Goal: Communication & Community: Answer question/provide support

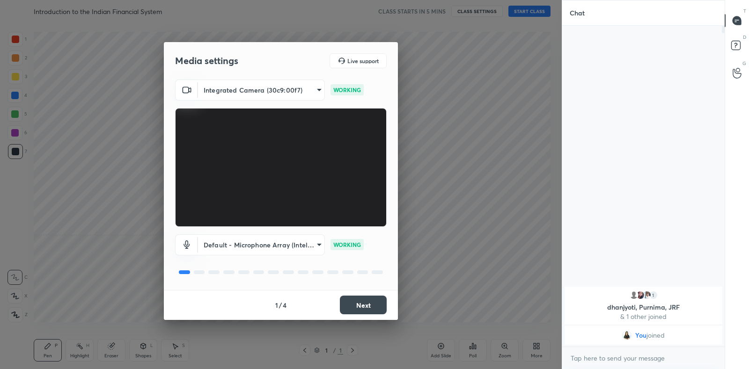
click at [351, 301] on button "Next" at bounding box center [363, 305] width 47 height 19
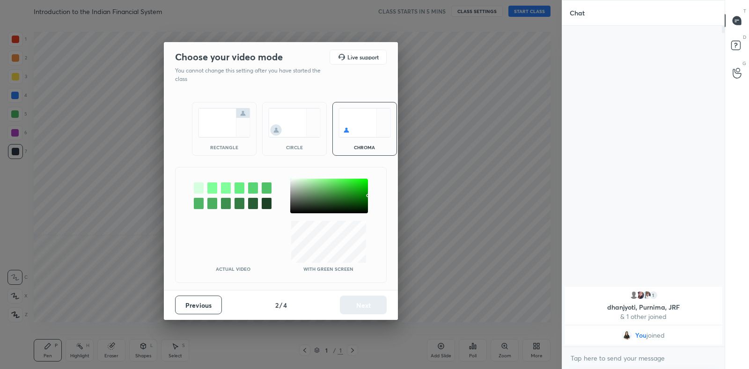
click at [220, 130] on img at bounding box center [224, 122] width 52 height 29
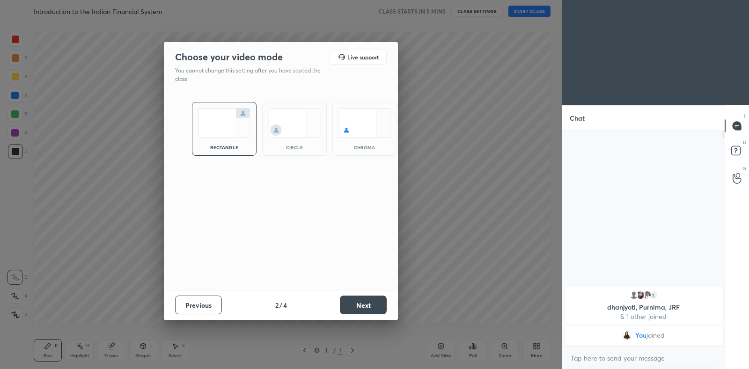
scroll to position [136, 159]
click at [350, 299] on button "Next" at bounding box center [363, 305] width 47 height 19
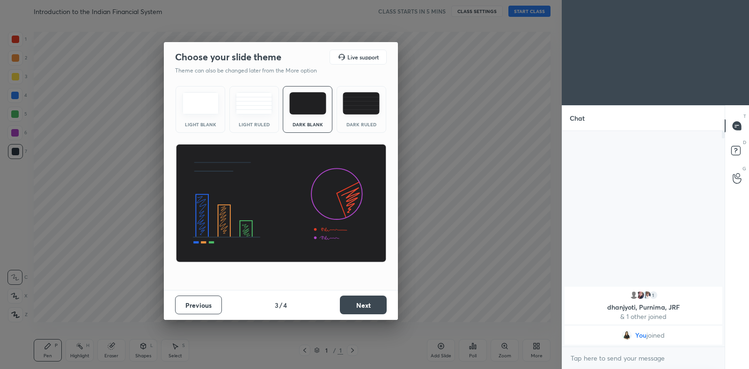
click at [248, 118] on div "Light Ruled" at bounding box center [254, 109] width 50 height 47
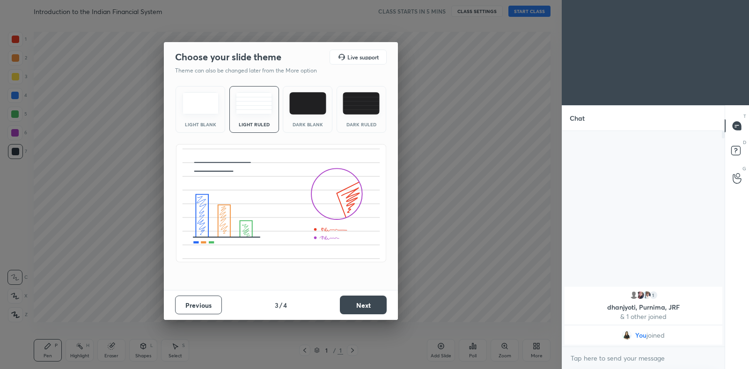
click at [370, 305] on button "Next" at bounding box center [363, 305] width 47 height 19
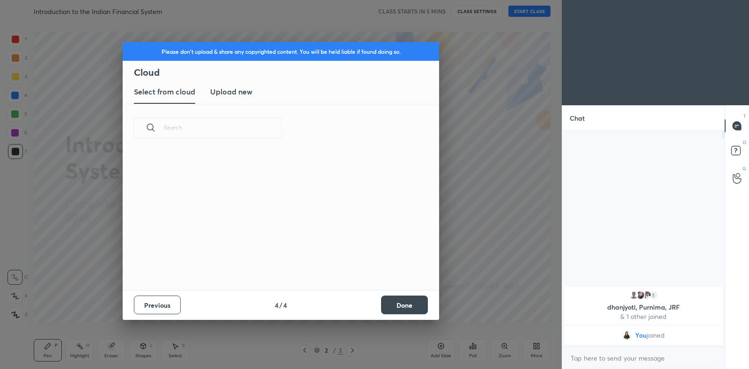
click at [224, 100] on new "Upload new" at bounding box center [231, 91] width 42 height 23
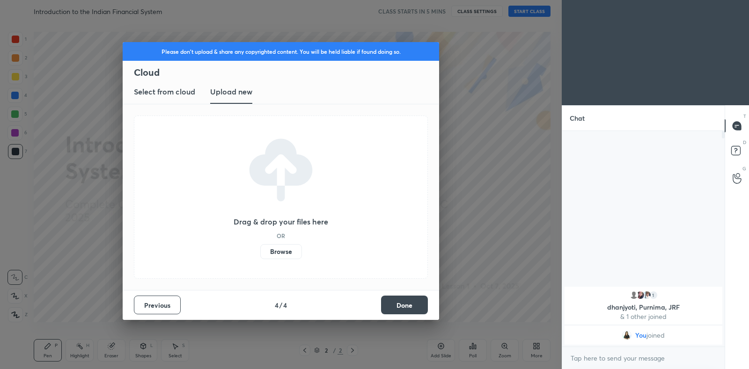
click at [393, 306] on button "Done" at bounding box center [404, 305] width 47 height 19
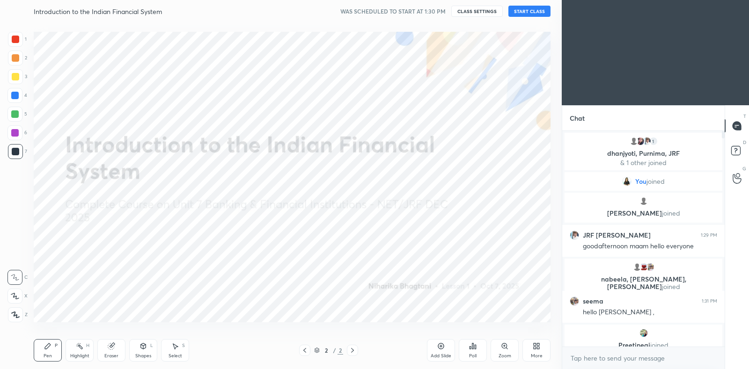
click at [536, 348] on icon at bounding box center [536, 346] width 7 height 7
click at [480, 252] on div "Upload File" at bounding box center [483, 252] width 37 height 22
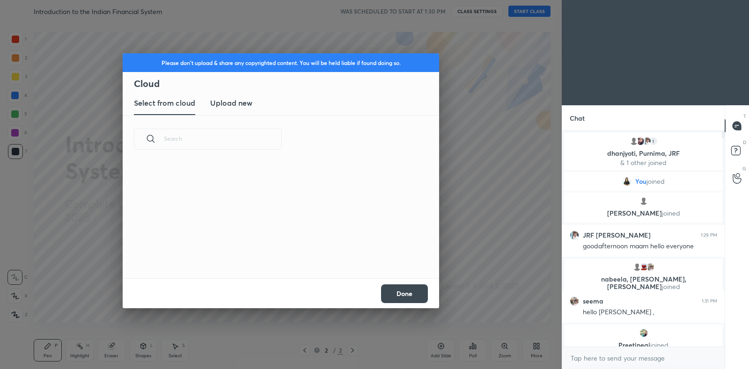
scroll to position [115, 300]
click at [250, 104] on h3 "Upload new" at bounding box center [231, 102] width 42 height 11
click at [291, 252] on label "Browse" at bounding box center [281, 251] width 42 height 15
click at [260, 252] on input "Browse" at bounding box center [260, 251] width 0 height 15
click at [405, 295] on button "Done" at bounding box center [404, 294] width 47 height 19
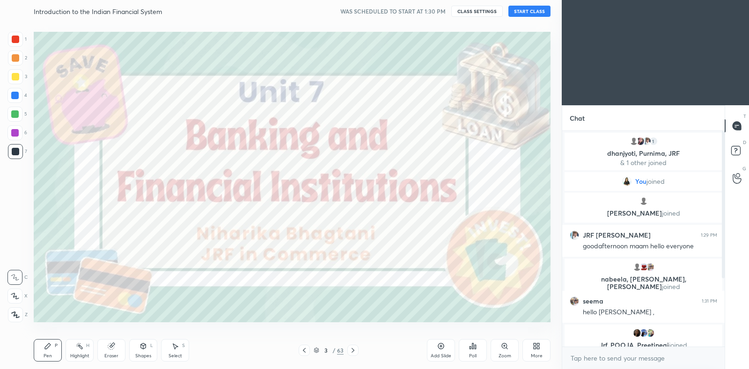
click at [531, 13] on button "START CLASS" at bounding box center [529, 11] width 42 height 11
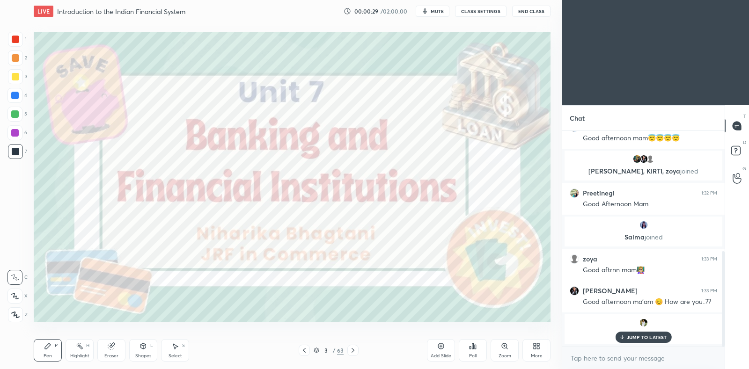
scroll to position [271, 0]
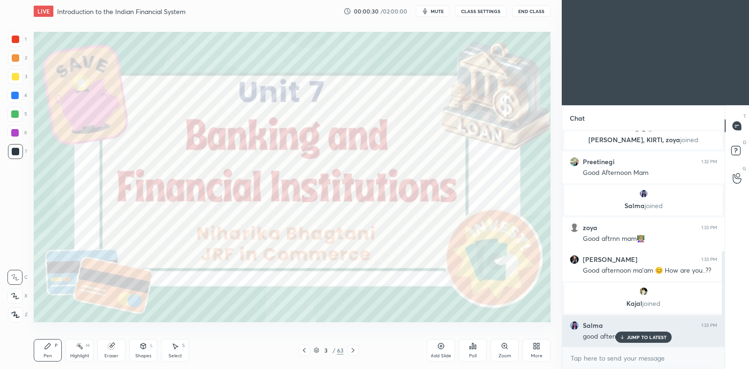
click at [628, 338] on p "JUMP TO LATEST" at bounding box center [647, 338] width 40 height 6
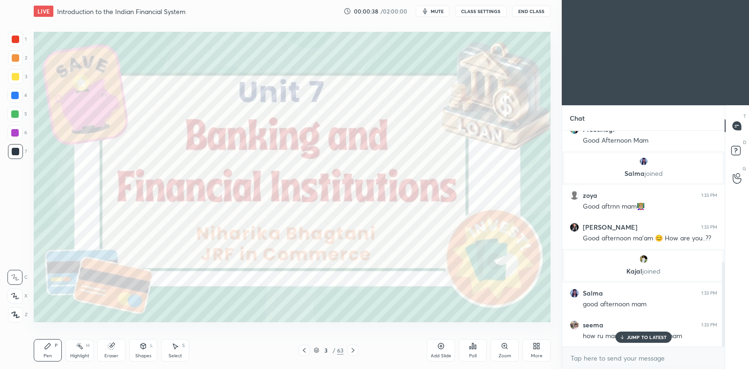
scroll to position [335, 0]
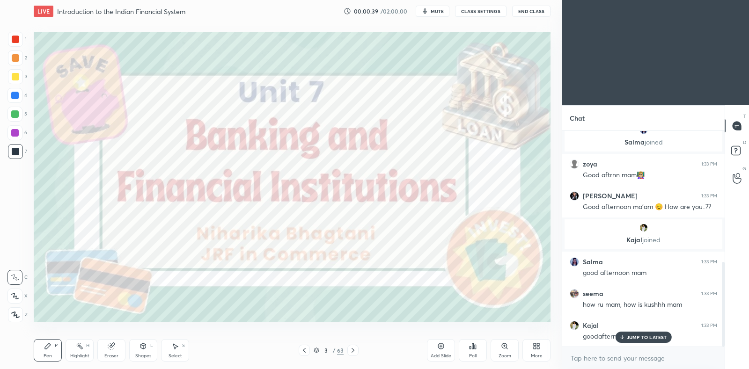
click at [639, 333] on div "JUMP TO LATEST" at bounding box center [643, 337] width 56 height 11
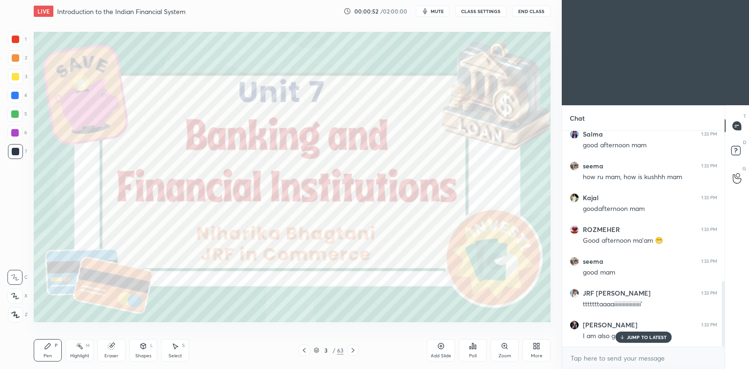
scroll to position [497, 0]
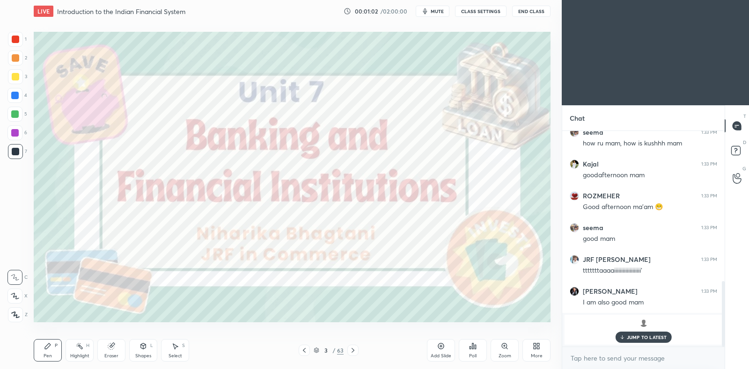
click at [19, 136] on div at bounding box center [14, 132] width 15 height 15
click at [16, 113] on div at bounding box center [14, 113] width 7 height 7
click at [15, 133] on div at bounding box center [14, 132] width 7 height 7
click at [646, 321] on p "2 NEW MESSAGES" at bounding box center [646, 318] width 43 height 6
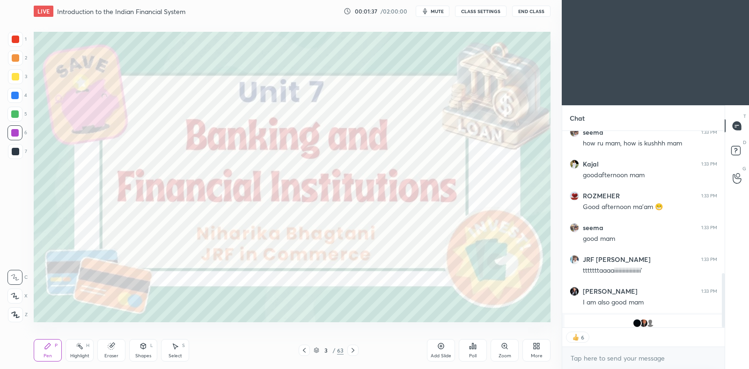
scroll to position [516, 0]
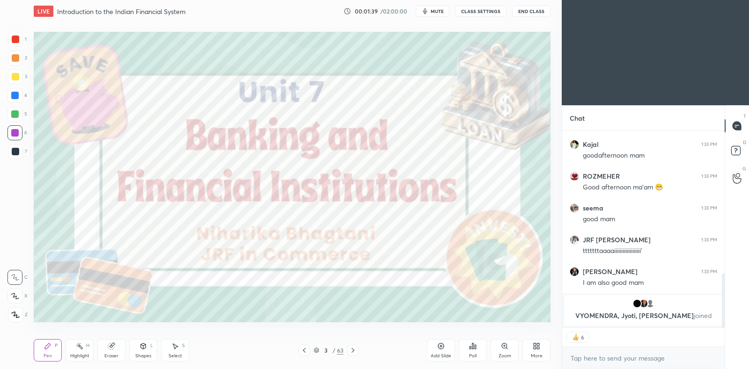
click at [307, 352] on icon at bounding box center [303, 350] width 7 height 7
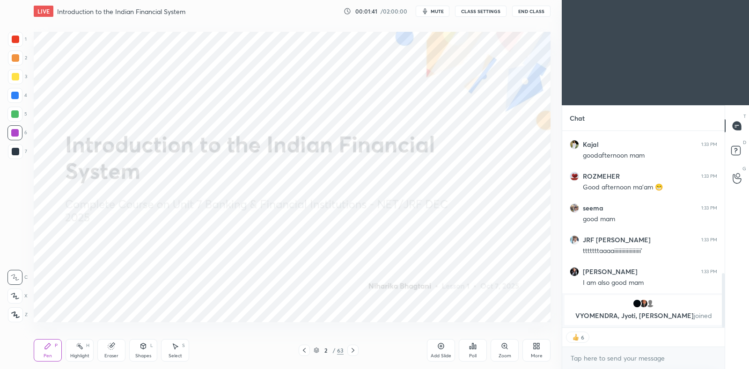
click at [353, 352] on icon at bounding box center [352, 350] width 3 height 5
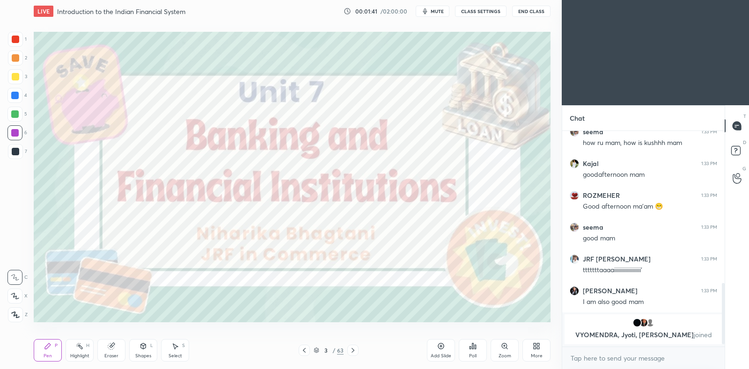
scroll to position [212, 159]
click at [354, 350] on icon at bounding box center [352, 350] width 7 height 7
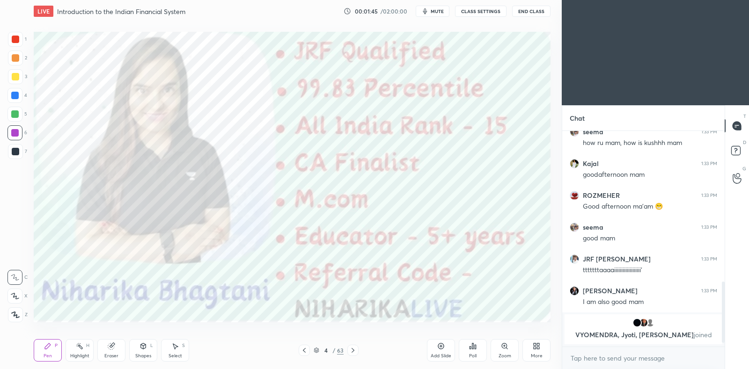
click at [353, 351] on icon at bounding box center [352, 350] width 3 height 5
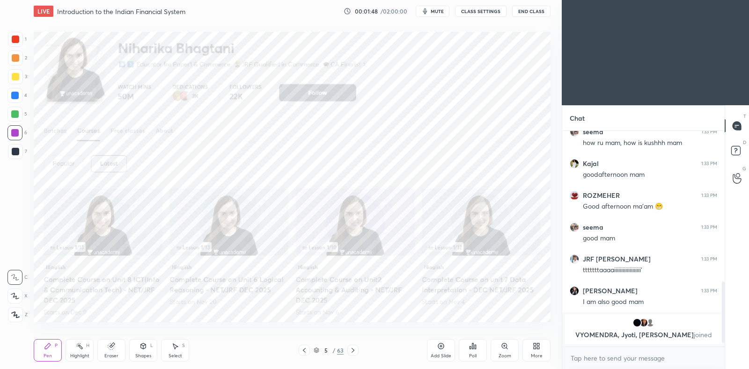
scroll to position [504, 0]
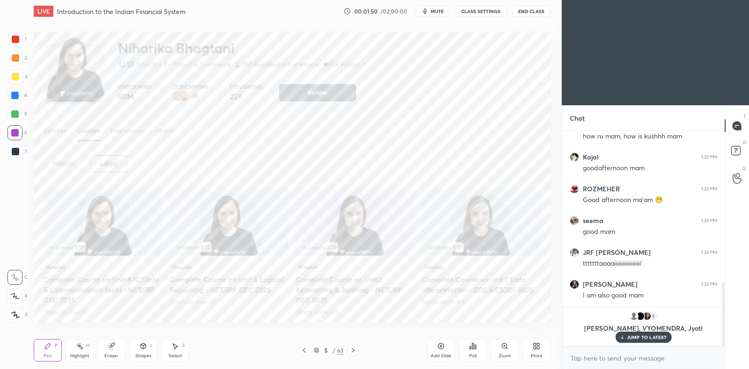
click at [354, 347] on icon at bounding box center [352, 350] width 7 height 7
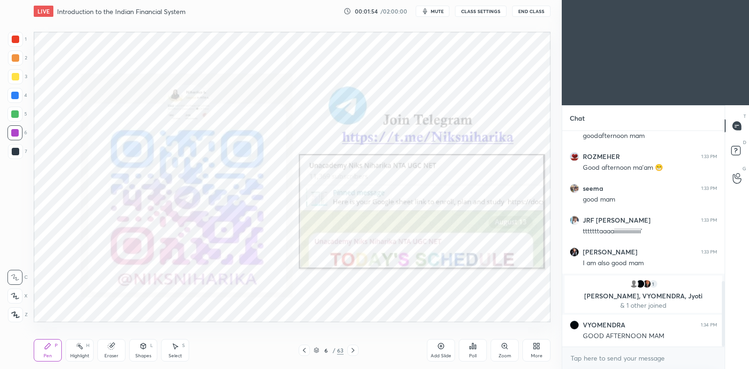
scroll to position [493, 0]
type textarea "x"
click at [590, 359] on textarea at bounding box center [643, 358] width 147 height 15
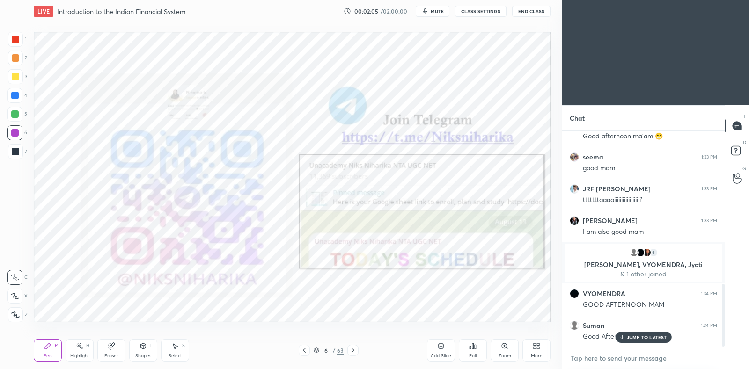
paste textarea "telegram link - [URL][DOMAIN_NAME] Google spreadsheet link - [URL][DOMAIN_NAME]…"
type textarea "telegram link - [URL][DOMAIN_NAME] Google spreadsheet link - [URL][DOMAIN_NAME]…"
type textarea "x"
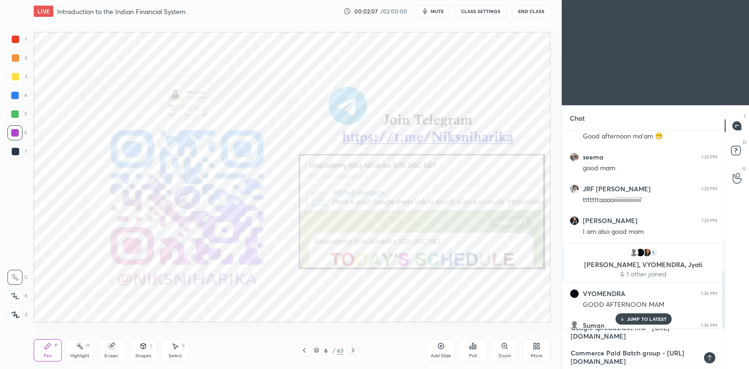
type textarea "telegram link - [URL][DOMAIN_NAME] Google spreadsheet link - [URL][DOMAIN_NAME]…"
type textarea "x"
click at [708, 356] on icon at bounding box center [709, 357] width 7 height 7
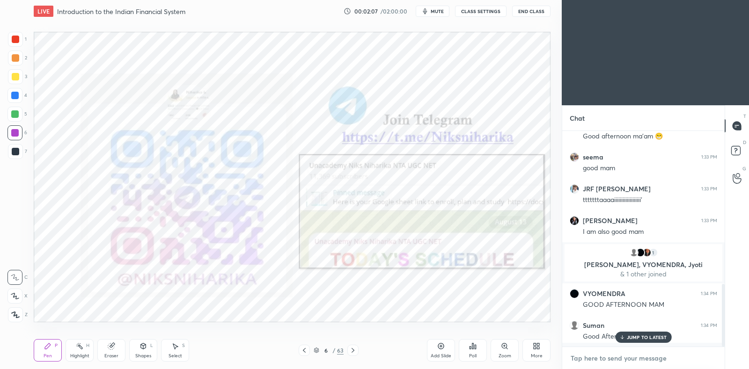
scroll to position [644, 0]
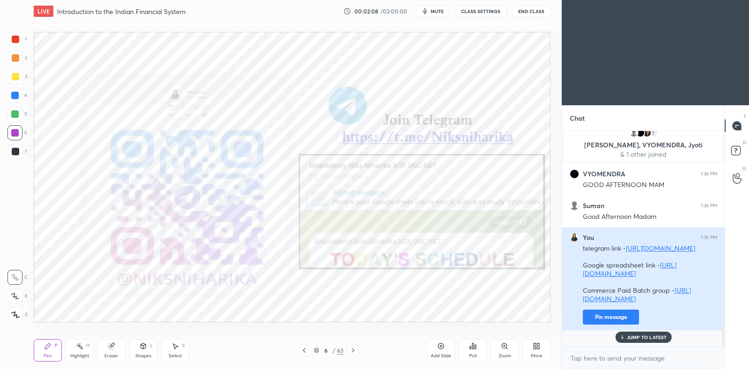
click at [609, 325] on button "Pin message" at bounding box center [611, 317] width 56 height 15
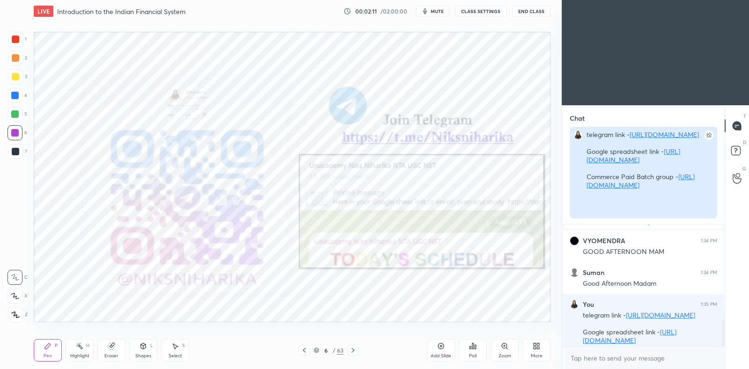
scroll to position [3, 3]
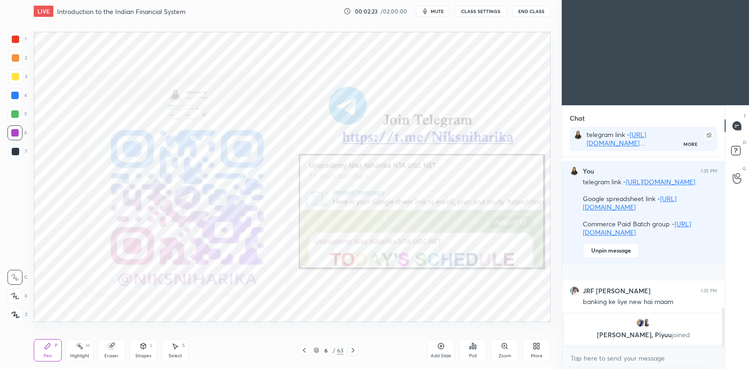
click at [349, 351] on icon at bounding box center [352, 350] width 7 height 7
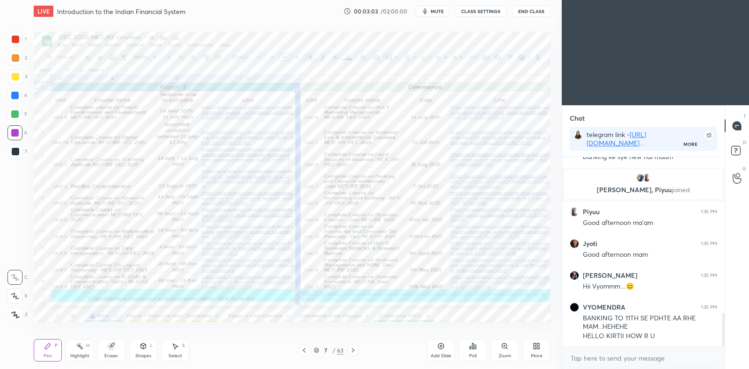
click at [14, 298] on icon at bounding box center [14, 296] width 7 height 6
click at [353, 350] on icon at bounding box center [352, 350] width 7 height 7
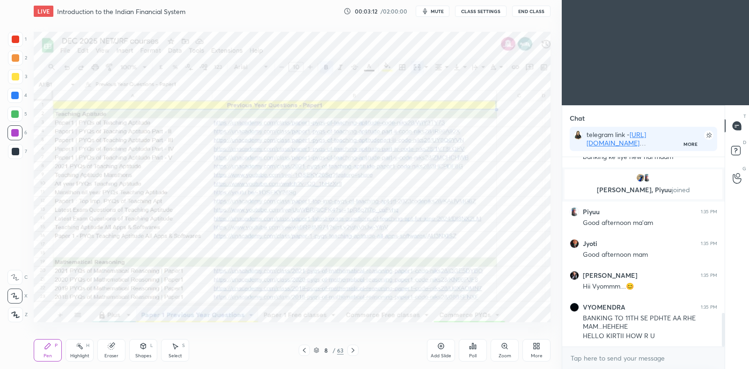
scroll to position [913, 0]
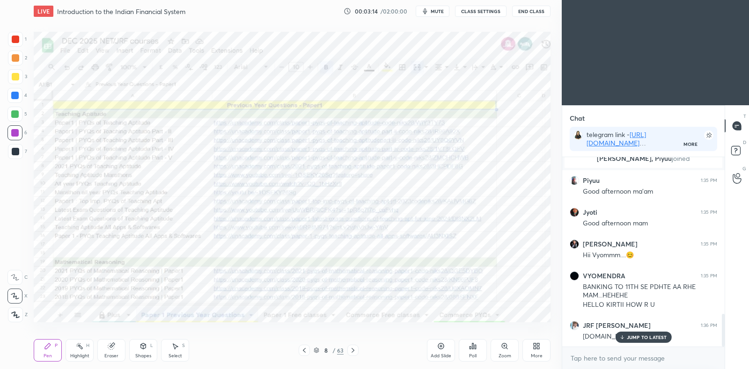
click at [355, 350] on icon at bounding box center [352, 350] width 7 height 7
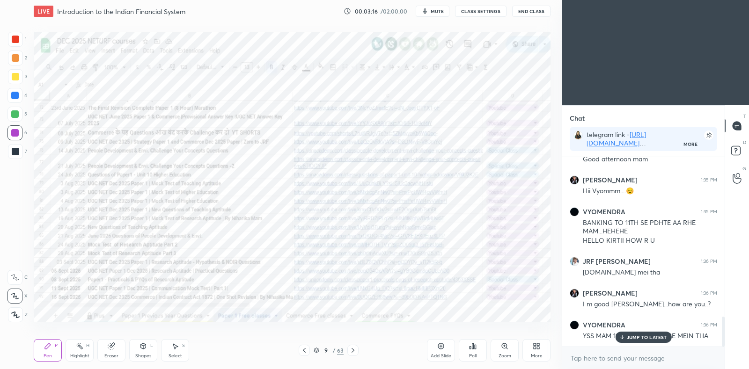
scroll to position [1009, 0]
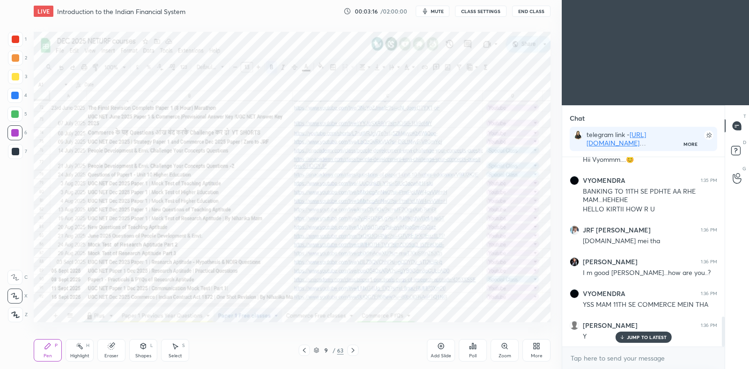
click at [353, 349] on icon at bounding box center [352, 350] width 7 height 7
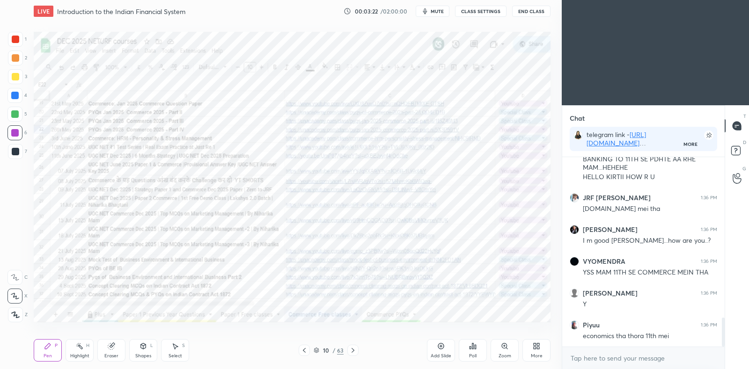
click at [356, 351] on icon at bounding box center [352, 350] width 7 height 7
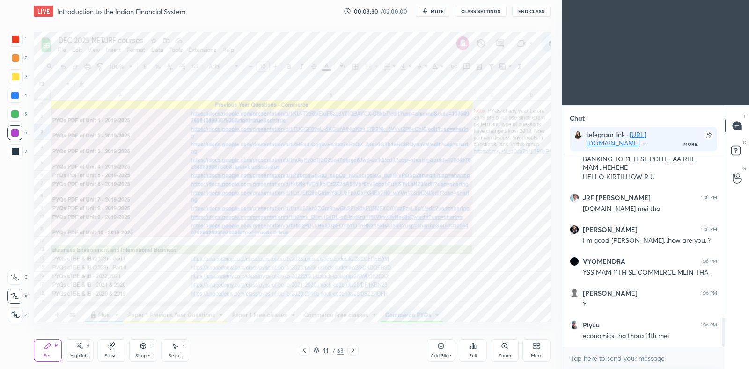
click at [307, 351] on icon at bounding box center [303, 350] width 7 height 7
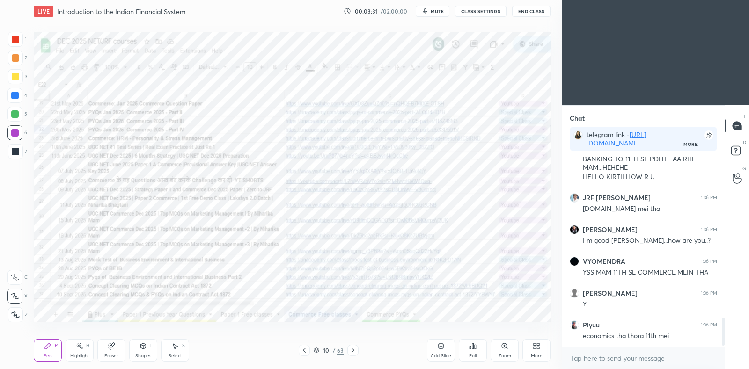
scroll to position [1081, 0]
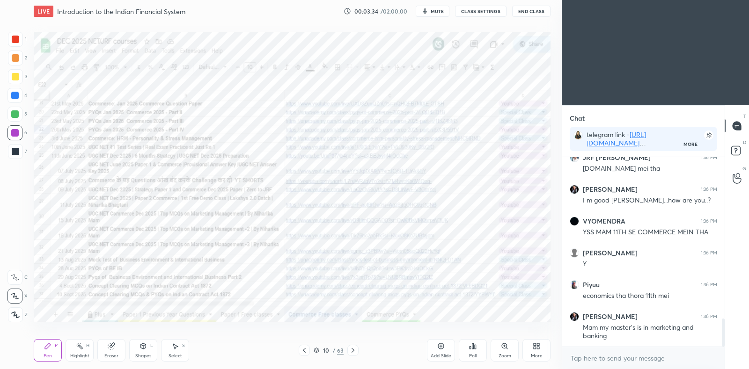
click at [442, 347] on icon at bounding box center [440, 346] width 7 height 7
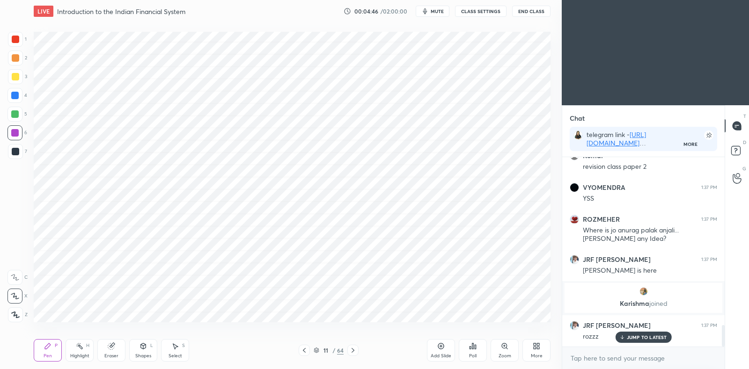
scroll to position [1499, 0]
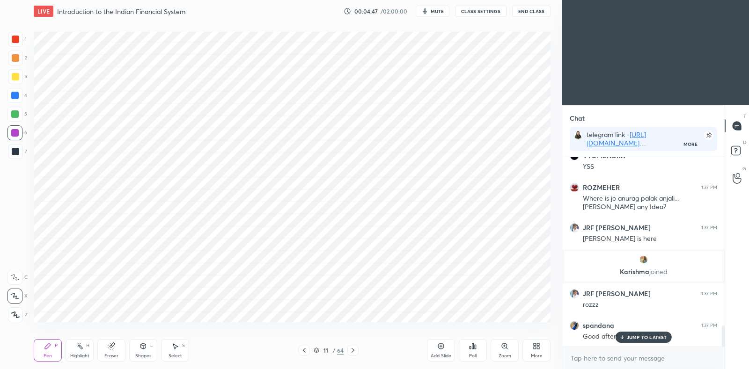
click at [643, 339] on p "JUMP TO LATEST" at bounding box center [647, 338] width 40 height 6
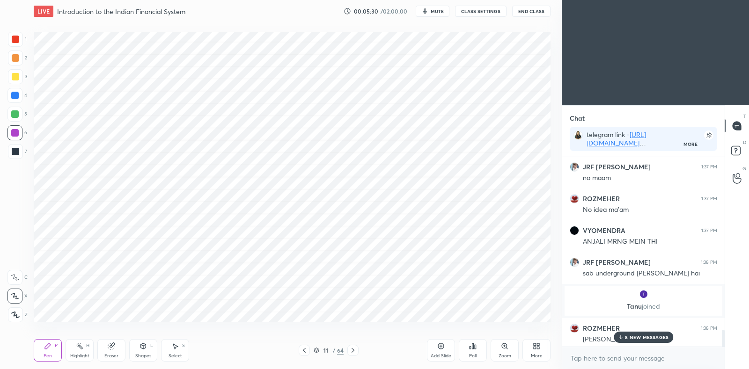
scroll to position [1940, 0]
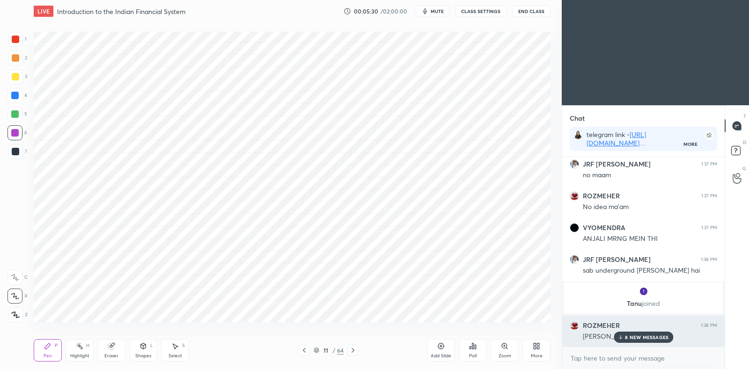
click at [643, 336] on p "8 NEW MESSAGES" at bounding box center [647, 338] width 44 height 6
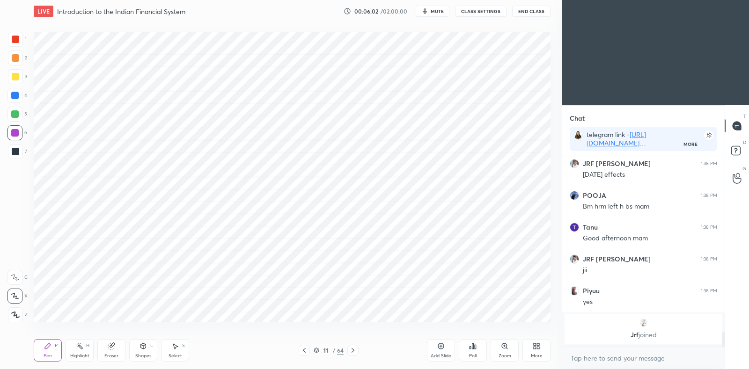
scroll to position [2237, 0]
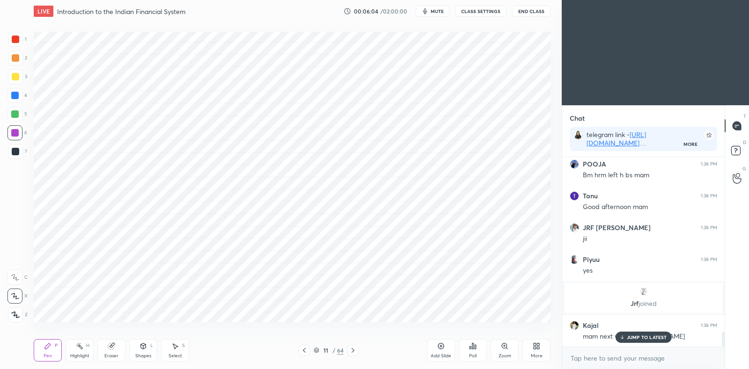
click at [651, 340] on p "JUMP TO LATEST" at bounding box center [647, 338] width 40 height 6
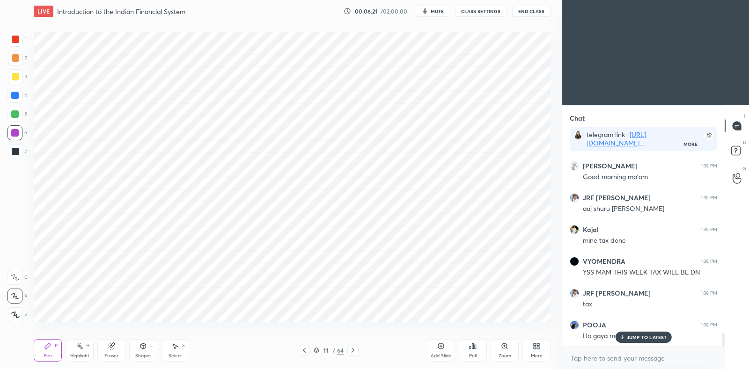
scroll to position [2492, 0]
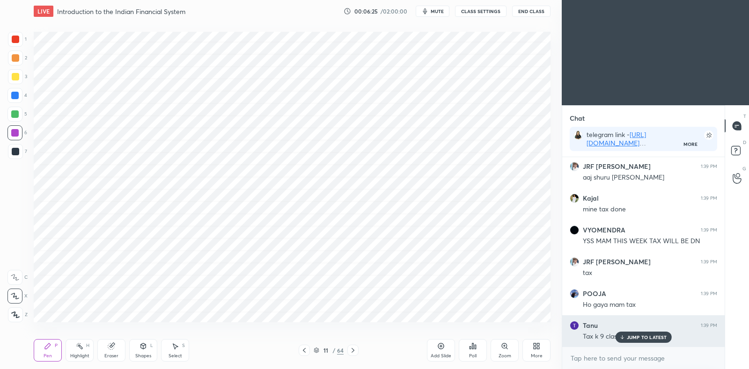
click at [632, 337] on p "JUMP TO LATEST" at bounding box center [647, 338] width 40 height 6
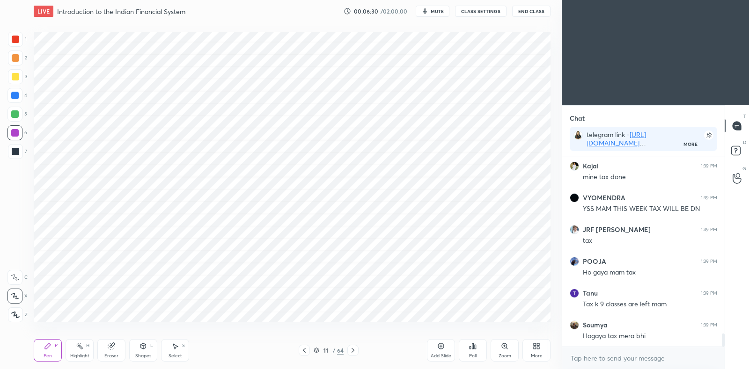
scroll to position [2556, 0]
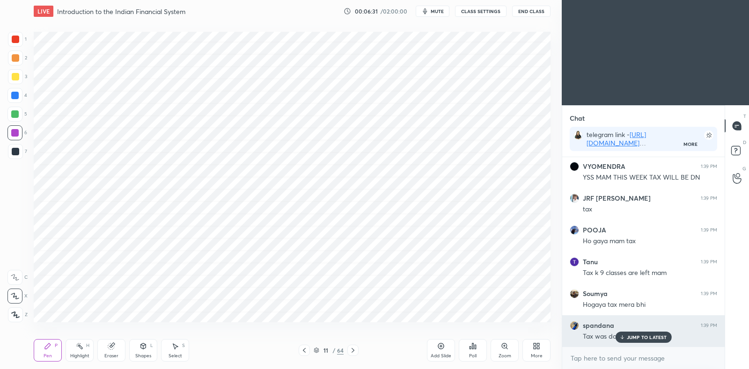
click at [630, 338] on p "JUMP TO LATEST" at bounding box center [647, 338] width 40 height 6
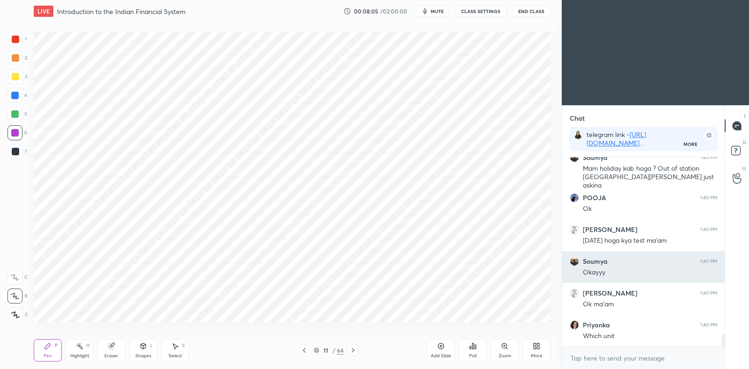
scroll to position [2814, 0]
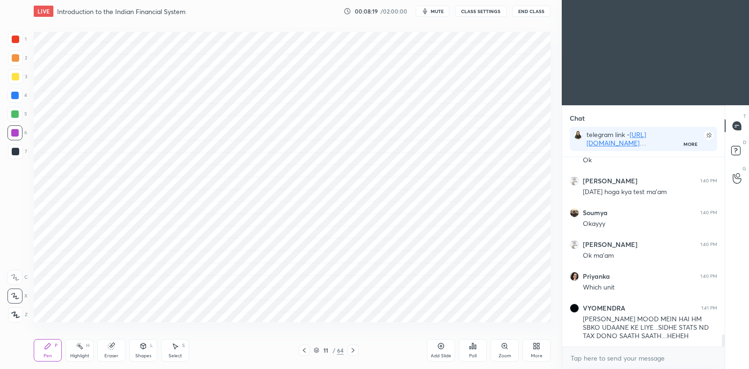
click at [356, 352] on icon at bounding box center [352, 350] width 7 height 7
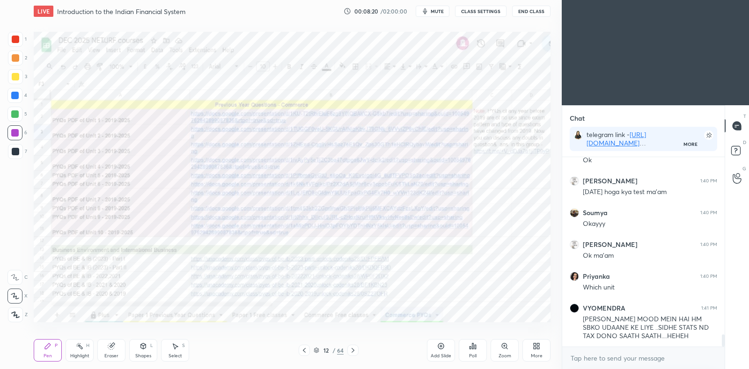
scroll to position [2846, 0]
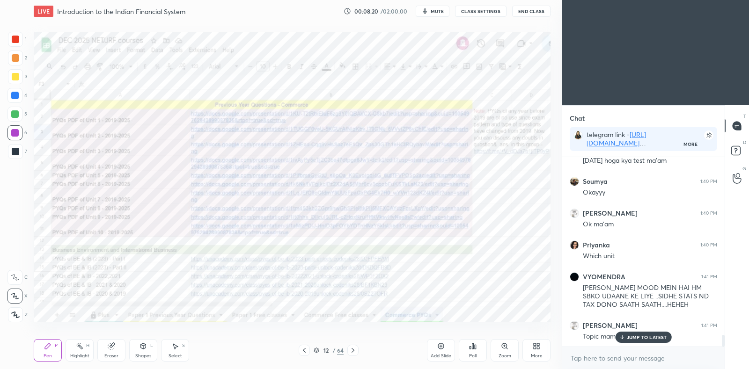
click at [354, 352] on icon at bounding box center [352, 350] width 7 height 7
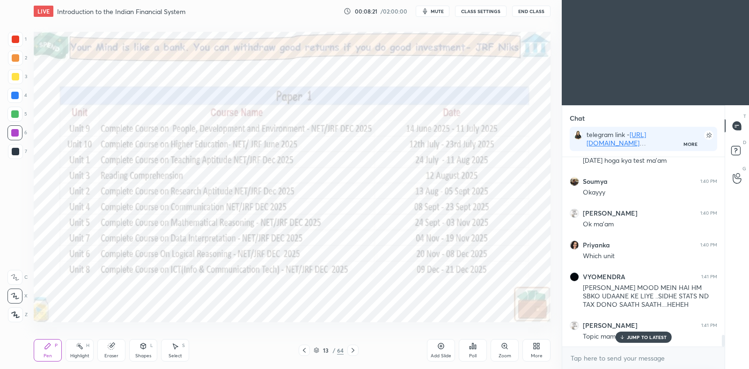
click at [352, 350] on icon at bounding box center [352, 350] width 7 height 7
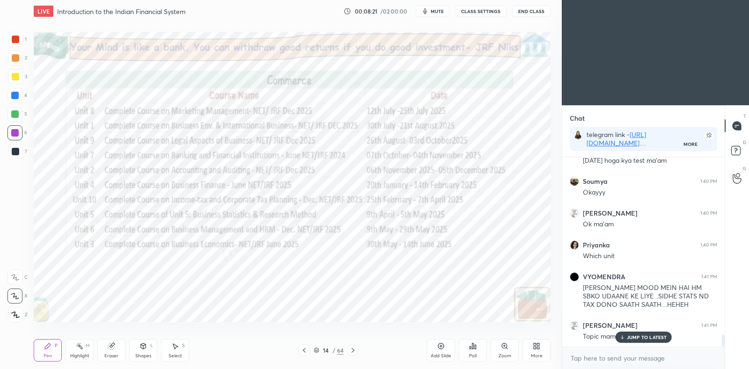
click at [353, 351] on icon at bounding box center [352, 350] width 3 height 5
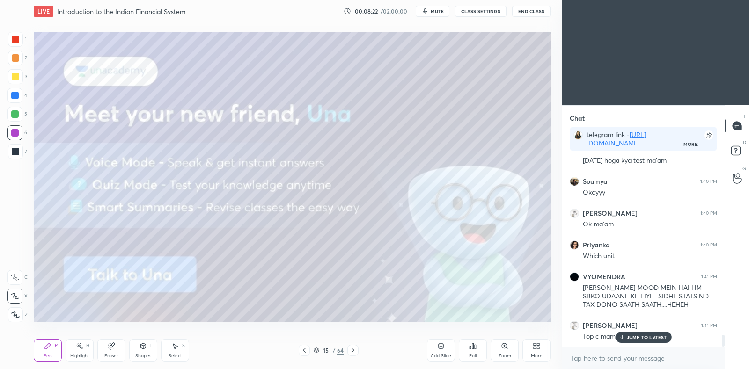
scroll to position [2878, 0]
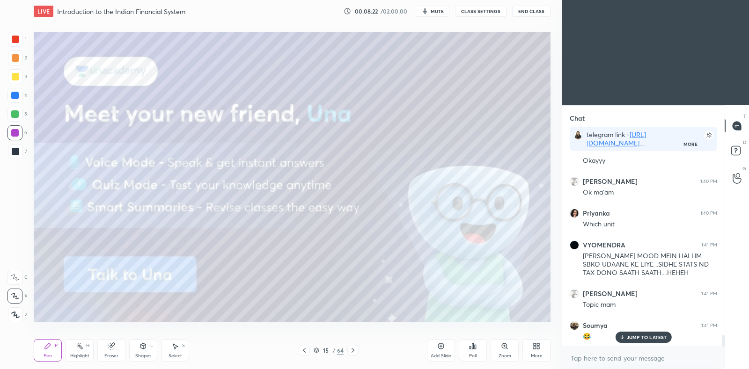
click at [353, 350] on icon at bounding box center [352, 350] width 3 height 5
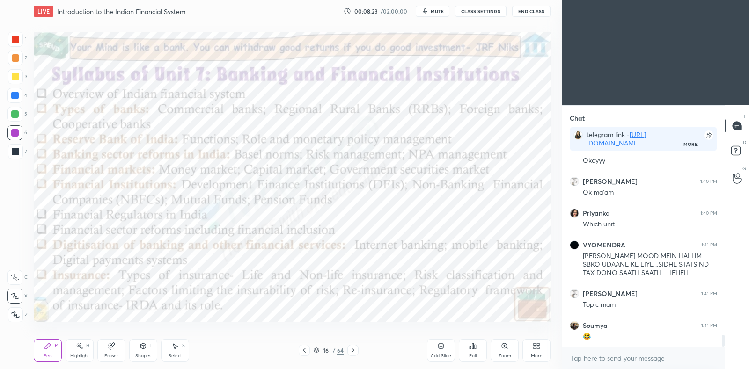
scroll to position [2910, 0]
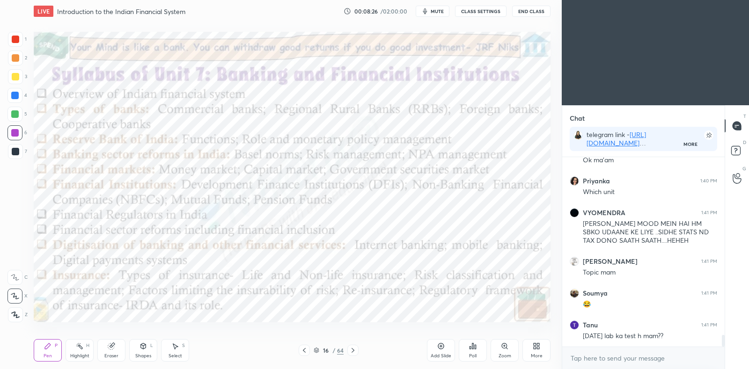
click at [308, 352] on div at bounding box center [304, 350] width 11 height 11
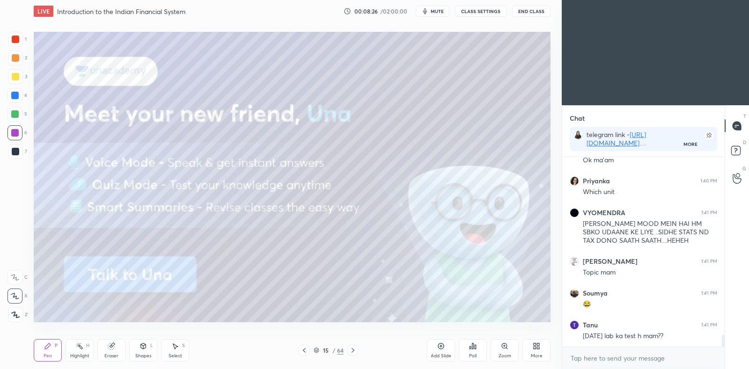
click at [307, 354] on icon at bounding box center [303, 350] width 7 height 7
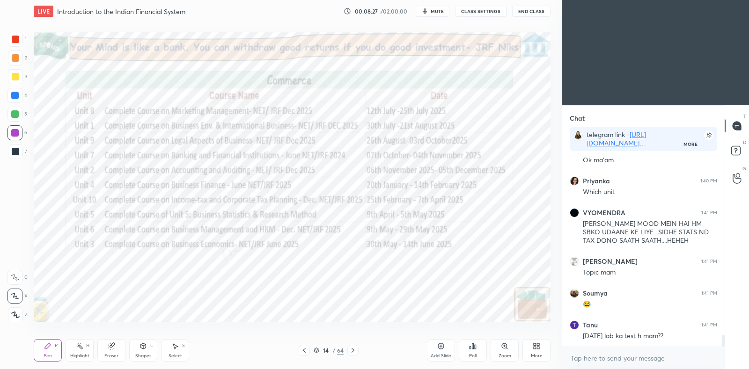
click at [306, 353] on icon at bounding box center [303, 350] width 7 height 7
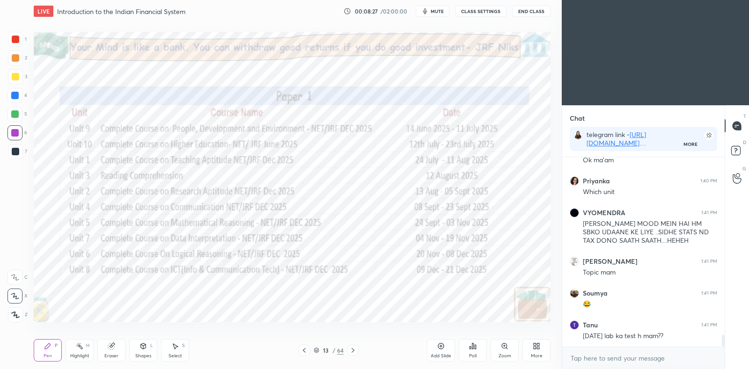
click at [306, 354] on icon at bounding box center [303, 350] width 7 height 7
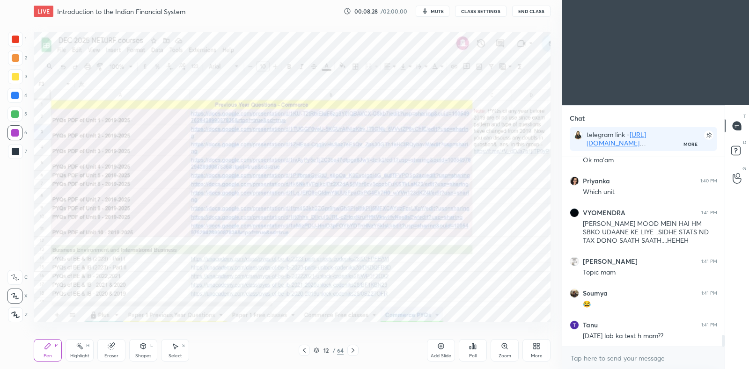
click at [305, 354] on icon at bounding box center [303, 350] width 7 height 7
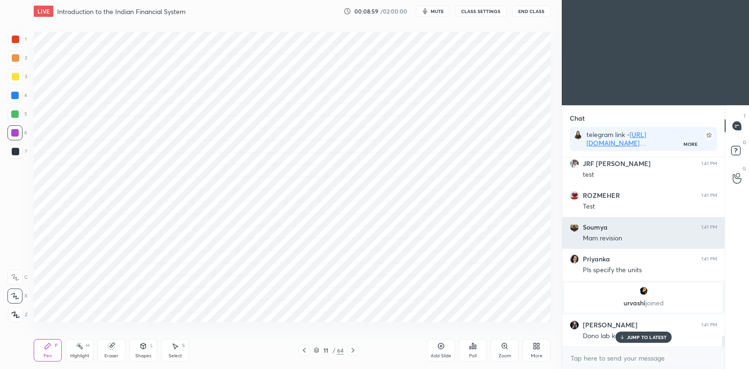
scroll to position [3114, 0]
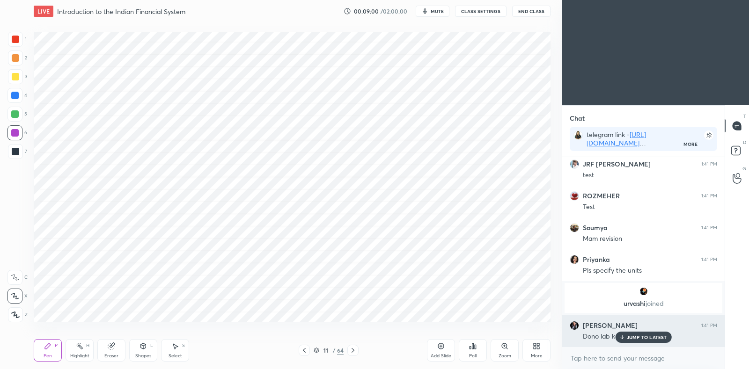
click at [644, 337] on p "JUMP TO LATEST" at bounding box center [647, 338] width 40 height 6
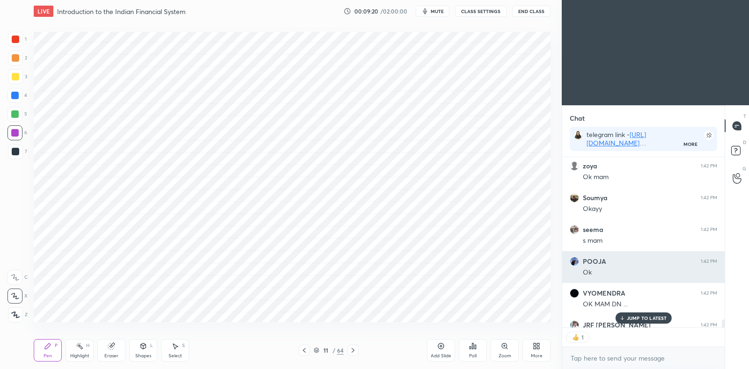
scroll to position [3452, 0]
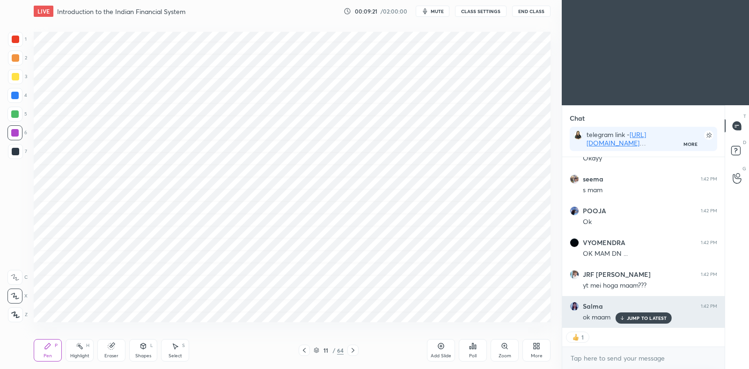
click at [658, 319] on p "JUMP TO LATEST" at bounding box center [647, 318] width 40 height 6
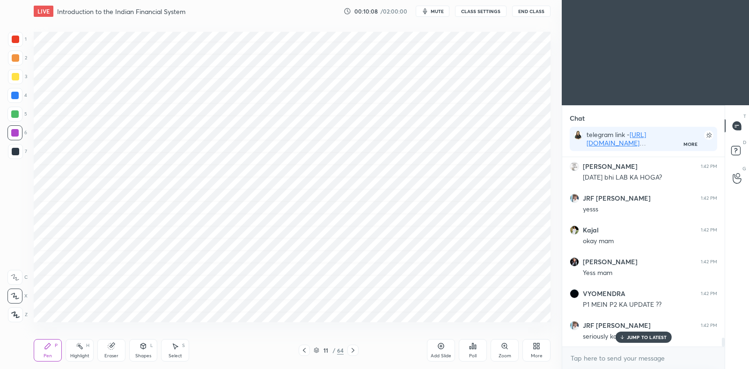
scroll to position [3942, 0]
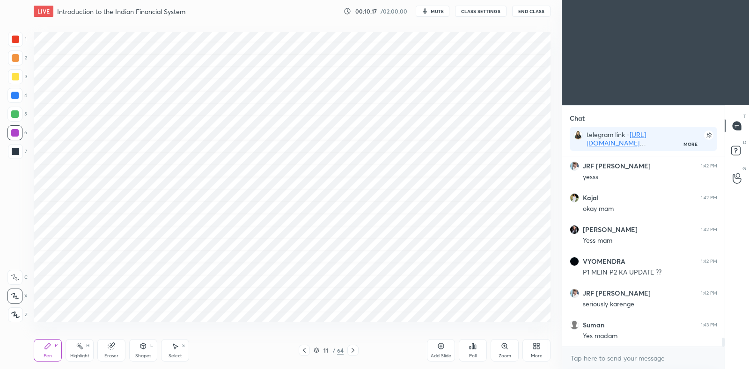
click at [353, 351] on icon at bounding box center [352, 350] width 7 height 7
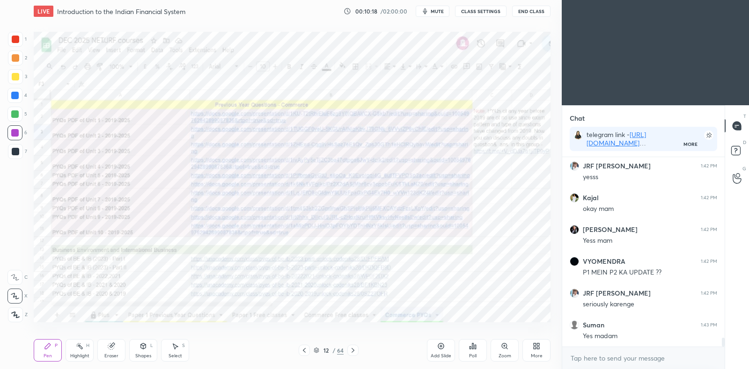
click at [353, 348] on icon at bounding box center [352, 350] width 7 height 7
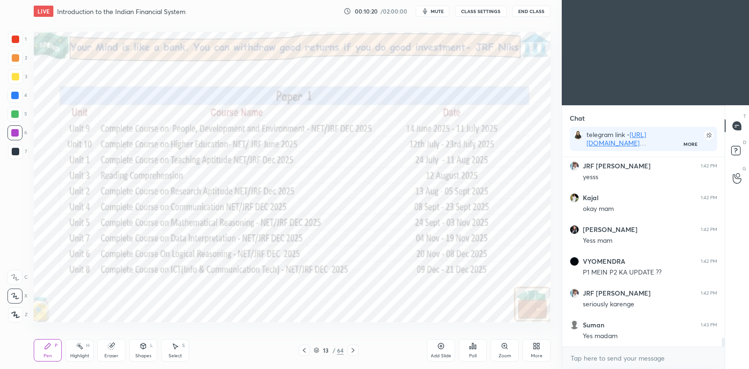
scroll to position [3974, 0]
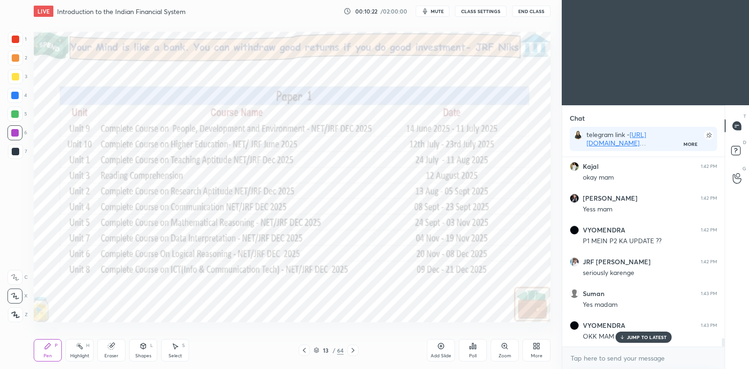
click at [353, 352] on icon at bounding box center [352, 350] width 7 height 7
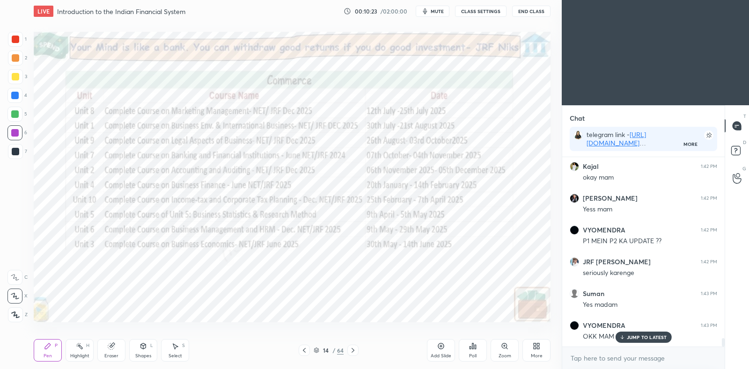
click at [353, 350] on icon at bounding box center [352, 350] width 7 height 7
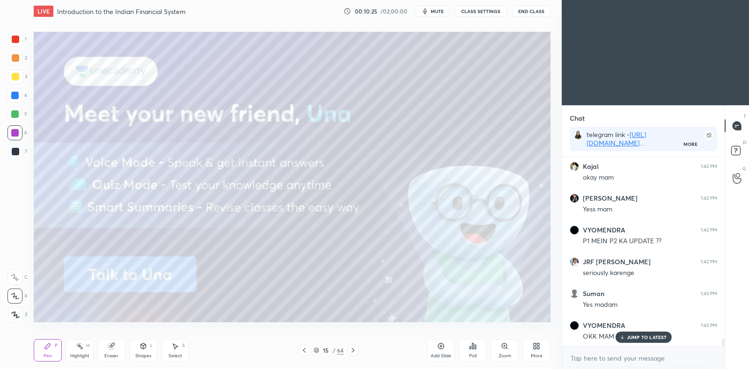
click at [354, 350] on icon at bounding box center [352, 350] width 7 height 7
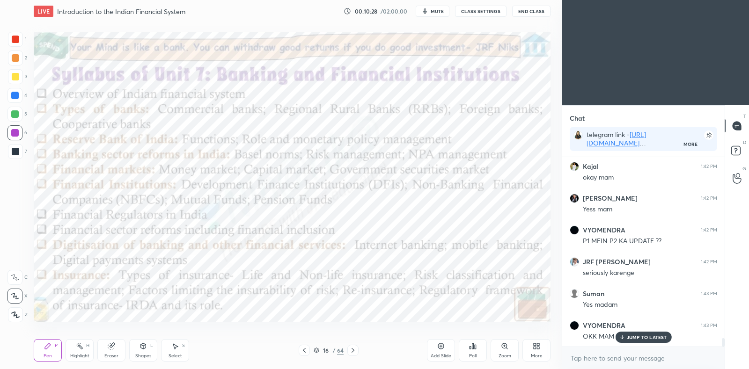
scroll to position [4022, 0]
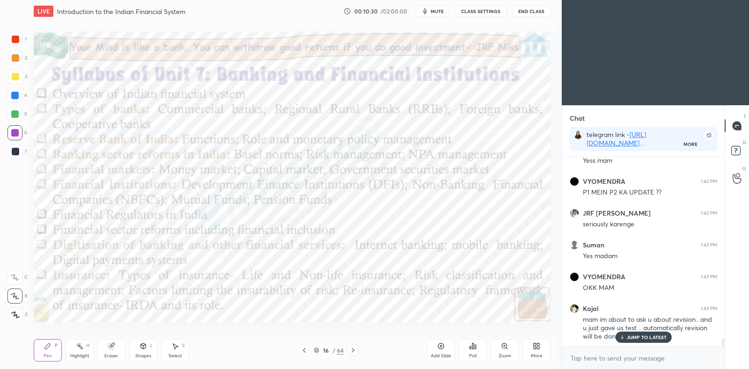
click at [353, 350] on icon at bounding box center [352, 350] width 7 height 7
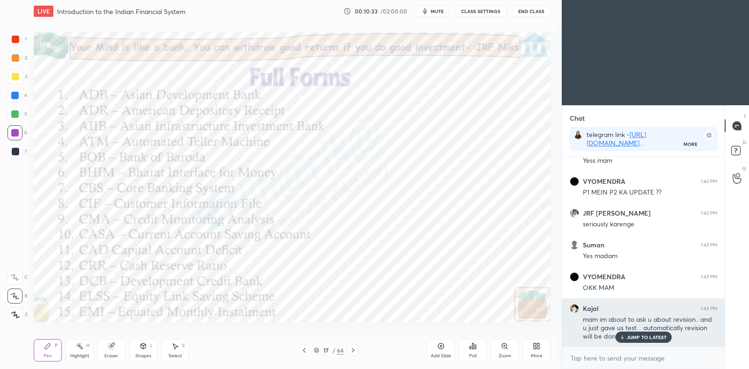
click at [647, 336] on p "JUMP TO LATEST" at bounding box center [647, 338] width 40 height 6
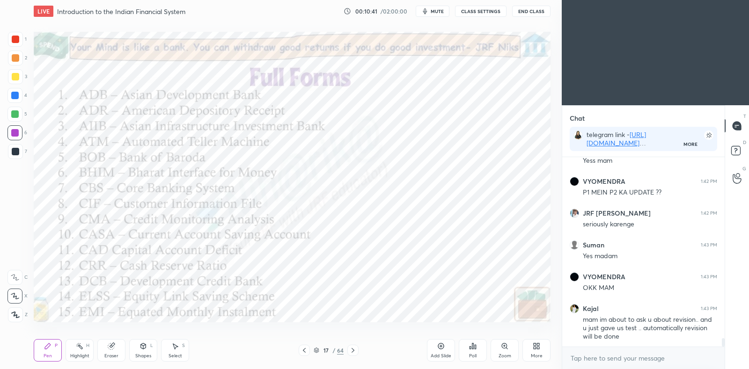
scroll to position [4055, 0]
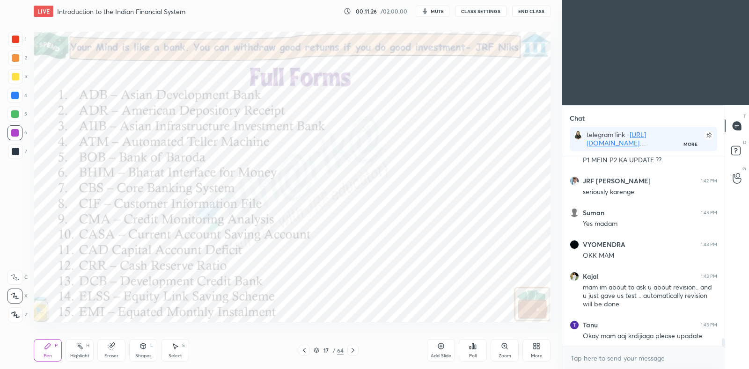
click at [315, 349] on icon at bounding box center [317, 351] width 6 height 6
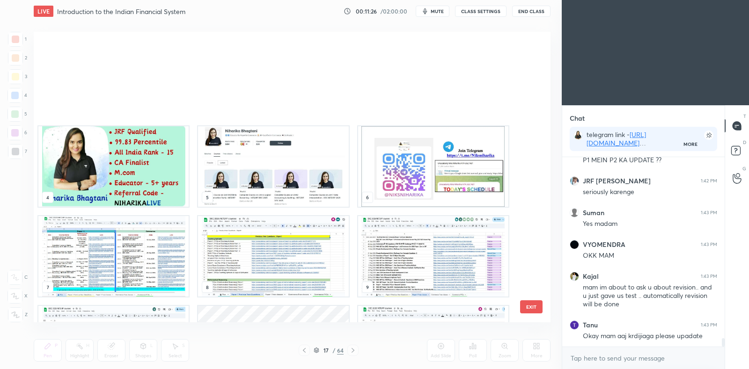
scroll to position [288, 512]
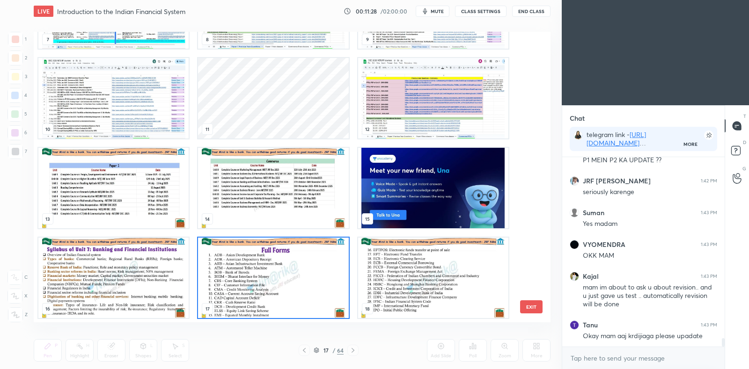
click at [150, 276] on img "grid" at bounding box center [113, 278] width 150 height 80
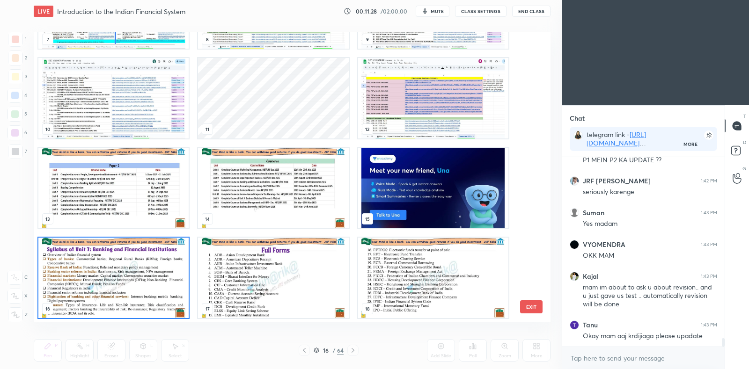
click at [147, 282] on img "grid" at bounding box center [113, 278] width 150 height 80
click at [152, 281] on img "grid" at bounding box center [113, 278] width 150 height 80
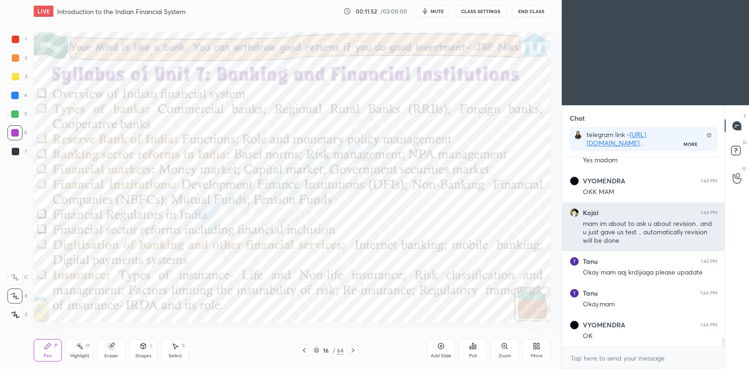
scroll to position [4150, 0]
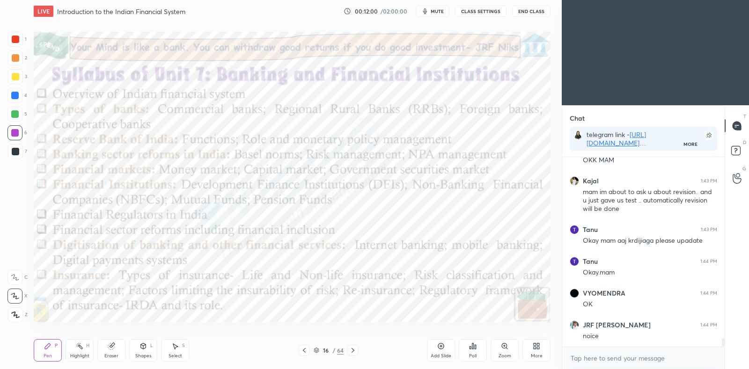
click at [77, 351] on div "Highlight H" at bounding box center [80, 350] width 28 height 22
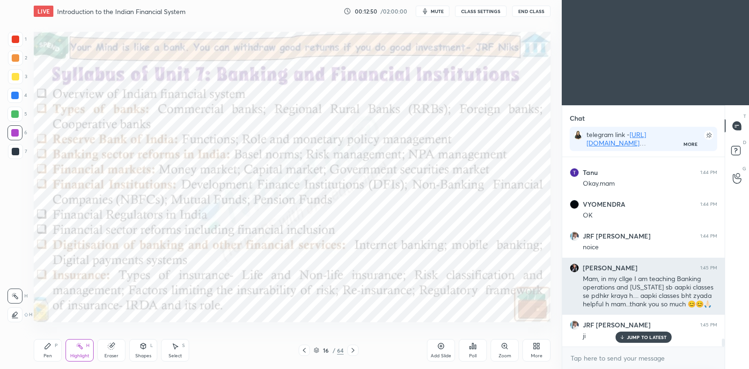
scroll to position [4270, 0]
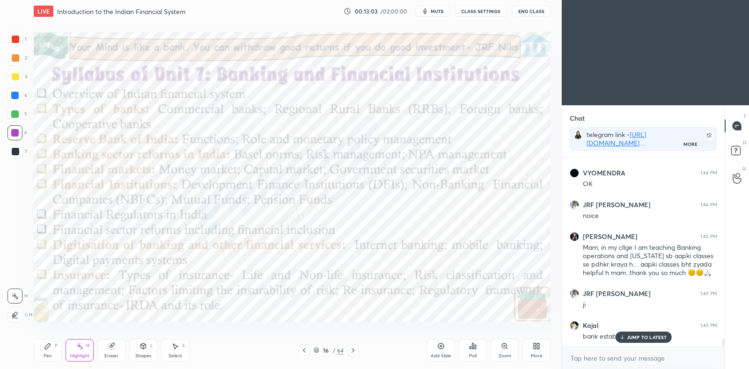
click at [47, 345] on icon at bounding box center [47, 346] width 7 height 7
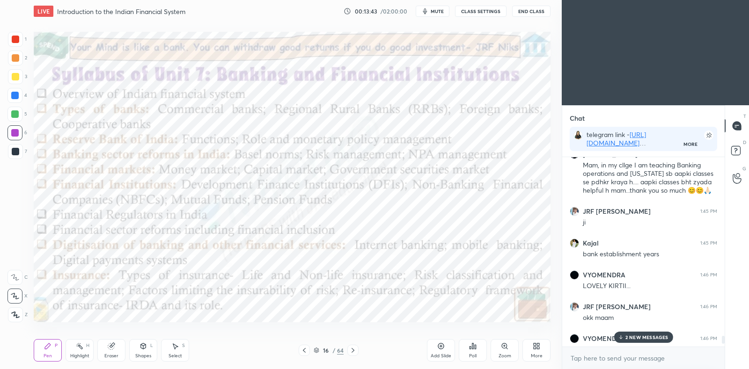
scroll to position [4430, 0]
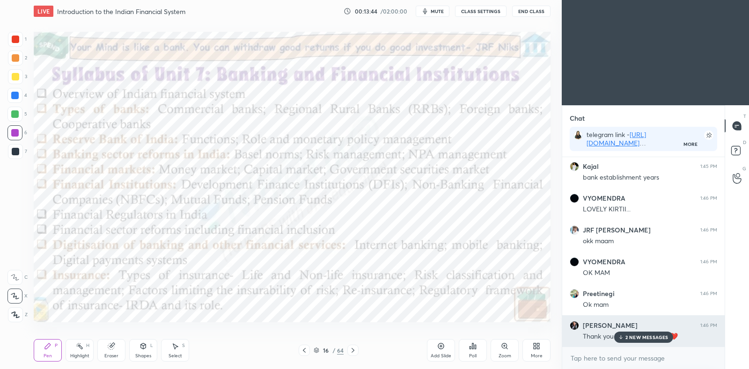
click at [650, 339] on p "2 NEW MESSAGES" at bounding box center [646, 338] width 43 height 6
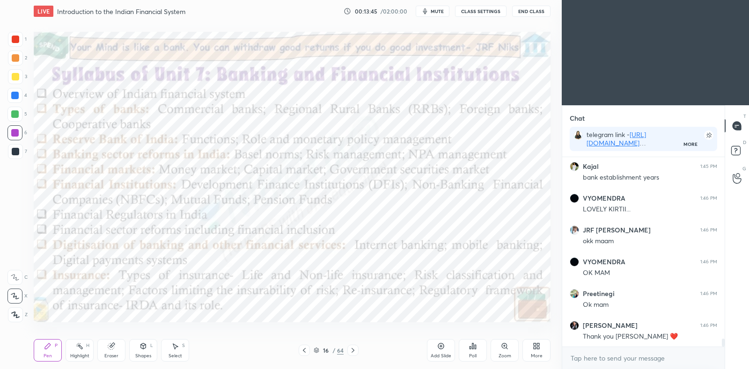
click at [353, 354] on icon at bounding box center [352, 350] width 7 height 7
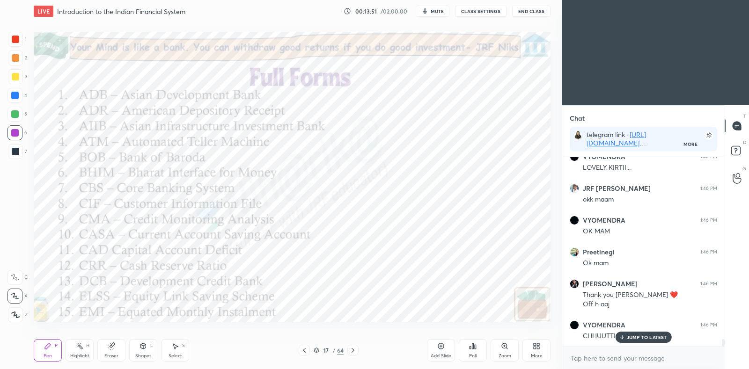
scroll to position [4503, 0]
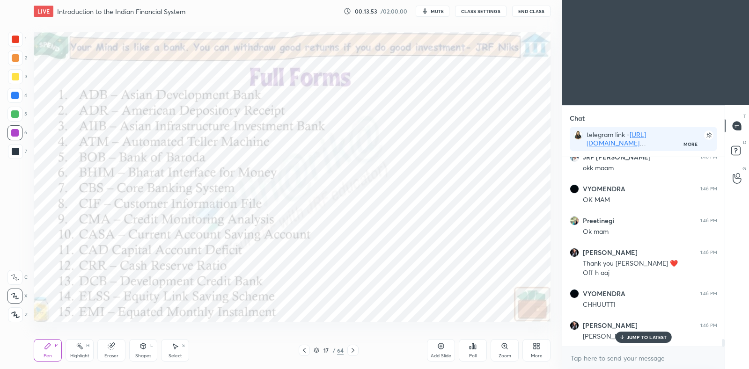
click at [658, 338] on p "JUMP TO LATEST" at bounding box center [647, 338] width 40 height 6
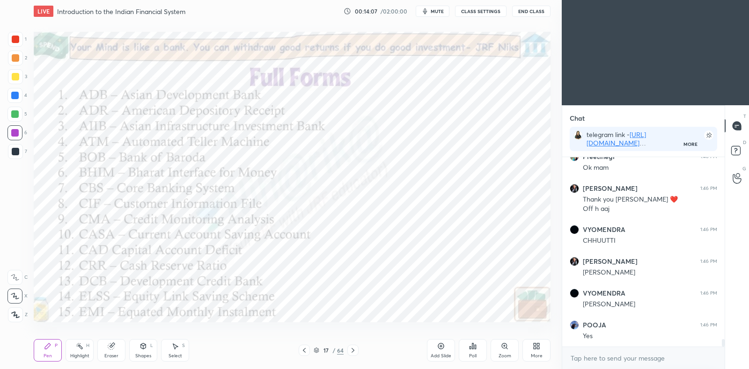
scroll to position [4598, 0]
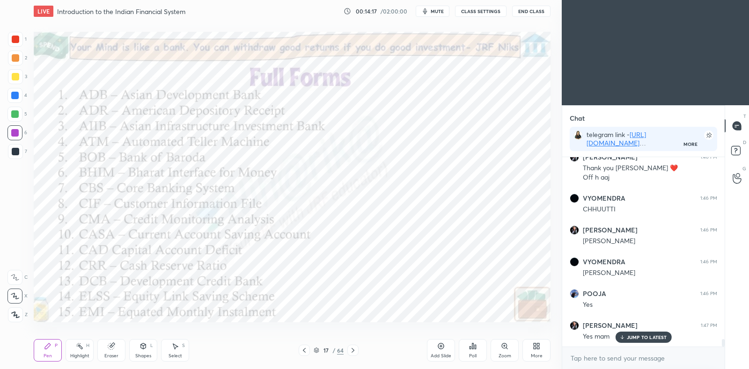
click at [77, 358] on div "Highlight" at bounding box center [79, 356] width 19 height 5
click at [16, 308] on div at bounding box center [14, 314] width 15 height 15
click at [15, 111] on div at bounding box center [14, 113] width 7 height 7
click at [52, 353] on div "Pen P" at bounding box center [48, 350] width 28 height 22
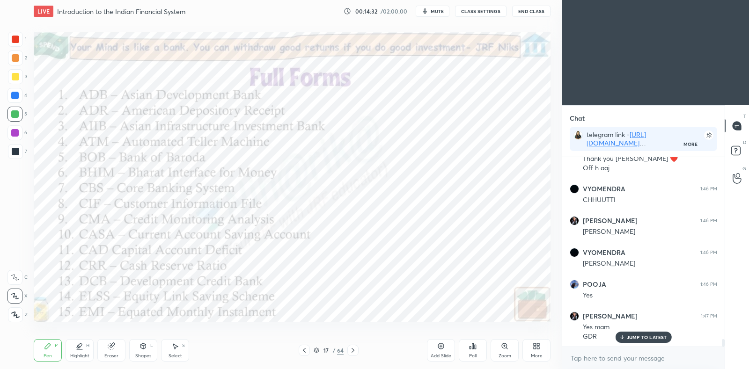
click at [83, 349] on div "Highlight H" at bounding box center [80, 350] width 28 height 22
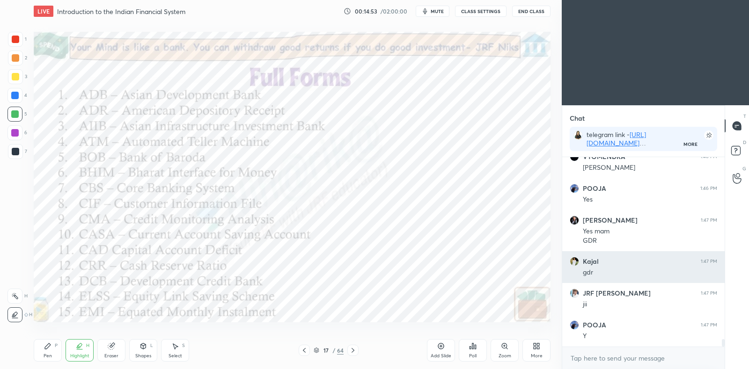
scroll to position [4735, 0]
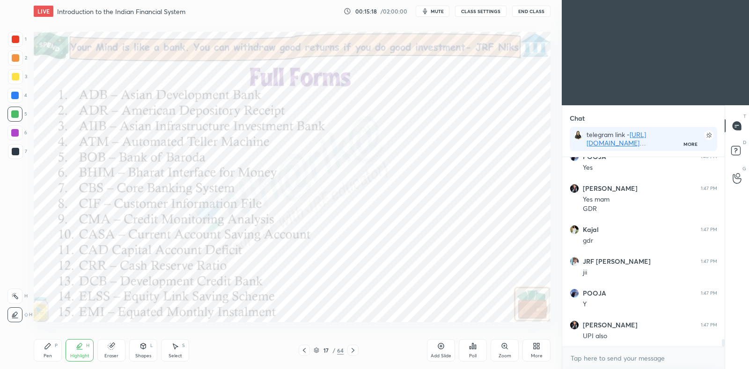
click at [51, 348] on icon at bounding box center [47, 346] width 7 height 7
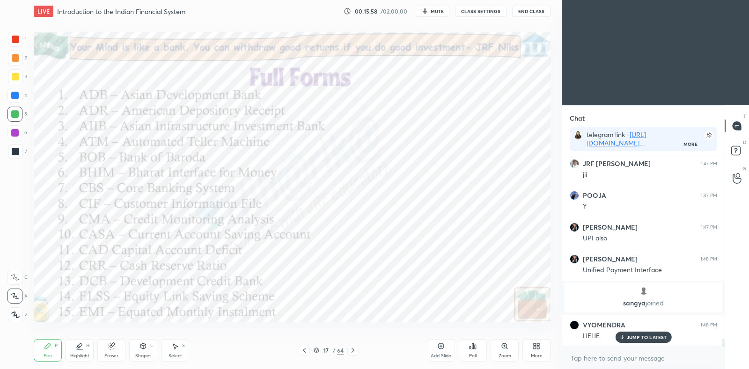
scroll to position [4367, 0]
click at [353, 355] on div at bounding box center [352, 350] width 11 height 11
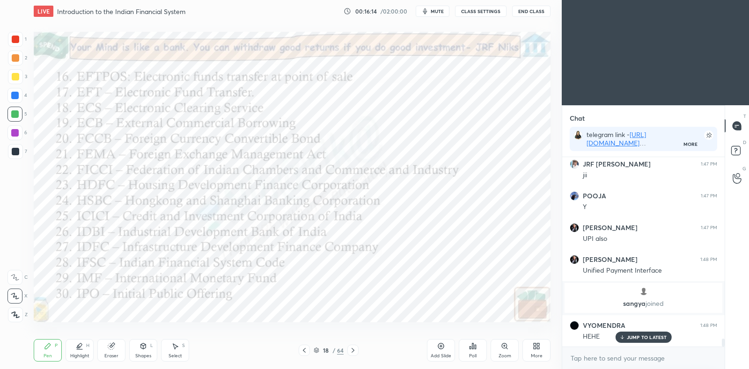
click at [83, 348] on icon at bounding box center [79, 346] width 7 height 7
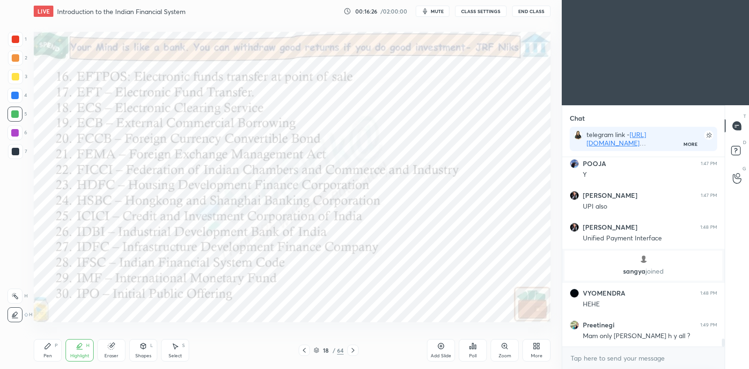
click at [51, 351] on div "Pen P" at bounding box center [48, 350] width 28 height 22
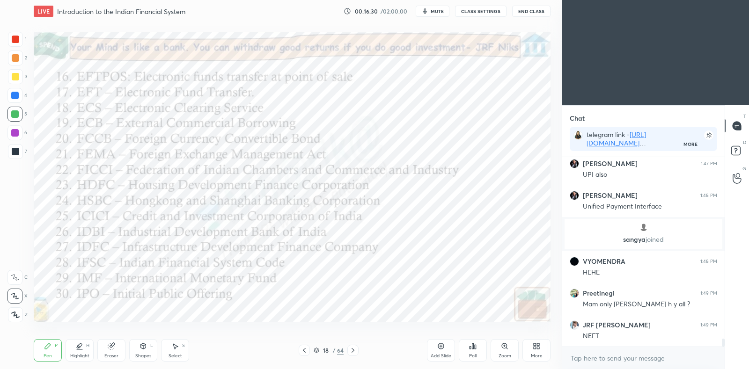
click at [80, 349] on icon at bounding box center [79, 346] width 7 height 7
click at [45, 356] on div "Pen" at bounding box center [48, 356] width 8 height 5
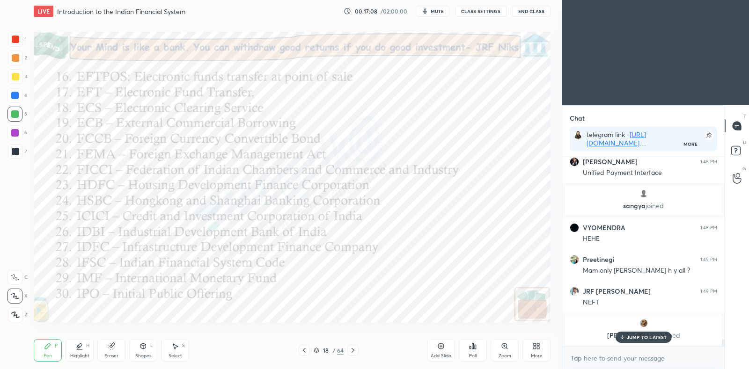
click at [84, 349] on div "Highlight H" at bounding box center [80, 350] width 28 height 22
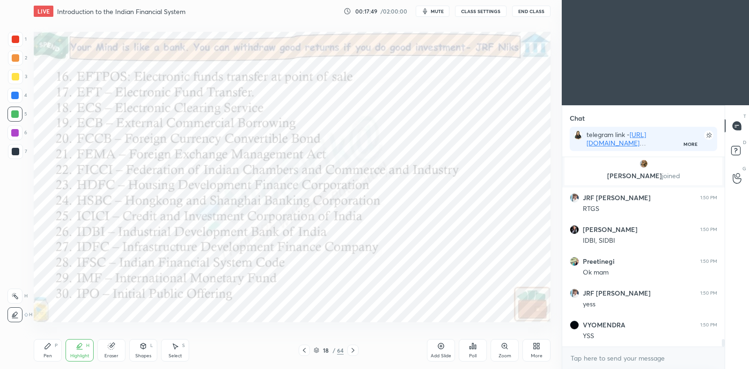
scroll to position [4605, 0]
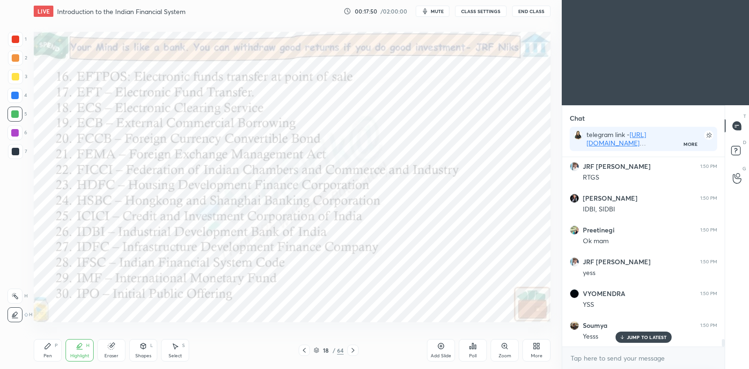
click at [49, 350] on icon at bounding box center [47, 346] width 7 height 7
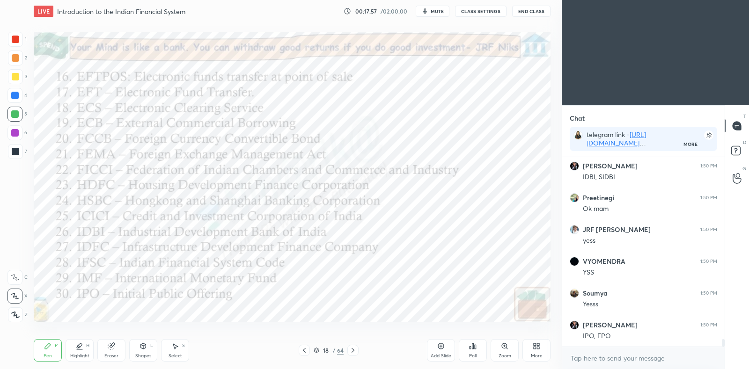
click at [13, 133] on div at bounding box center [14, 132] width 7 height 7
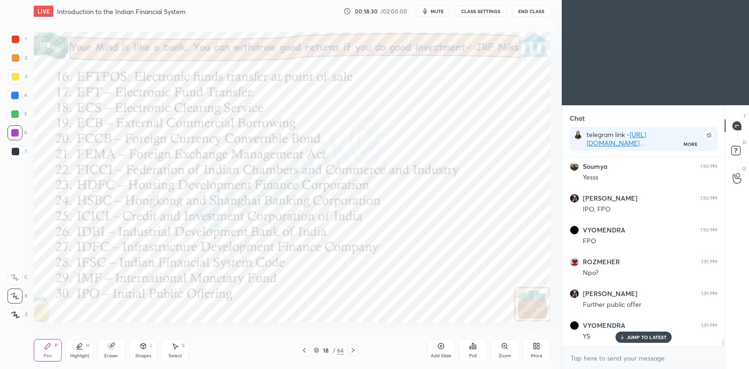
click at [354, 349] on icon at bounding box center [352, 350] width 7 height 7
click at [77, 347] on icon at bounding box center [79, 346] width 7 height 7
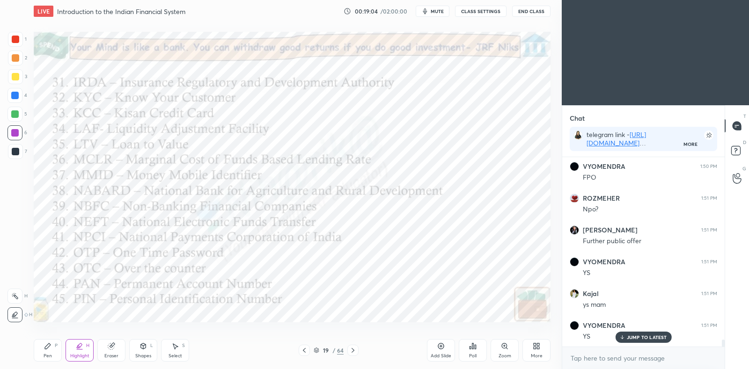
scroll to position [4860, 0]
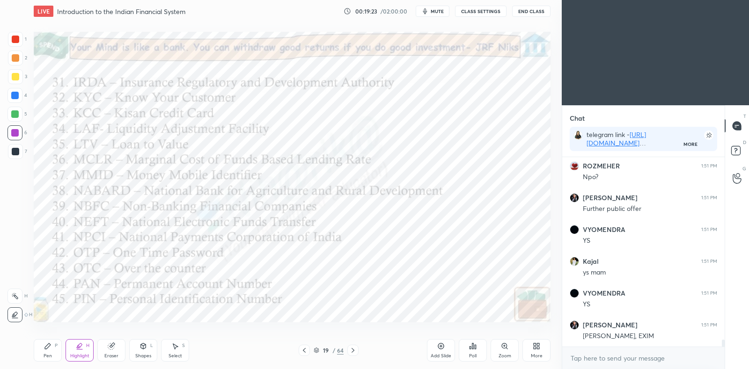
click at [352, 351] on icon at bounding box center [352, 350] width 7 height 7
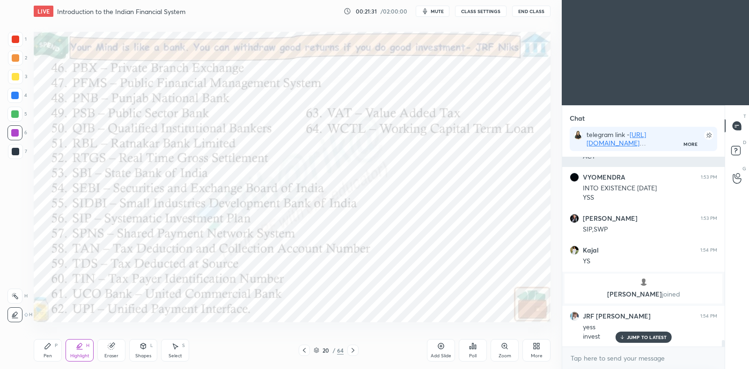
scroll to position [5199, 0]
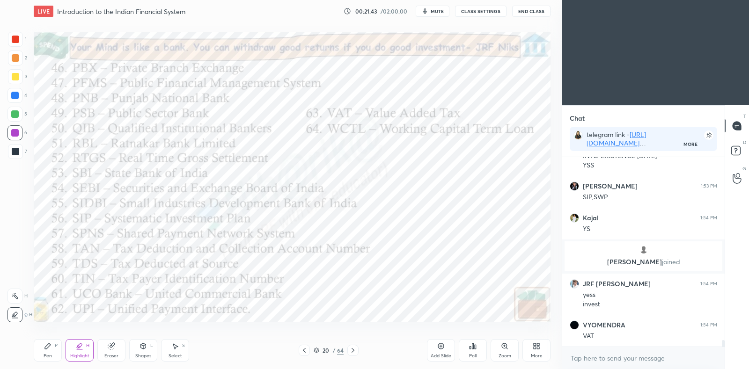
click at [356, 349] on icon at bounding box center [352, 350] width 7 height 7
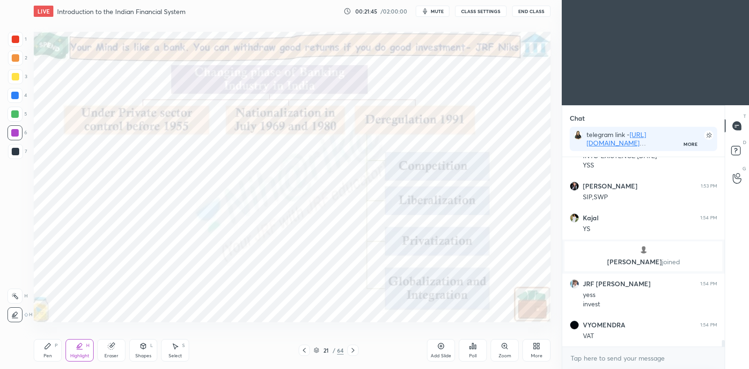
click at [303, 348] on icon at bounding box center [303, 350] width 7 height 7
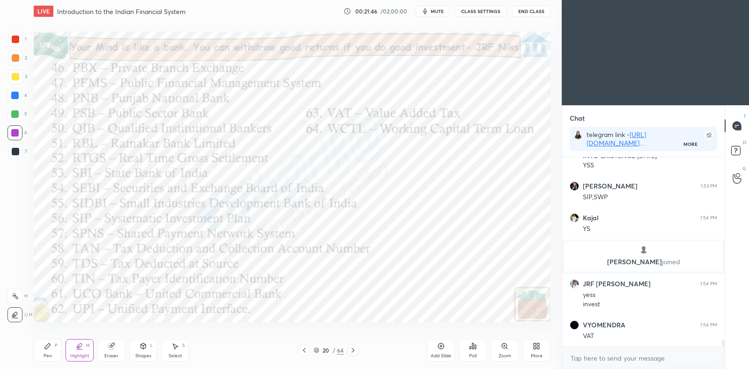
click at [305, 347] on icon at bounding box center [303, 350] width 7 height 7
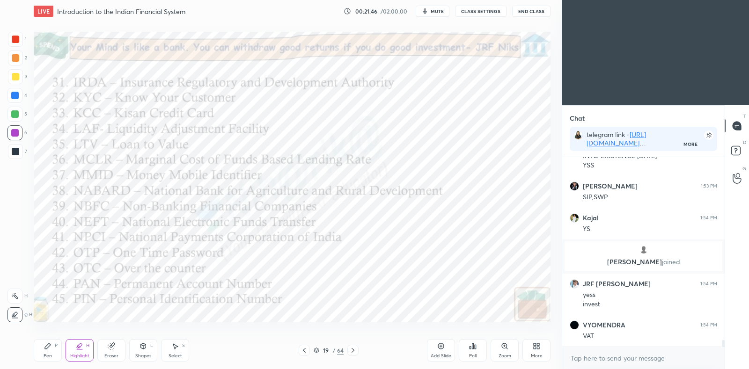
click at [305, 348] on icon at bounding box center [303, 350] width 7 height 7
click at [307, 350] on icon at bounding box center [303, 350] width 7 height 7
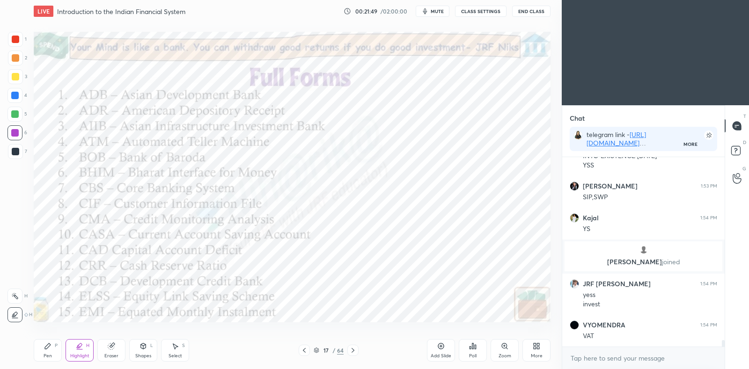
click at [355, 349] on icon at bounding box center [352, 350] width 7 height 7
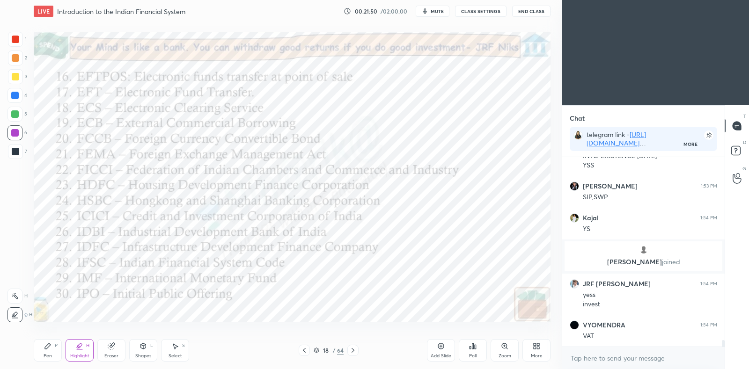
click at [354, 351] on icon at bounding box center [352, 350] width 7 height 7
click at [353, 350] on icon at bounding box center [352, 350] width 7 height 7
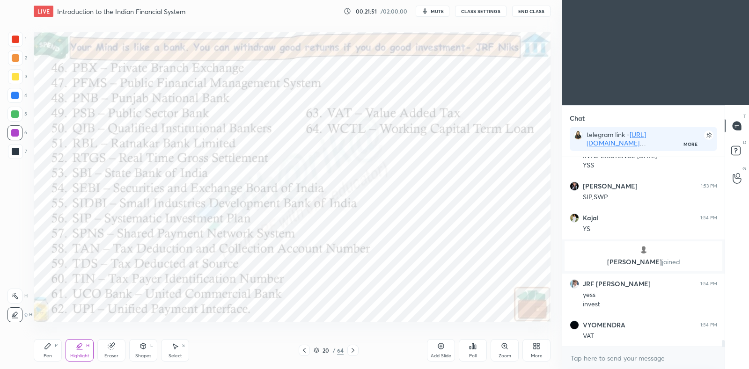
click at [352, 348] on icon at bounding box center [352, 350] width 7 height 7
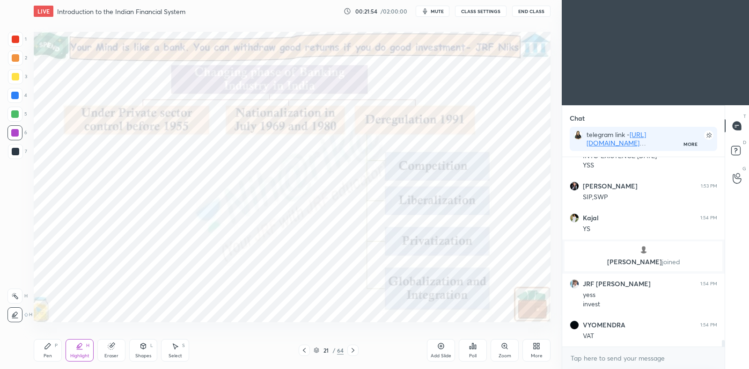
click at [16, 97] on div at bounding box center [14, 95] width 7 height 7
click at [15, 303] on div at bounding box center [14, 296] width 15 height 15
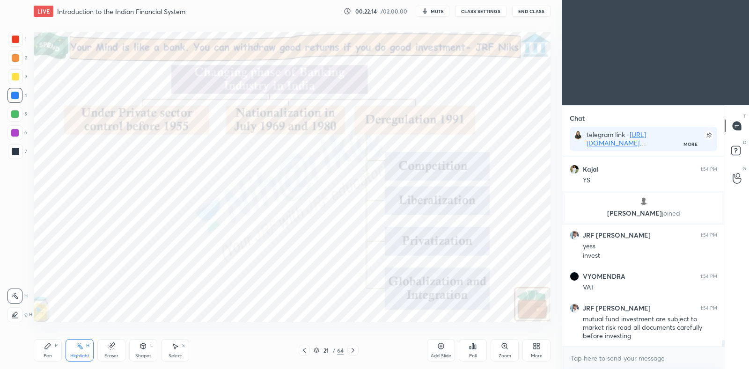
scroll to position [5279, 0]
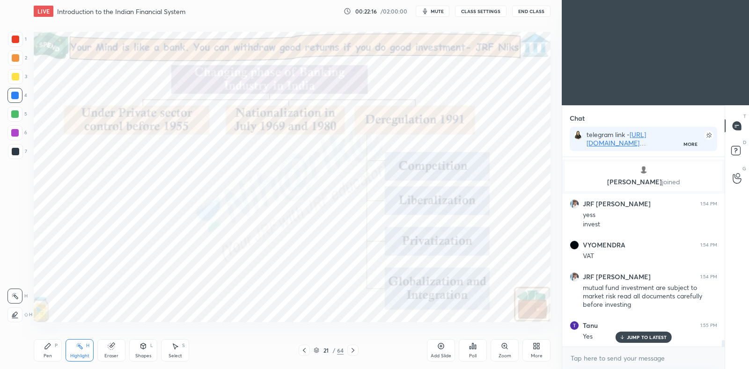
click at [651, 332] on div "JUMP TO LATEST" at bounding box center [643, 337] width 56 height 11
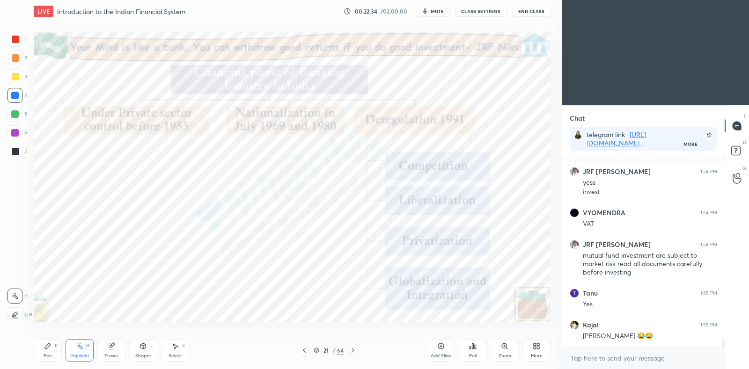
click at [478, 347] on div "Poll" at bounding box center [473, 350] width 28 height 22
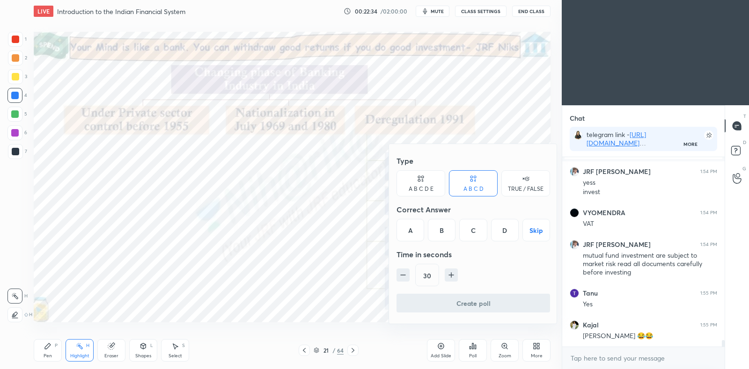
click at [532, 182] on div "TRUE / FALSE" at bounding box center [525, 183] width 49 height 26
click at [439, 230] on div "True" at bounding box center [420, 230] width 49 height 22
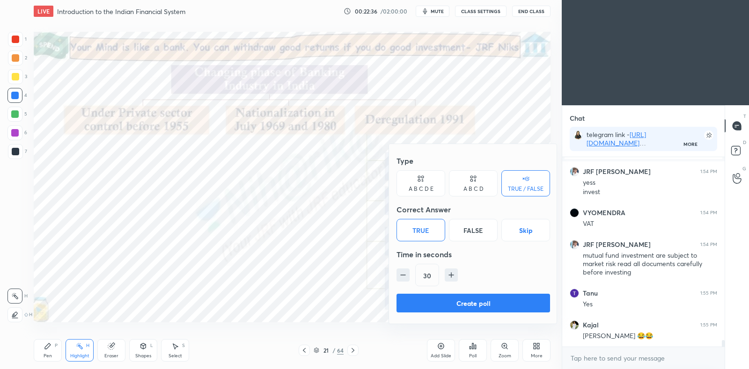
click at [449, 298] on button "Create poll" at bounding box center [473, 303] width 154 height 19
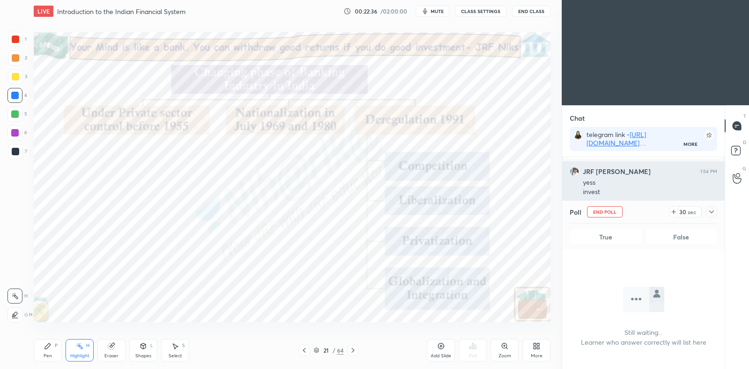
scroll to position [60, 159]
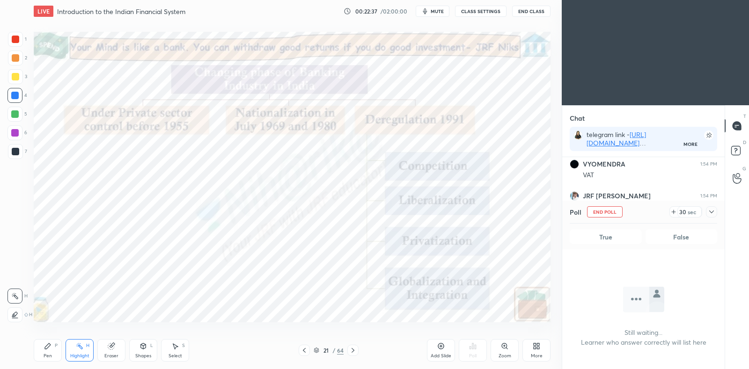
click at [706, 210] on div at bounding box center [711, 211] width 11 height 11
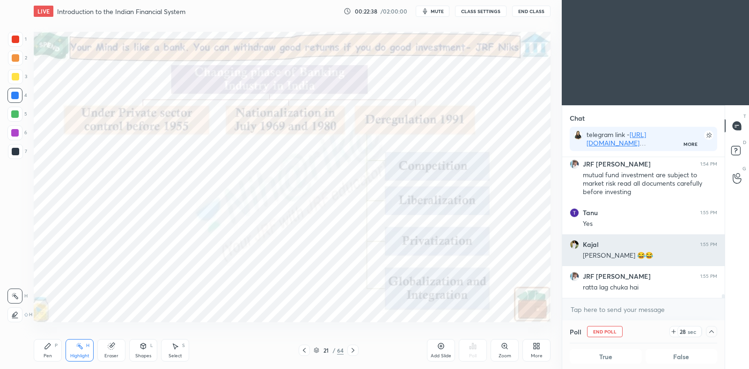
scroll to position [0, 3]
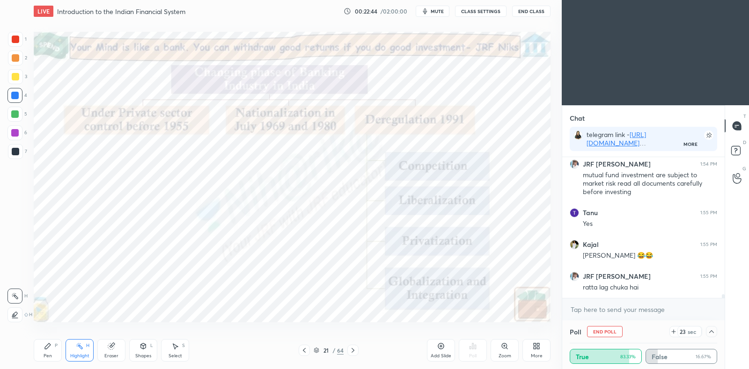
click at [710, 332] on icon at bounding box center [711, 331] width 5 height 3
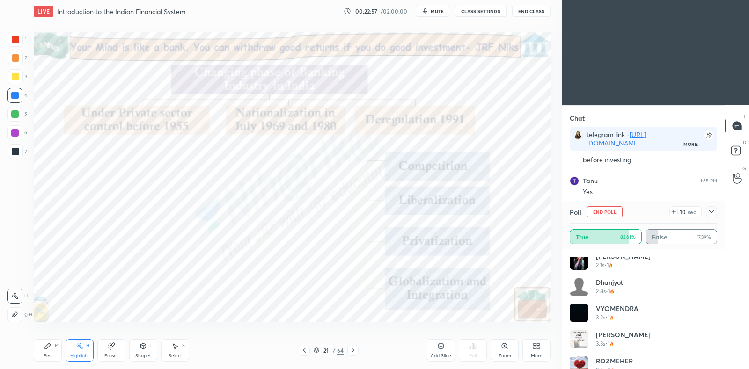
scroll to position [0, 0]
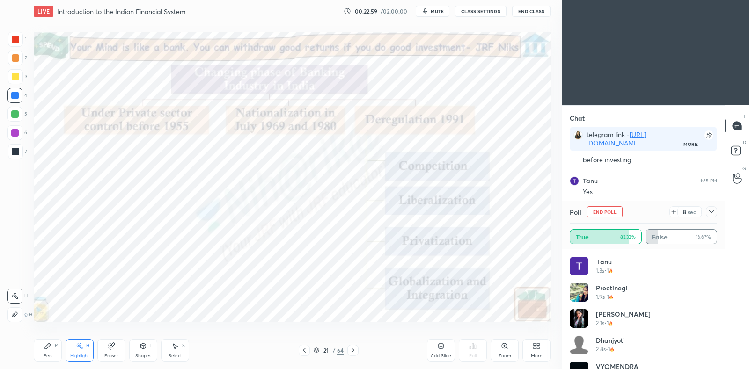
click at [709, 215] on icon at bounding box center [711, 211] width 7 height 7
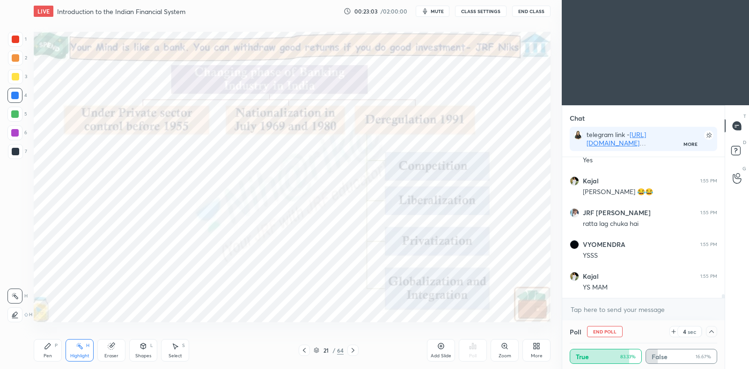
click at [709, 333] on icon at bounding box center [711, 331] width 7 height 7
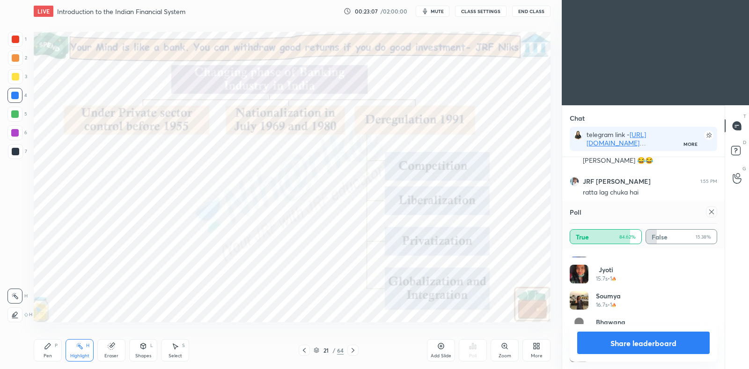
click at [712, 214] on icon at bounding box center [711, 211] width 7 height 7
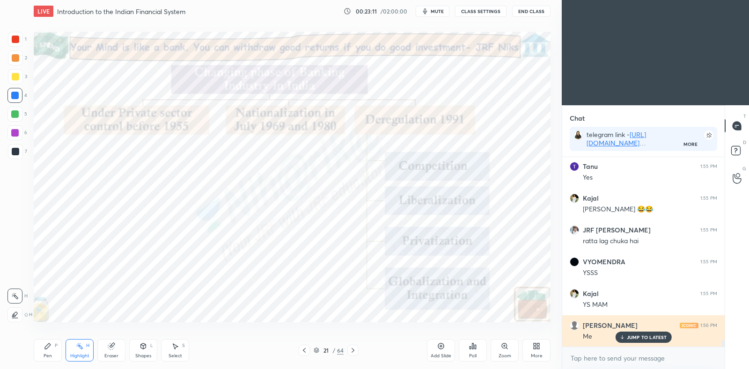
click at [643, 336] on p "JUMP TO LATEST" at bounding box center [647, 338] width 40 height 6
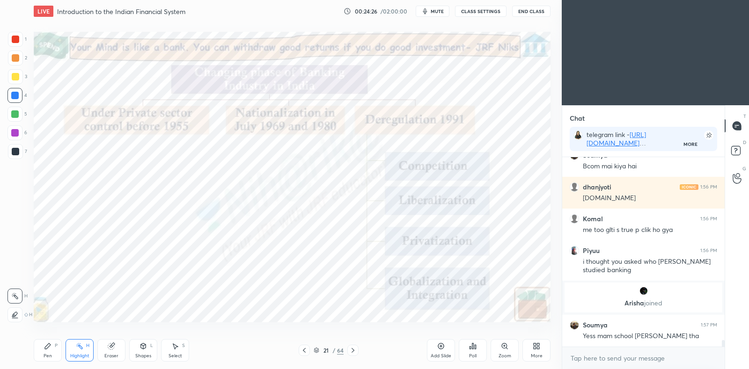
scroll to position [5394, 0]
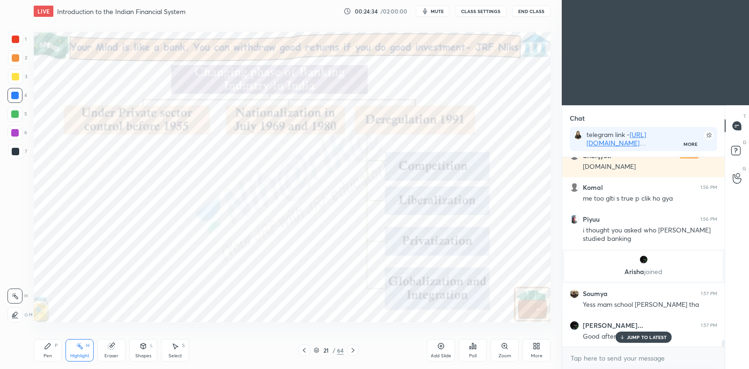
click at [49, 354] on div "Pen" at bounding box center [48, 356] width 8 height 5
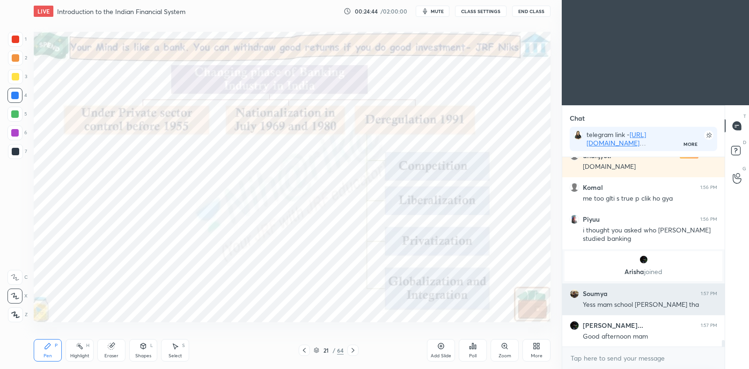
scroll to position [5426, 0]
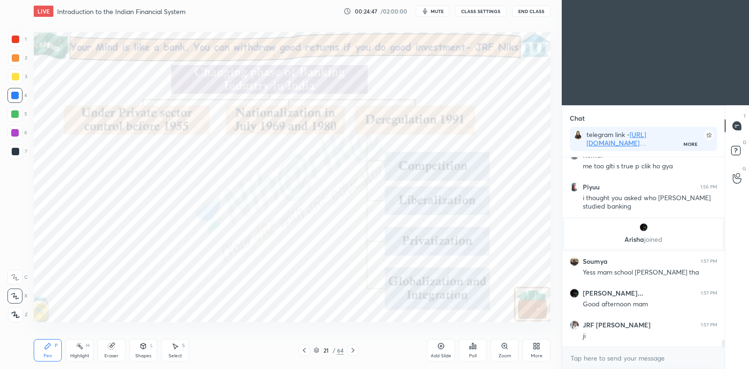
click at [442, 345] on icon at bounding box center [440, 346] width 7 height 7
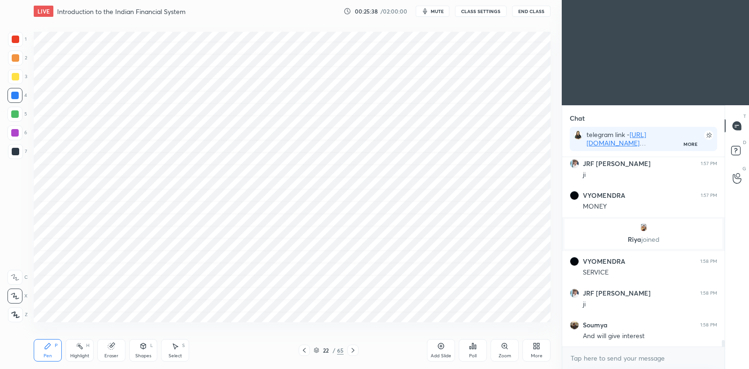
scroll to position [5514, 0]
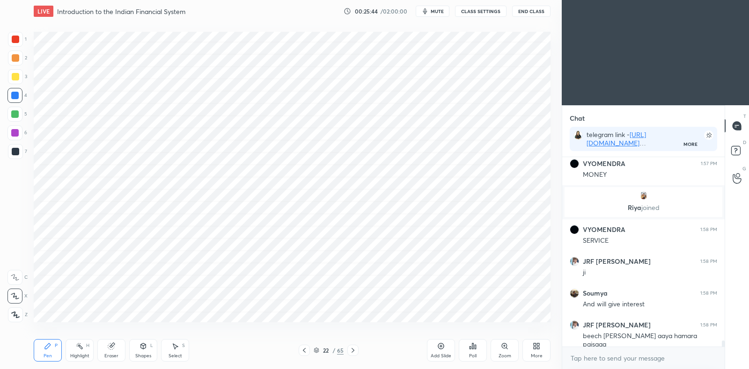
click at [18, 132] on div at bounding box center [14, 132] width 7 height 7
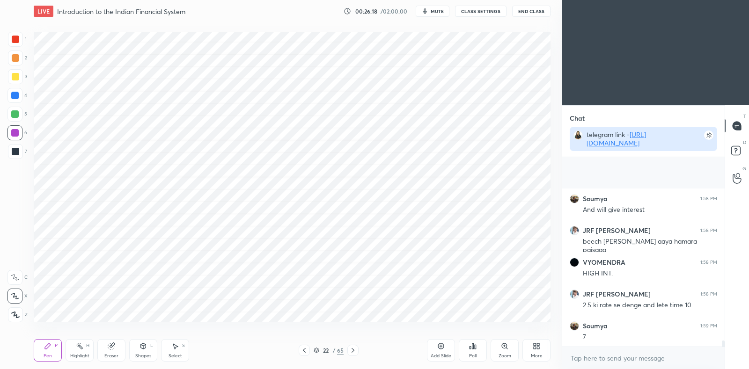
scroll to position [5673, 0]
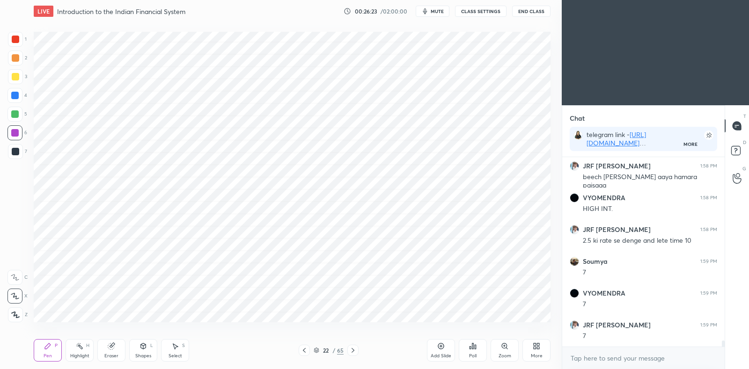
click at [307, 354] on icon at bounding box center [303, 350] width 7 height 7
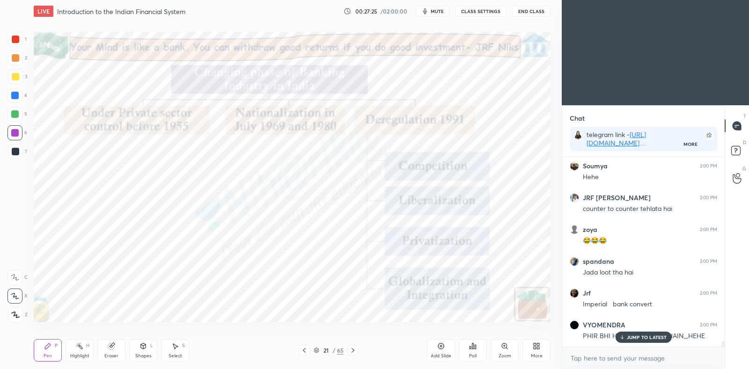
scroll to position [6191, 0]
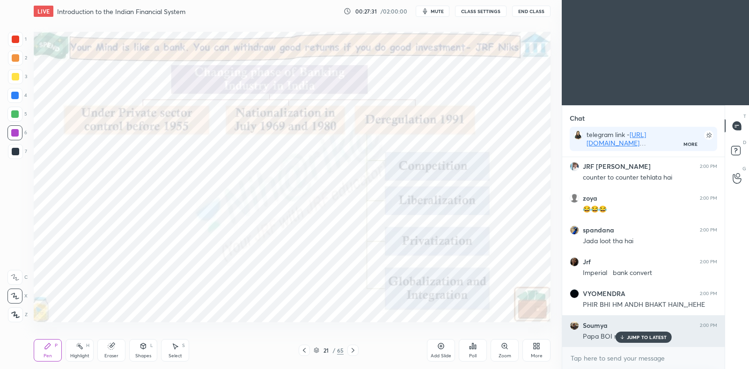
click at [636, 337] on p "JUMP TO LATEST" at bounding box center [647, 338] width 40 height 6
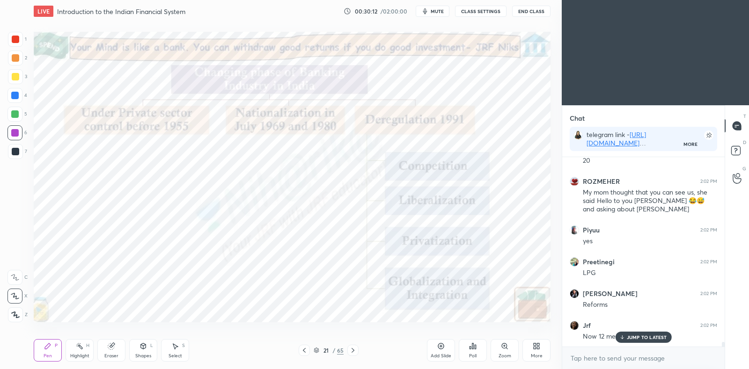
scroll to position [7363, 0]
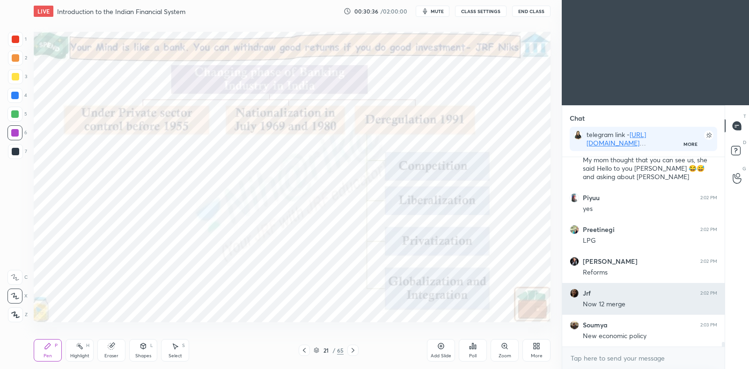
click at [592, 291] on div "Jrf 2:02 PM" at bounding box center [643, 293] width 147 height 9
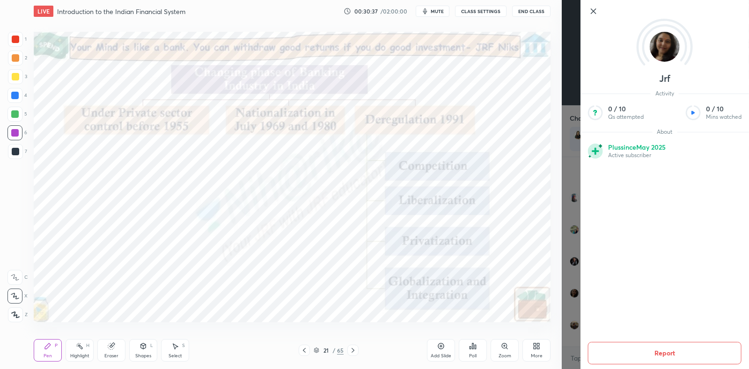
scroll to position [7394, 0]
click at [595, 10] on icon at bounding box center [593, 11] width 11 height 11
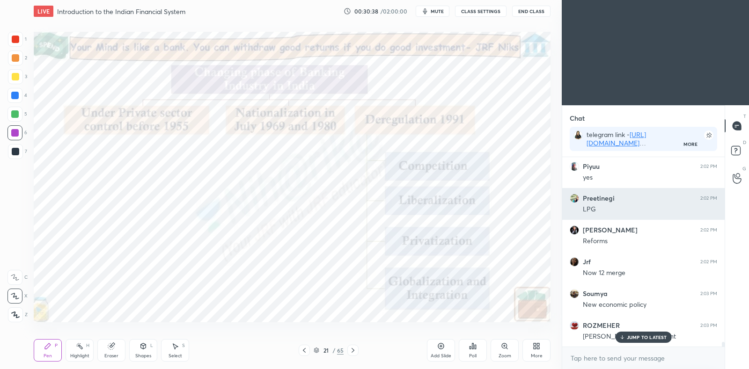
scroll to position [3, 3]
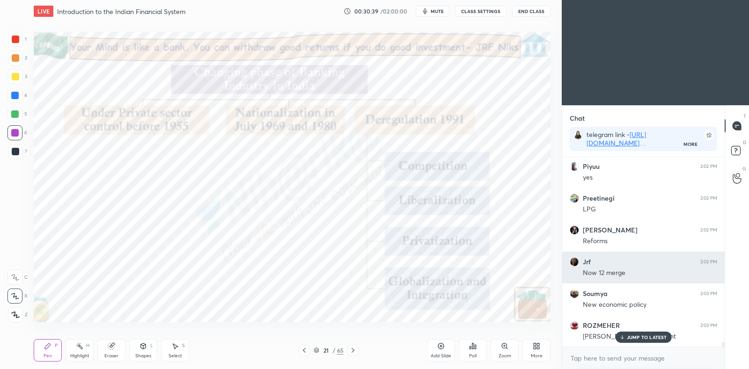
click at [589, 263] on h6 "Jrf" at bounding box center [587, 262] width 8 height 8
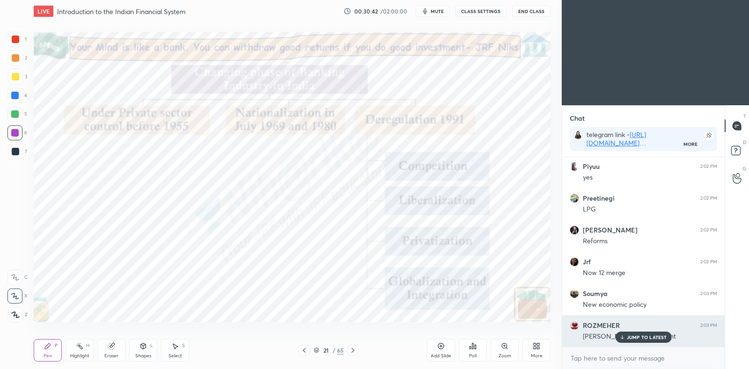
click at [645, 335] on p "JUMP TO LATEST" at bounding box center [647, 338] width 40 height 6
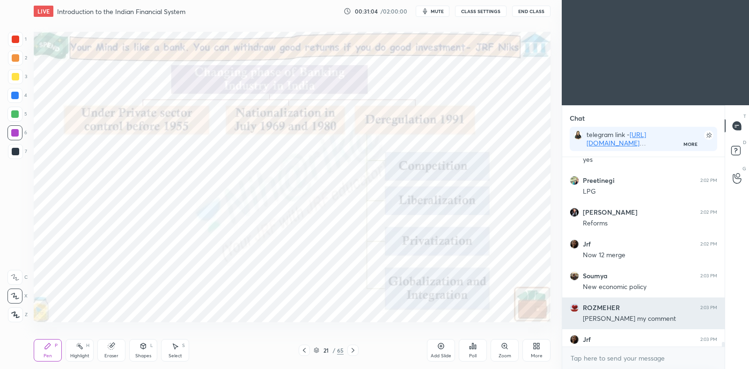
scroll to position [7427, 0]
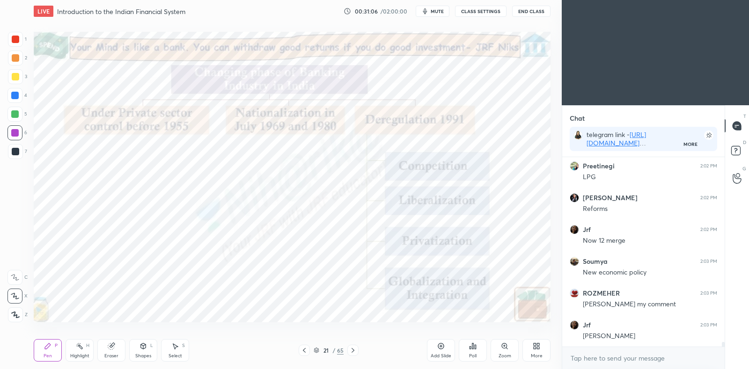
click at [353, 350] on icon at bounding box center [352, 350] width 3 height 5
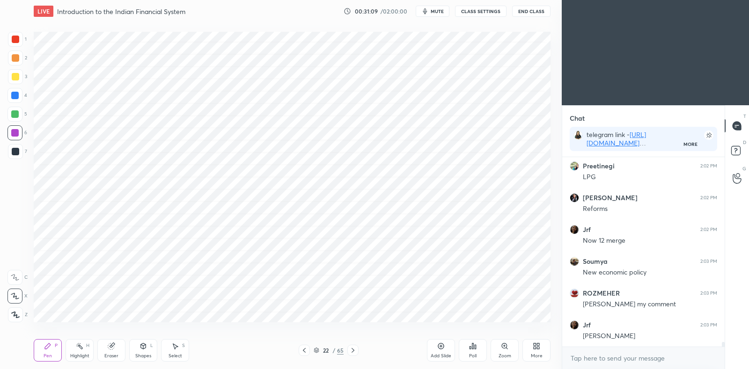
click at [354, 350] on icon at bounding box center [352, 350] width 7 height 7
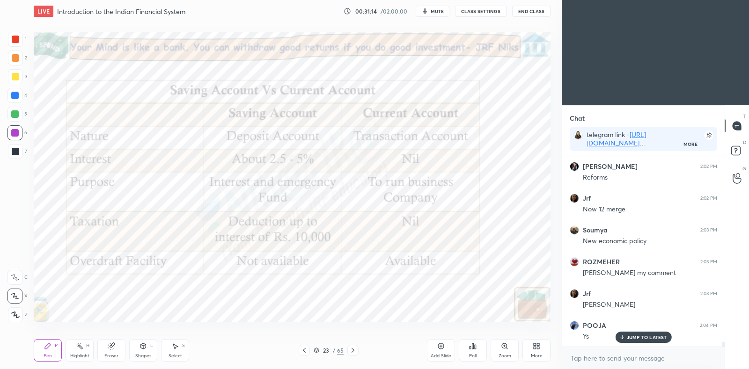
scroll to position [7490, 0]
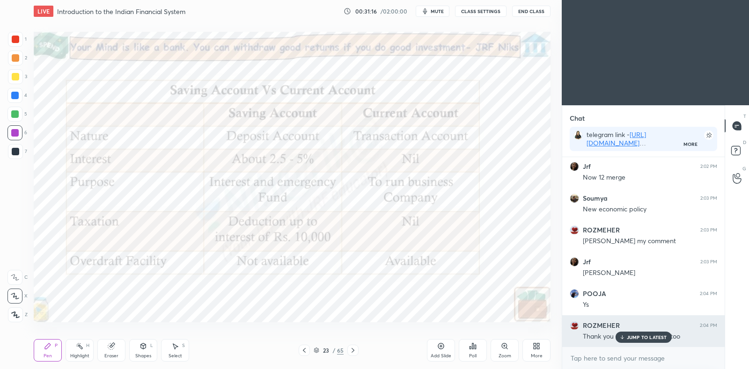
click at [639, 338] on p "JUMP TO LATEST" at bounding box center [647, 338] width 40 height 6
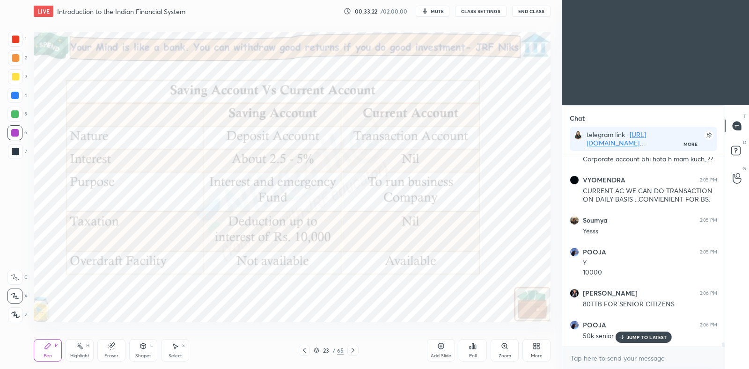
scroll to position [8057, 0]
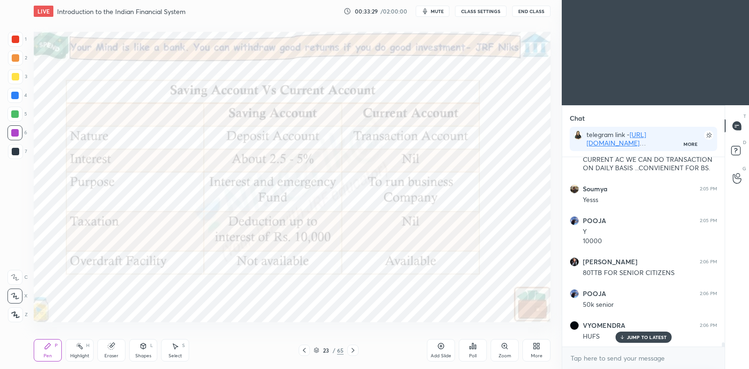
click at [358, 350] on div at bounding box center [352, 350] width 11 height 11
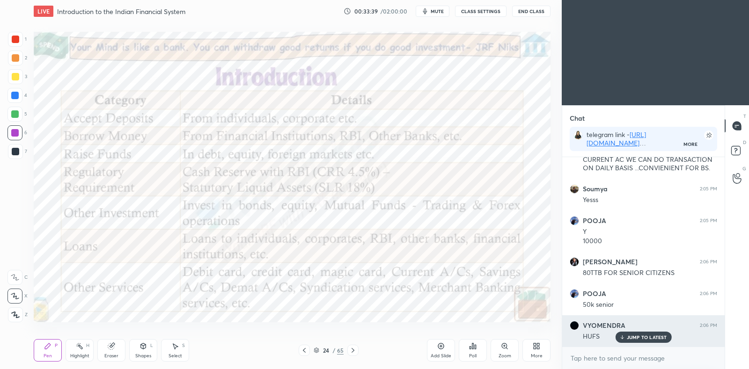
click at [642, 336] on p "JUMP TO LATEST" at bounding box center [647, 338] width 40 height 6
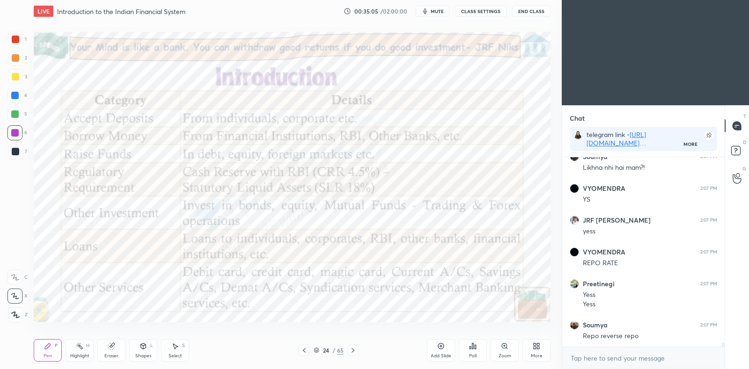
scroll to position [8289, 0]
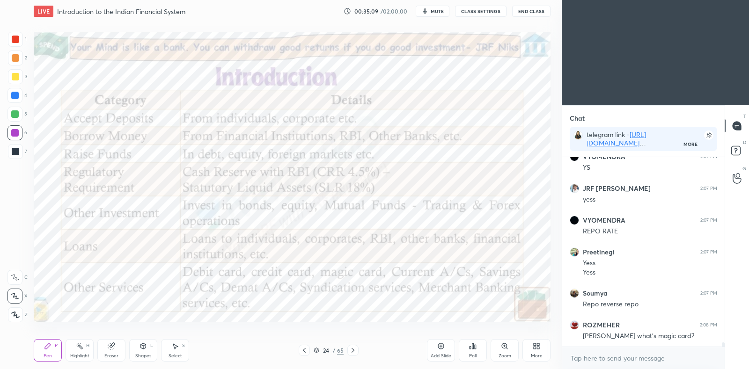
click at [357, 352] on div at bounding box center [352, 350] width 11 height 11
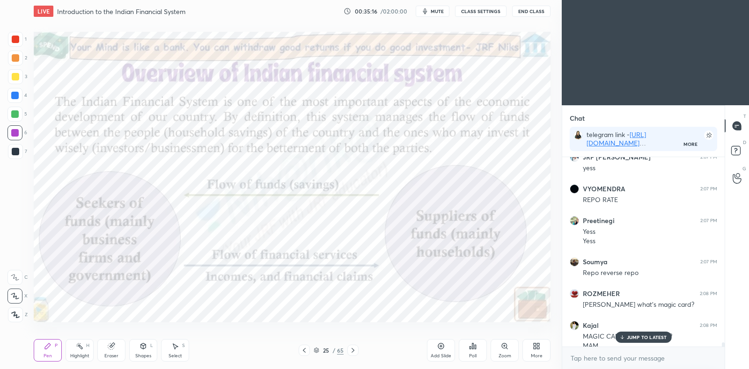
scroll to position [8330, 0]
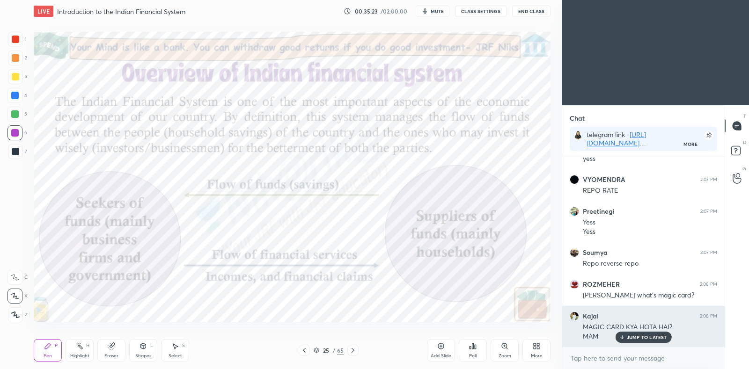
click at [659, 336] on p "JUMP TO LATEST" at bounding box center [647, 338] width 40 height 6
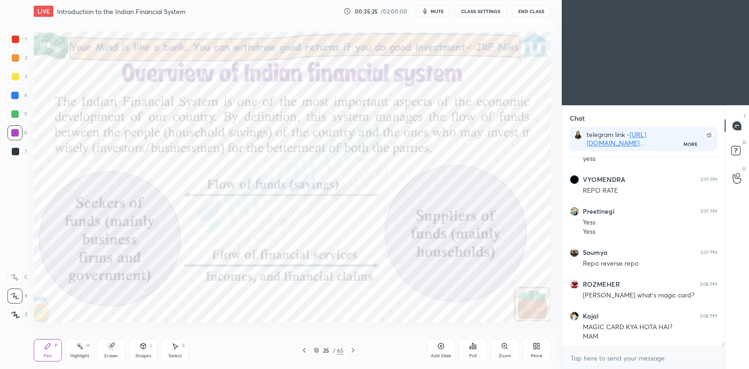
click at [302, 353] on icon at bounding box center [303, 350] width 7 height 7
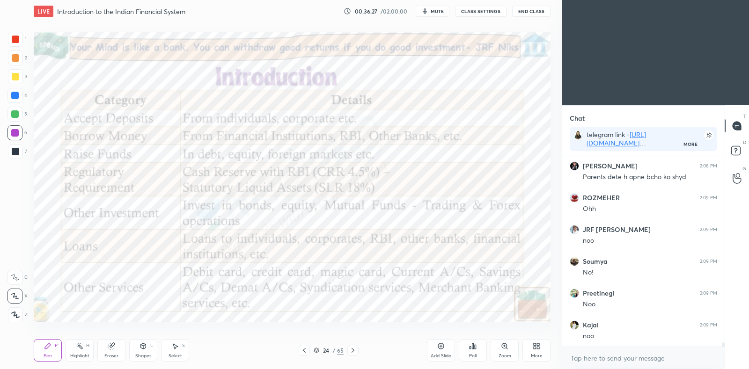
scroll to position [8553, 0]
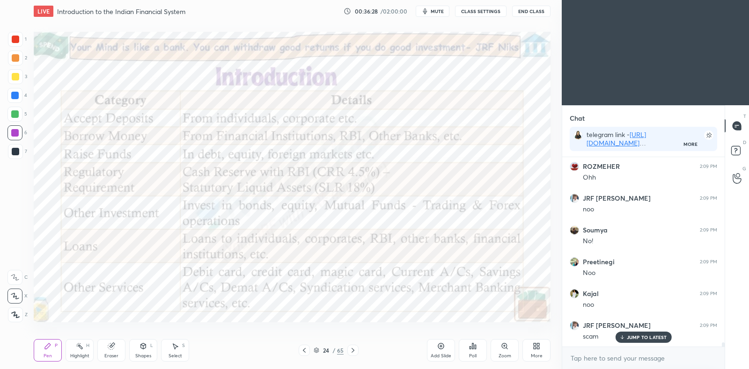
click at [441, 346] on icon at bounding box center [440, 346] width 3 height 3
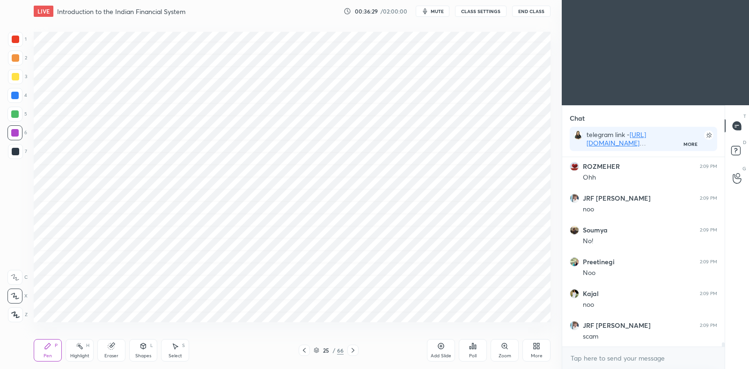
scroll to position [8585, 0]
click at [140, 346] on icon at bounding box center [142, 346] width 7 height 7
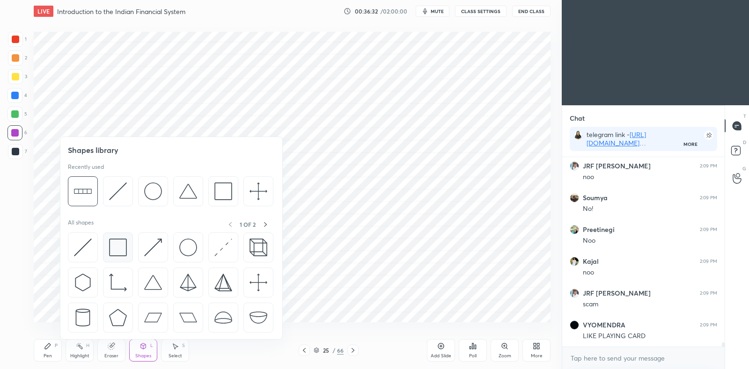
click at [119, 246] on img at bounding box center [118, 248] width 18 height 18
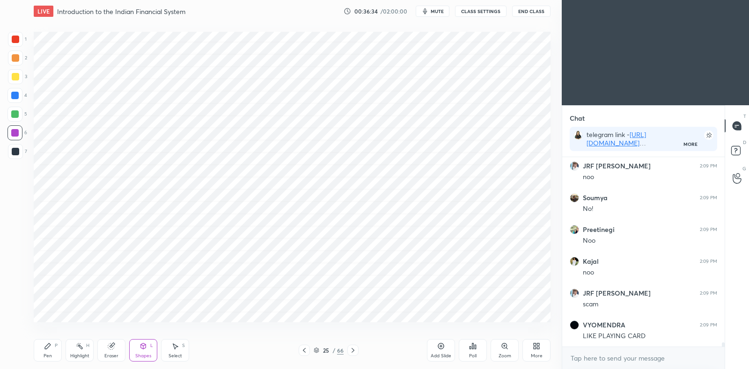
click at [48, 349] on icon at bounding box center [47, 346] width 7 height 7
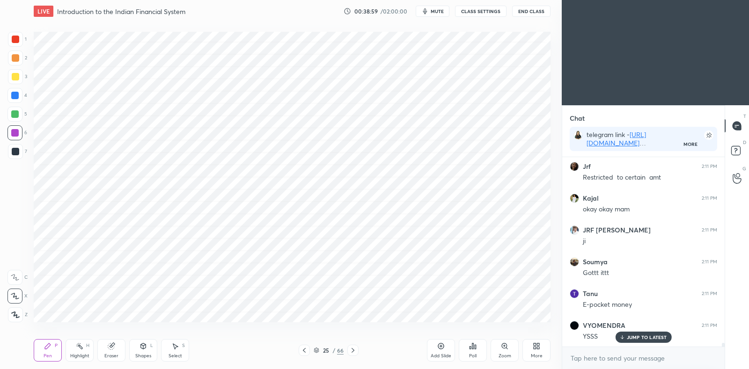
scroll to position [9303, 0]
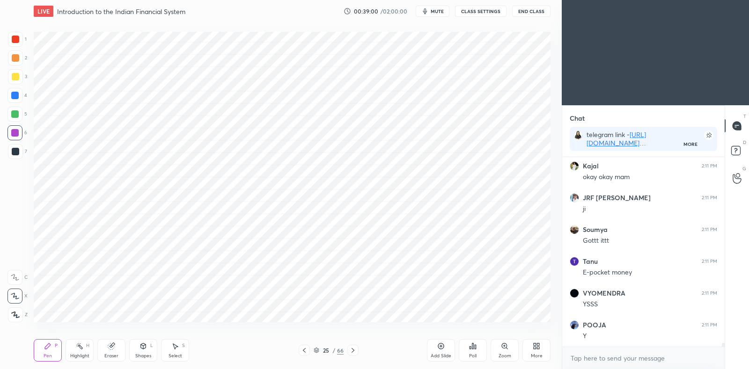
click at [306, 354] on div at bounding box center [304, 350] width 11 height 11
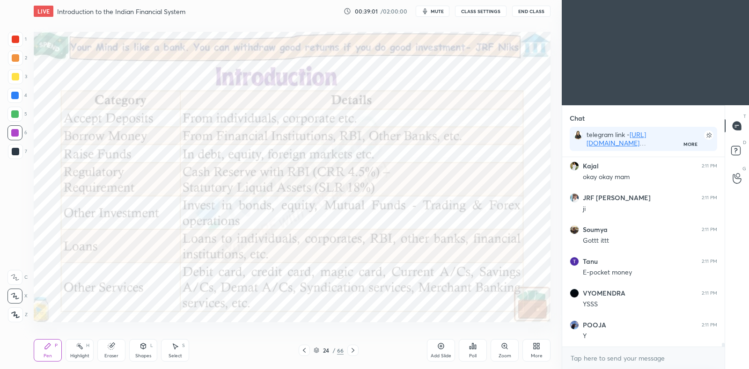
click at [358, 350] on div "24 / 66" at bounding box center [328, 350] width 197 height 11
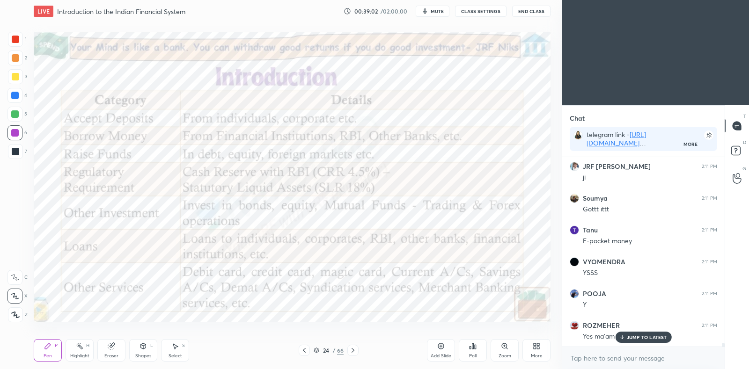
click at [358, 350] on div at bounding box center [352, 350] width 11 height 11
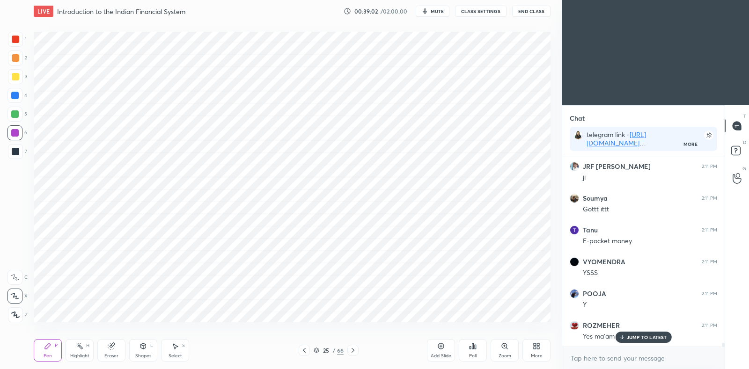
click at [354, 351] on icon at bounding box center [352, 350] width 7 height 7
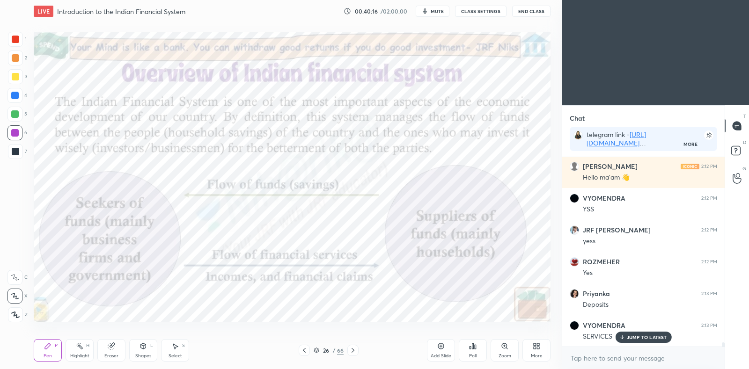
scroll to position [8510, 0]
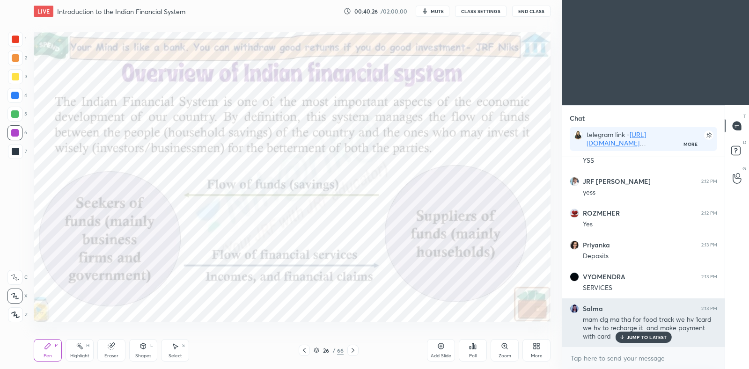
click at [633, 335] on p "JUMP TO LATEST" at bounding box center [647, 338] width 40 height 6
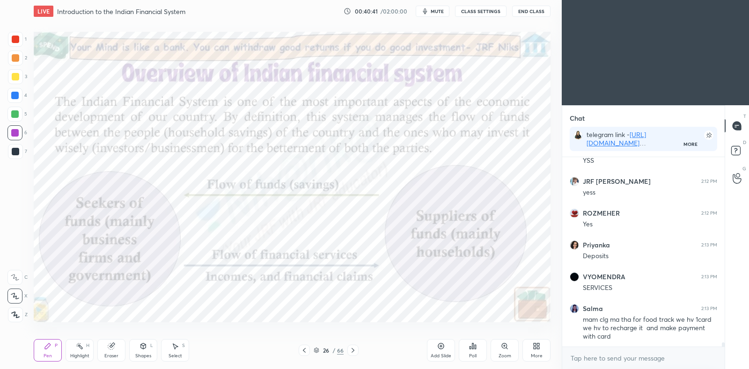
click at [352, 350] on icon at bounding box center [352, 350] width 7 height 7
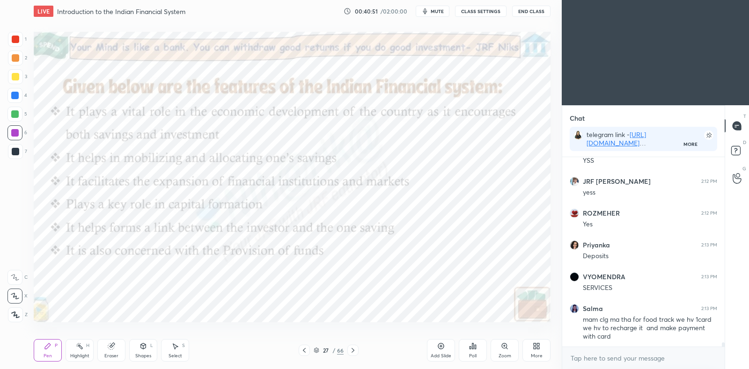
click at [304, 356] on div at bounding box center [304, 350] width 11 height 11
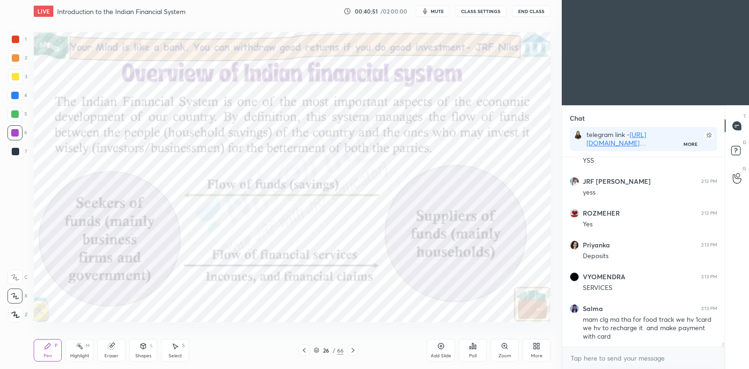
click at [302, 352] on icon at bounding box center [303, 350] width 7 height 7
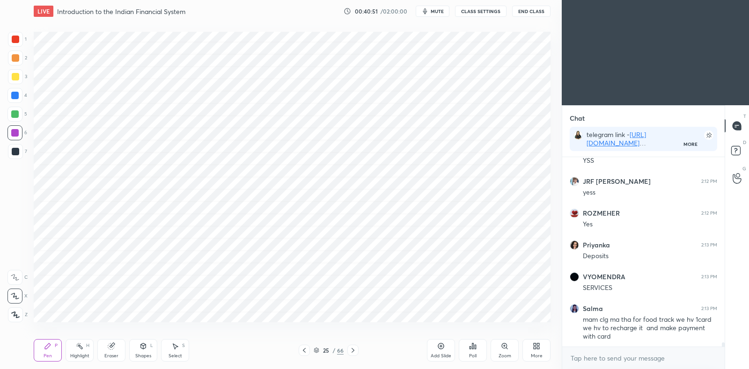
click at [302, 352] on icon at bounding box center [303, 350] width 7 height 7
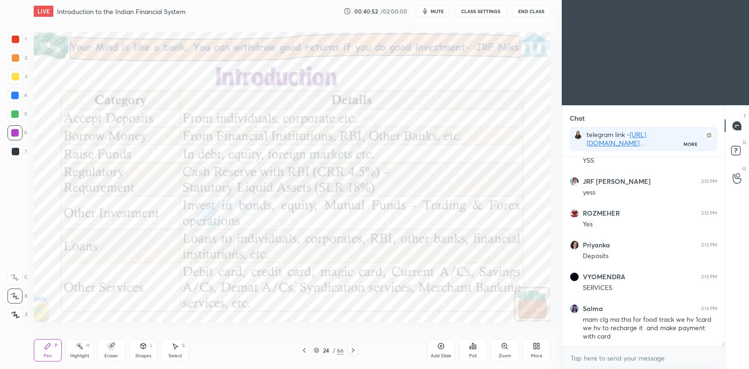
click at [347, 350] on div at bounding box center [352, 350] width 11 height 11
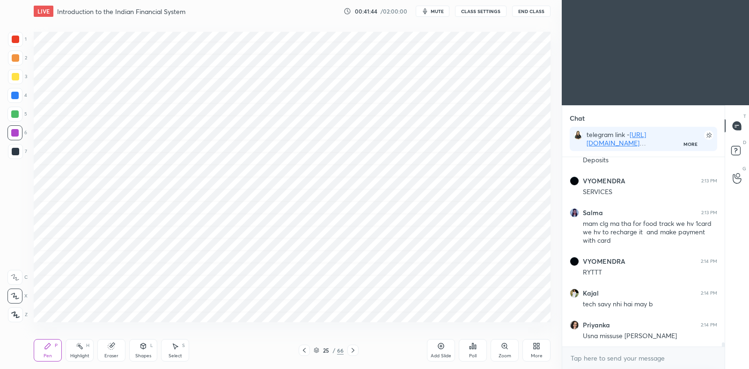
scroll to position [8638, 0]
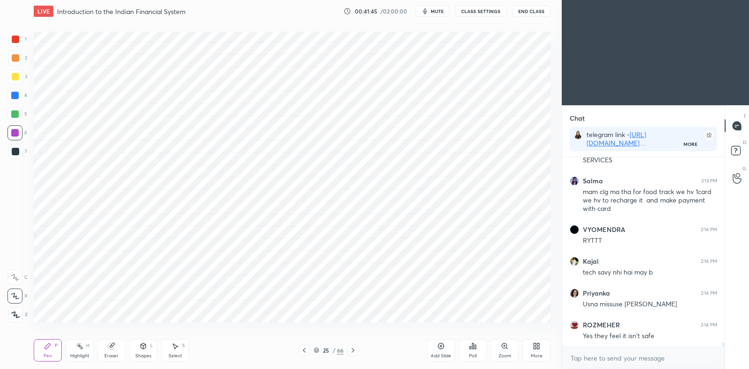
click at [356, 351] on icon at bounding box center [352, 350] width 7 height 7
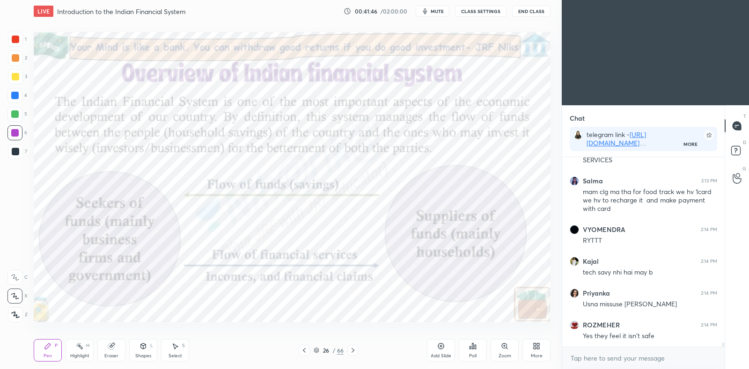
click at [355, 346] on div at bounding box center [352, 350] width 11 height 11
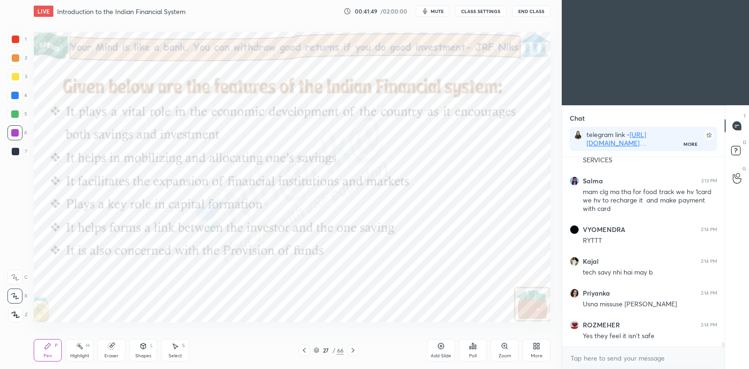
click at [302, 351] on icon at bounding box center [303, 350] width 7 height 7
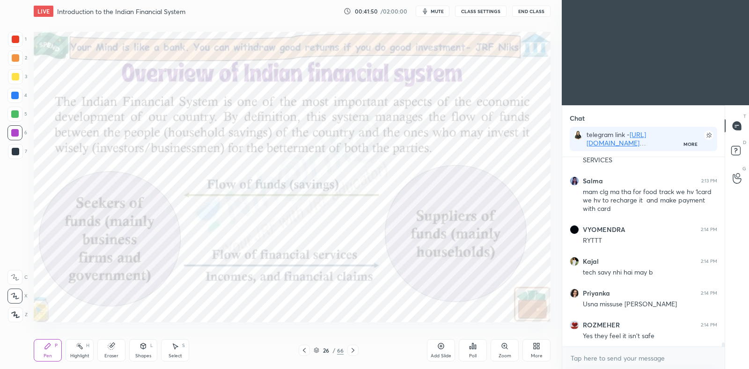
click at [354, 351] on icon at bounding box center [352, 350] width 3 height 5
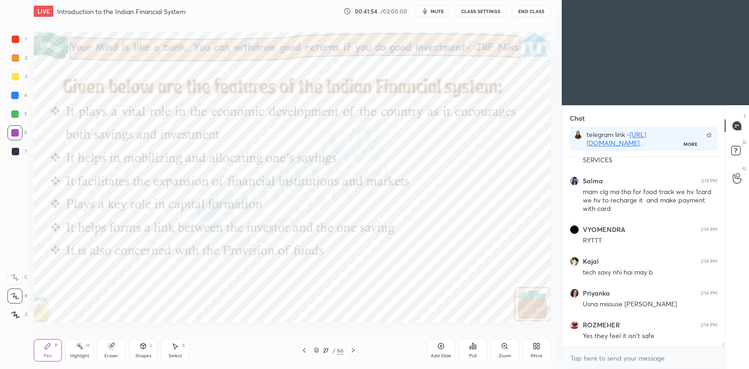
scroll to position [8686, 0]
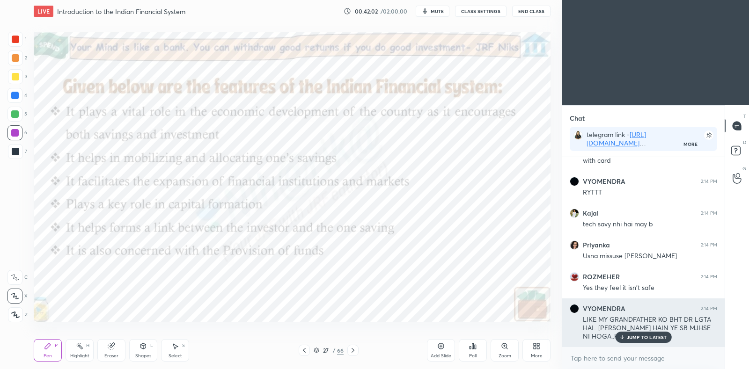
click at [644, 336] on p "JUMP TO LATEST" at bounding box center [647, 338] width 40 height 6
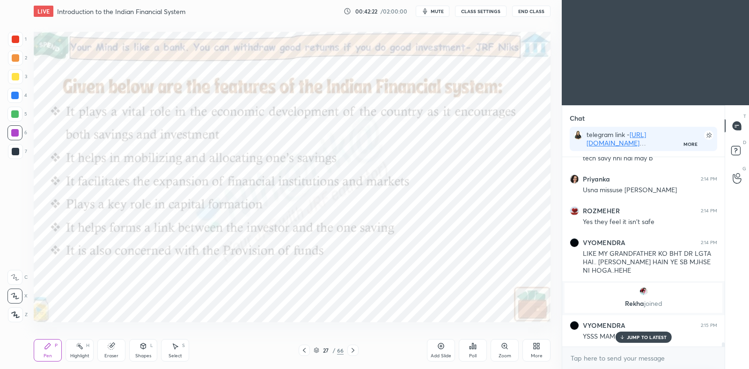
scroll to position [8667, 0]
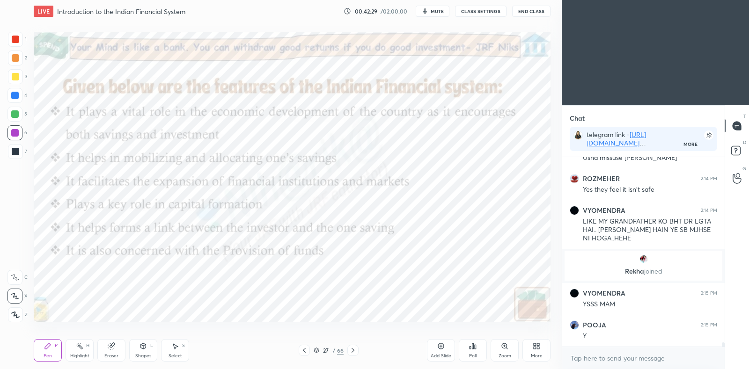
click at [357, 353] on div at bounding box center [352, 350] width 11 height 11
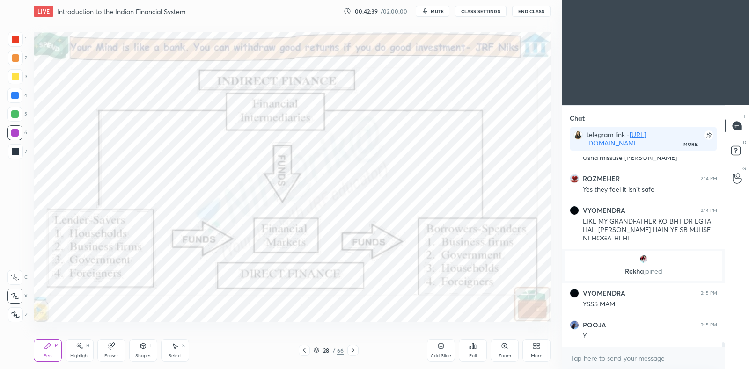
scroll to position [8698, 0]
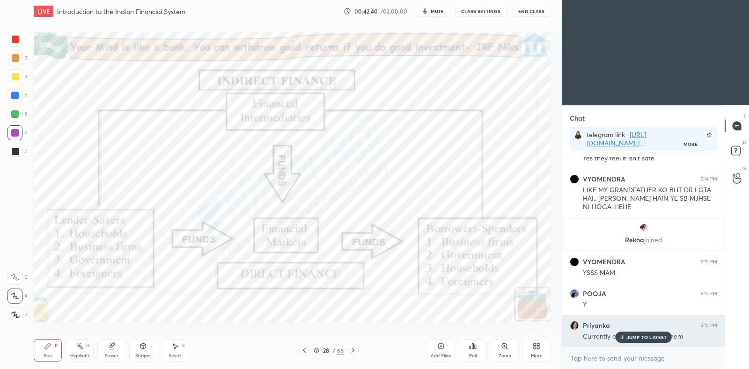
click at [653, 340] on p "JUMP TO LATEST" at bounding box center [647, 338] width 40 height 6
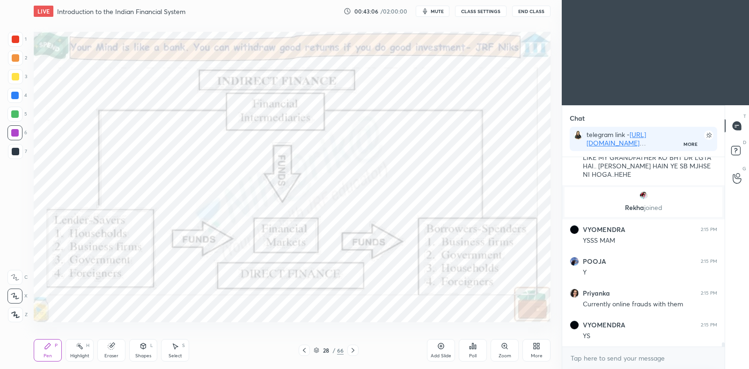
scroll to position [8762, 0]
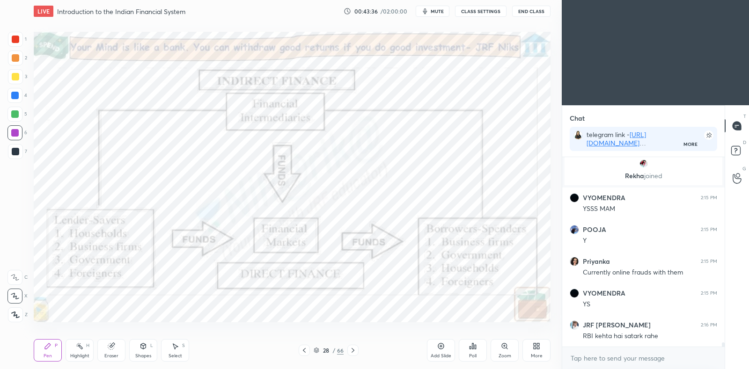
click at [352, 354] on icon at bounding box center [352, 350] width 7 height 7
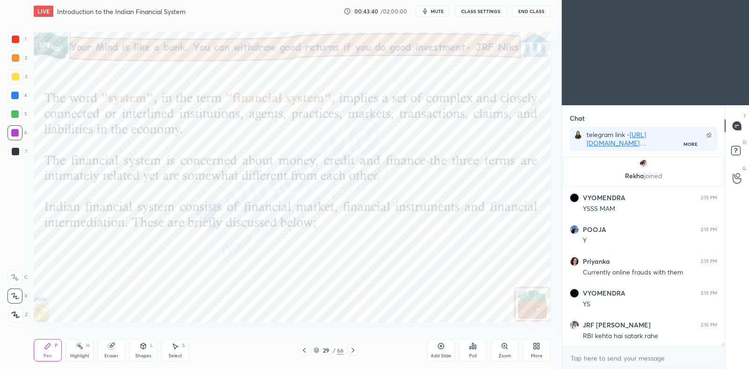
click at [351, 348] on icon at bounding box center [352, 350] width 7 height 7
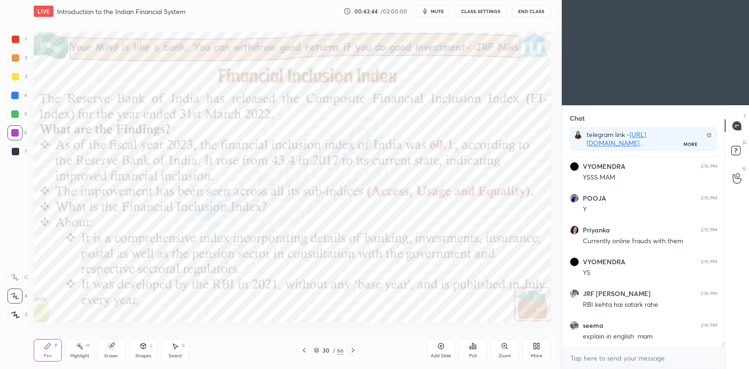
scroll to position [8826, 0]
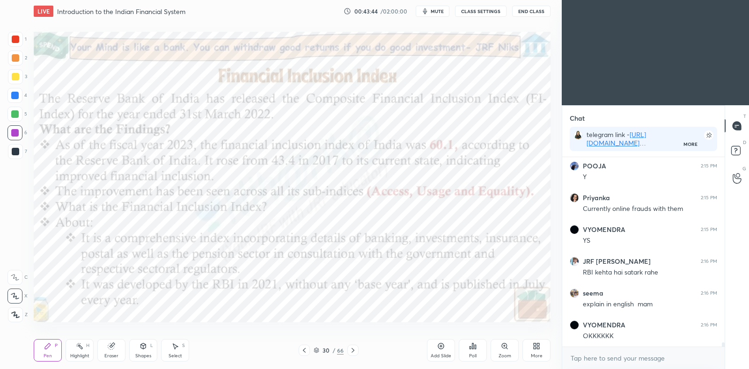
click at [307, 350] on icon at bounding box center [303, 350] width 7 height 7
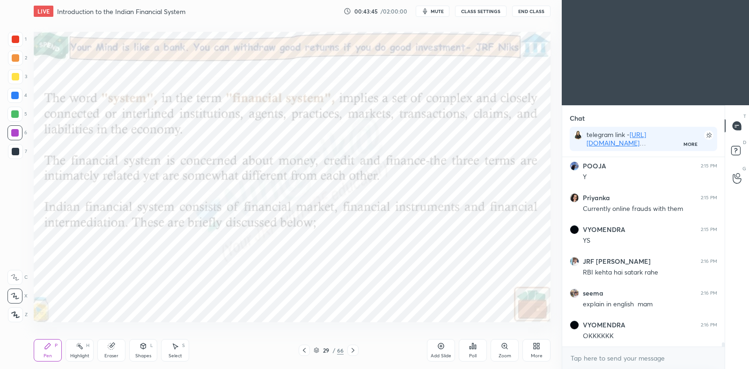
click at [317, 349] on icon at bounding box center [316, 349] width 5 height 2
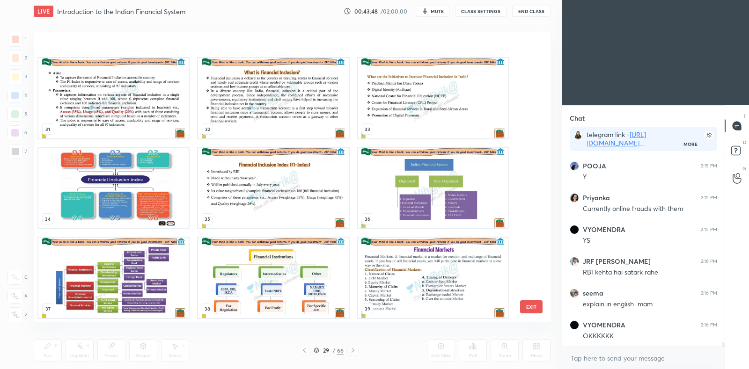
scroll to position [928, 0]
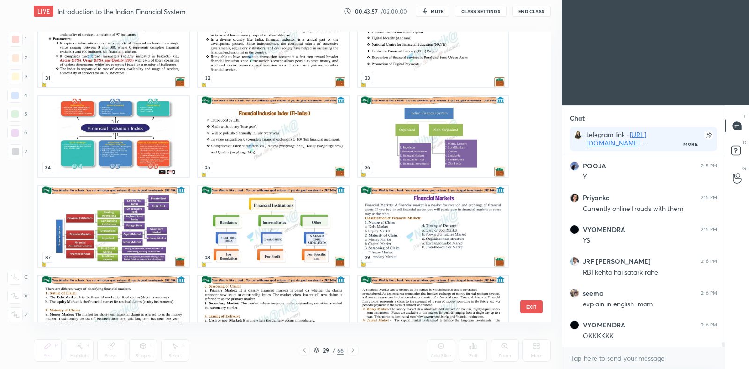
click at [407, 154] on img "grid" at bounding box center [433, 136] width 150 height 80
click at [411, 154] on img "grid" at bounding box center [433, 136] width 150 height 80
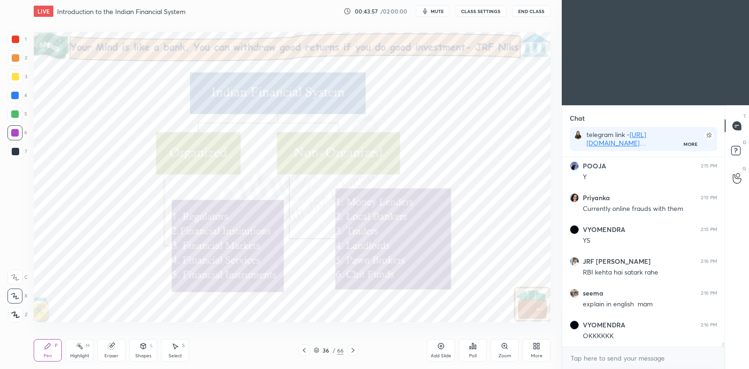
click at [413, 155] on img "grid" at bounding box center [433, 136] width 150 height 80
click at [316, 351] on icon at bounding box center [317, 351] width 6 height 6
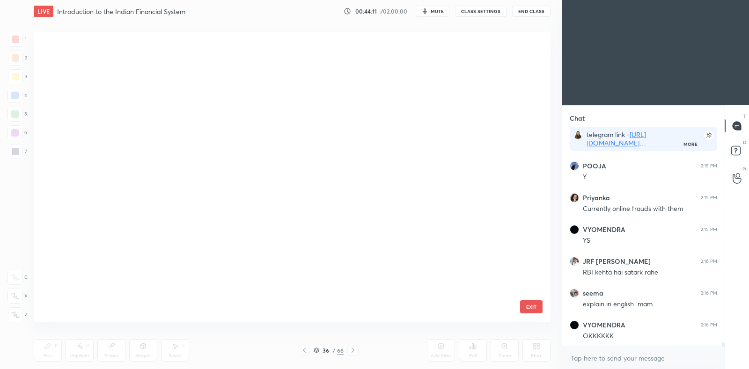
scroll to position [288, 512]
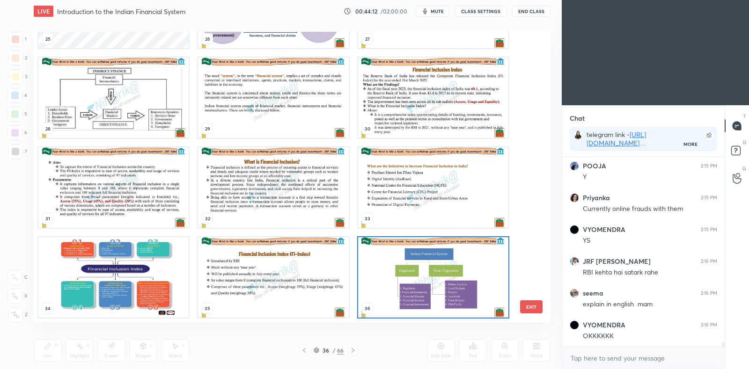
click at [404, 290] on img "grid" at bounding box center [433, 277] width 150 height 80
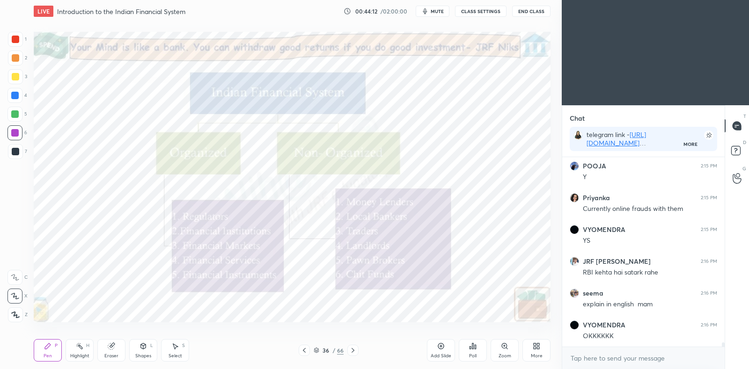
click at [405, 290] on img "grid" at bounding box center [433, 277] width 150 height 80
click at [316, 351] on icon at bounding box center [317, 351] width 6 height 6
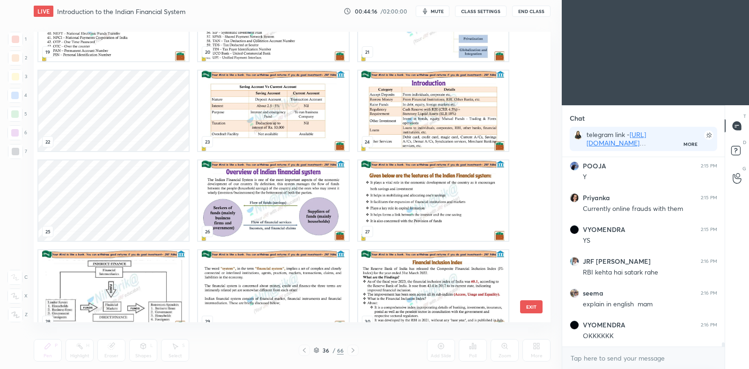
click at [168, 283] on img "grid" at bounding box center [113, 290] width 150 height 80
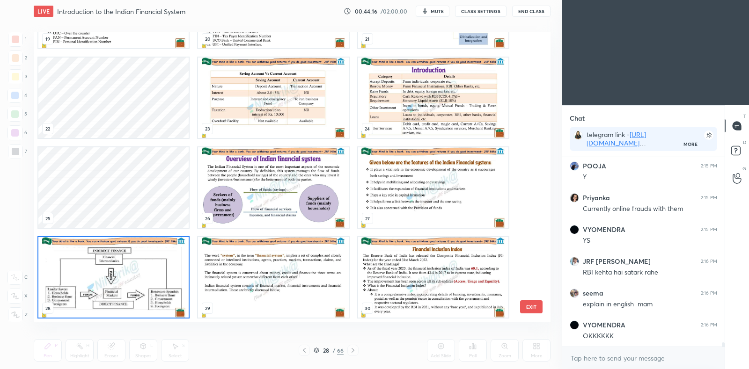
click at [171, 282] on div "19 20 21 22 23 24 25 26 27 28 29 30 31 32 33 34 35 36" at bounding box center [284, 177] width 500 height 291
click at [175, 277] on img "grid" at bounding box center [113, 277] width 150 height 80
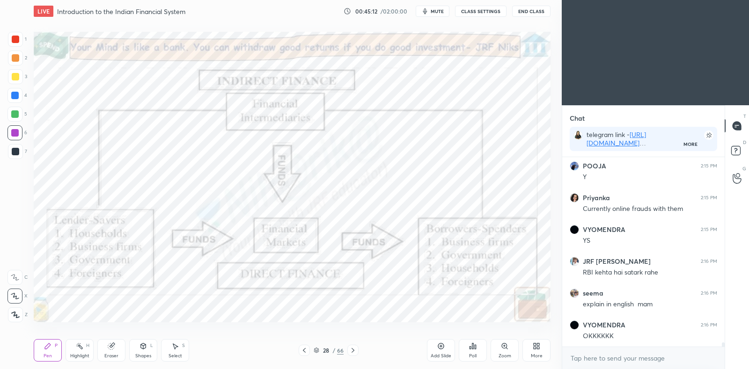
click at [321, 349] on div "28" at bounding box center [325, 351] width 9 height 6
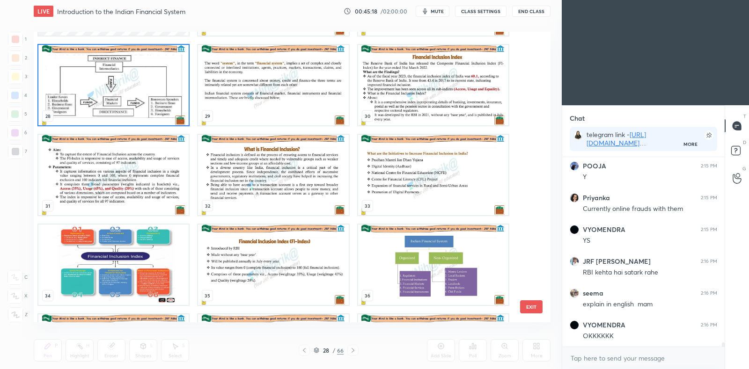
scroll to position [8857, 0]
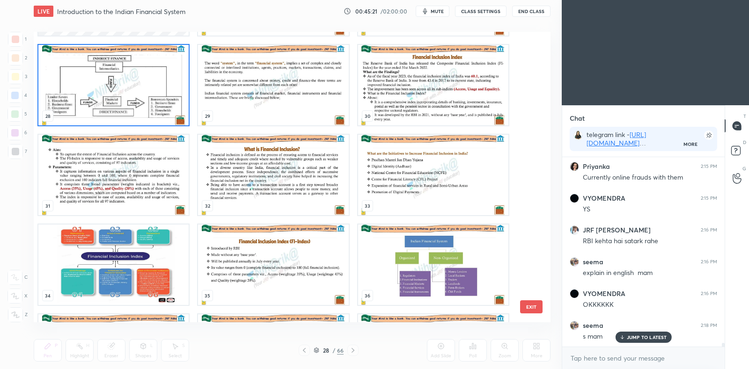
click at [430, 273] on img "grid" at bounding box center [433, 265] width 150 height 80
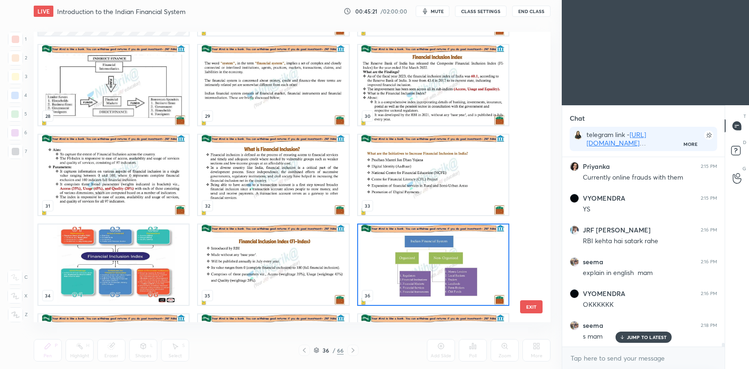
click at [431, 272] on img "grid" at bounding box center [433, 265] width 150 height 80
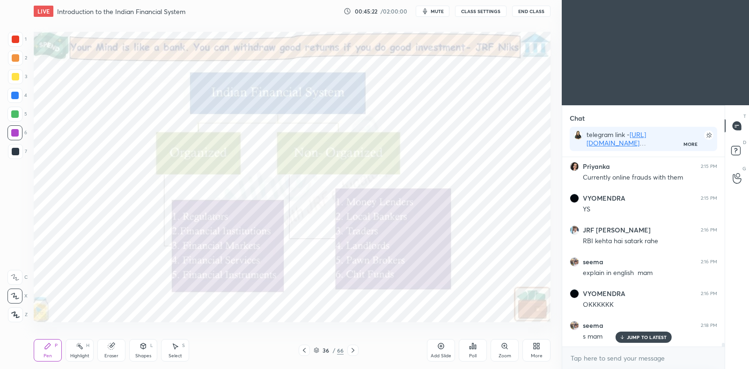
click at [433, 273] on img "grid" at bounding box center [433, 265] width 150 height 80
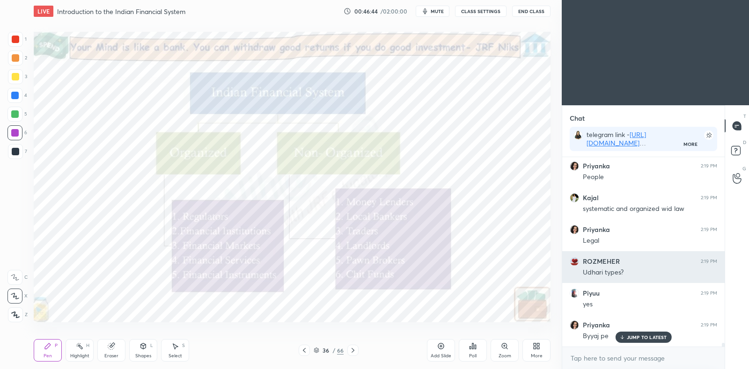
scroll to position [9121, 0]
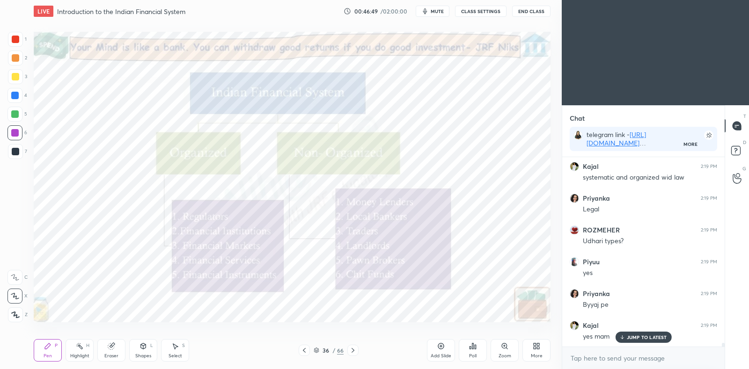
click at [353, 350] on icon at bounding box center [352, 350] width 3 height 5
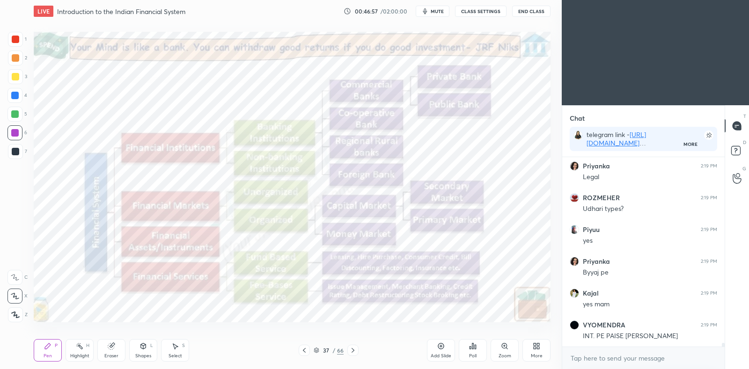
scroll to position [9185, 0]
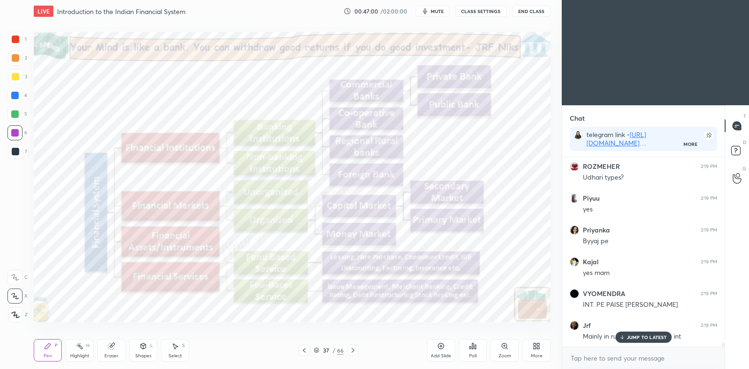
click at [641, 336] on p "JUMP TO LATEST" at bounding box center [647, 338] width 40 height 6
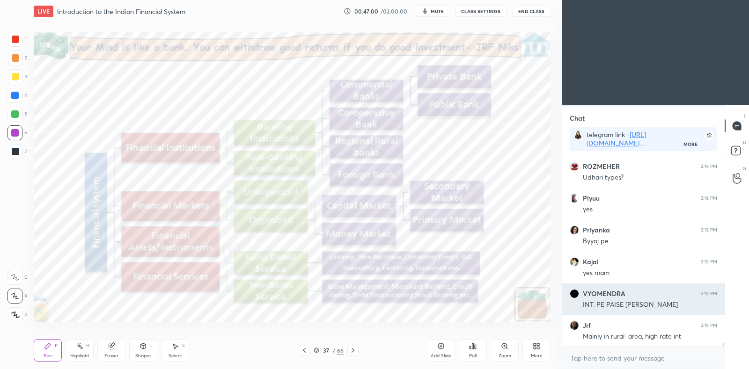
scroll to position [9217, 0]
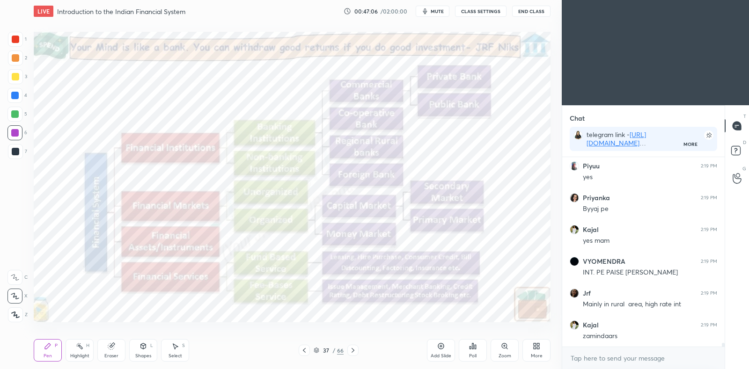
click at [309, 353] on div at bounding box center [304, 350] width 11 height 11
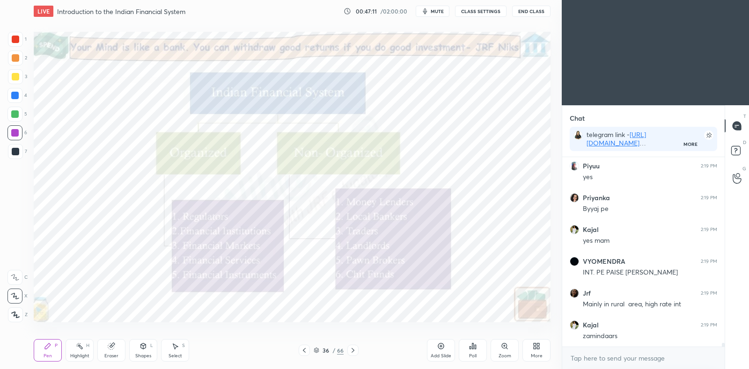
scroll to position [9249, 0]
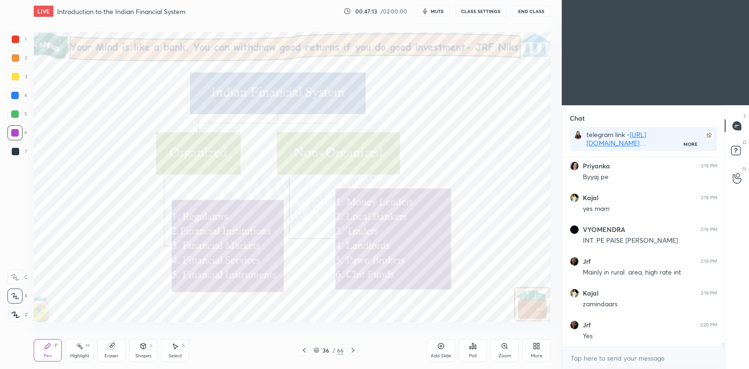
click at [349, 354] on icon at bounding box center [352, 350] width 7 height 7
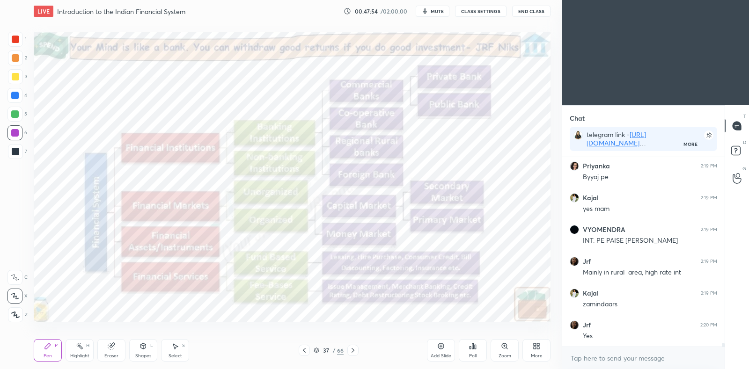
click at [308, 351] on div at bounding box center [304, 350] width 11 height 11
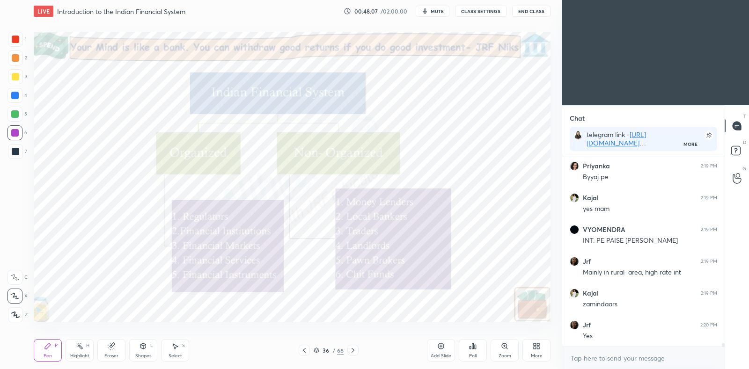
click at [352, 351] on icon at bounding box center [352, 350] width 7 height 7
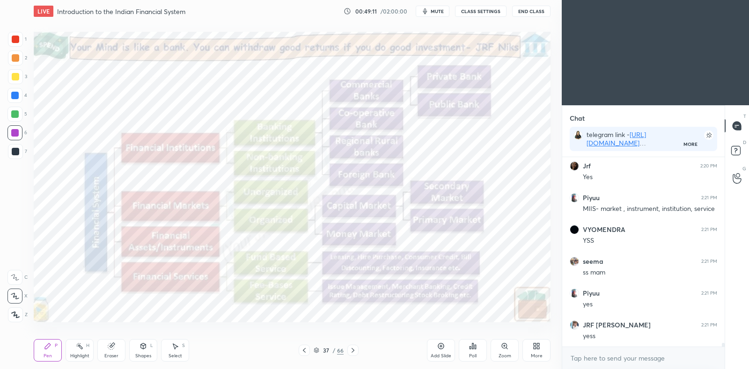
scroll to position [9439, 0]
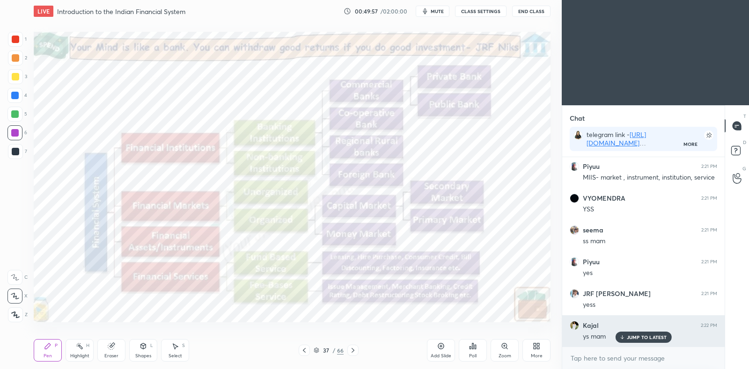
click at [645, 338] on p "JUMP TO LATEST" at bounding box center [647, 338] width 40 height 6
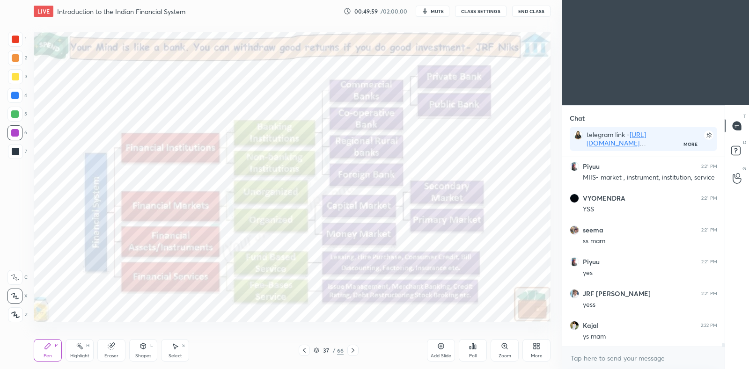
click at [318, 350] on icon at bounding box center [316, 349] width 5 height 2
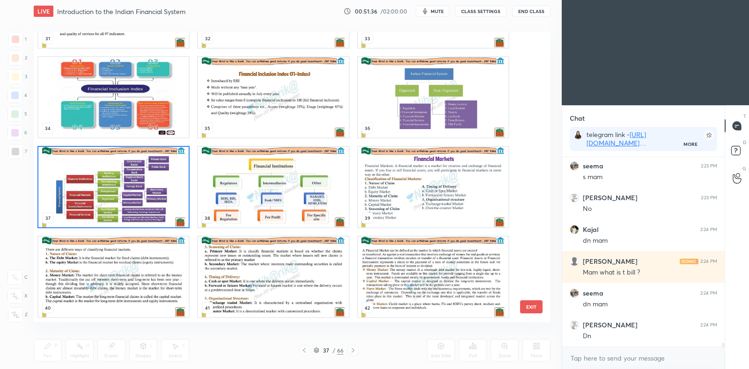
scroll to position [9671, 0]
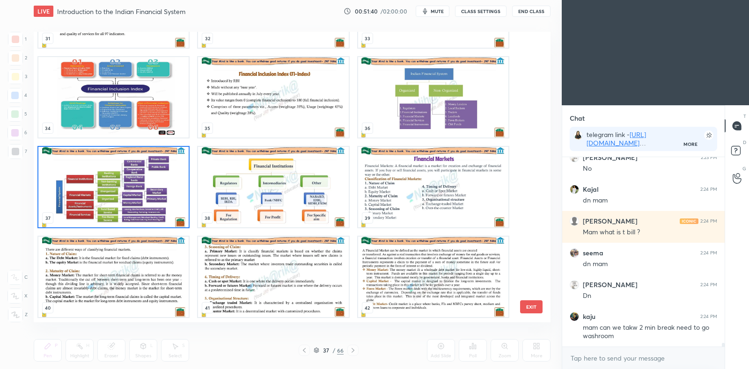
click at [157, 203] on img "grid" at bounding box center [113, 187] width 150 height 80
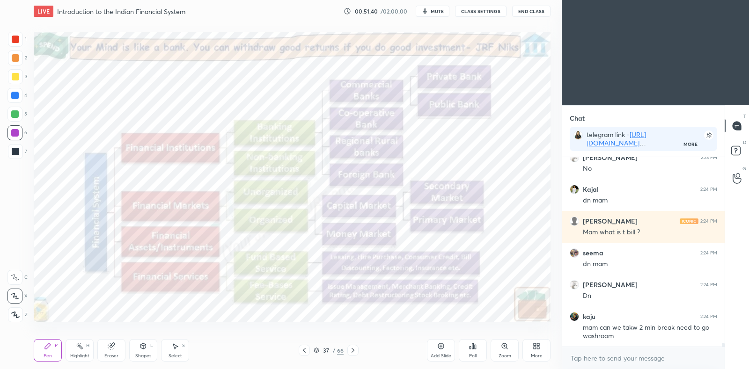
click at [162, 200] on img "grid" at bounding box center [113, 187] width 150 height 80
click at [436, 11] on span "mute" at bounding box center [437, 11] width 13 height 7
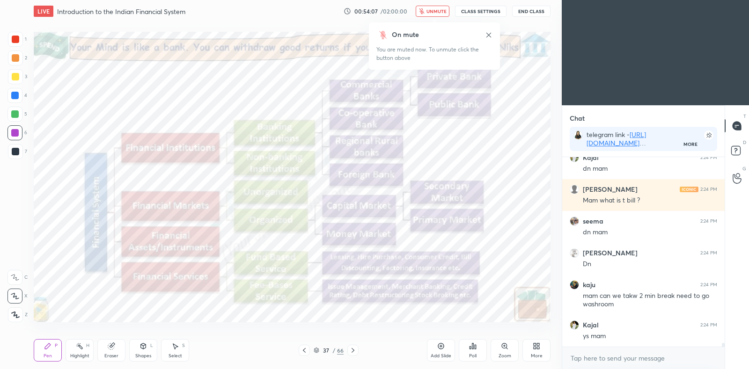
click at [441, 13] on span "unmute" at bounding box center [436, 11] width 20 height 7
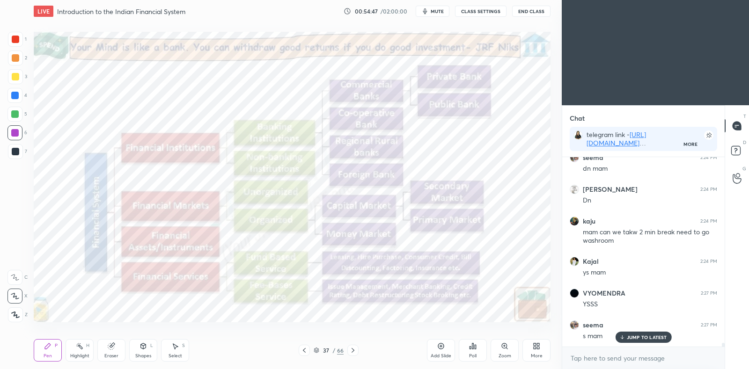
scroll to position [9798, 0]
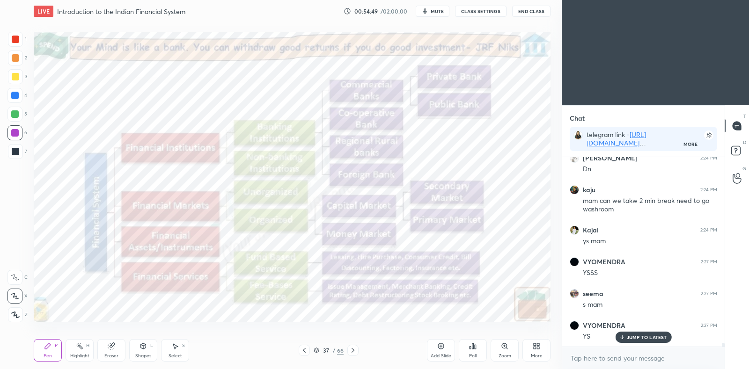
click at [353, 351] on icon at bounding box center [352, 350] width 7 height 7
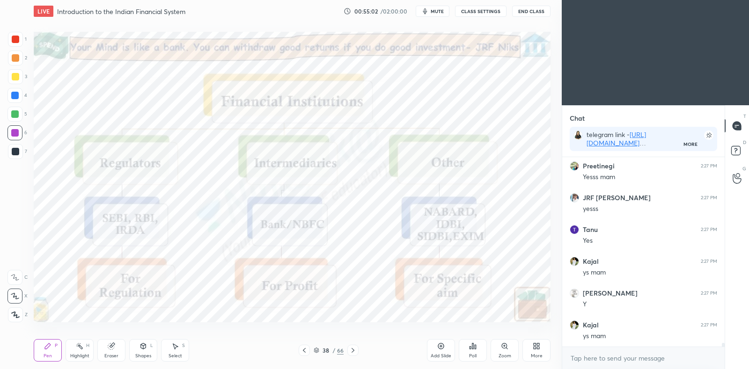
scroll to position [10021, 0]
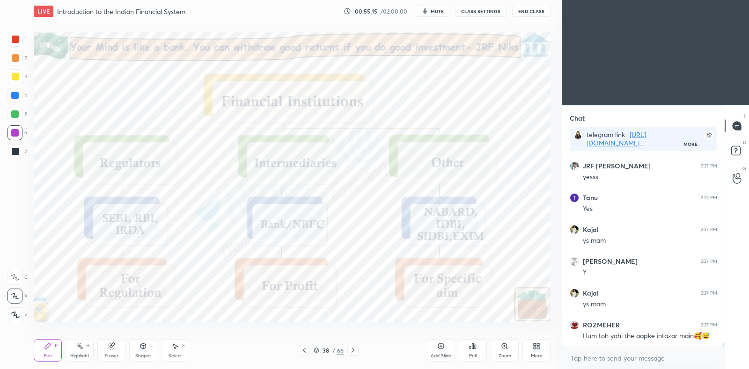
click at [18, 94] on div at bounding box center [14, 95] width 7 height 7
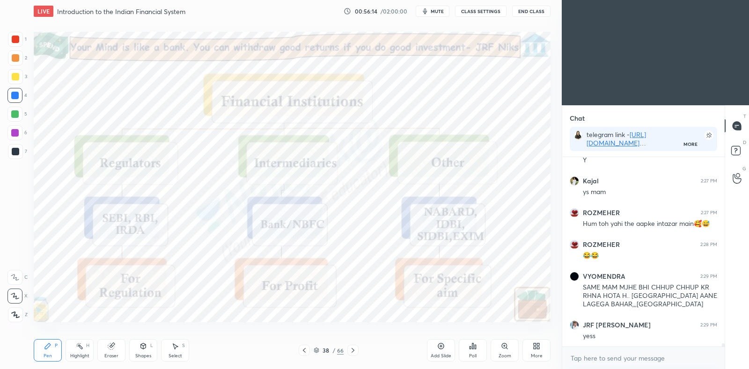
scroll to position [10165, 0]
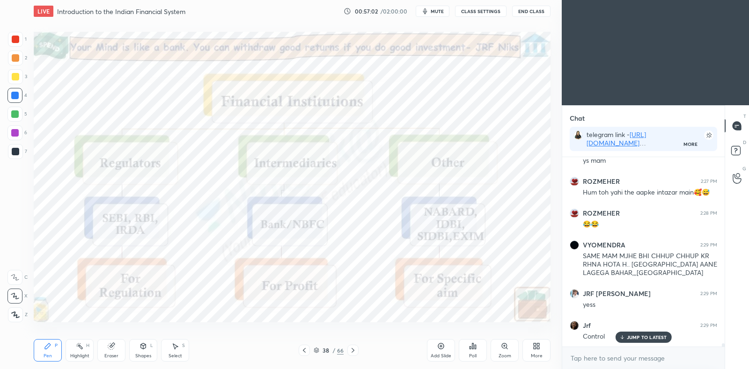
click at [643, 339] on p "JUMP TO LATEST" at bounding box center [647, 338] width 40 height 6
click at [318, 352] on icon at bounding box center [317, 351] width 6 height 6
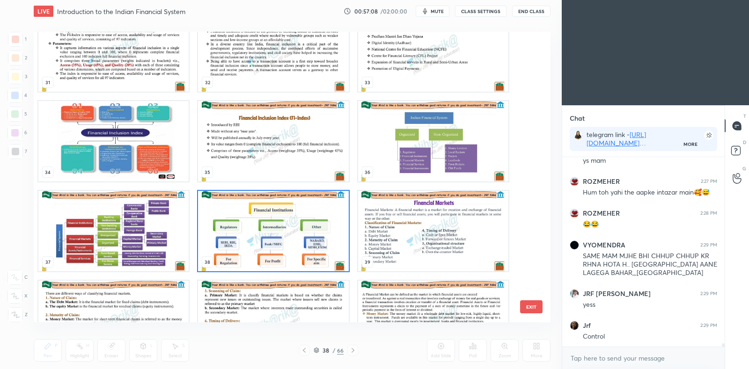
scroll to position [975, 0]
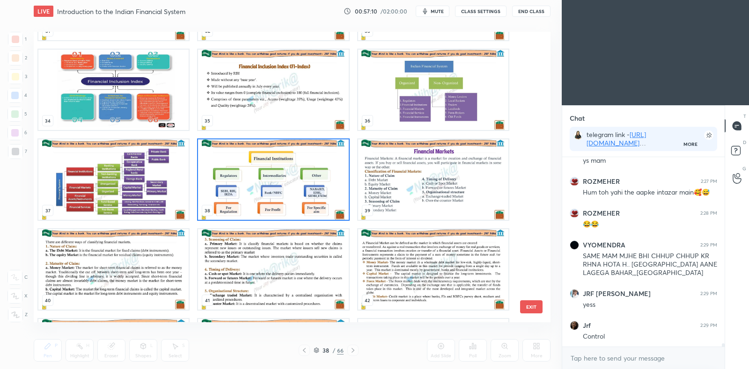
click at [390, 197] on img "grid" at bounding box center [433, 179] width 150 height 80
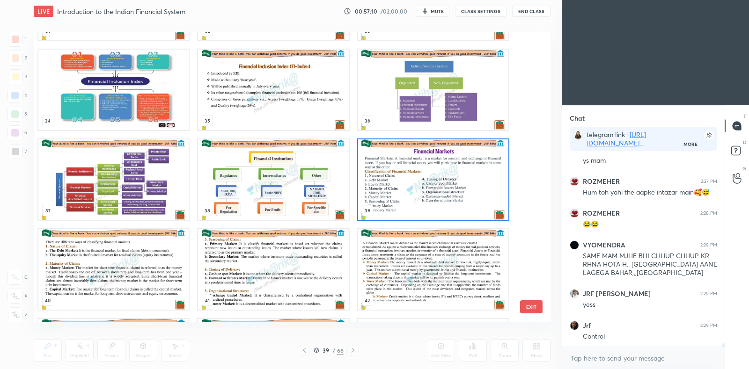
click at [391, 195] on img "grid" at bounding box center [433, 179] width 150 height 80
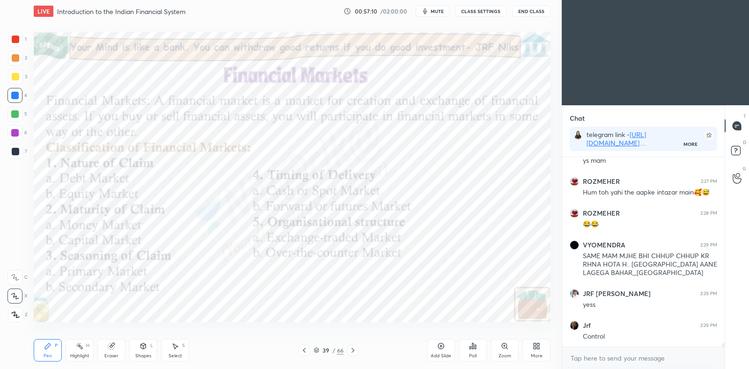
click at [400, 200] on img "grid" at bounding box center [433, 179] width 150 height 80
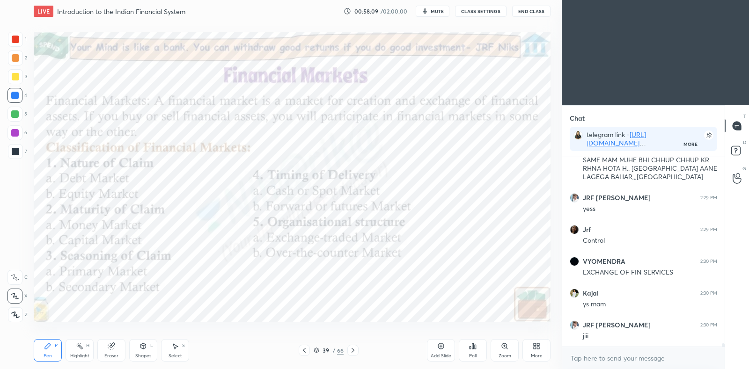
scroll to position [10292, 0]
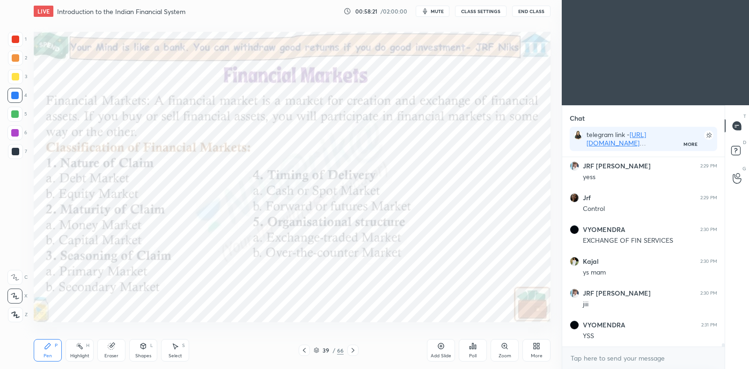
click at [355, 351] on icon at bounding box center [352, 350] width 7 height 7
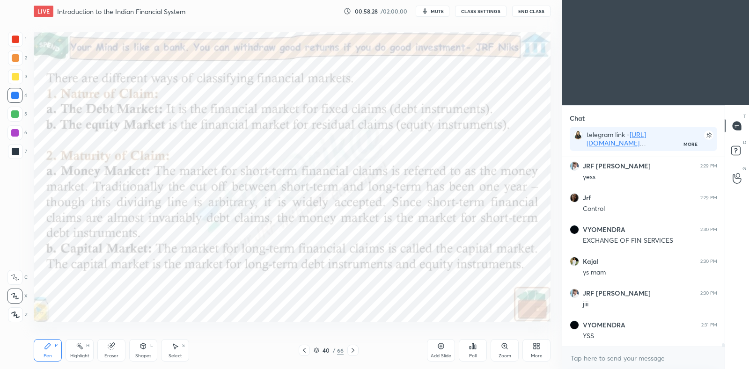
click at [308, 351] on div at bounding box center [304, 350] width 11 height 11
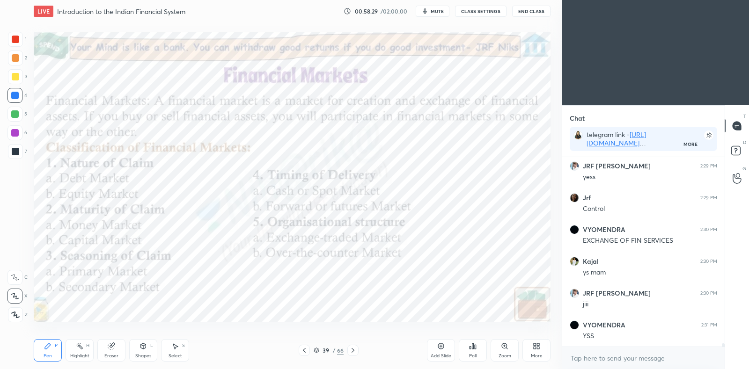
click at [356, 351] on icon at bounding box center [352, 350] width 7 height 7
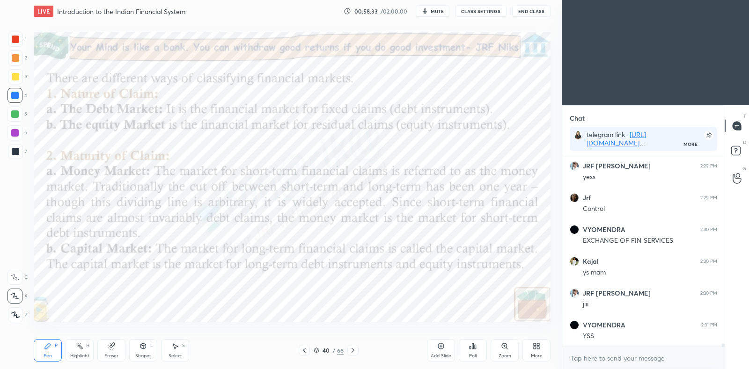
click at [357, 350] on div at bounding box center [352, 350] width 11 height 11
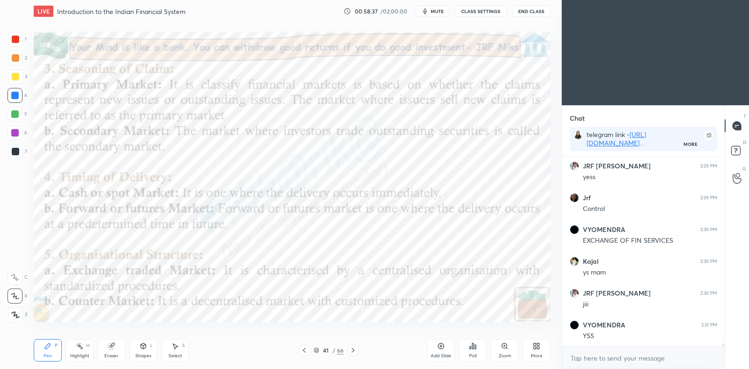
click at [350, 351] on icon at bounding box center [352, 350] width 7 height 7
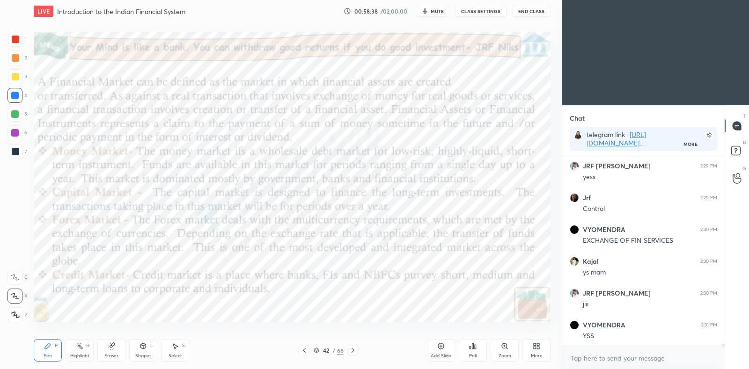
click at [307, 353] on icon at bounding box center [303, 350] width 7 height 7
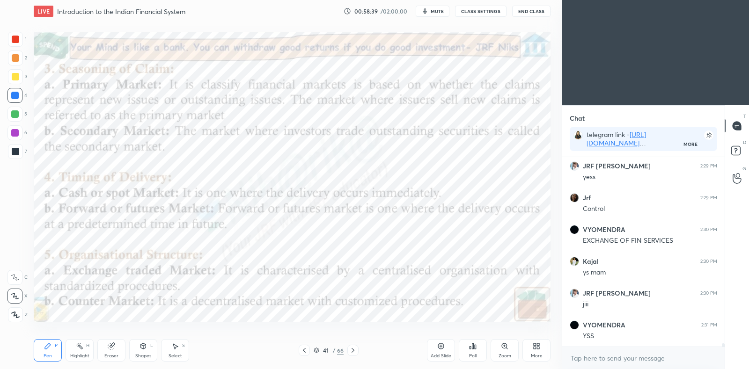
click at [305, 351] on icon at bounding box center [303, 350] width 7 height 7
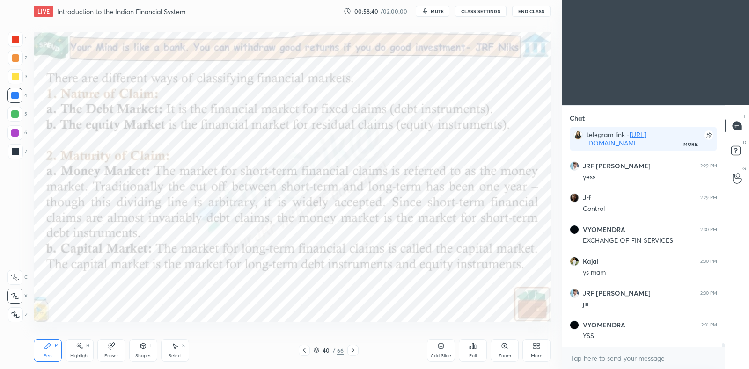
click at [304, 351] on icon at bounding box center [303, 350] width 7 height 7
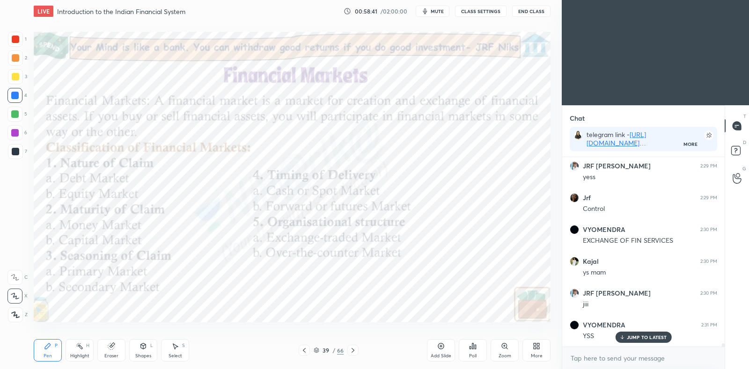
scroll to position [10324, 0]
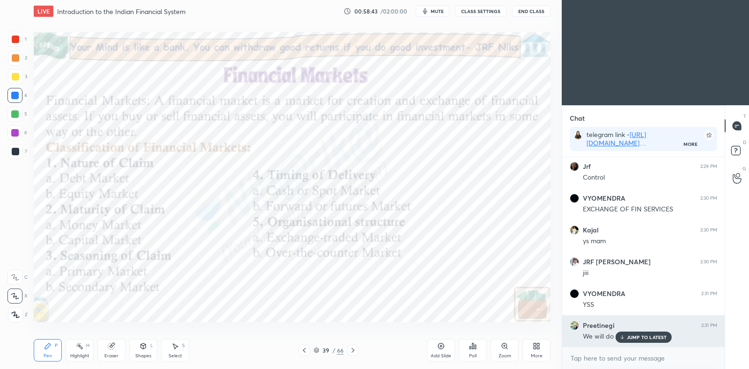
click at [645, 337] on p "JUMP TO LATEST" at bounding box center [647, 338] width 40 height 6
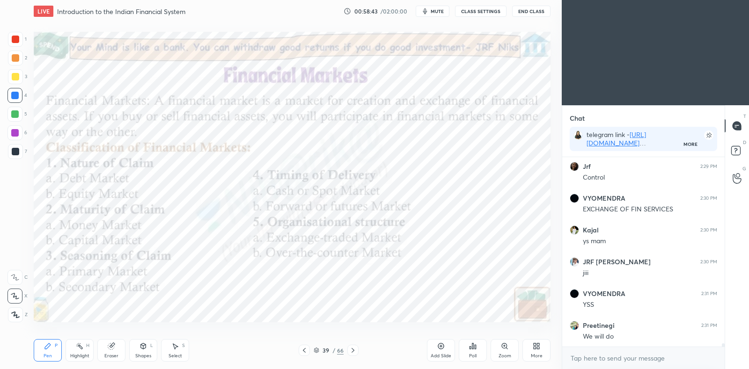
scroll to position [10356, 0]
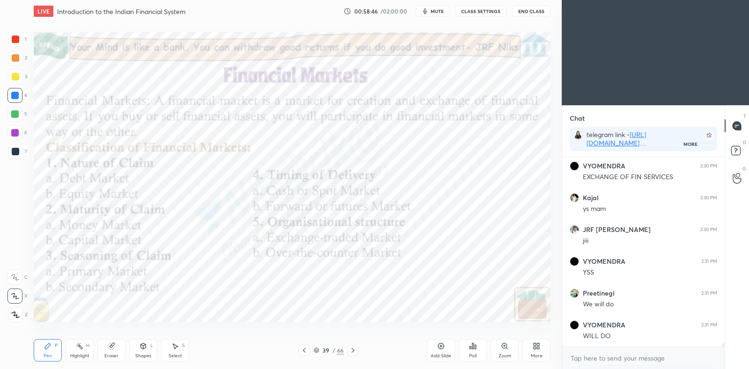
click at [356, 350] on icon at bounding box center [352, 350] width 7 height 7
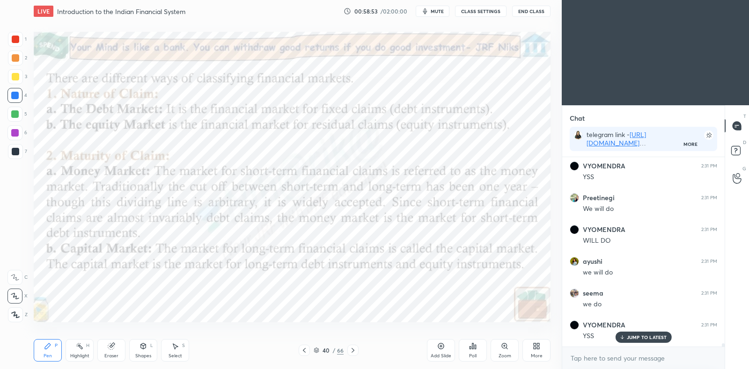
scroll to position [10483, 0]
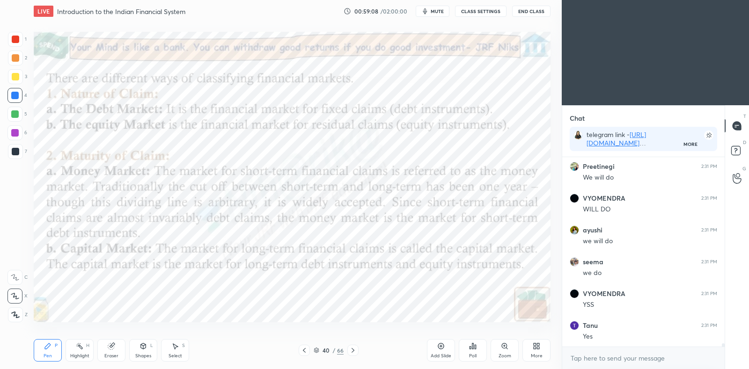
click at [351, 353] on icon at bounding box center [352, 350] width 7 height 7
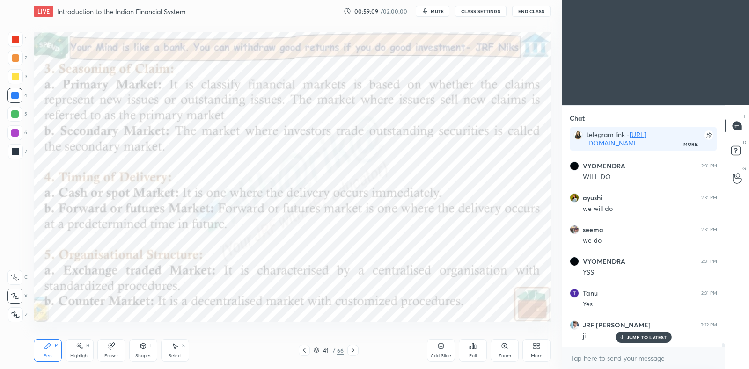
click at [304, 350] on icon at bounding box center [303, 350] width 7 height 7
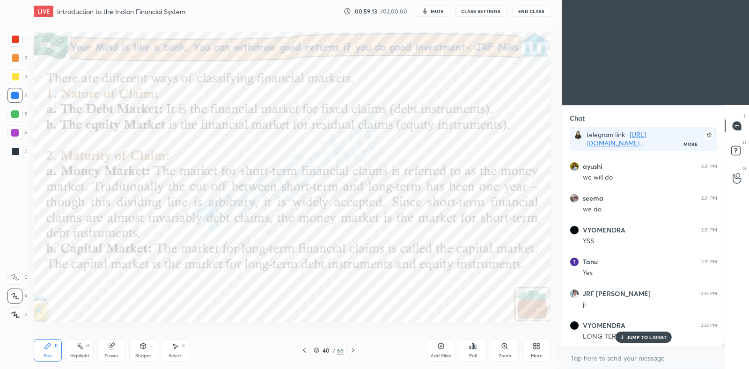
click at [351, 351] on icon at bounding box center [352, 350] width 7 height 7
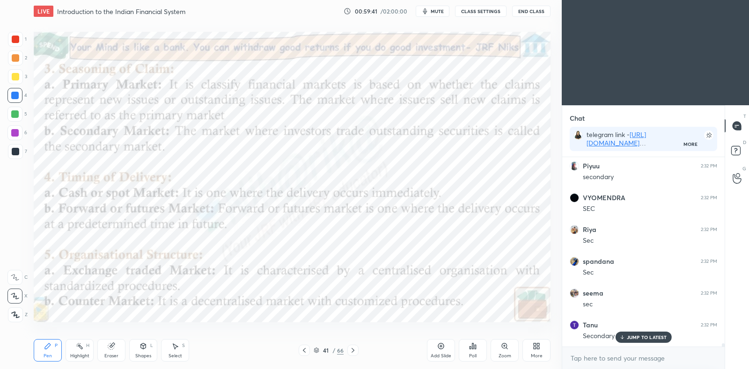
scroll to position [10811, 0]
click at [440, 345] on icon at bounding box center [440, 346] width 7 height 7
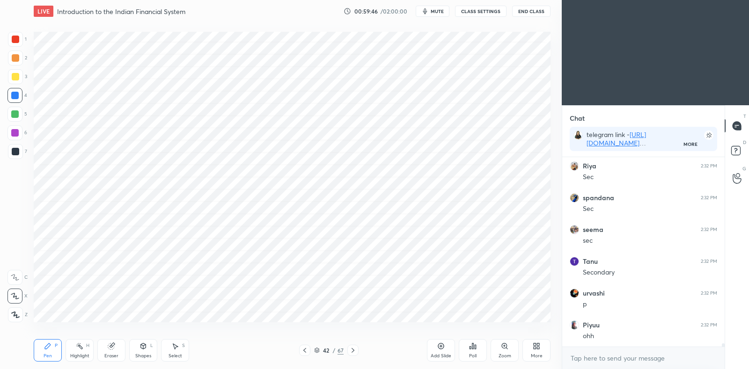
scroll to position [10874, 0]
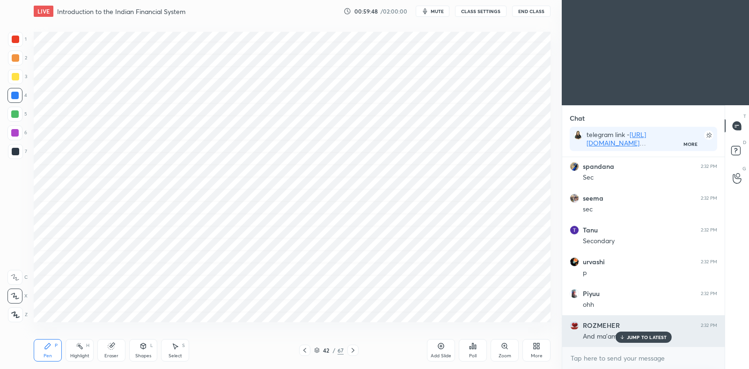
click at [629, 337] on p "JUMP TO LATEST" at bounding box center [647, 338] width 40 height 6
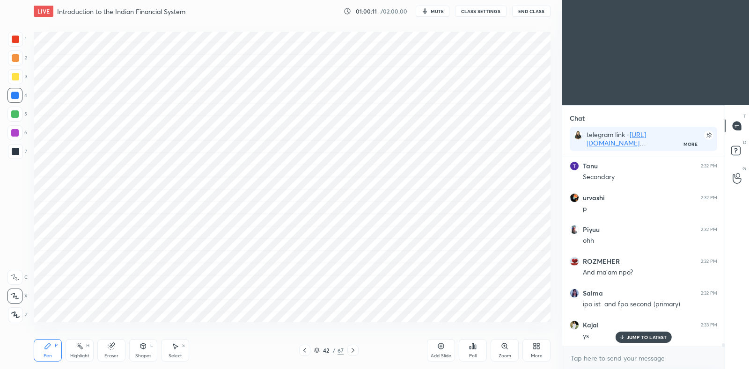
scroll to position [10970, 0]
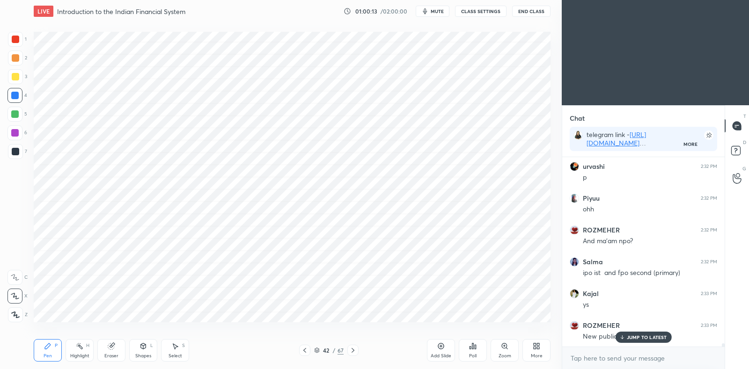
drag, startPoint x: 636, startPoint y: 338, endPoint x: 651, endPoint y: 338, distance: 15.0
click at [636, 339] on div "Tanu 2:31 PM Yes JRF [PERSON_NAME] 2:32 PM ji VYOMENDRA 2:32 PM LONG TERM' YSS …" at bounding box center [643, 252] width 162 height 190
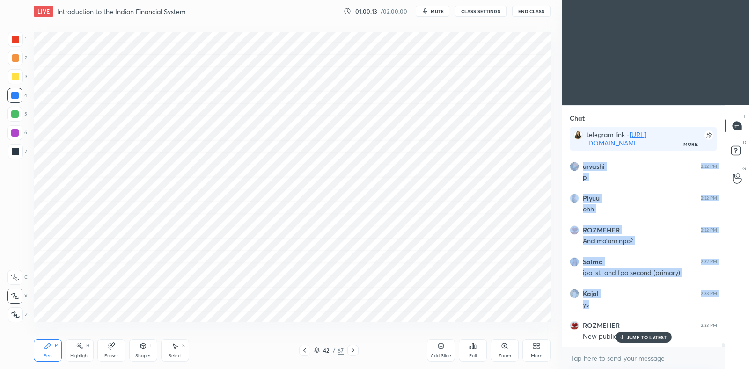
scroll to position [11002, 0]
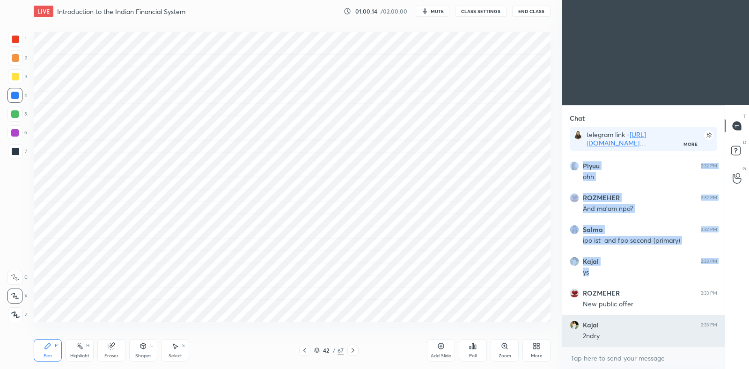
click at [604, 335] on div "2ndry" at bounding box center [650, 336] width 134 height 9
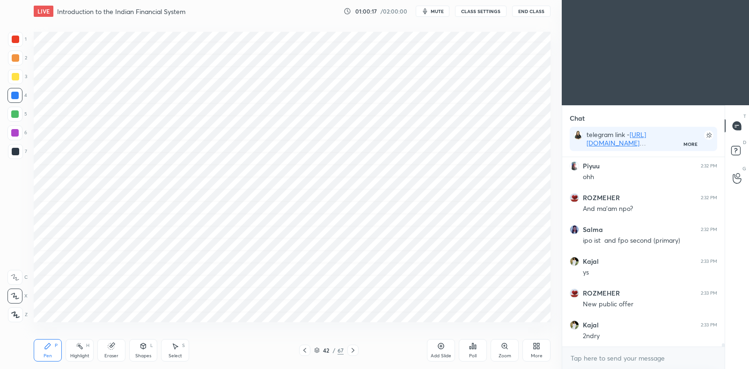
click at [307, 353] on icon at bounding box center [304, 350] width 7 height 7
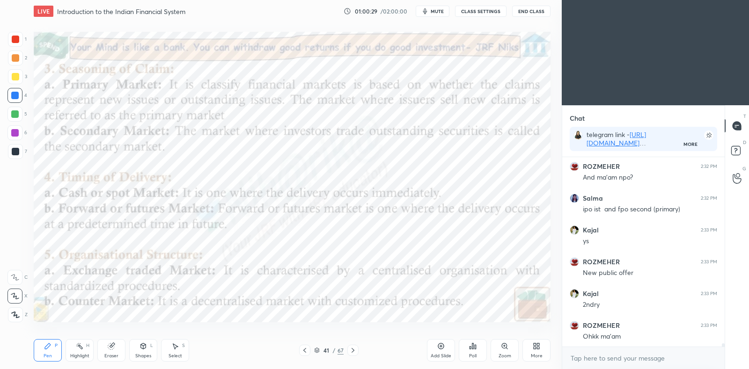
scroll to position [11066, 0]
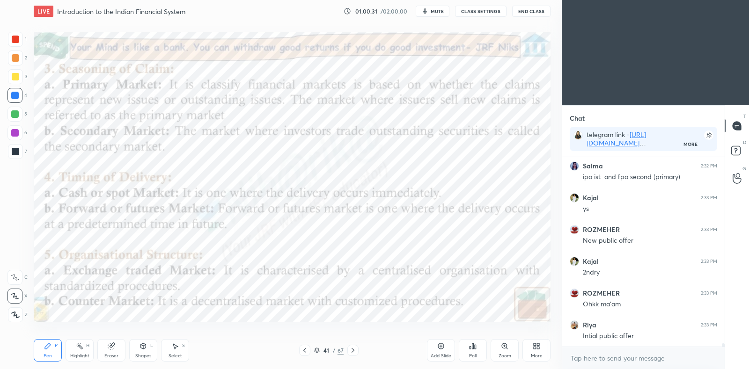
click at [351, 357] on div "Pen P Highlight H Eraser Shapes L Select S 41 / 67 Add Slide Poll Zoom More" at bounding box center [292, 350] width 517 height 37
click at [352, 351] on icon at bounding box center [352, 350] width 3 height 5
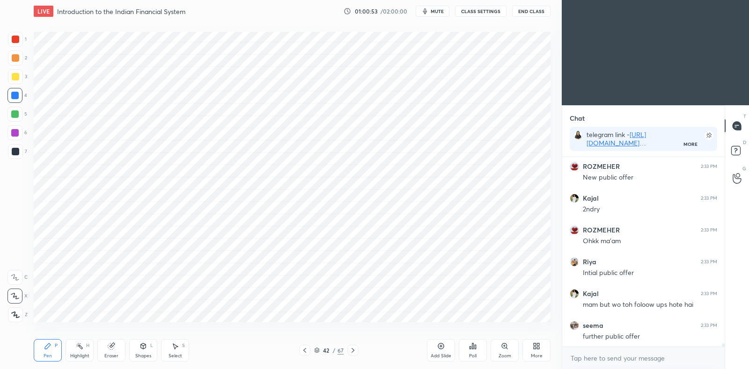
scroll to position [11161, 0]
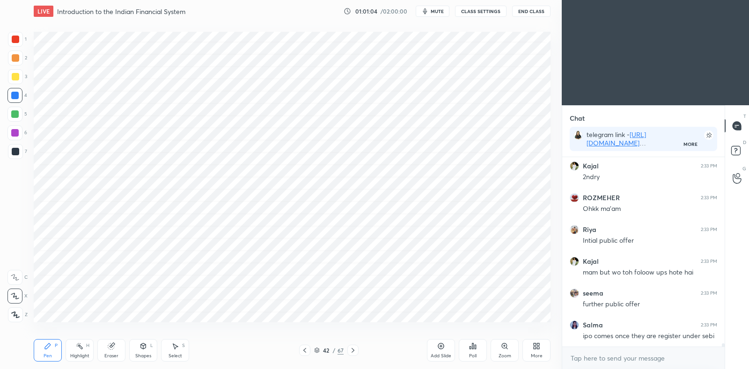
click at [120, 352] on div "Eraser" at bounding box center [111, 350] width 28 height 22
click at [49, 357] on div "Pen" at bounding box center [48, 356] width 8 height 5
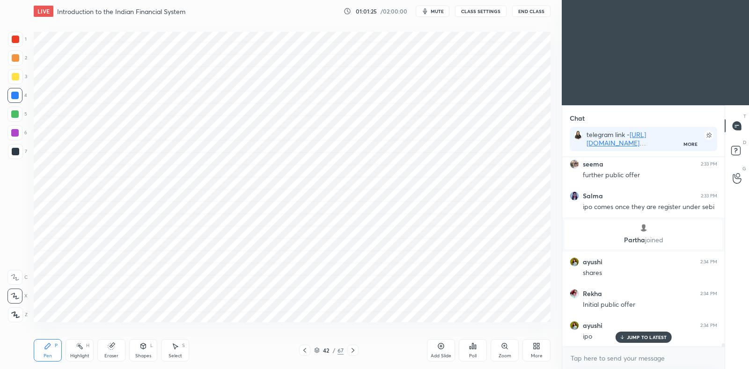
scroll to position [10558, 0]
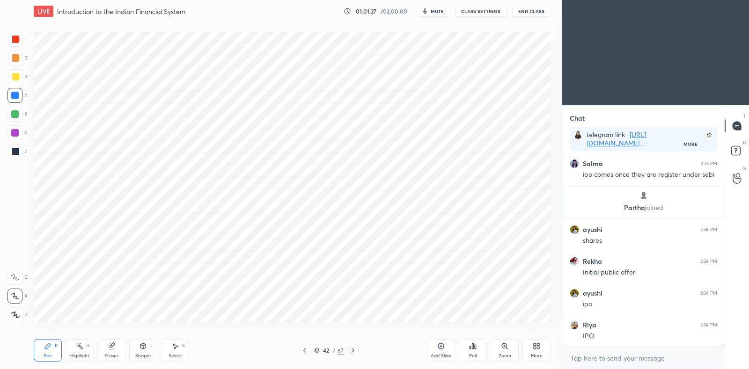
click at [15, 117] on div at bounding box center [14, 113] width 7 height 7
click at [16, 133] on div at bounding box center [14, 132] width 7 height 7
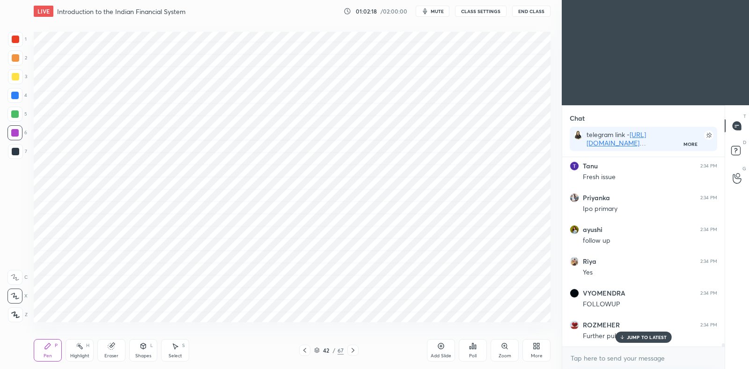
scroll to position [10789, 0]
click at [15, 100] on div at bounding box center [14, 95] width 15 height 15
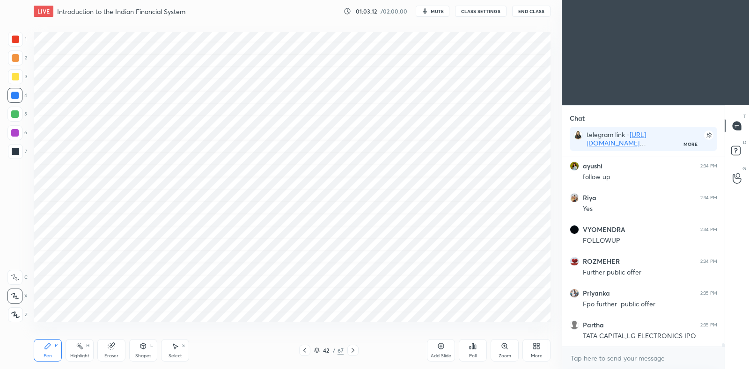
scroll to position [10853, 0]
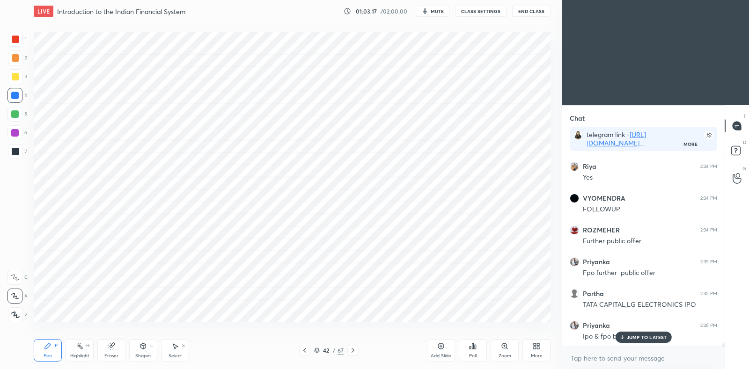
click at [620, 333] on div "JUMP TO LATEST" at bounding box center [643, 337] width 56 height 11
click at [300, 351] on div at bounding box center [304, 350] width 11 height 11
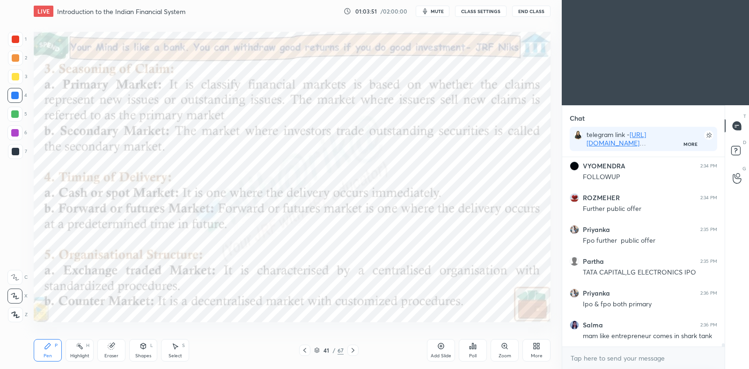
scroll to position [10895, 0]
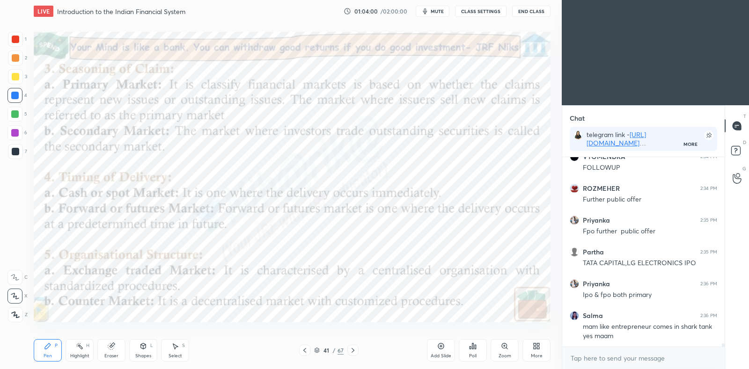
click at [356, 349] on icon at bounding box center [352, 350] width 7 height 7
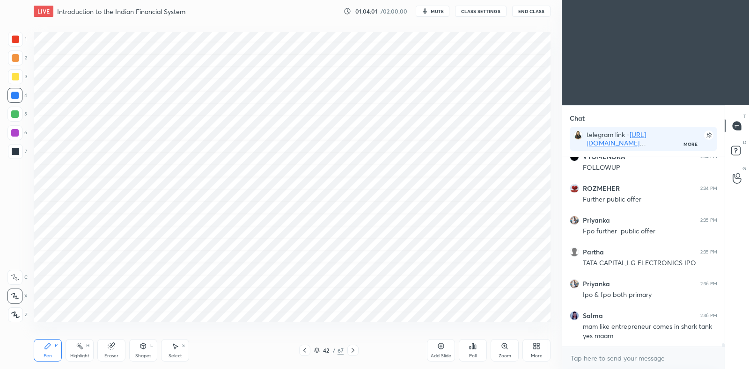
click at [307, 355] on div at bounding box center [304, 350] width 11 height 11
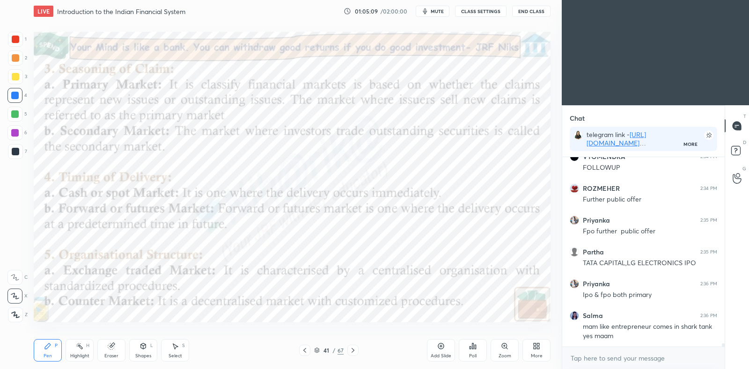
click at [357, 352] on div at bounding box center [352, 350] width 11 height 11
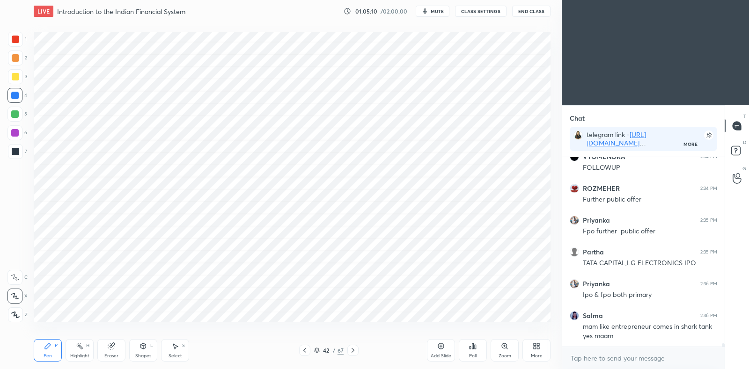
click at [353, 353] on icon at bounding box center [352, 350] width 7 height 7
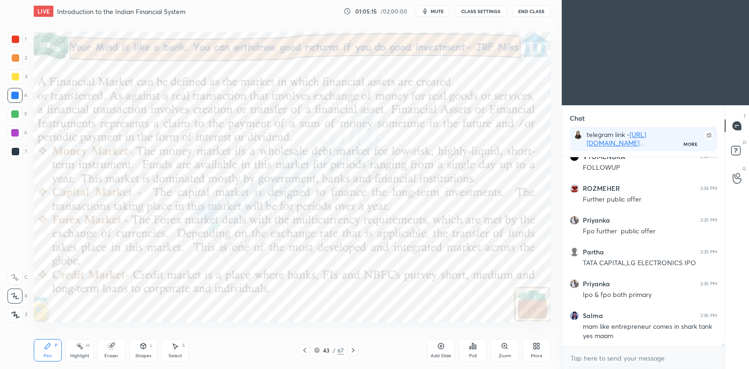
click at [353, 352] on icon at bounding box center [352, 350] width 7 height 7
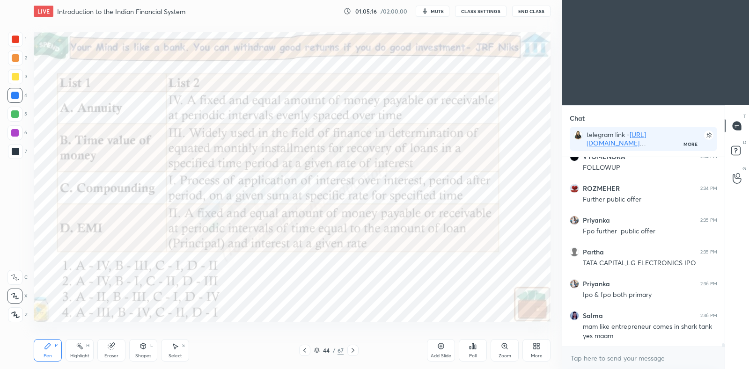
click at [304, 347] on icon at bounding box center [304, 350] width 7 height 7
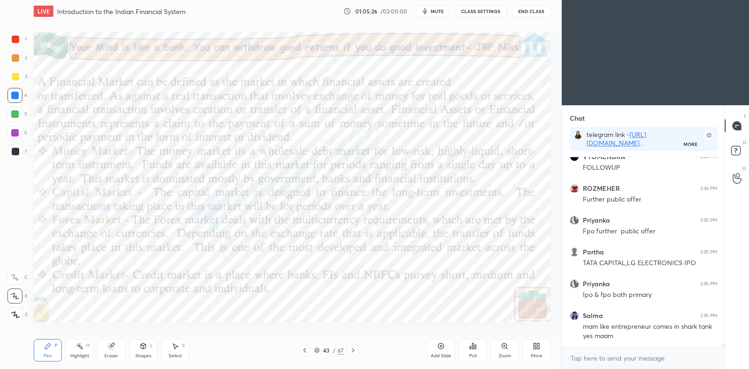
click at [320, 352] on div "43 / 67" at bounding box center [328, 350] width 29 height 8
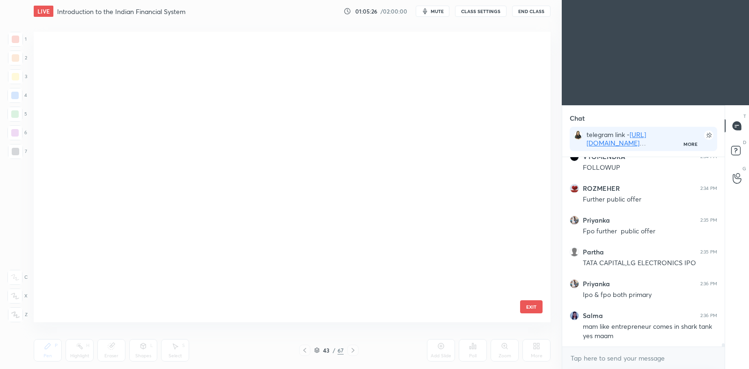
scroll to position [288, 512]
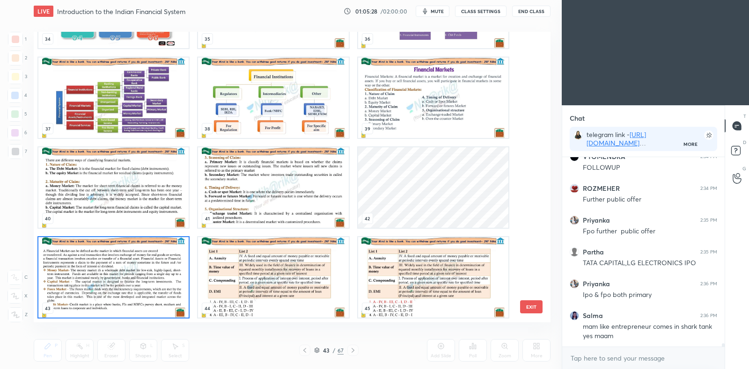
click at [171, 274] on img "grid" at bounding box center [113, 277] width 150 height 80
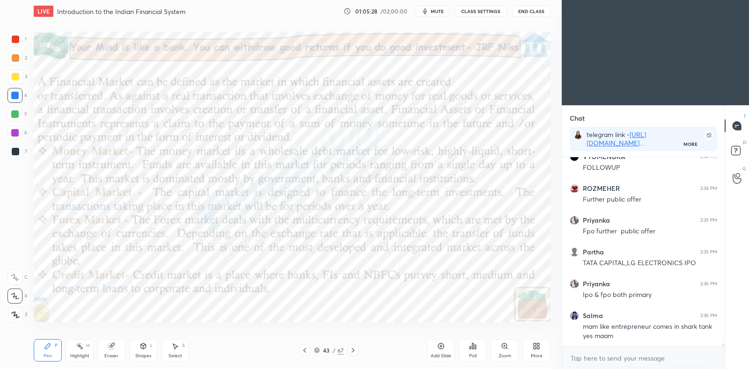
click at [169, 273] on img "grid" at bounding box center [113, 277] width 150 height 80
click at [304, 350] on icon at bounding box center [304, 350] width 7 height 7
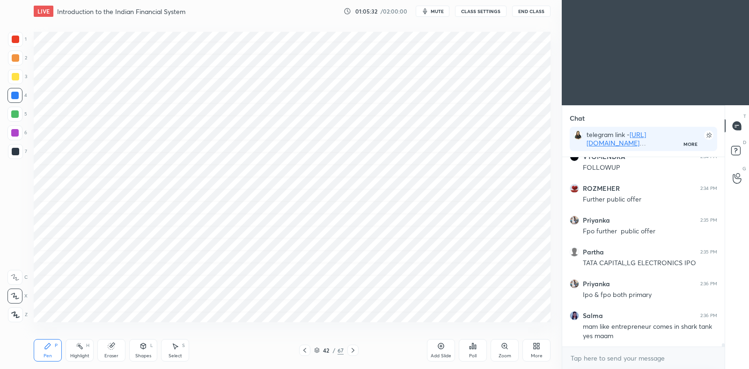
click at [318, 353] on icon at bounding box center [317, 351] width 6 height 6
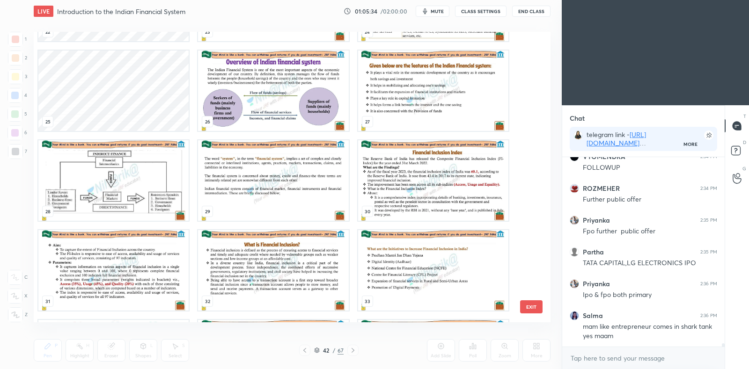
scroll to position [702, 0]
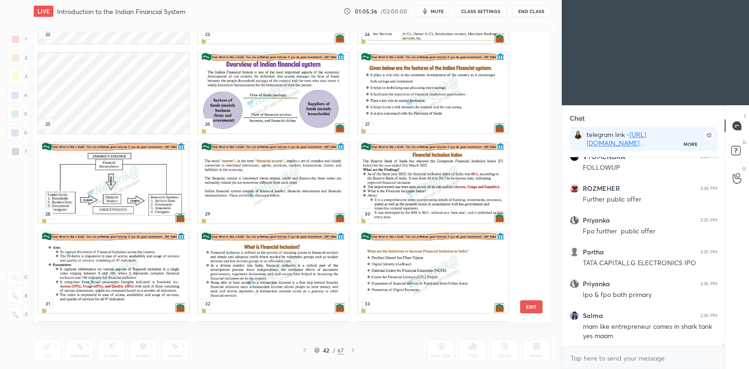
click at [403, 195] on img "grid" at bounding box center [433, 183] width 150 height 80
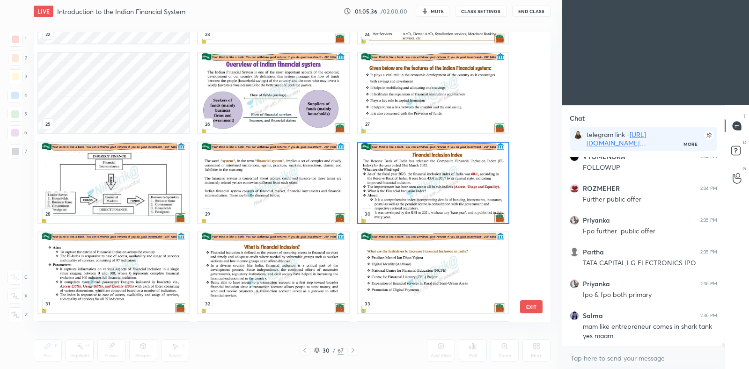
click at [404, 198] on img "grid" at bounding box center [433, 183] width 150 height 80
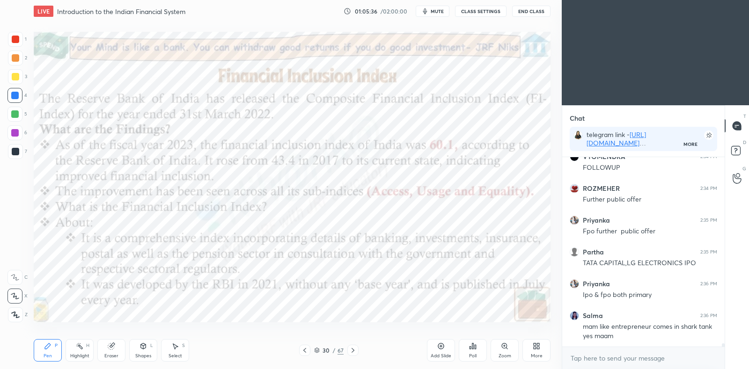
click at [413, 206] on img "grid" at bounding box center [433, 183] width 150 height 80
click at [442, 345] on icon at bounding box center [440, 346] width 7 height 7
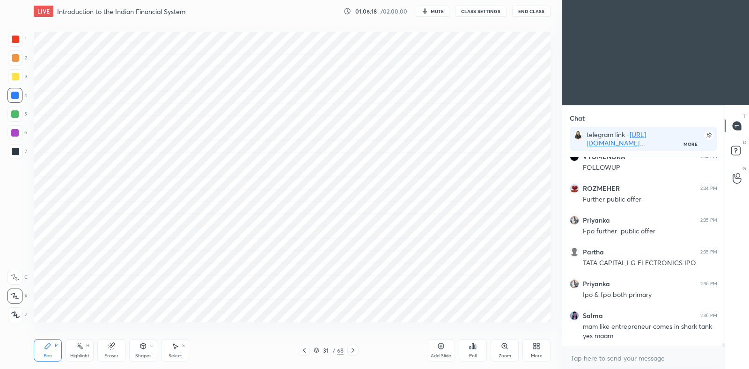
click at [110, 354] on div "Eraser" at bounding box center [111, 356] width 14 height 5
click at [45, 356] on div "Pen" at bounding box center [48, 356] width 8 height 5
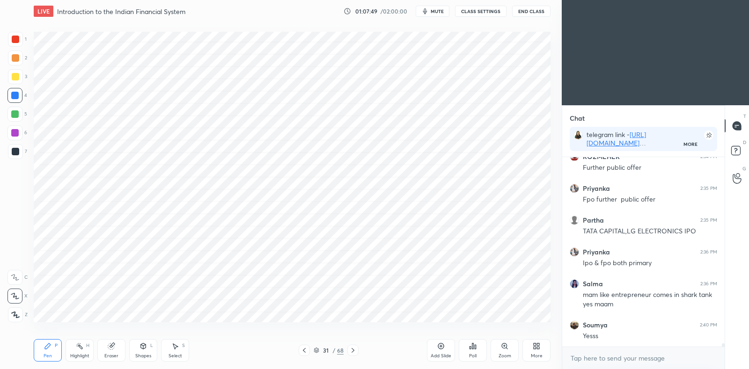
click at [108, 357] on div "Eraser" at bounding box center [111, 356] width 14 height 5
click at [47, 351] on div "Pen P" at bounding box center [48, 350] width 28 height 22
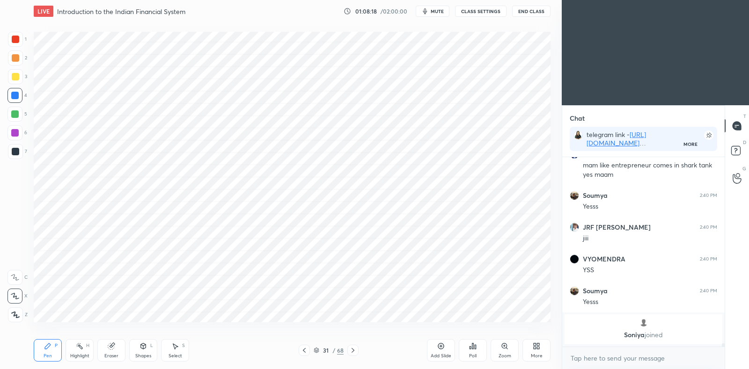
scroll to position [11088, 0]
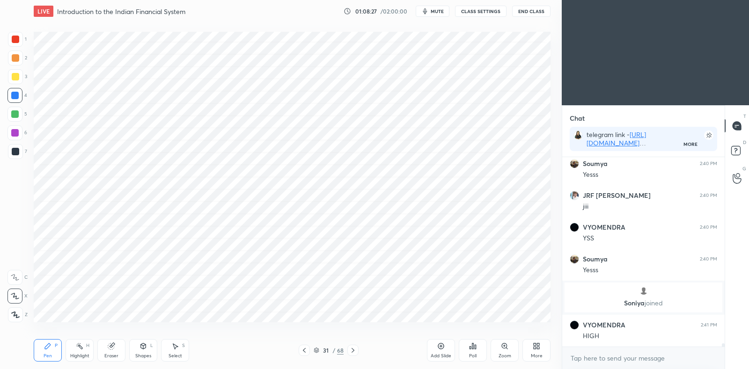
click at [307, 352] on icon at bounding box center [303, 350] width 7 height 7
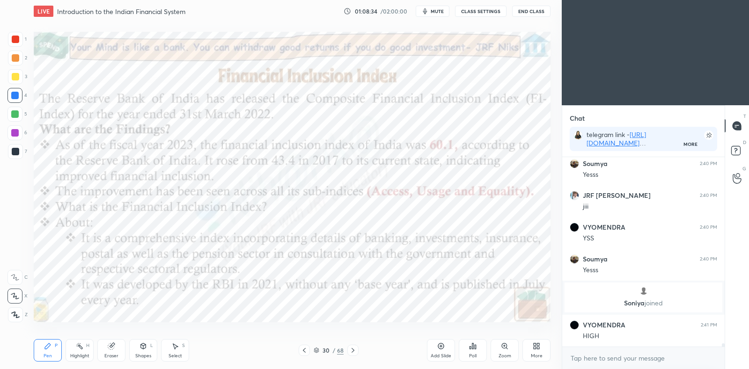
click at [80, 350] on icon at bounding box center [79, 346] width 7 height 7
click at [17, 311] on icon at bounding box center [14, 314] width 7 height 7
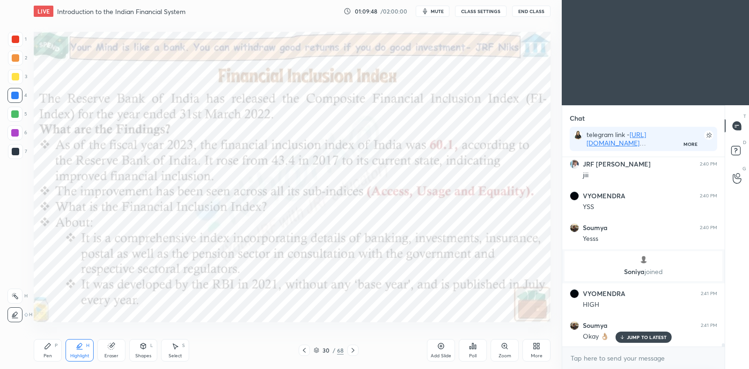
click at [47, 345] on icon at bounding box center [48, 347] width 6 height 6
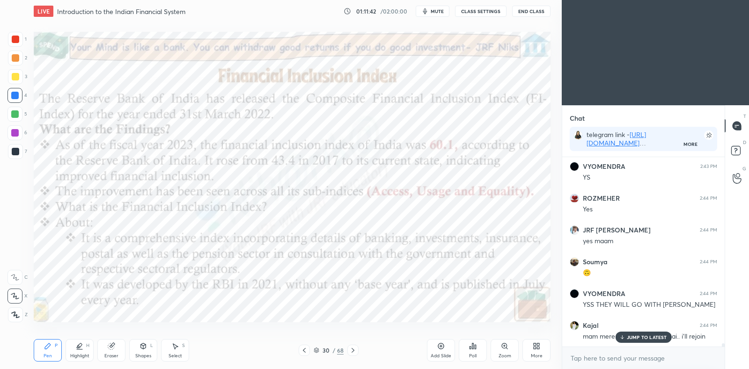
scroll to position [11519, 0]
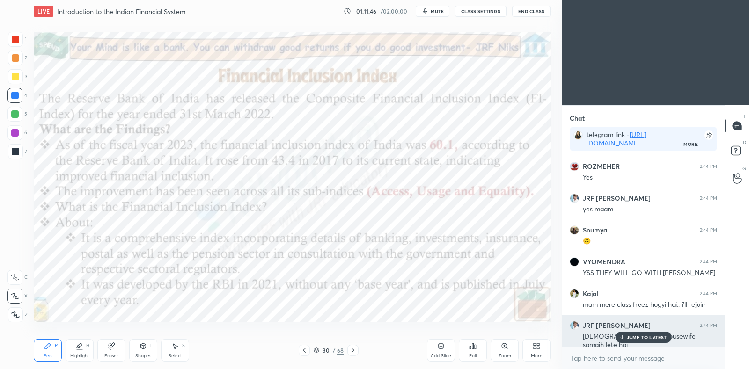
click at [647, 339] on p "JUMP TO LATEST" at bounding box center [647, 338] width 40 height 6
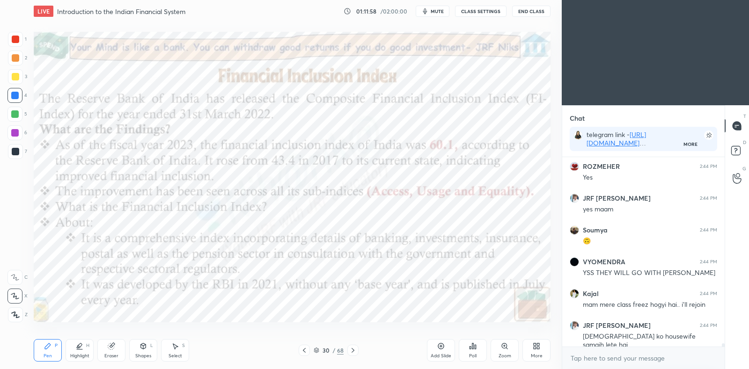
click at [81, 341] on div "Highlight H" at bounding box center [80, 350] width 28 height 22
click at [16, 291] on div at bounding box center [14, 296] width 15 height 15
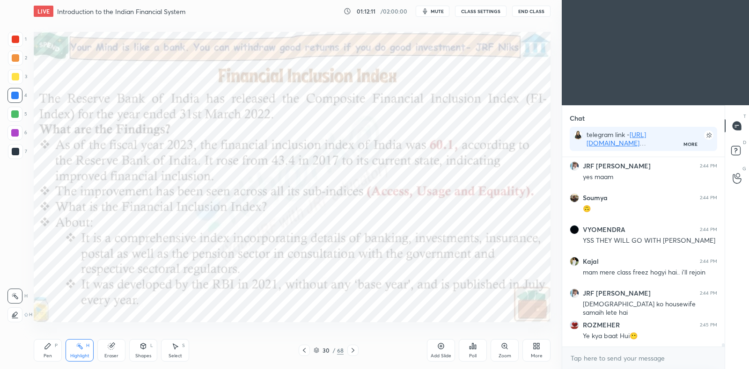
click at [356, 348] on icon at bounding box center [352, 350] width 7 height 7
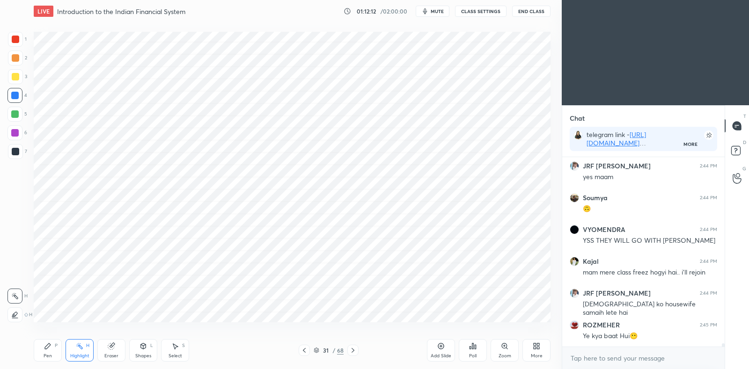
click at [355, 347] on icon at bounding box center [352, 350] width 7 height 7
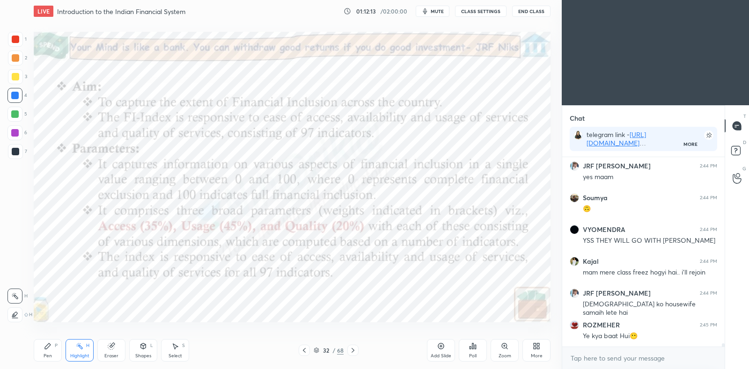
click at [300, 350] on icon at bounding box center [303, 350] width 7 height 7
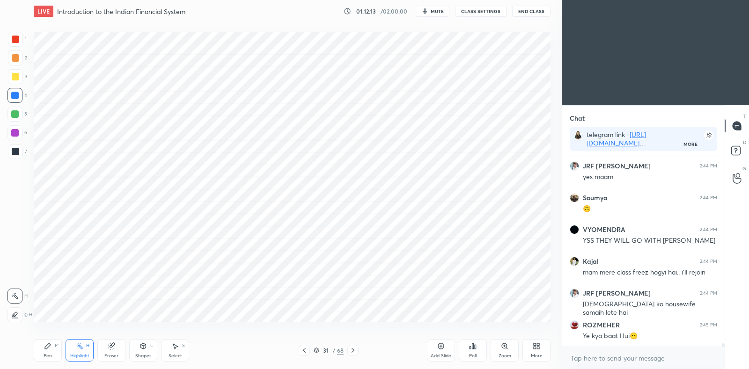
click at [304, 350] on icon at bounding box center [303, 350] width 7 height 7
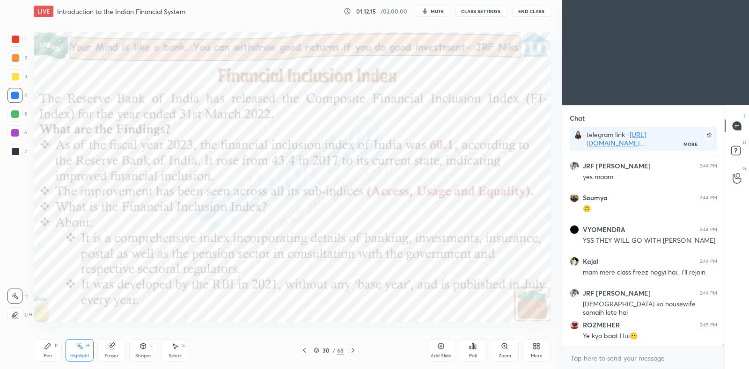
click at [17, 312] on icon at bounding box center [14, 314] width 7 height 7
click at [354, 349] on icon at bounding box center [352, 350] width 7 height 7
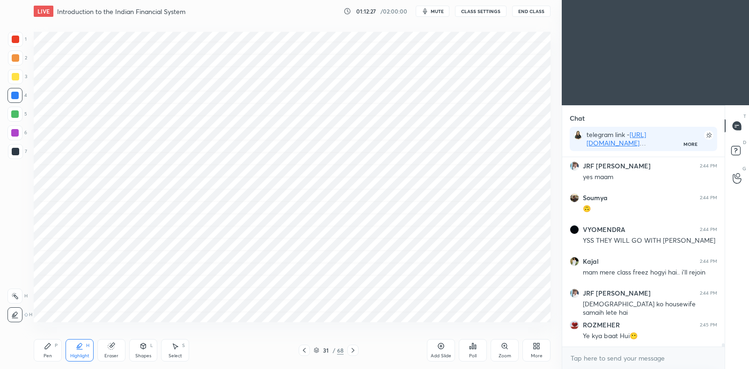
click at [353, 349] on icon at bounding box center [352, 350] width 7 height 7
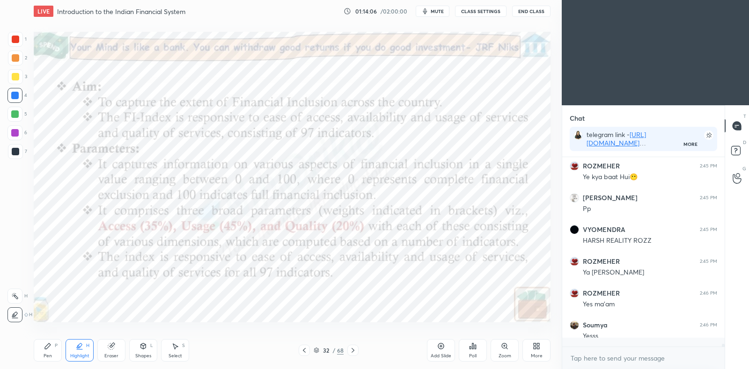
scroll to position [11710, 0]
click at [302, 349] on icon at bounding box center [303, 350] width 7 height 7
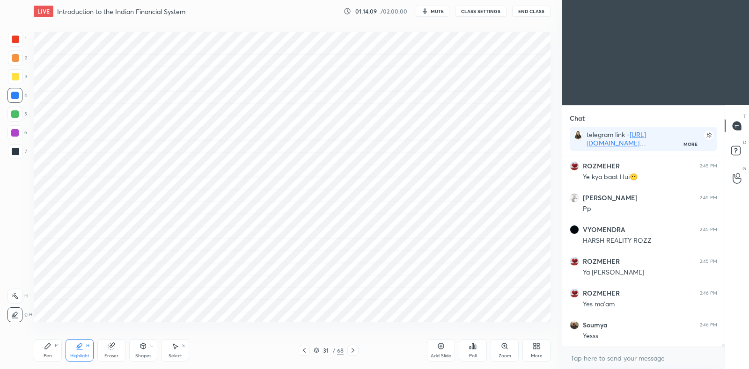
click at [306, 348] on icon at bounding box center [303, 350] width 7 height 7
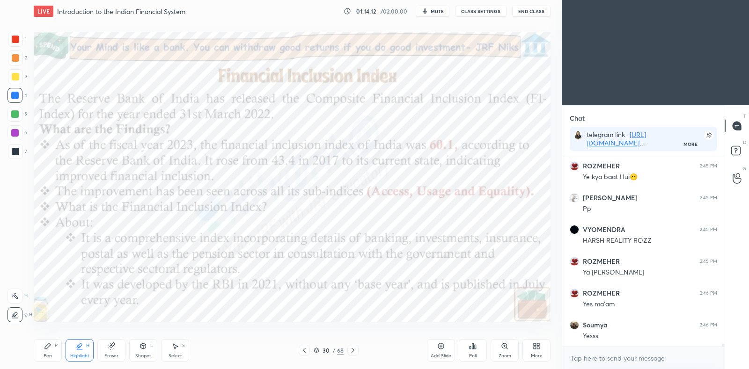
click at [355, 353] on icon at bounding box center [352, 350] width 7 height 7
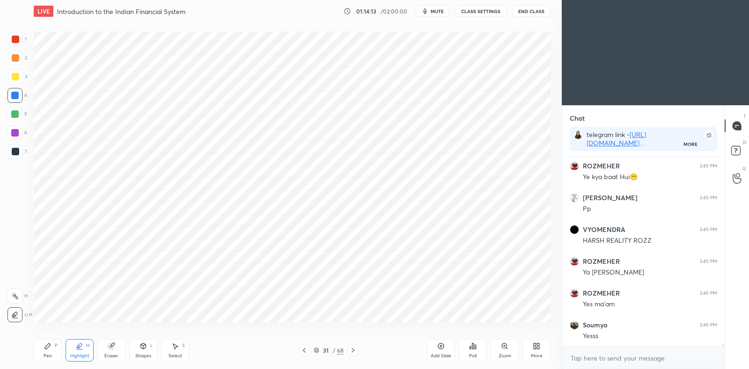
click at [354, 352] on icon at bounding box center [352, 350] width 7 height 7
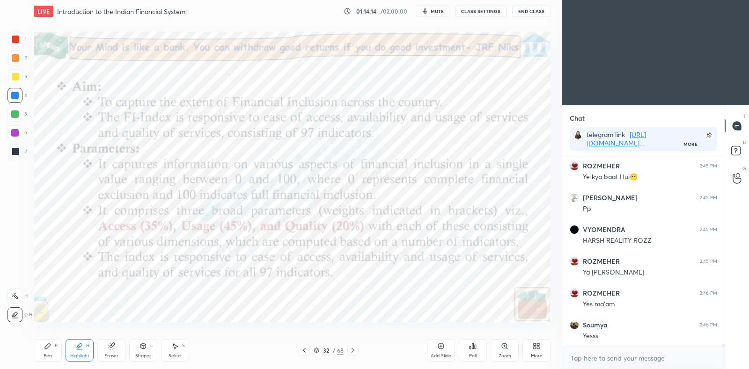
click at [17, 293] on icon at bounding box center [14, 295] width 7 height 7
click at [54, 349] on div "Pen P" at bounding box center [48, 350] width 28 height 22
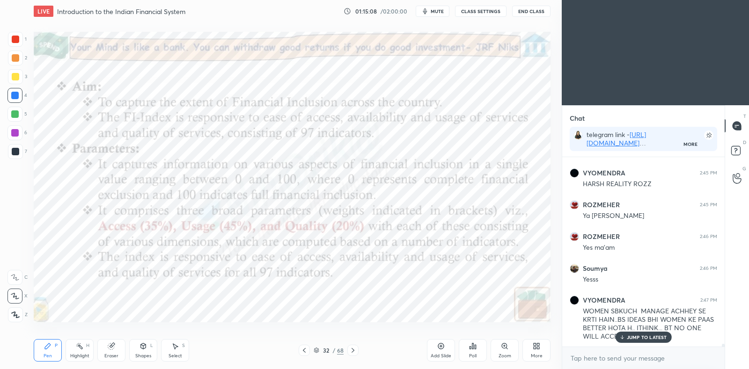
click at [635, 338] on p "JUMP TO LATEST" at bounding box center [647, 338] width 40 height 6
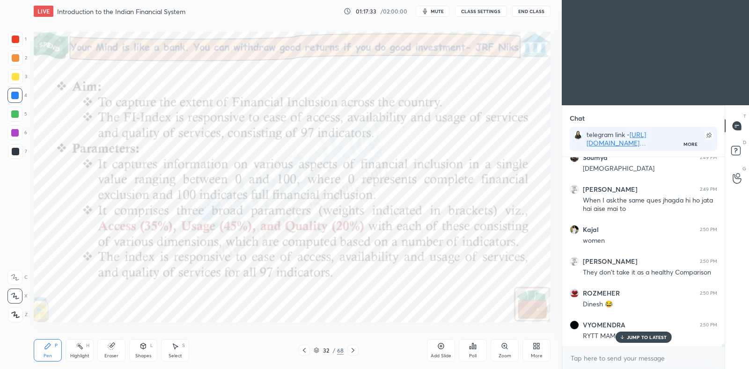
scroll to position [12385, 0]
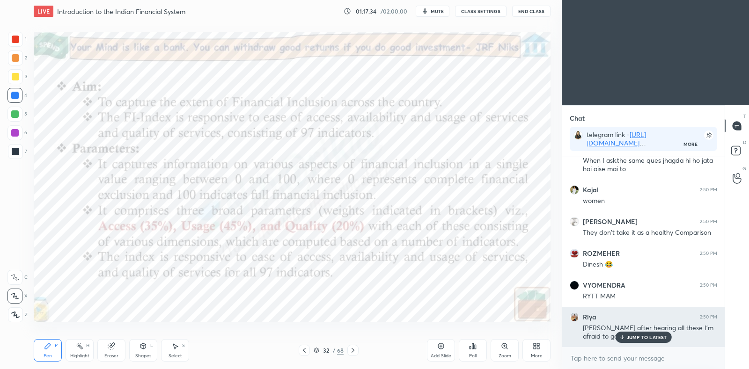
click at [640, 335] on p "JUMP TO LATEST" at bounding box center [647, 338] width 40 height 6
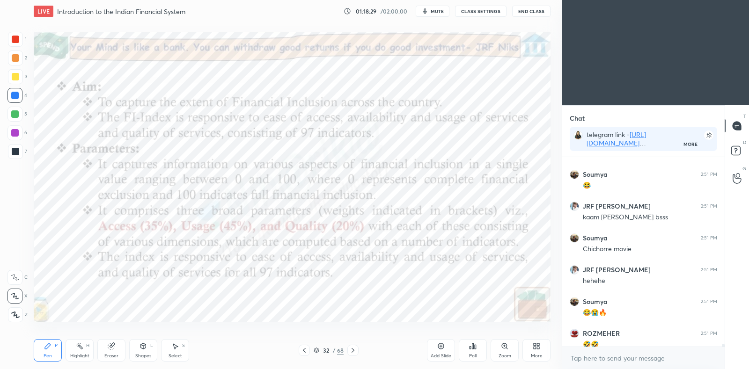
scroll to position [12799, 0]
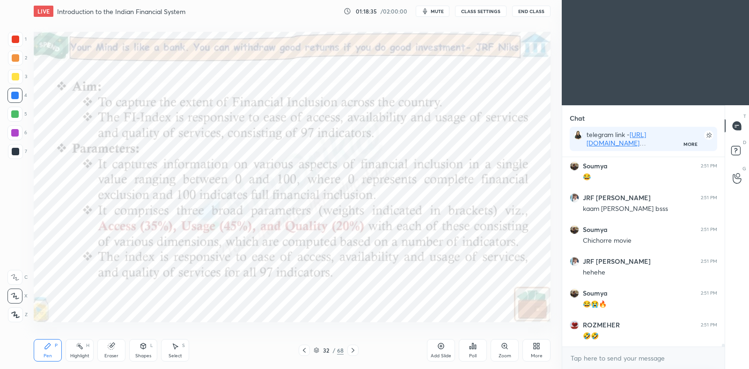
click at [440, 345] on icon at bounding box center [440, 346] width 7 height 7
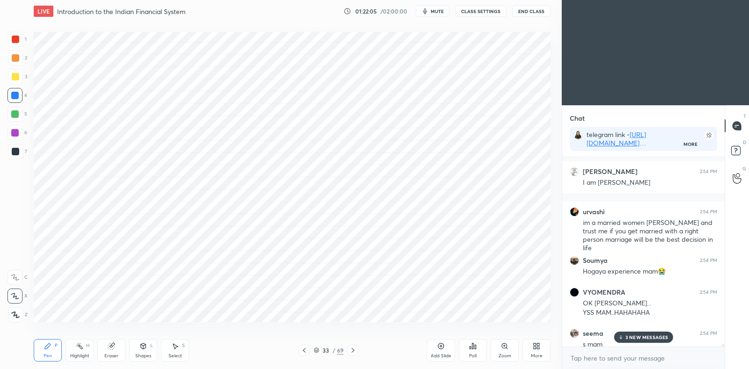
scroll to position [14133, 0]
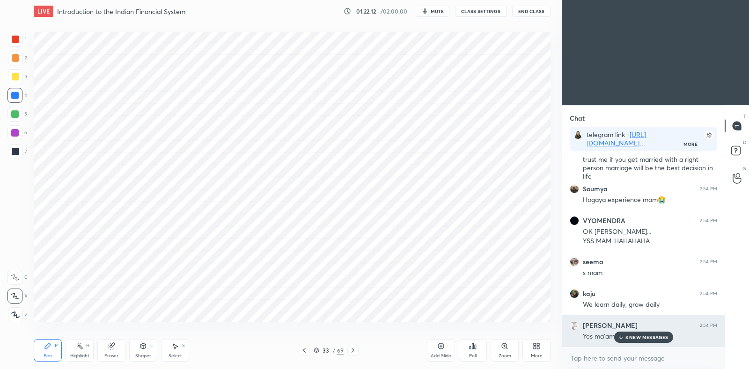
click at [638, 340] on p "3 NEW MESSAGES" at bounding box center [646, 338] width 43 height 6
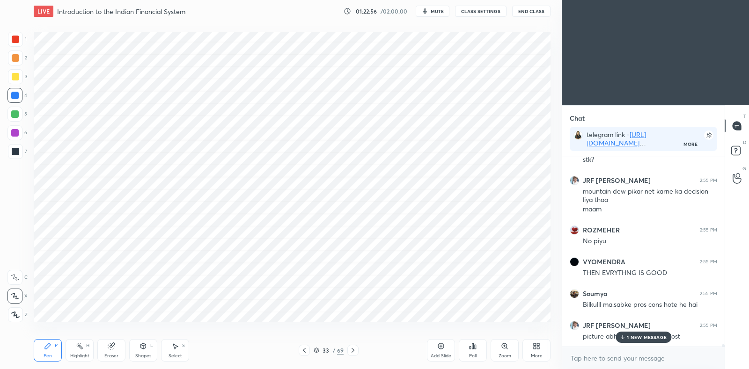
scroll to position [14374, 0]
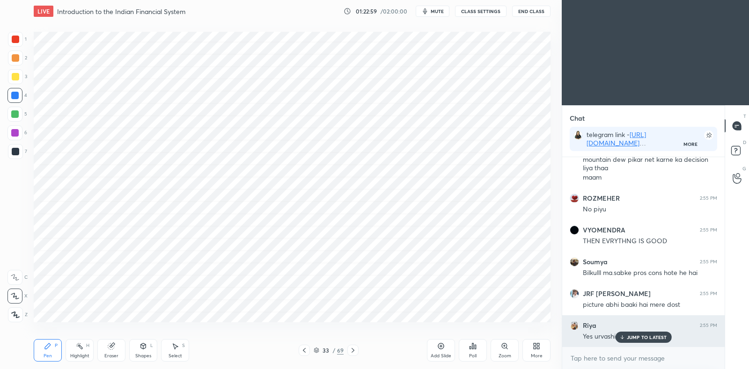
click at [647, 338] on p "JUMP TO LATEST" at bounding box center [647, 338] width 40 height 6
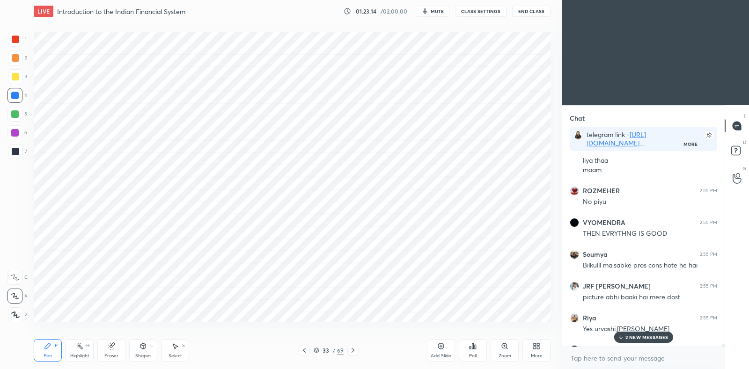
scroll to position [14437, 0]
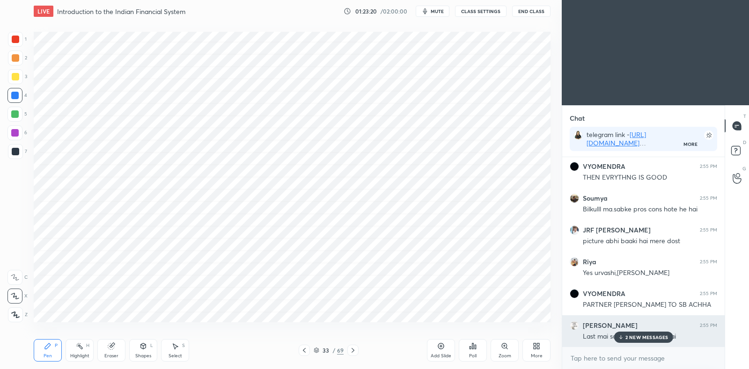
click at [642, 339] on p "2 NEW MESSAGES" at bounding box center [646, 338] width 43 height 6
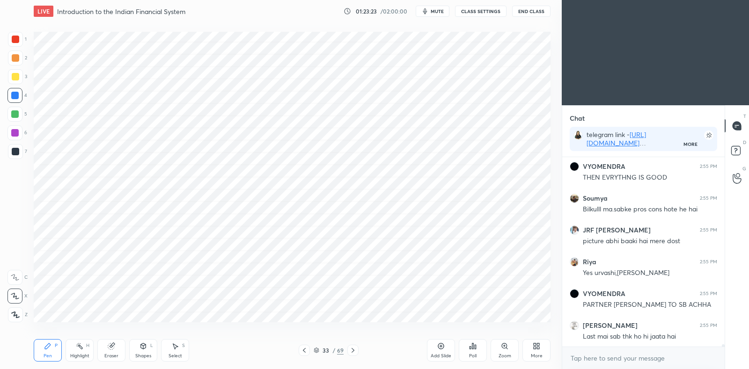
click at [316, 350] on icon at bounding box center [316, 349] width 5 height 2
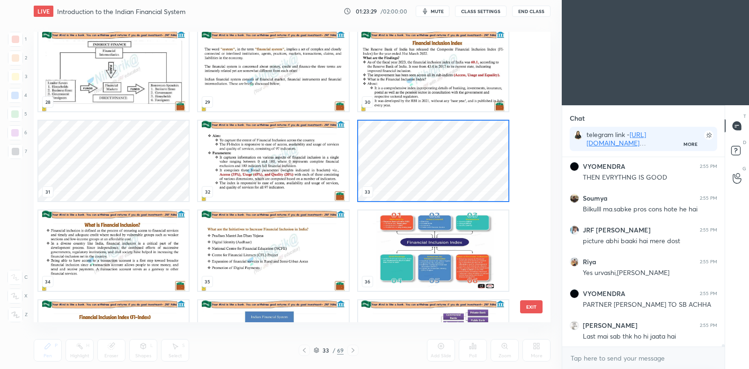
scroll to position [873, 0]
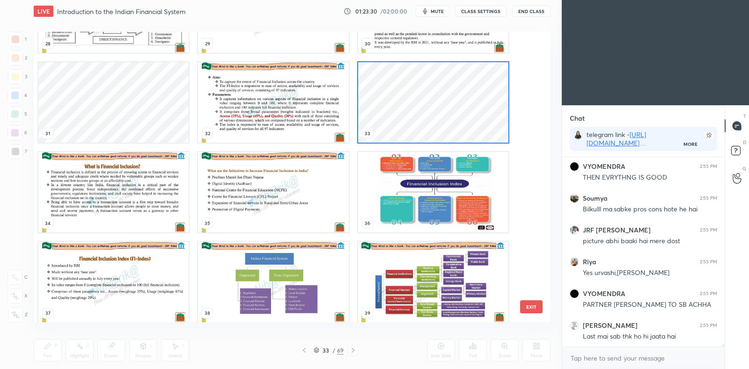
click at [138, 212] on img "grid" at bounding box center [113, 192] width 150 height 80
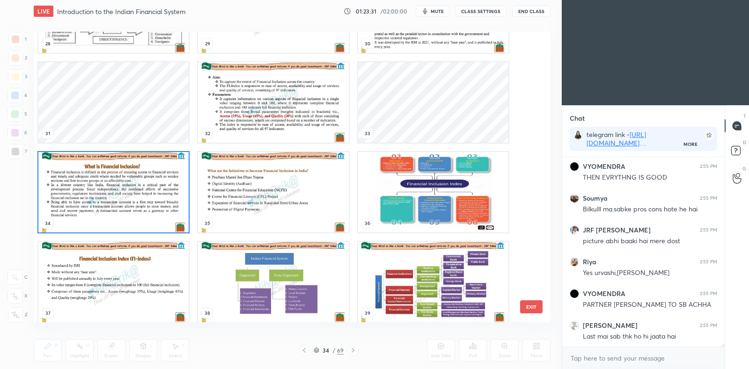
click at [138, 212] on img "grid" at bounding box center [113, 192] width 150 height 80
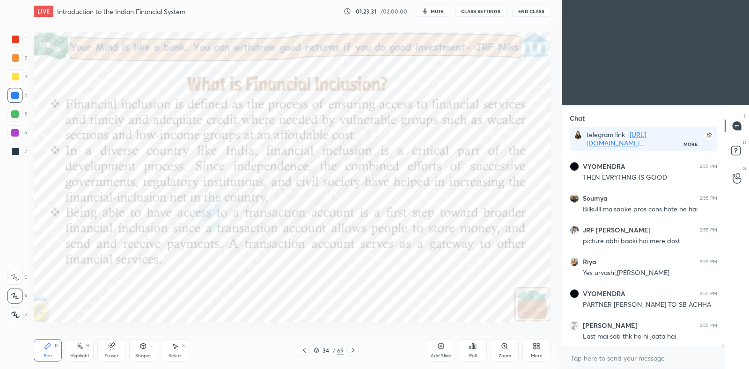
scroll to position [0, 0]
click at [359, 356] on div "34 / 69" at bounding box center [328, 350] width 197 height 11
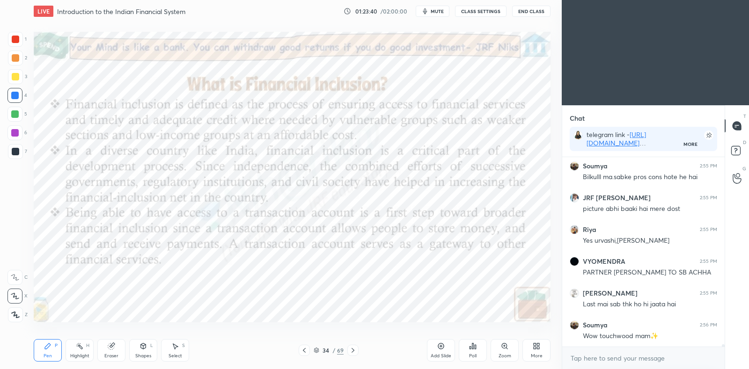
click at [77, 350] on icon at bounding box center [79, 346] width 7 height 7
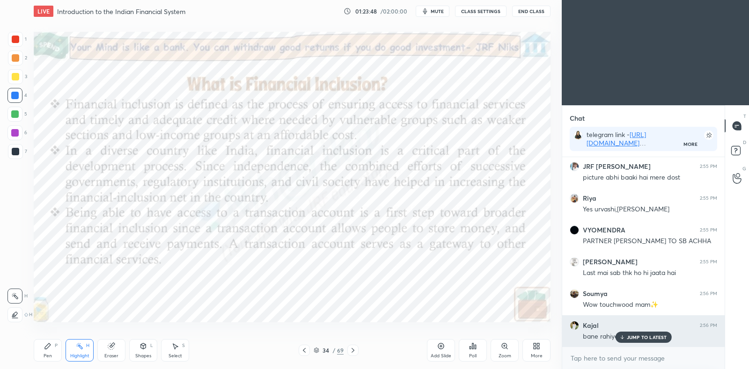
click at [636, 339] on p "JUMP TO LATEST" at bounding box center [647, 338] width 40 height 6
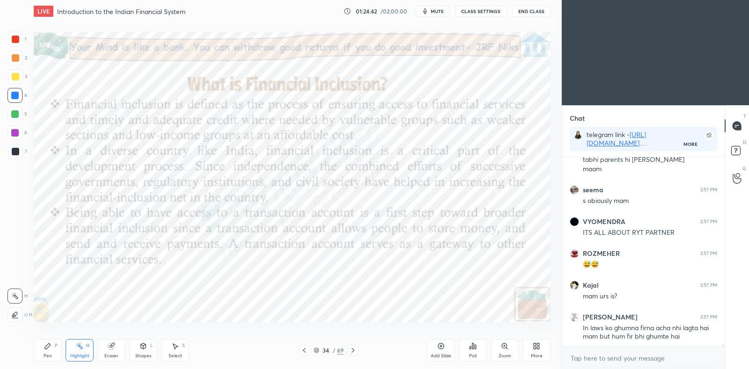
scroll to position [14869, 0]
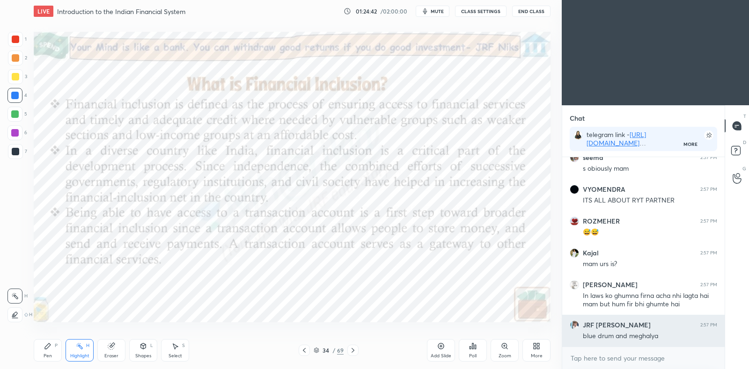
click at [643, 340] on div "JRF [PERSON_NAME] 2:57 PM tabhi parents hi mana [PERSON_NAME] seema 2:57 PM s o…" at bounding box center [643, 252] width 162 height 190
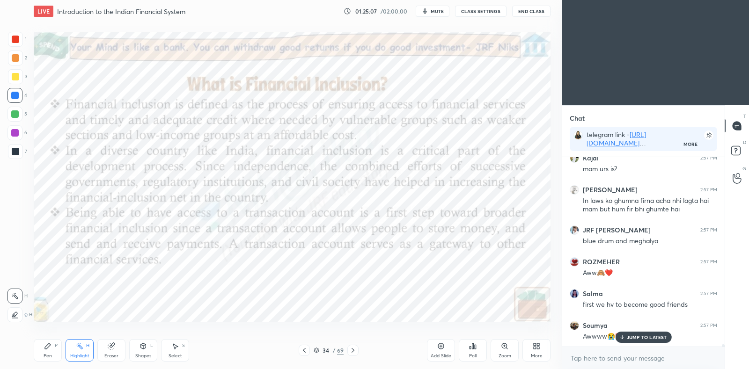
scroll to position [14996, 0]
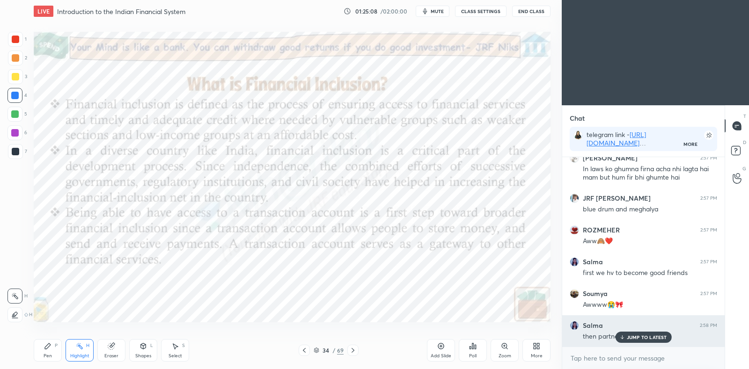
click at [638, 340] on p "JUMP TO LATEST" at bounding box center [647, 338] width 40 height 6
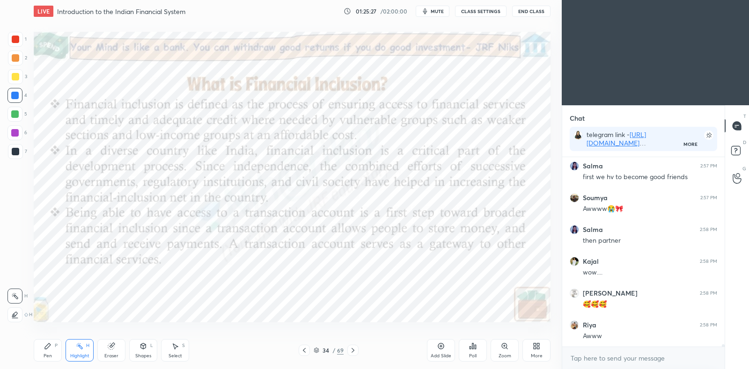
scroll to position [15124, 0]
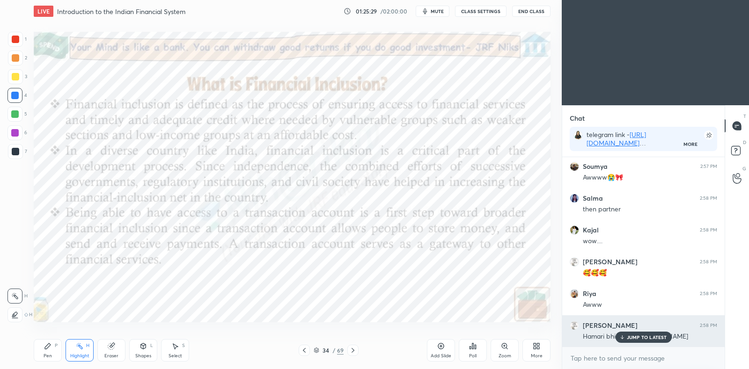
click at [630, 338] on p "JUMP TO LATEST" at bounding box center [647, 338] width 40 height 6
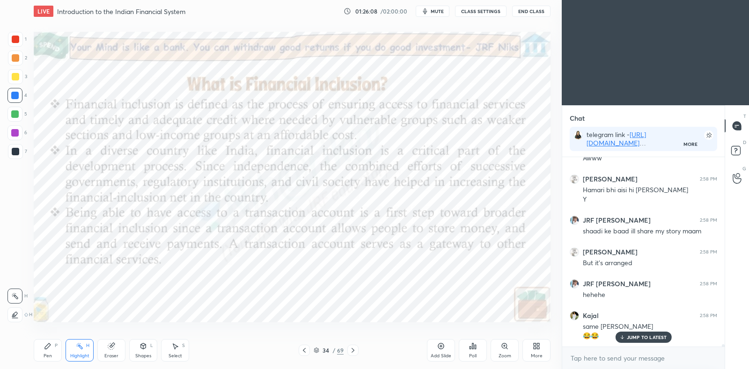
scroll to position [15301, 0]
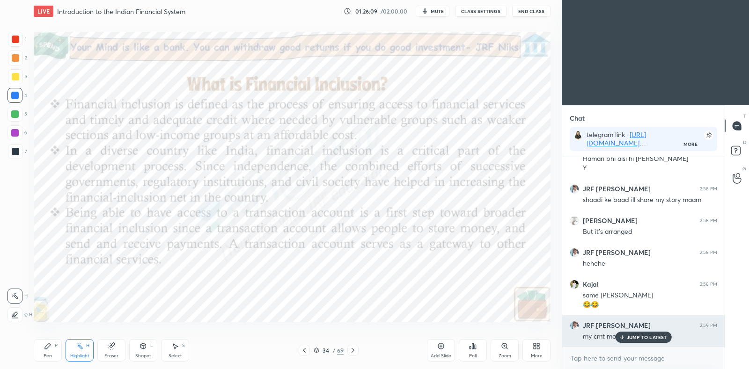
click at [643, 340] on p "JUMP TO LATEST" at bounding box center [647, 338] width 40 height 6
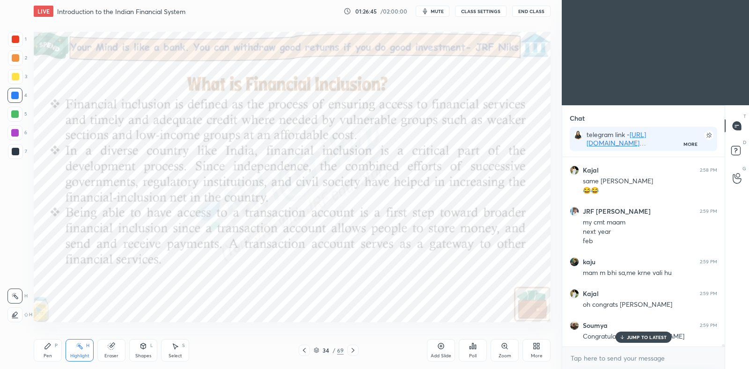
scroll to position [15448, 0]
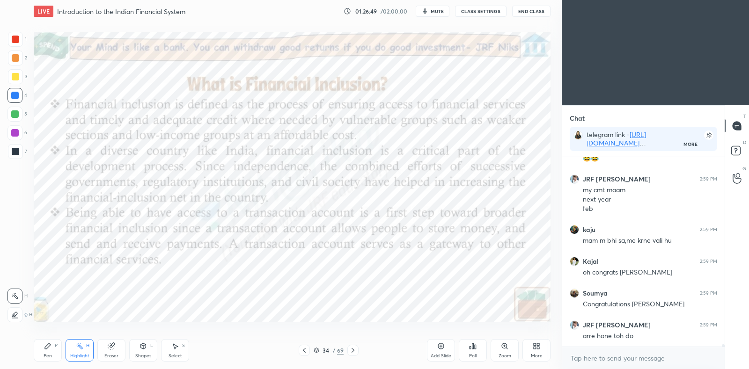
click at [351, 350] on icon at bounding box center [352, 350] width 7 height 7
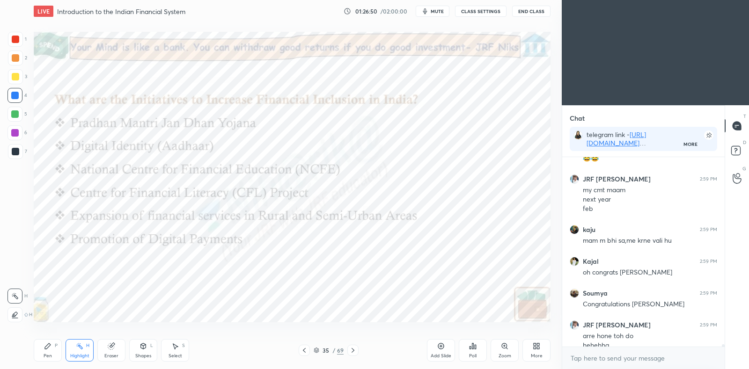
scroll to position [15457, 0]
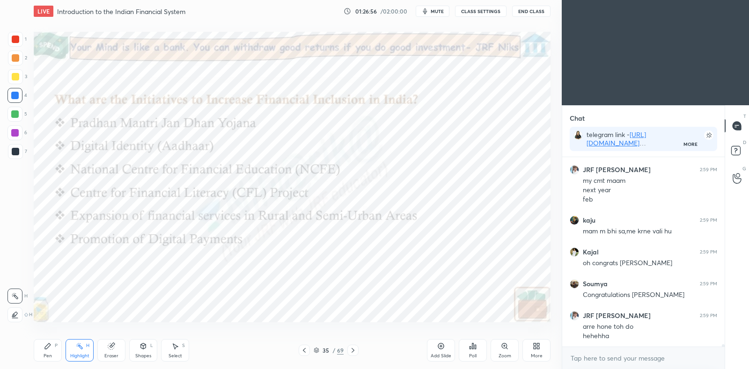
click at [47, 352] on div "Pen P" at bounding box center [48, 350] width 28 height 22
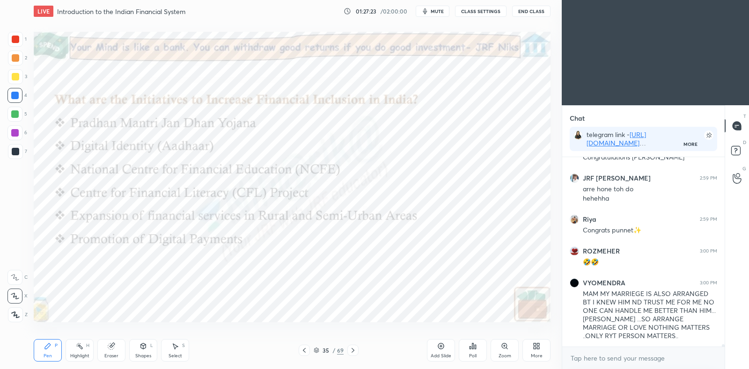
scroll to position [15626, 0]
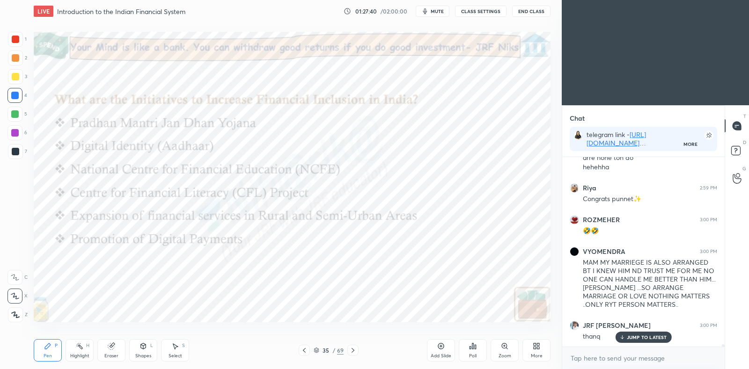
click at [353, 350] on icon at bounding box center [352, 350] width 3 height 5
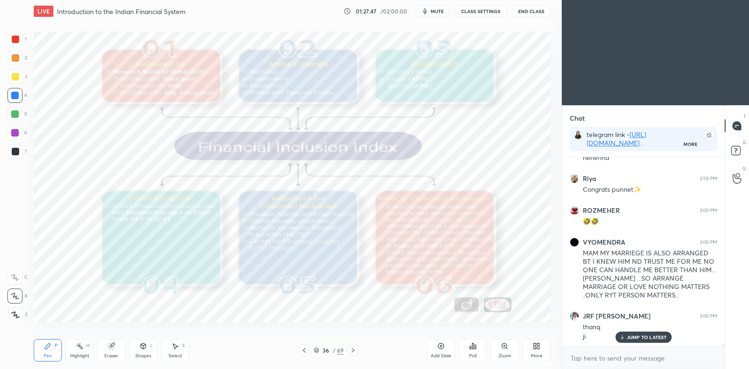
scroll to position [15668, 0]
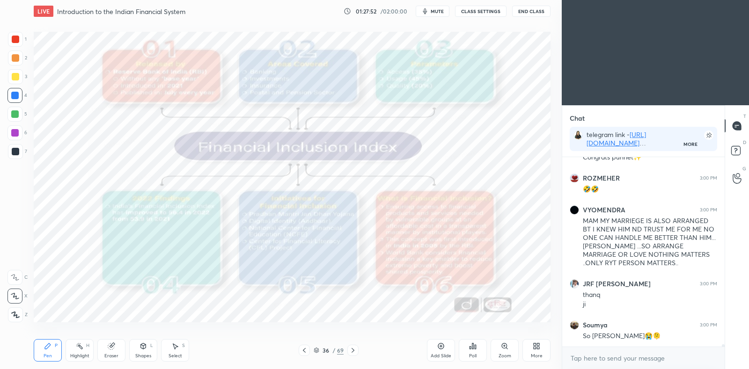
click at [506, 350] on icon at bounding box center [504, 346] width 7 height 7
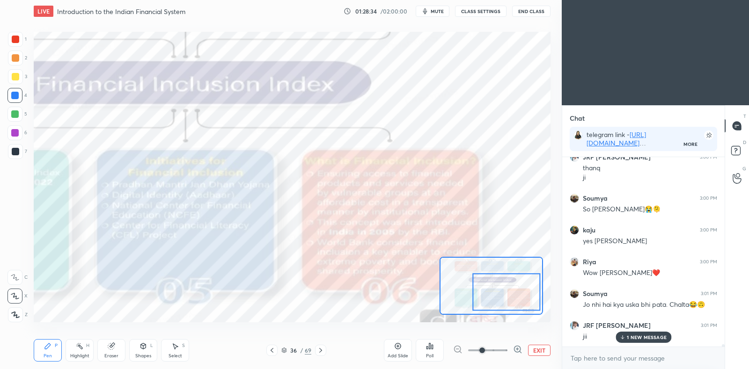
scroll to position [15827, 0]
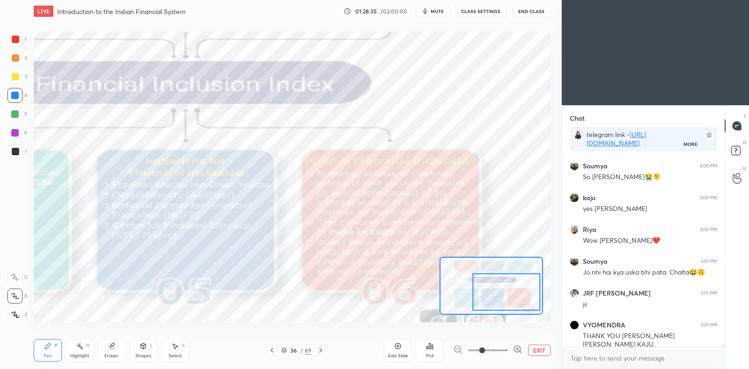
click at [539, 347] on button "EXIT" at bounding box center [539, 350] width 22 height 11
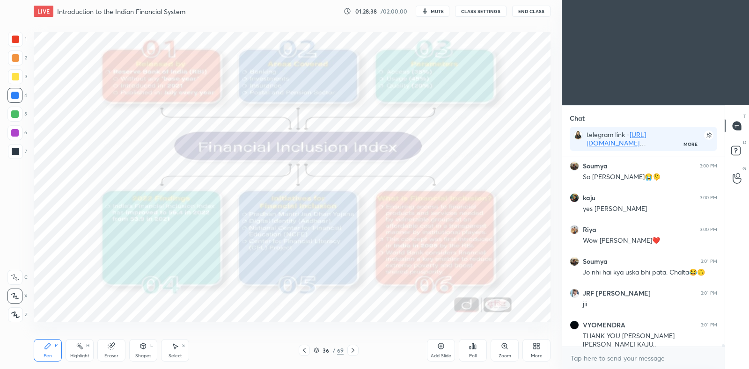
click at [352, 348] on icon at bounding box center [352, 350] width 7 height 7
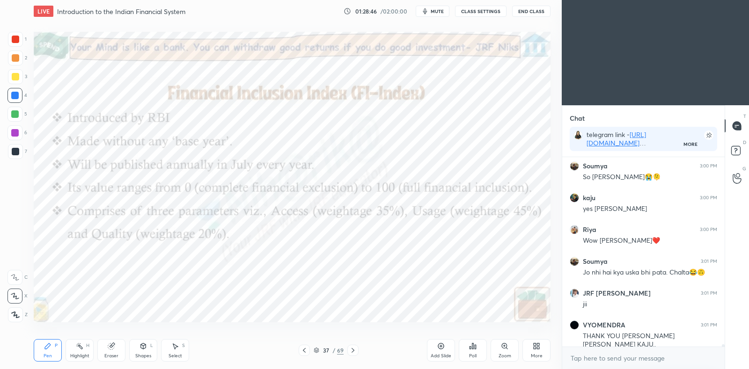
scroll to position [15867, 0]
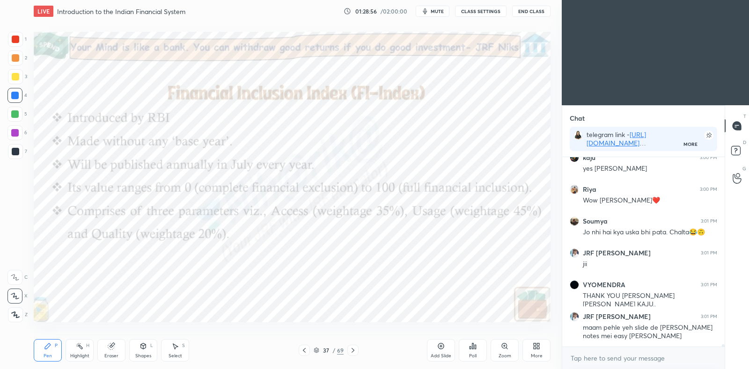
click at [353, 352] on icon at bounding box center [352, 350] width 7 height 7
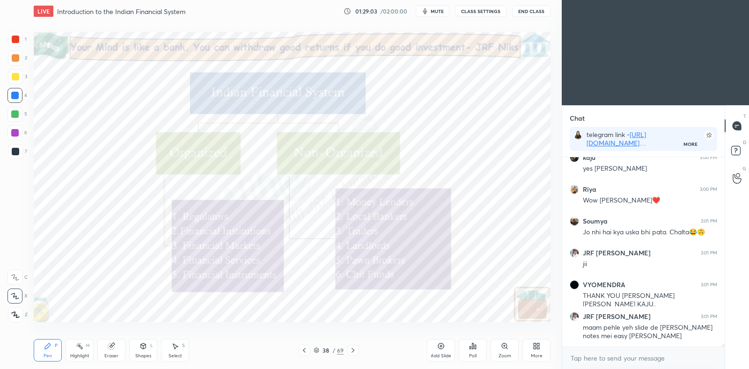
click at [305, 350] on icon at bounding box center [303, 350] width 7 height 7
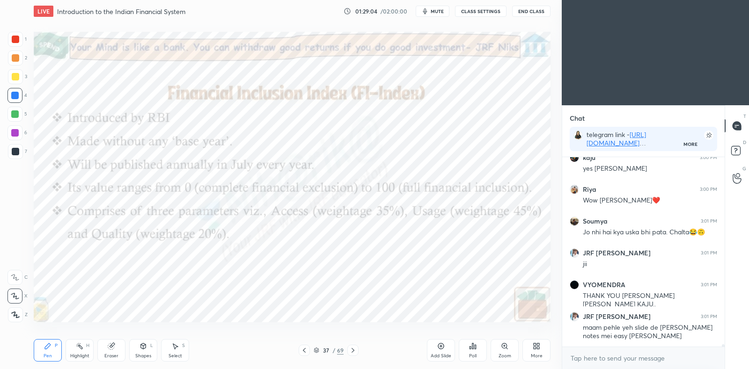
click at [302, 351] on icon at bounding box center [303, 350] width 7 height 7
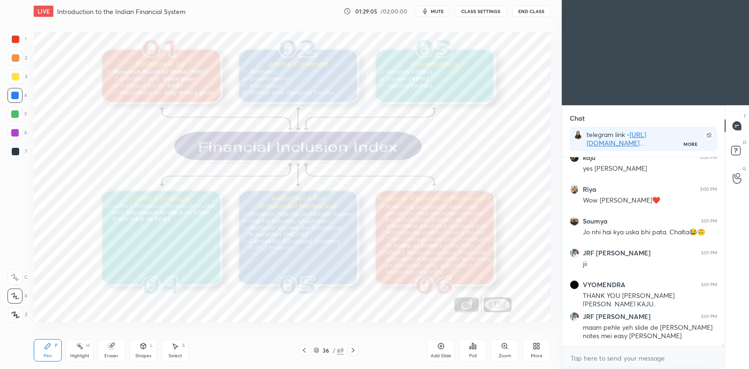
click at [317, 351] on icon at bounding box center [317, 351] width 6 height 6
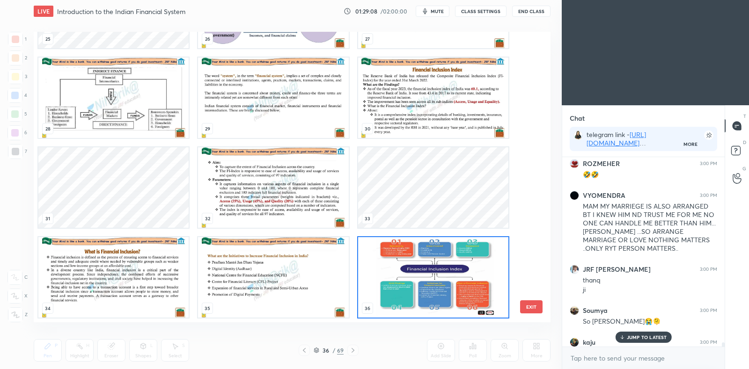
scroll to position [15680, 0]
click at [469, 284] on img "grid" at bounding box center [433, 277] width 150 height 80
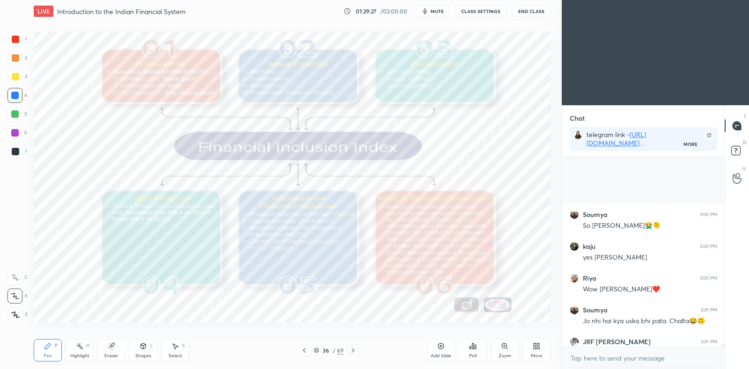
scroll to position [15867, 0]
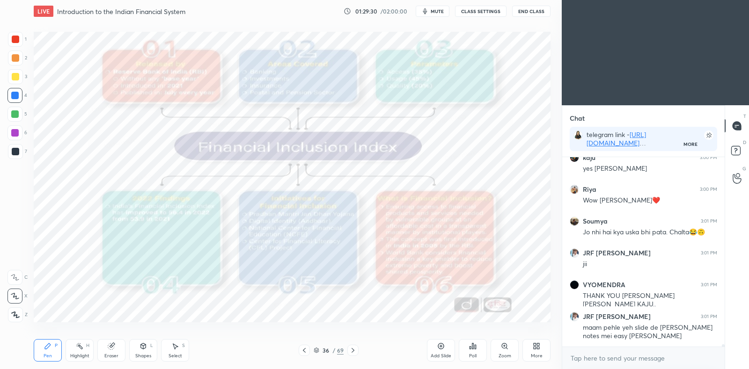
click at [314, 352] on icon at bounding box center [317, 351] width 6 height 6
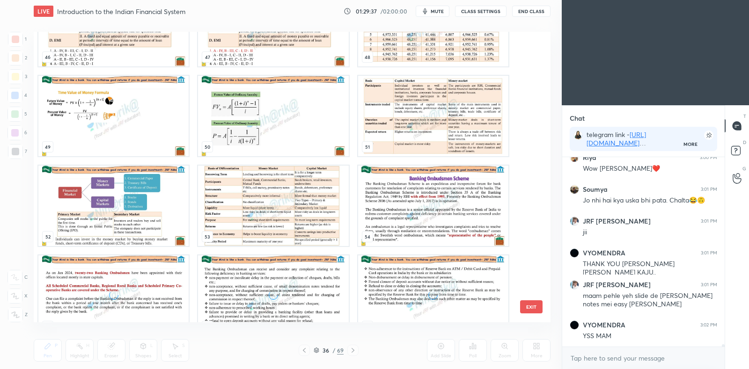
scroll to position [1401, 0]
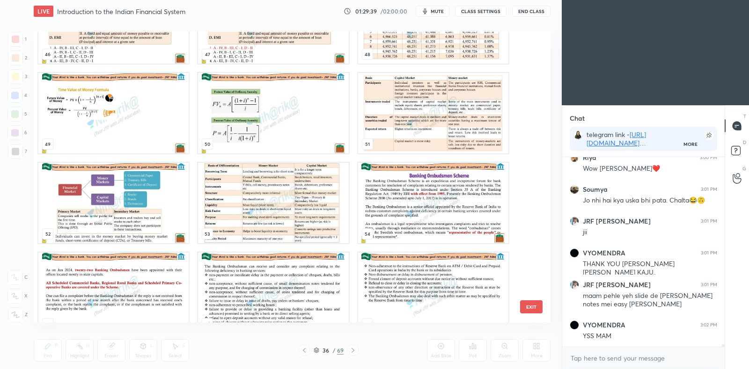
click at [424, 132] on img "grid" at bounding box center [433, 113] width 150 height 80
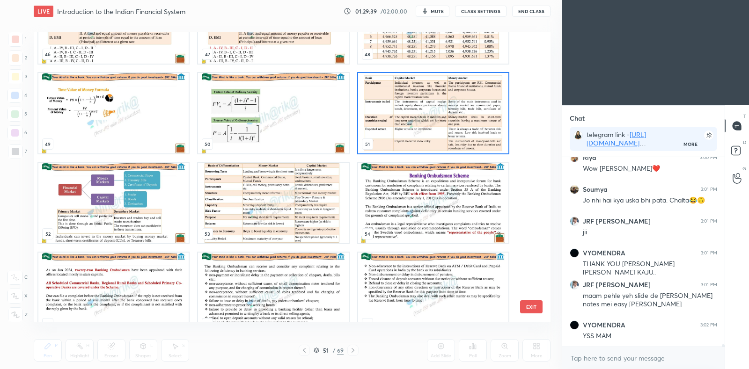
click at [424, 132] on img "grid" at bounding box center [433, 113] width 150 height 80
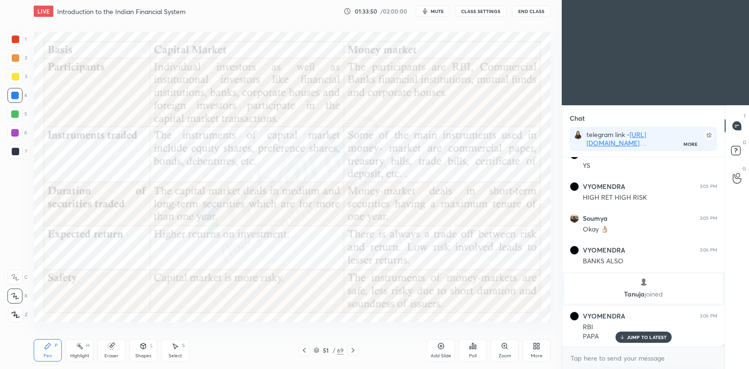
scroll to position [14617, 0]
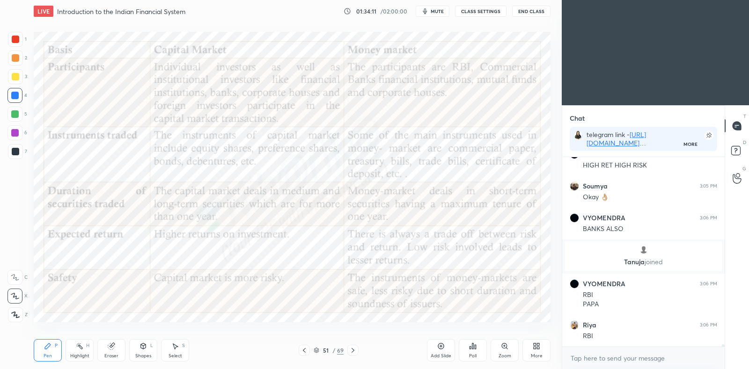
click at [87, 357] on div "Highlight" at bounding box center [79, 356] width 19 height 5
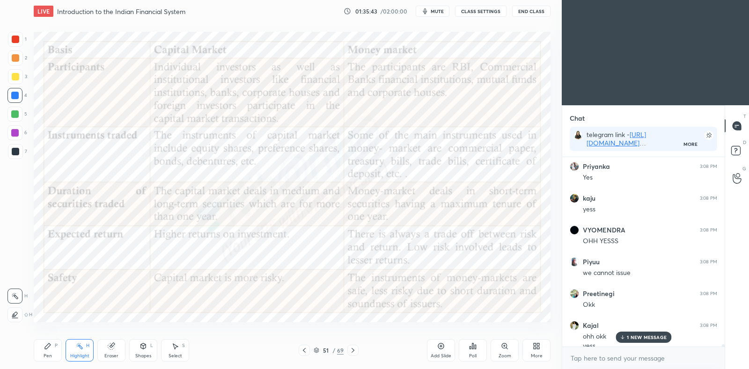
scroll to position [15326, 0]
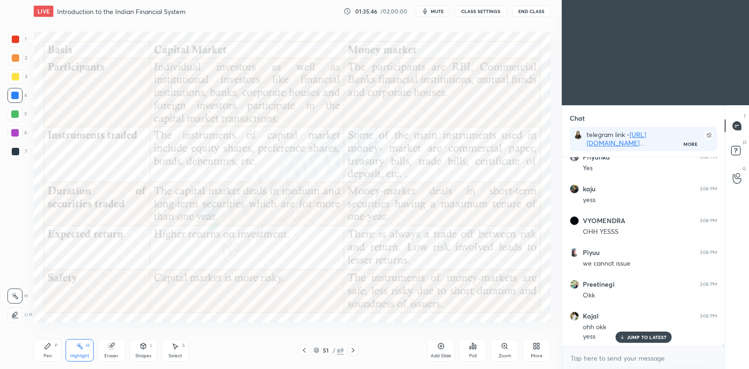
click at [438, 345] on icon at bounding box center [441, 347] width 6 height 6
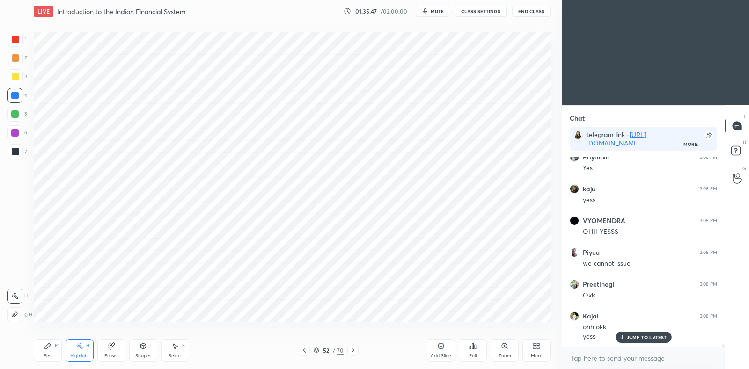
click at [47, 351] on div "Pen P" at bounding box center [48, 350] width 28 height 22
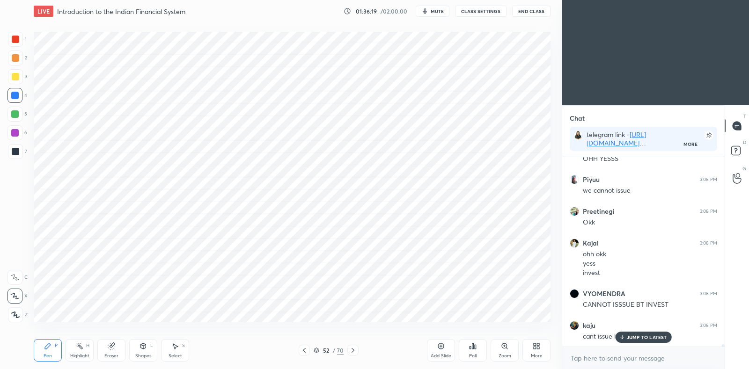
scroll to position [15431, 0]
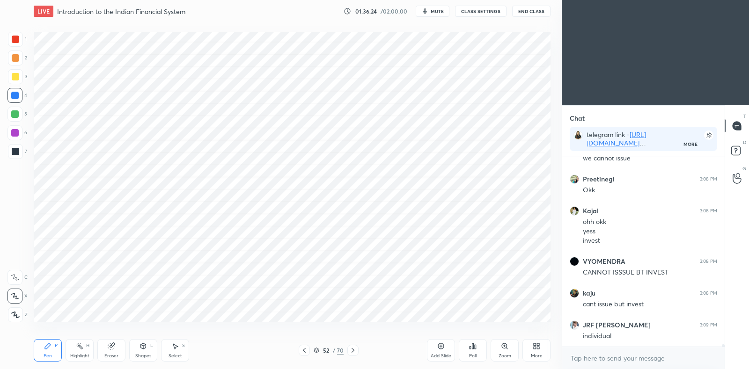
click at [176, 349] on icon at bounding box center [174, 346] width 7 height 7
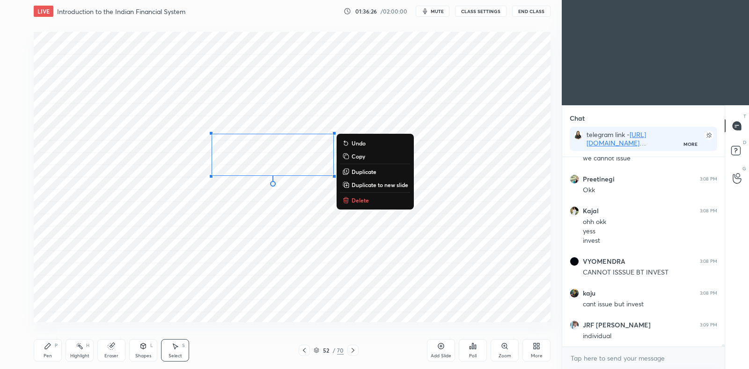
click at [382, 170] on button "Duplicate" at bounding box center [375, 171] width 70 height 11
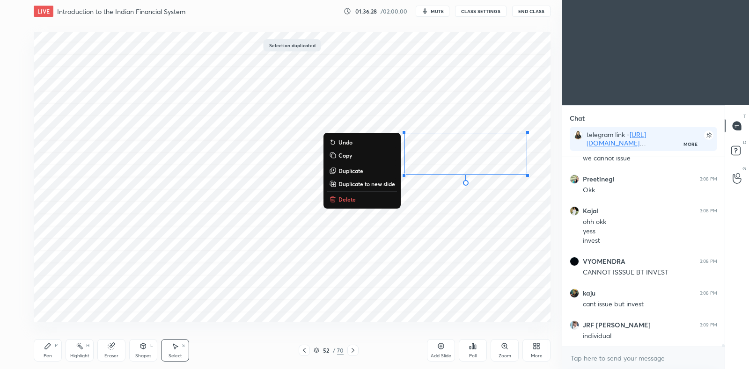
scroll to position [15463, 0]
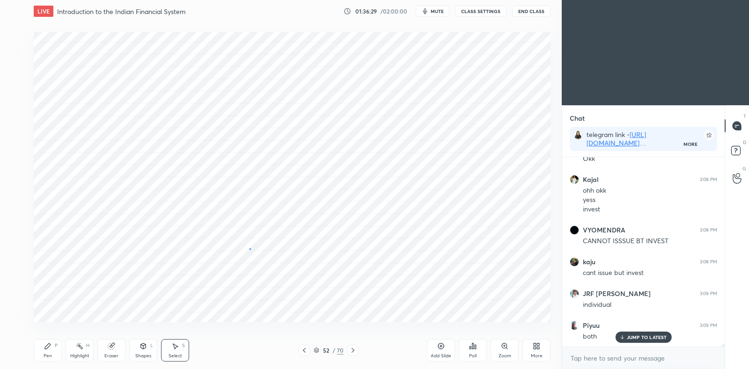
click at [250, 249] on div "0 ° Undo Copy Duplicate Duplicate to new slide Delete" at bounding box center [292, 177] width 517 height 291
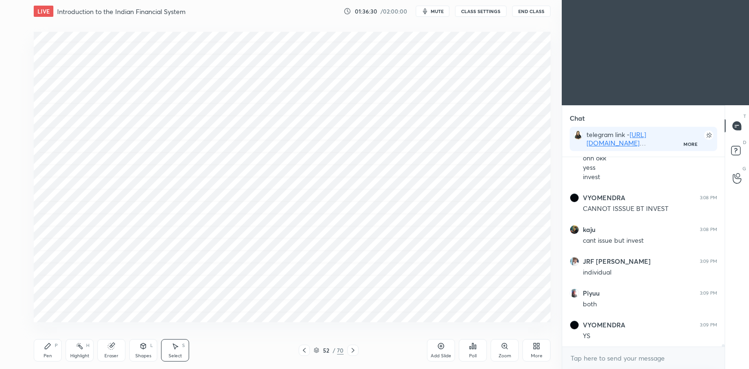
click at [49, 351] on div "Pen P" at bounding box center [48, 350] width 28 height 22
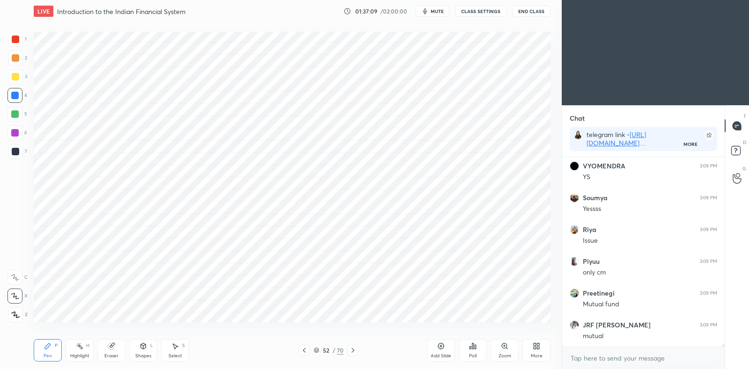
scroll to position [15686, 0]
click at [306, 352] on icon at bounding box center [303, 350] width 7 height 7
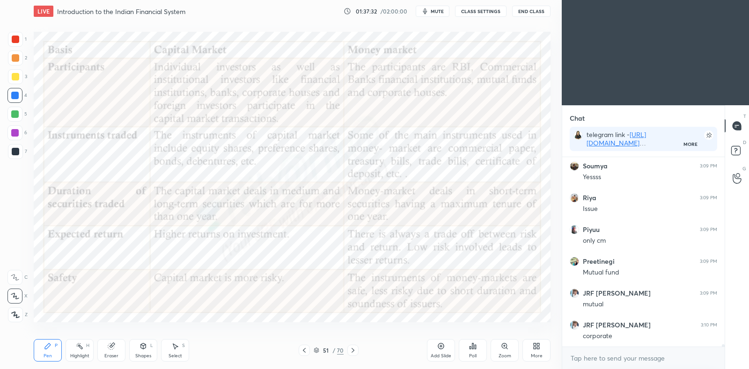
click at [355, 351] on icon at bounding box center [352, 350] width 7 height 7
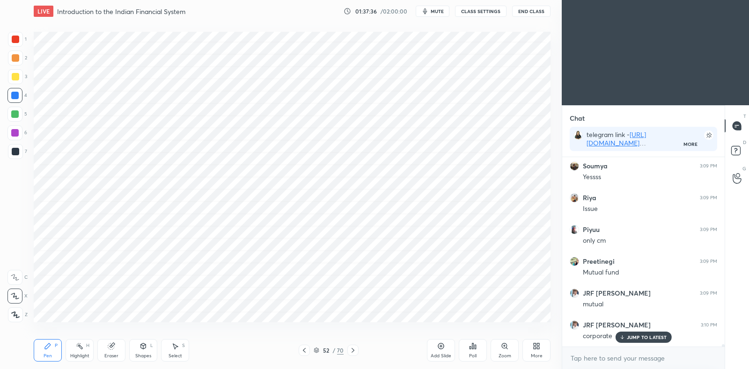
scroll to position [15717, 0]
click at [307, 349] on icon at bounding box center [303, 350] width 7 height 7
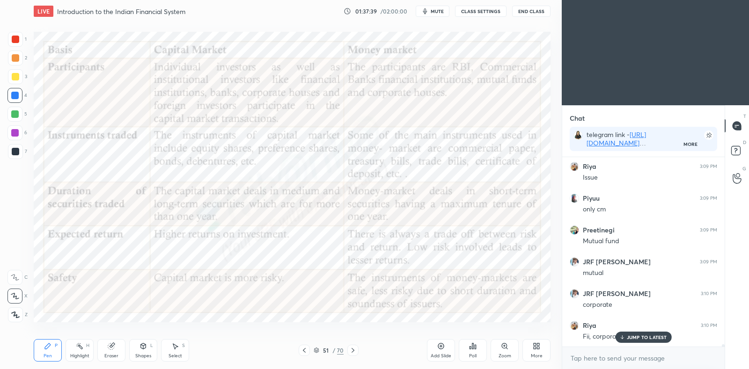
click at [355, 351] on icon at bounding box center [352, 350] width 7 height 7
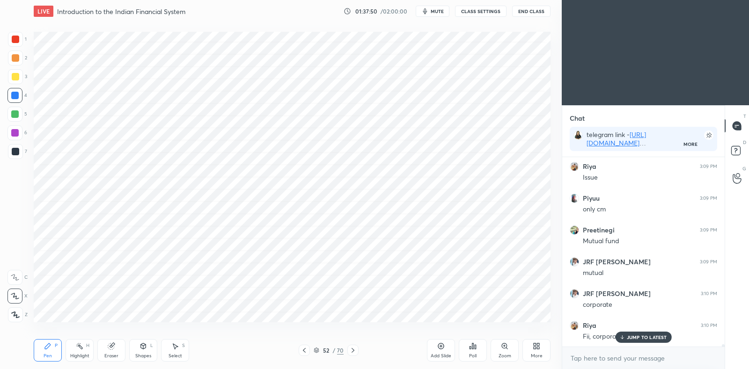
click at [655, 341] on div "JUMP TO LATEST" at bounding box center [643, 337] width 56 height 11
click at [84, 346] on div "Highlight H" at bounding box center [80, 350] width 28 height 22
click at [143, 347] on icon at bounding box center [143, 347] width 5 height 6
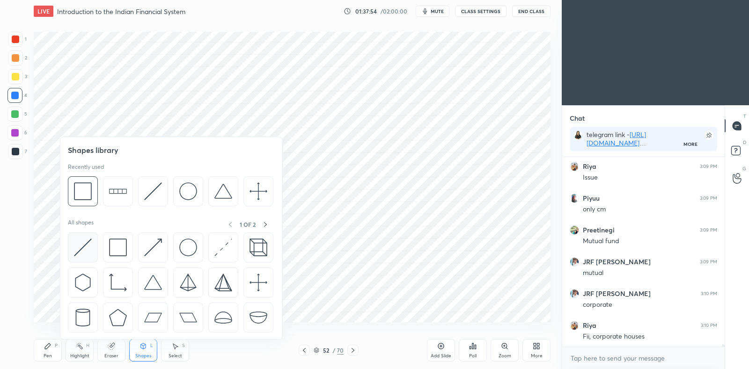
click at [80, 257] on div at bounding box center [83, 248] width 30 height 30
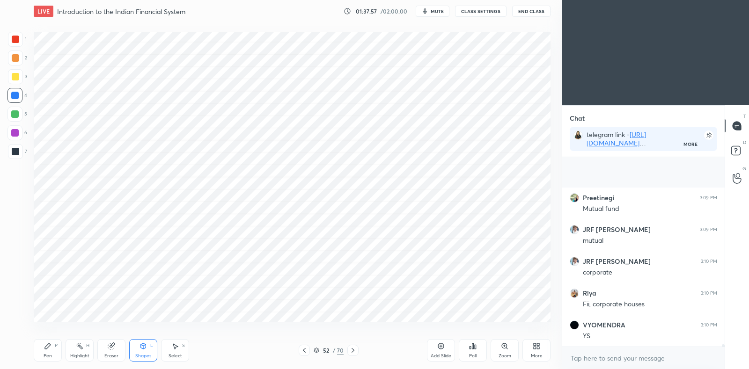
scroll to position [15813, 0]
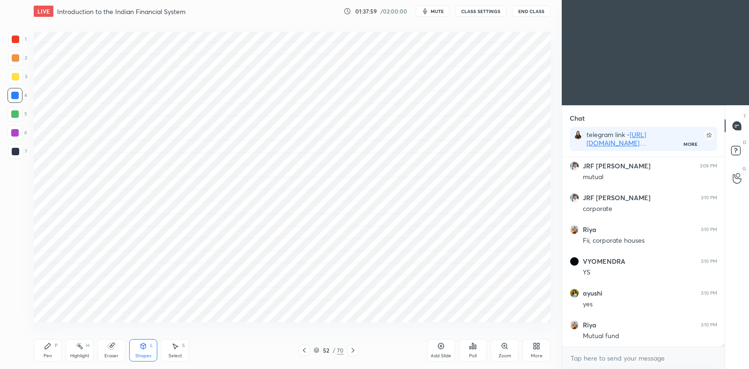
click at [358, 348] on div at bounding box center [352, 350] width 11 height 11
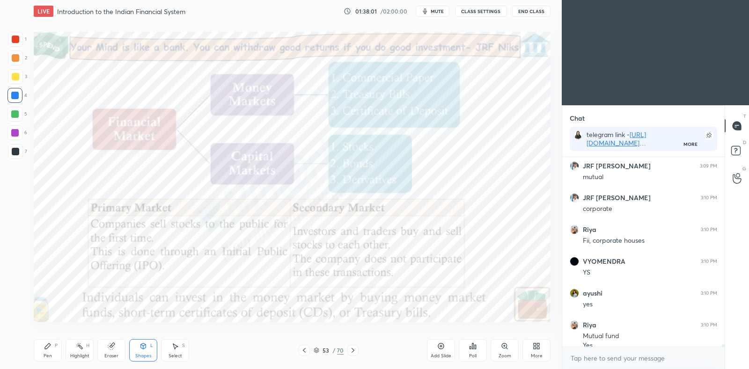
scroll to position [15823, 0]
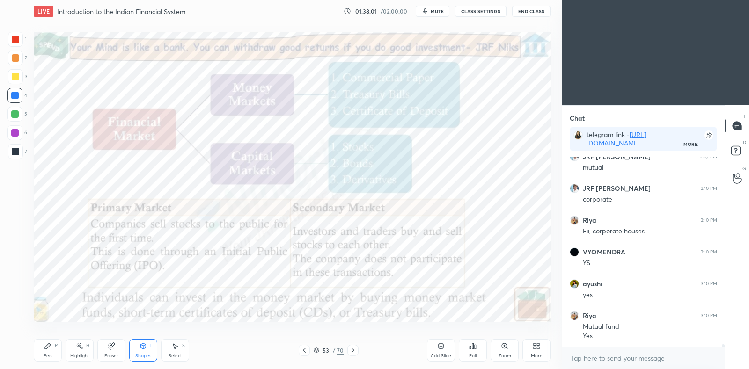
click at [49, 352] on div "Pen P" at bounding box center [48, 350] width 28 height 22
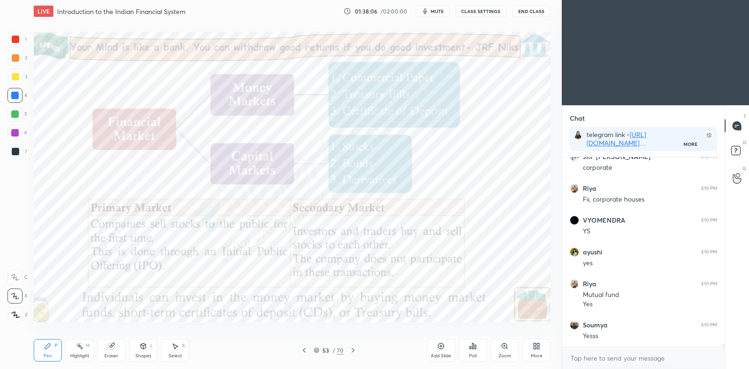
click at [78, 348] on icon at bounding box center [79, 346] width 7 height 7
click at [49, 345] on icon at bounding box center [48, 347] width 6 height 6
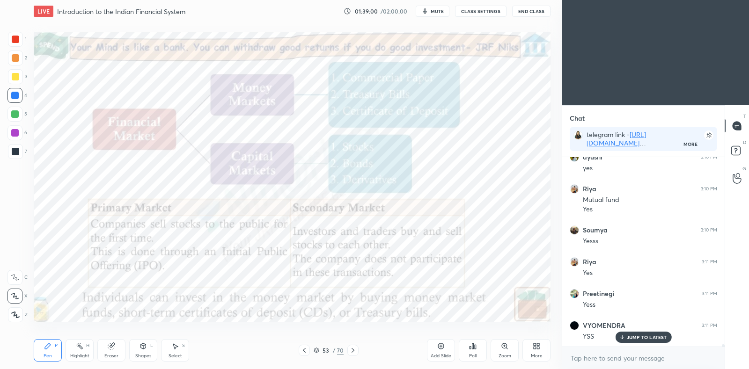
scroll to position [16014, 0]
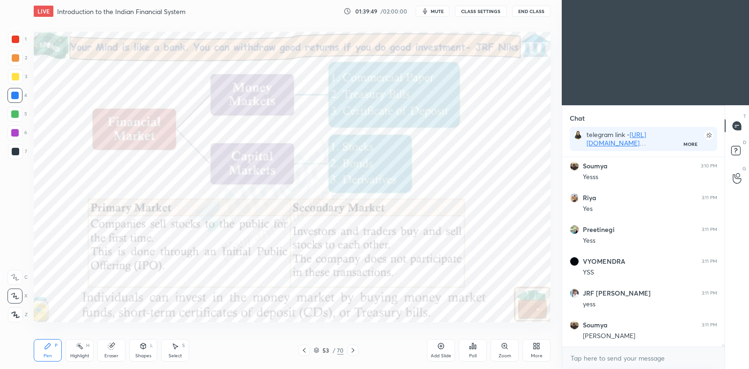
click at [307, 351] on icon at bounding box center [303, 350] width 7 height 7
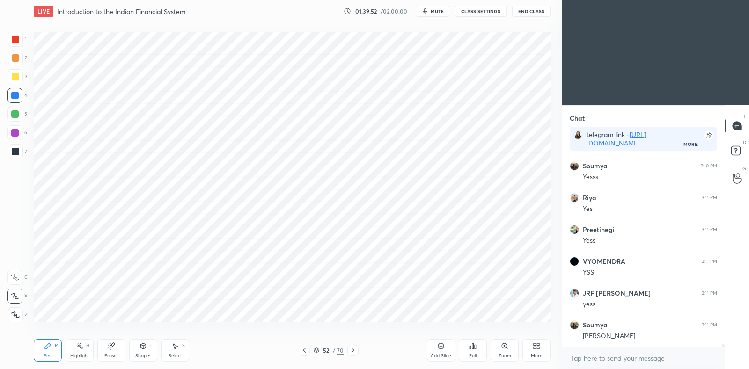
click at [358, 349] on div at bounding box center [352, 350] width 11 height 11
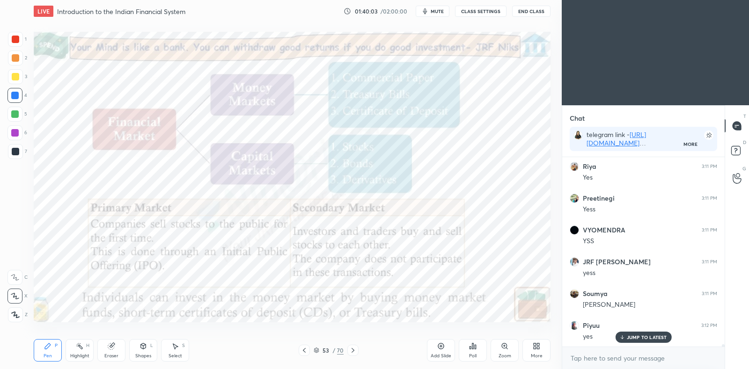
scroll to position [16077, 0]
click at [355, 351] on icon at bounding box center [352, 350] width 7 height 7
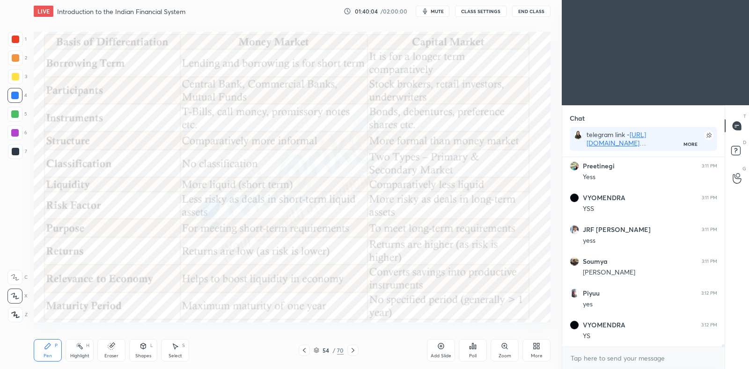
scroll to position [16109, 0]
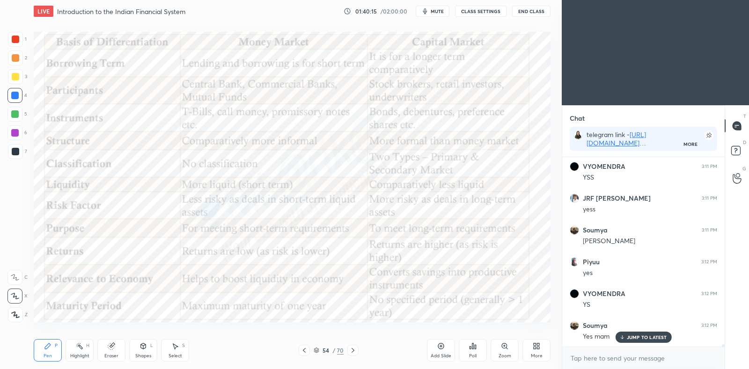
click at [81, 344] on icon at bounding box center [79, 346] width 7 height 7
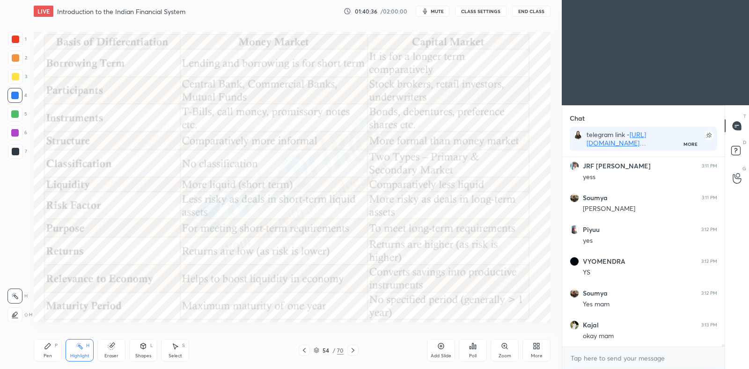
click at [352, 347] on icon at bounding box center [352, 350] width 7 height 7
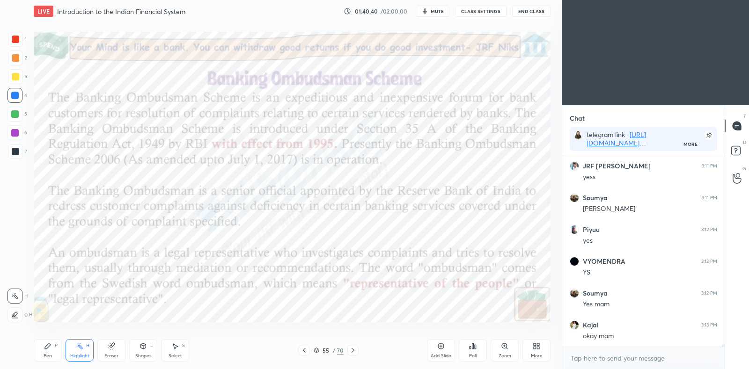
scroll to position [16173, 0]
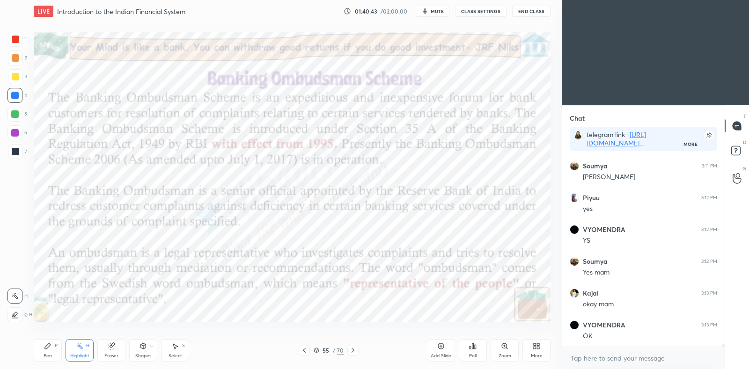
click at [47, 349] on icon at bounding box center [47, 346] width 7 height 7
click at [442, 345] on icon at bounding box center [440, 346] width 7 height 7
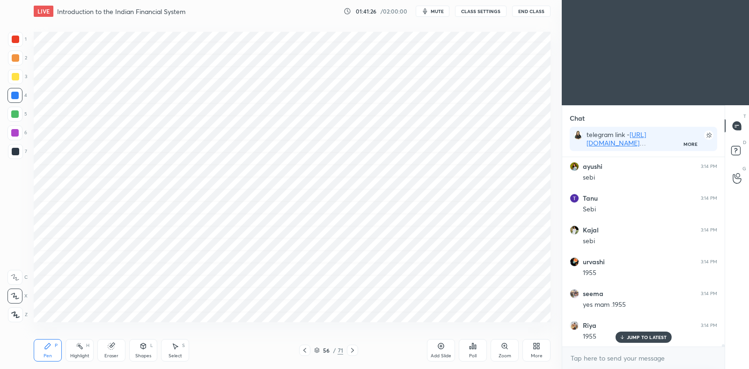
scroll to position [16777, 0]
click at [304, 355] on div at bounding box center [304, 350] width 11 height 11
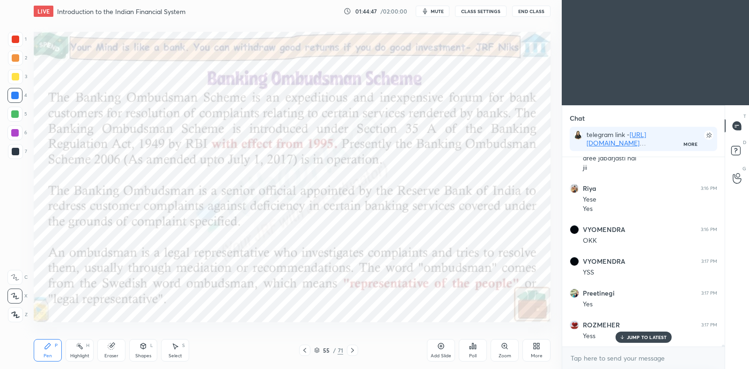
scroll to position [17276, 0]
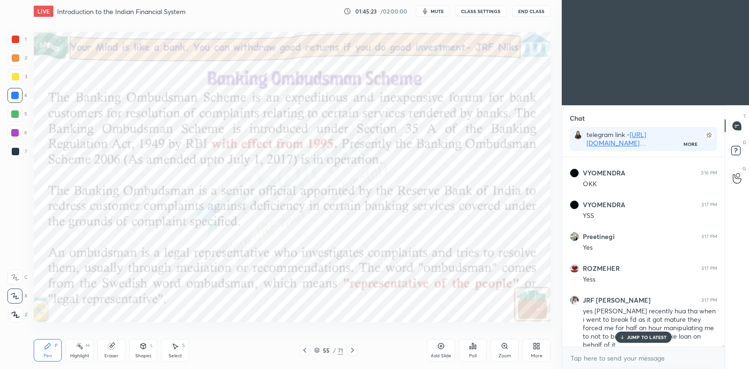
click at [353, 348] on icon at bounding box center [352, 350] width 7 height 7
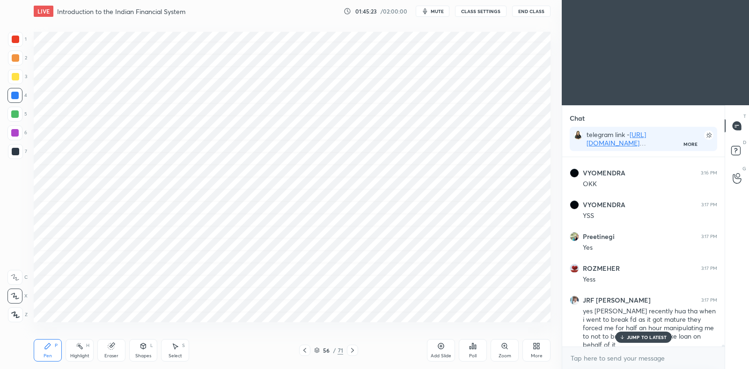
click at [354, 348] on icon at bounding box center [352, 350] width 7 height 7
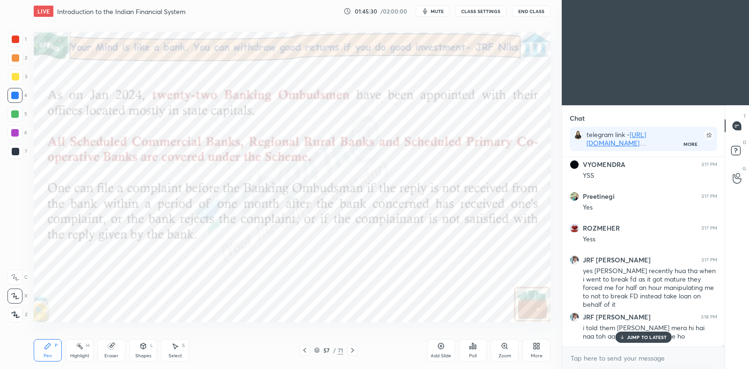
scroll to position [17325, 0]
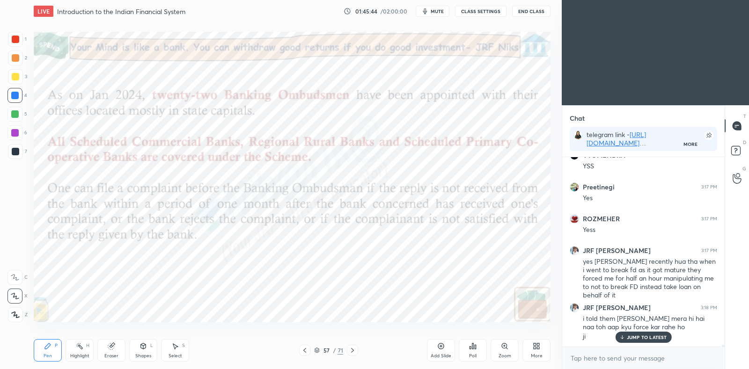
click at [438, 348] on icon at bounding box center [441, 347] width 6 height 6
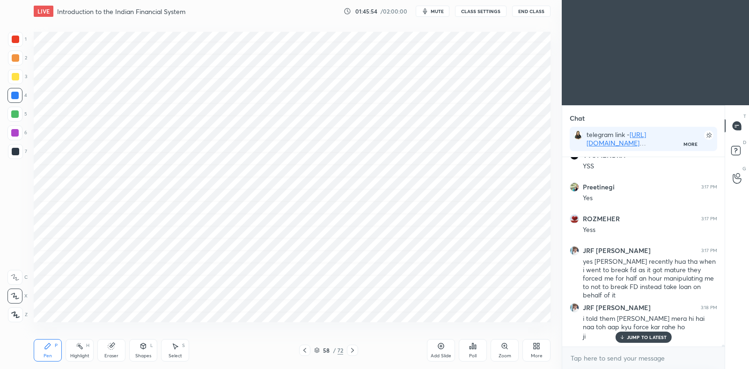
click at [301, 350] on icon at bounding box center [304, 350] width 7 height 7
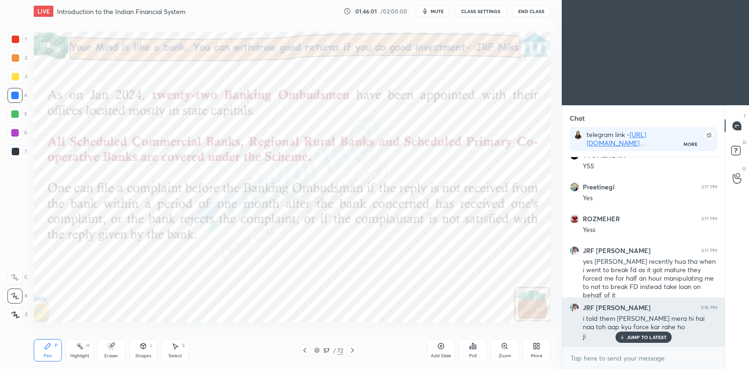
click at [643, 336] on p "JUMP TO LATEST" at bounding box center [647, 338] width 40 height 6
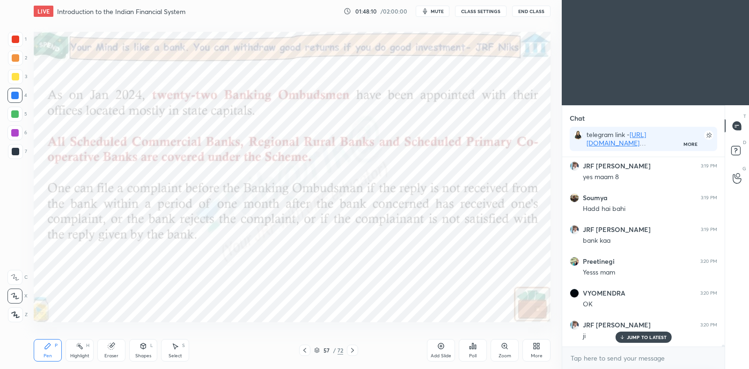
scroll to position [17620, 0]
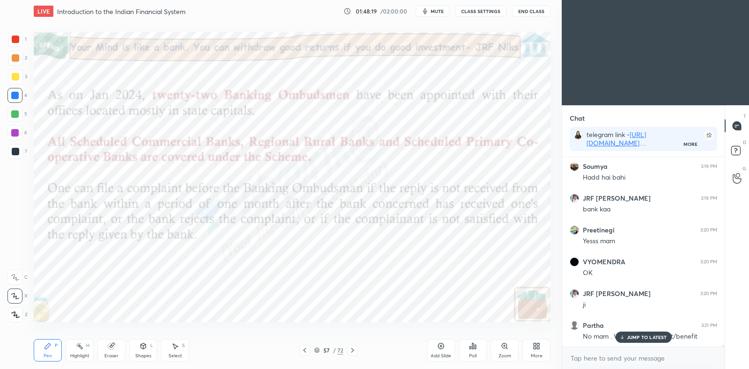
click at [354, 349] on icon at bounding box center [352, 350] width 7 height 7
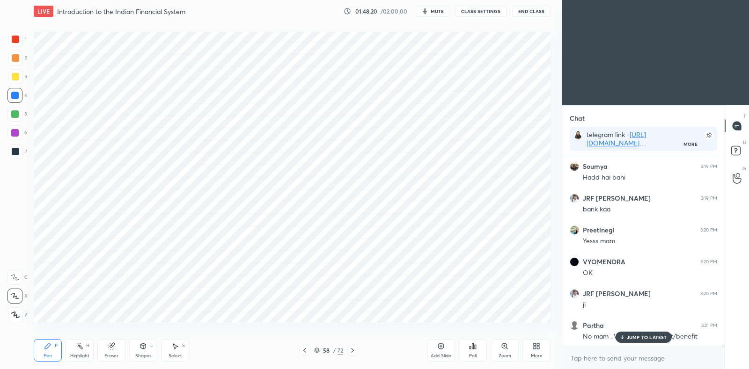
click at [356, 348] on icon at bounding box center [352, 350] width 7 height 7
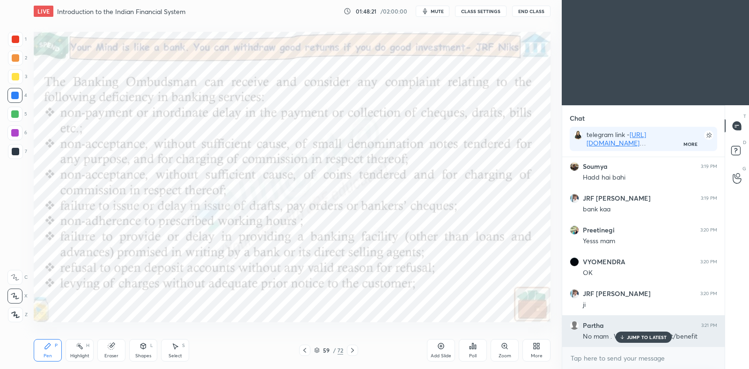
click at [644, 336] on p "JUMP TO LATEST" at bounding box center [647, 338] width 40 height 6
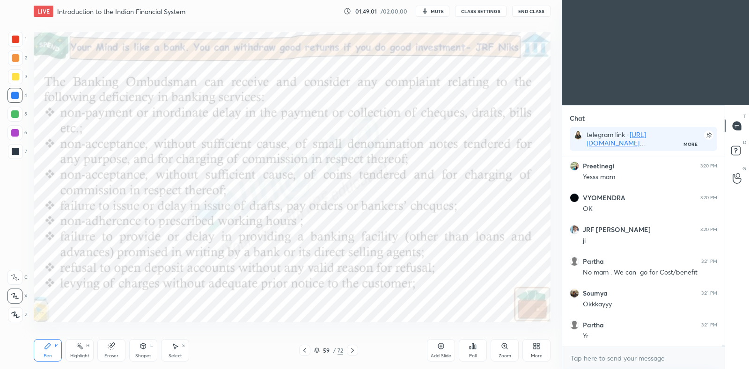
scroll to position [17716, 0]
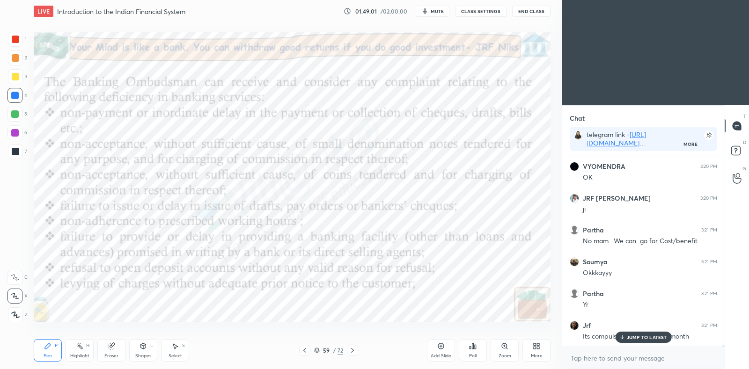
click at [80, 352] on div "Highlight H" at bounding box center [80, 350] width 28 height 22
click at [41, 352] on div "Pen P" at bounding box center [48, 350] width 28 height 22
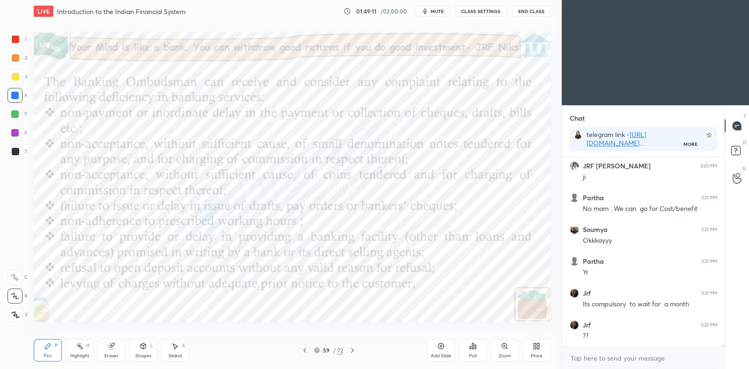
click at [72, 348] on div "Highlight H" at bounding box center [80, 350] width 28 height 22
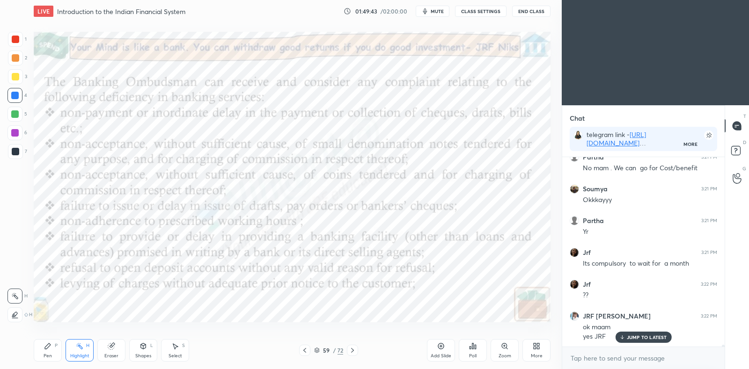
scroll to position [17789, 0]
click at [444, 348] on icon at bounding box center [440, 346] width 7 height 7
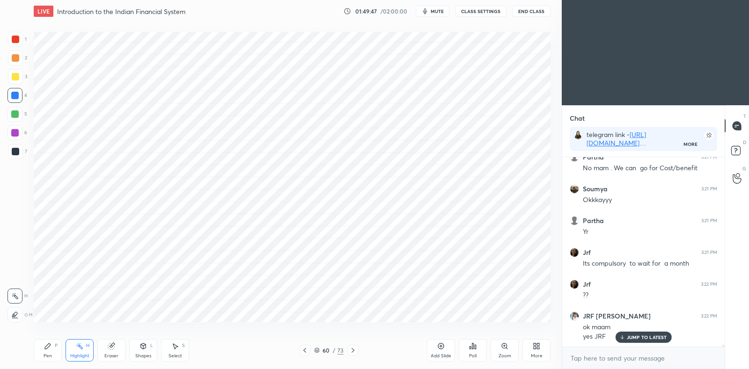
click at [47, 348] on icon at bounding box center [48, 347] width 6 height 6
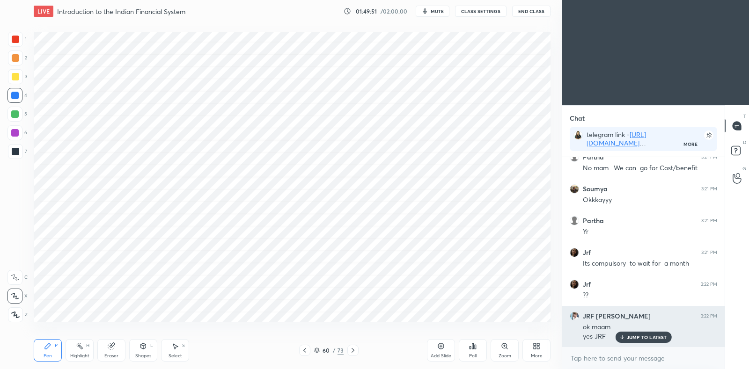
click at [629, 336] on p "JUMP TO LATEST" at bounding box center [647, 338] width 40 height 6
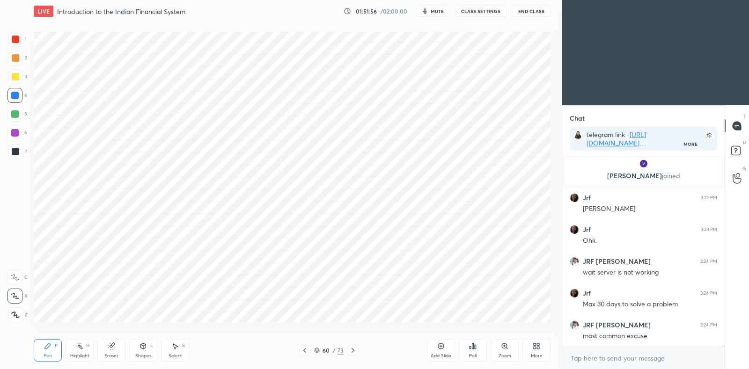
scroll to position [17112, 0]
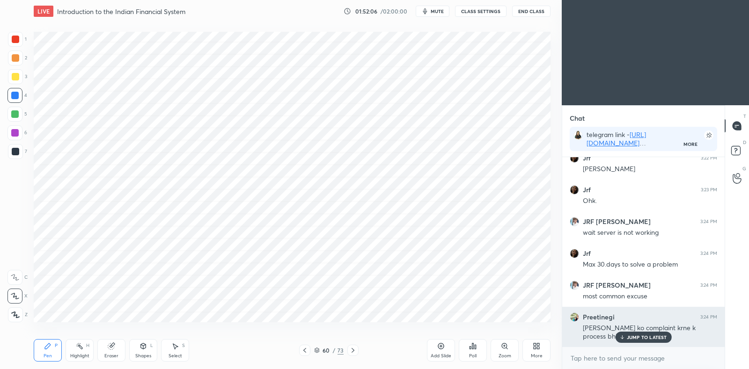
click at [662, 330] on div "[PERSON_NAME] ko complaint krne k process bhi hoga Kuch?" at bounding box center [650, 333] width 134 height 18
click at [628, 335] on p "JUMP TO LATEST" at bounding box center [647, 338] width 40 height 6
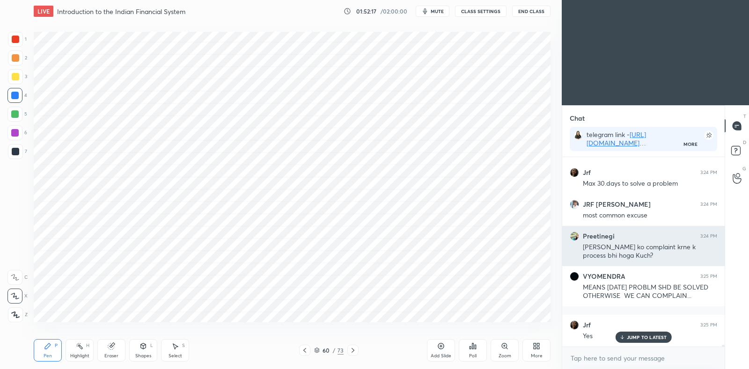
scroll to position [17224, 0]
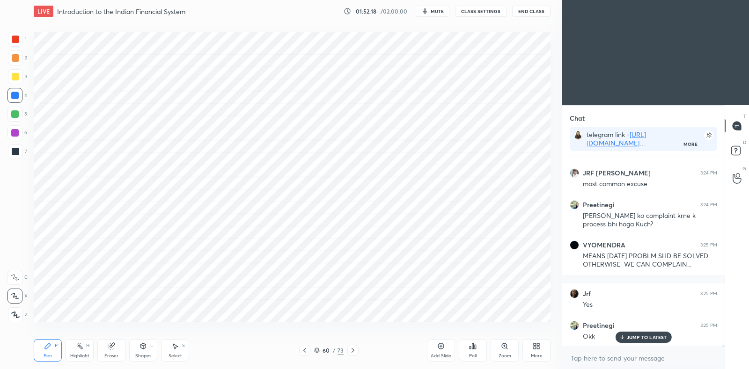
click at [643, 336] on p "JUMP TO LATEST" at bounding box center [647, 338] width 40 height 6
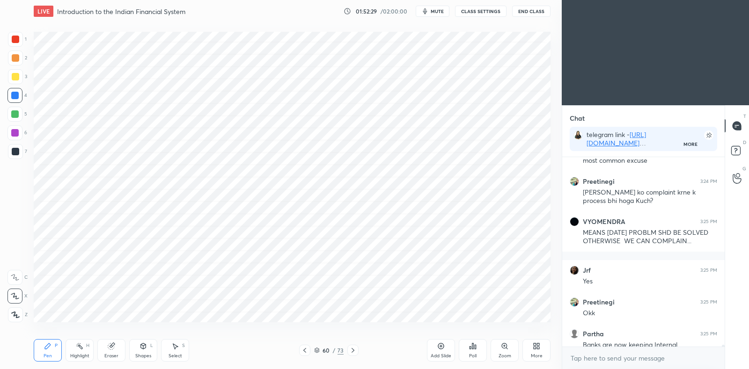
scroll to position [17273, 0]
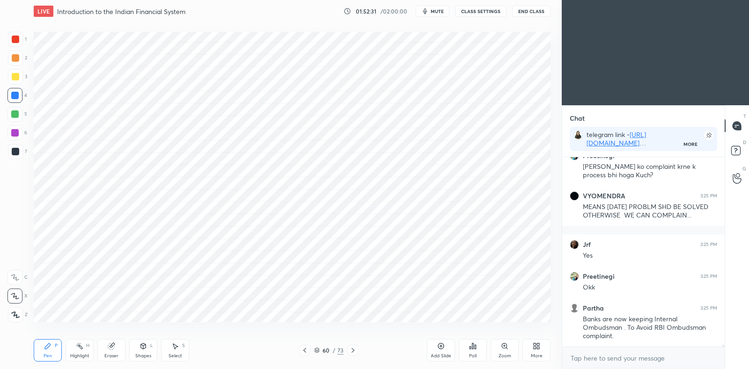
click at [347, 349] on div at bounding box center [352, 350] width 11 height 11
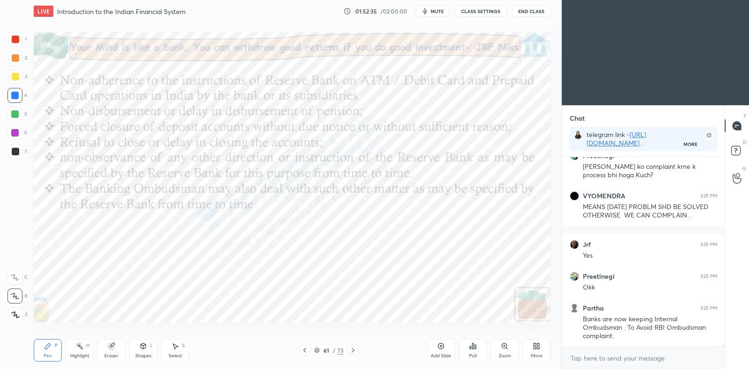
click at [317, 348] on icon at bounding box center [316, 349] width 5 height 2
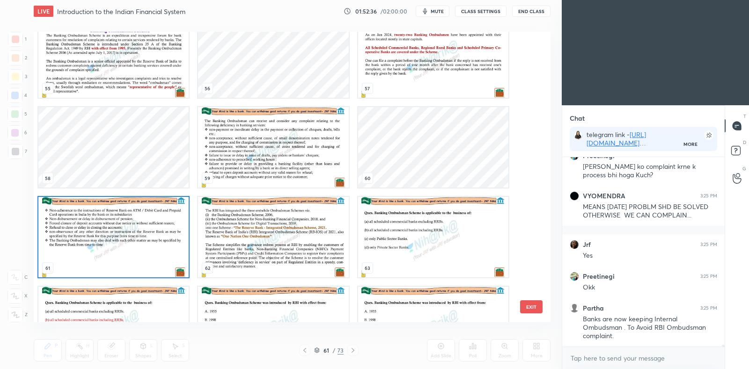
scroll to position [1654, 0]
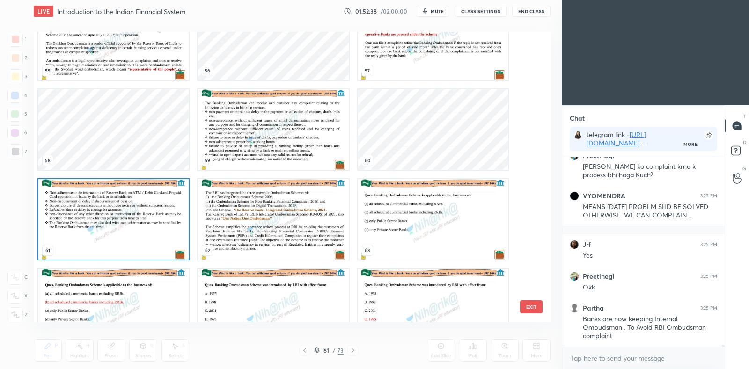
click at [108, 233] on img "grid" at bounding box center [113, 219] width 150 height 80
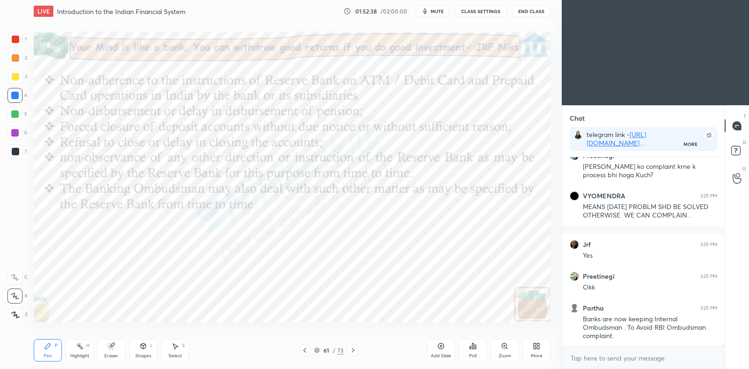
click at [108, 233] on img "grid" at bounding box center [113, 219] width 150 height 80
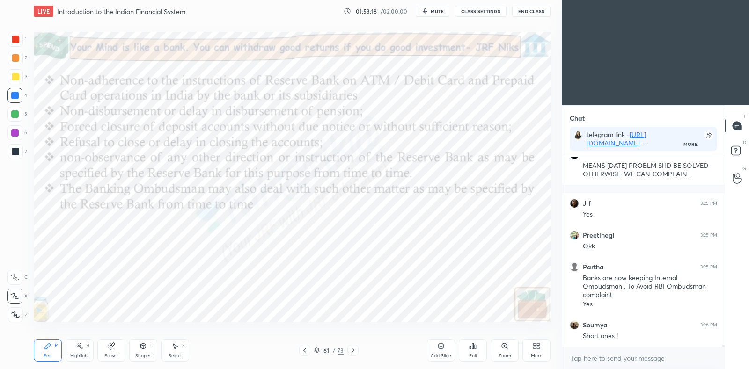
scroll to position [17346, 0]
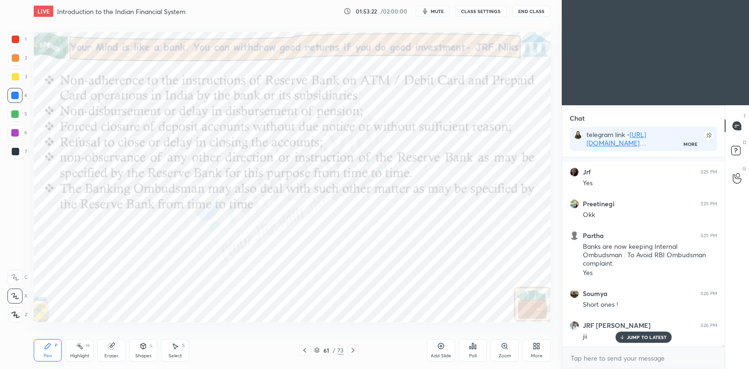
click at [353, 352] on icon at bounding box center [352, 350] width 7 height 7
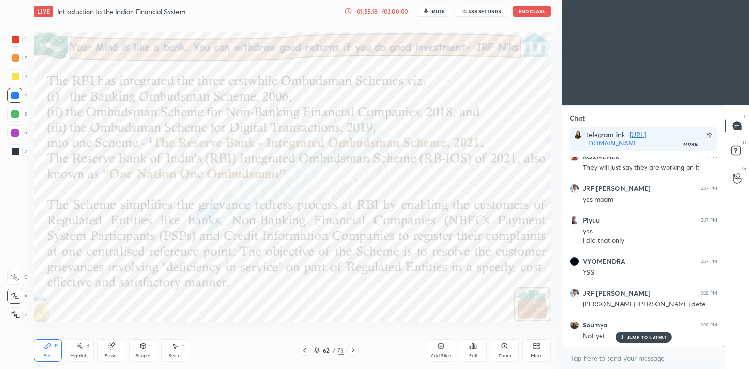
scroll to position [17779, 0]
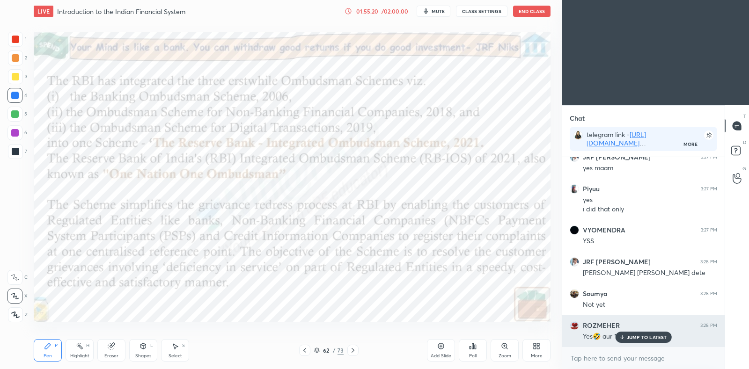
click at [631, 336] on p "JUMP TO LATEST" at bounding box center [647, 338] width 40 height 6
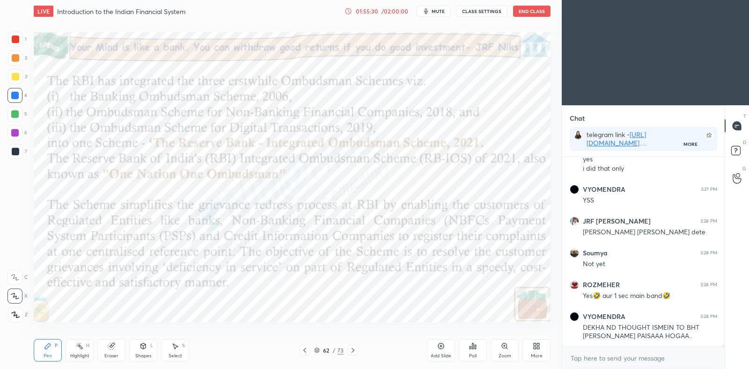
scroll to position [17851, 0]
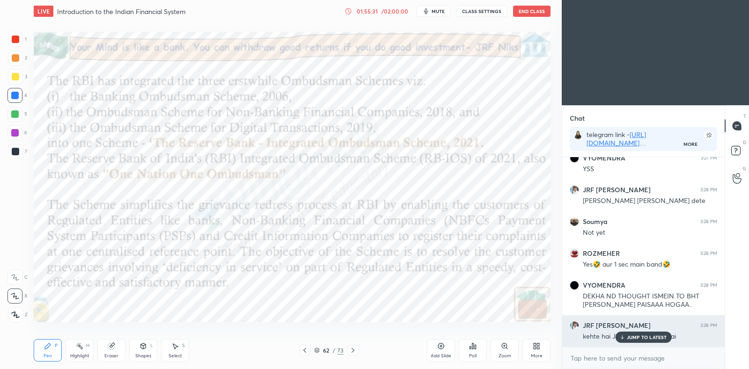
click at [632, 334] on div "JUMP TO LATEST" at bounding box center [643, 337] width 56 height 11
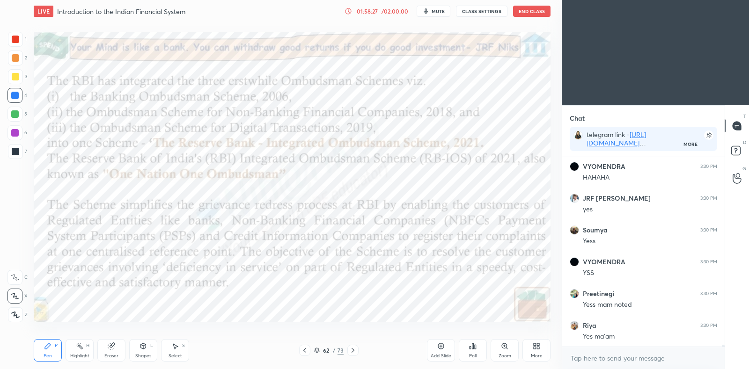
scroll to position [18326, 0]
click at [357, 349] on div at bounding box center [352, 350] width 11 height 11
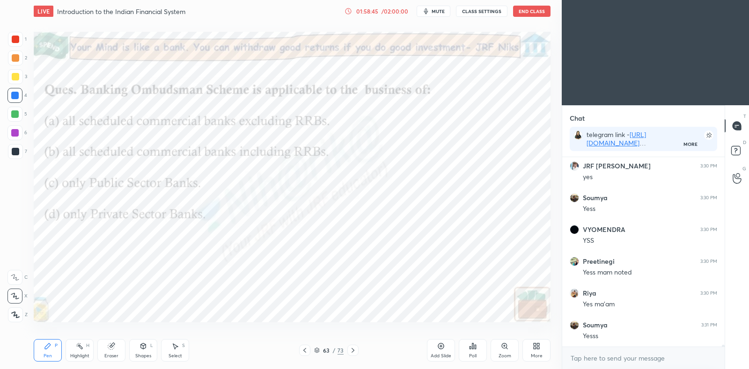
click at [304, 350] on icon at bounding box center [304, 350] width 7 height 7
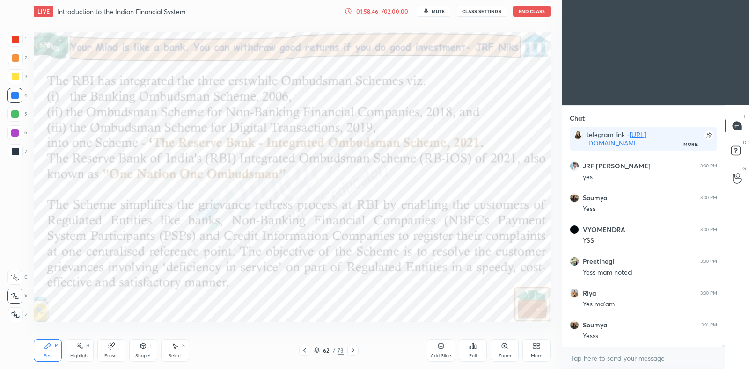
click at [354, 351] on icon at bounding box center [352, 350] width 7 height 7
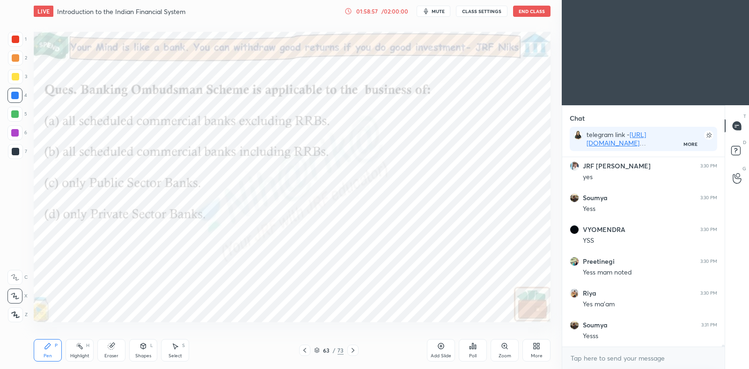
click at [478, 346] on div "Poll" at bounding box center [473, 350] width 28 height 22
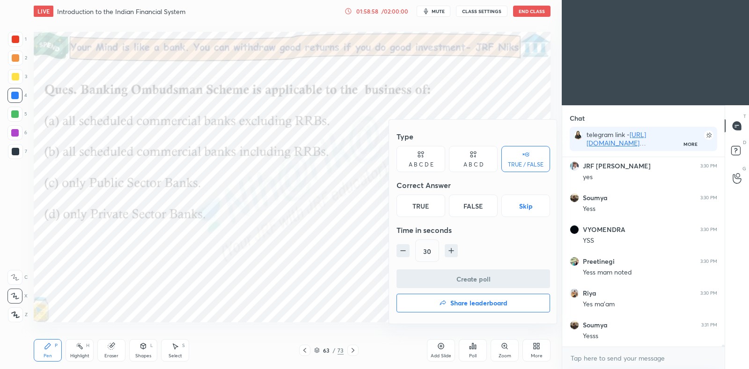
click at [467, 163] on div "A B C D" at bounding box center [473, 165] width 20 height 6
click at [442, 207] on div "B" at bounding box center [442, 206] width 28 height 22
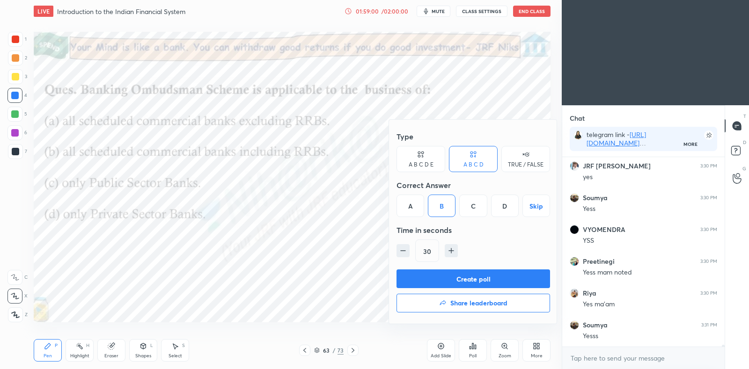
click at [465, 278] on button "Create poll" at bounding box center [473, 279] width 154 height 19
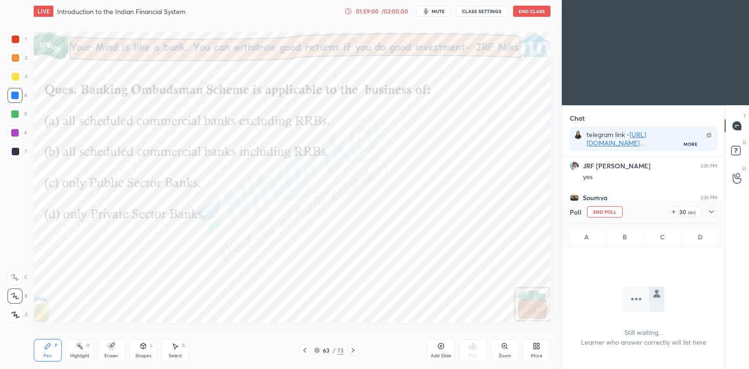
scroll to position [2, 3]
click at [712, 215] on icon at bounding box center [711, 211] width 7 height 7
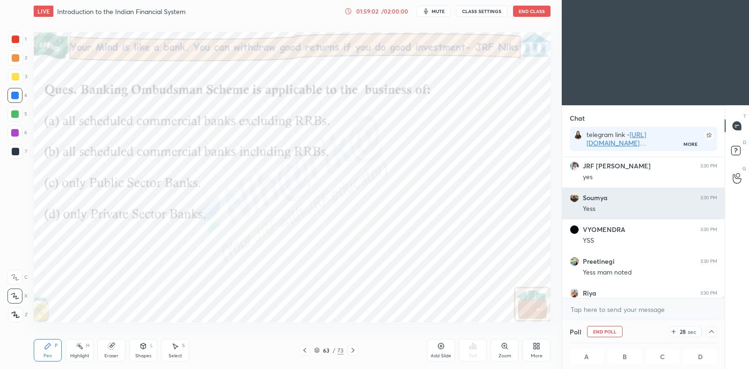
scroll to position [0, 3]
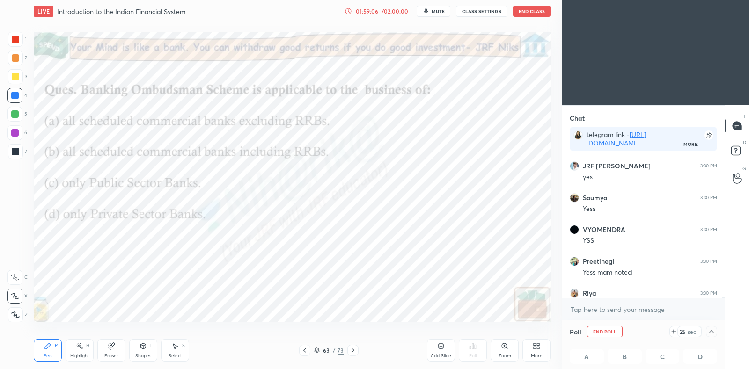
click at [317, 349] on icon at bounding box center [317, 351] width 6 height 6
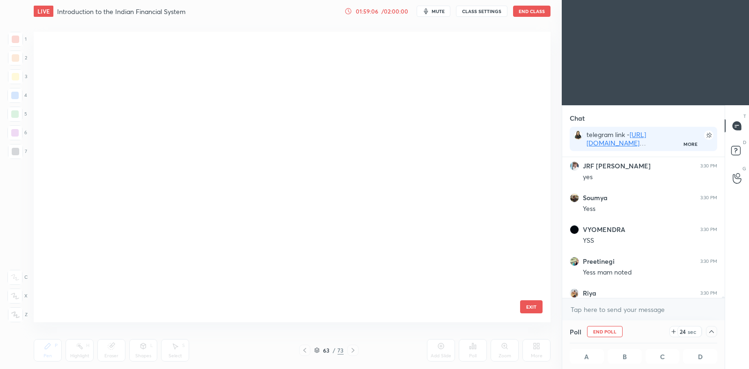
scroll to position [288, 512]
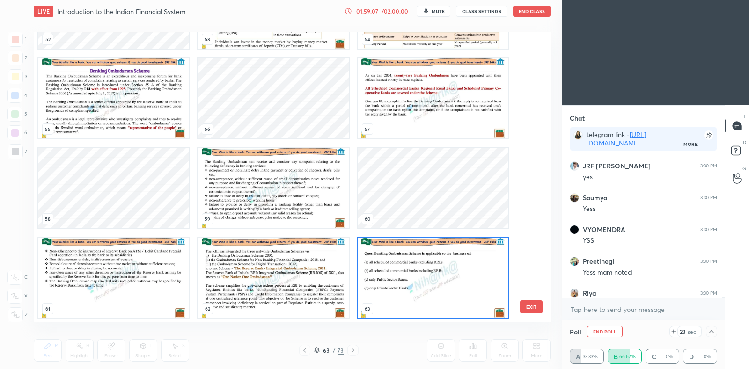
click at [400, 284] on img "grid" at bounding box center [433, 278] width 150 height 80
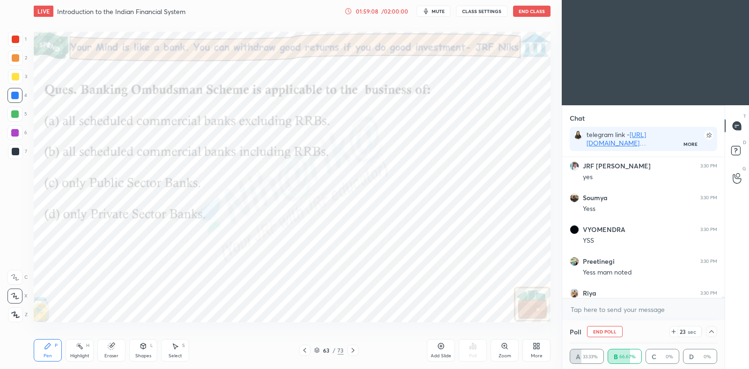
click at [398, 284] on img "grid" at bounding box center [433, 278] width 150 height 80
click at [713, 333] on icon at bounding box center [711, 331] width 7 height 7
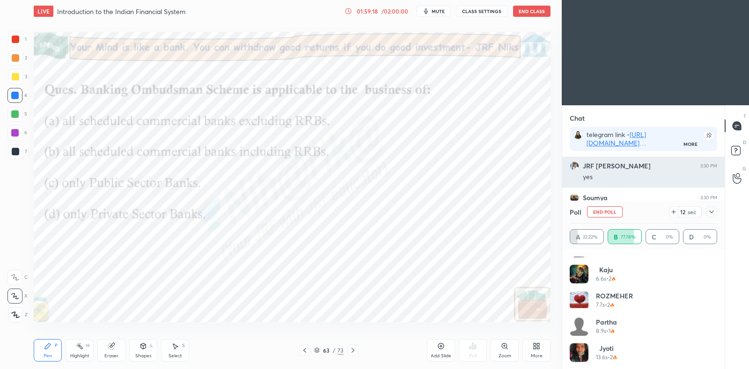
scroll to position [70, 0]
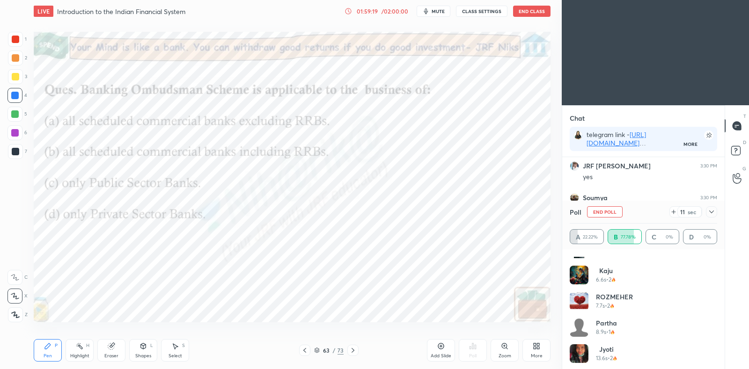
click at [714, 212] on icon at bounding box center [711, 211] width 7 height 7
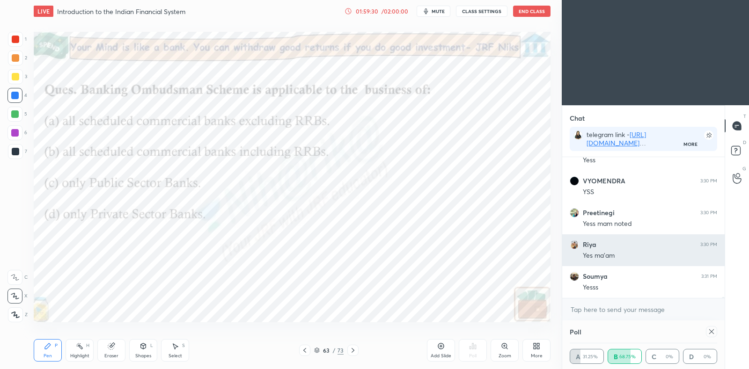
scroll to position [2, 3]
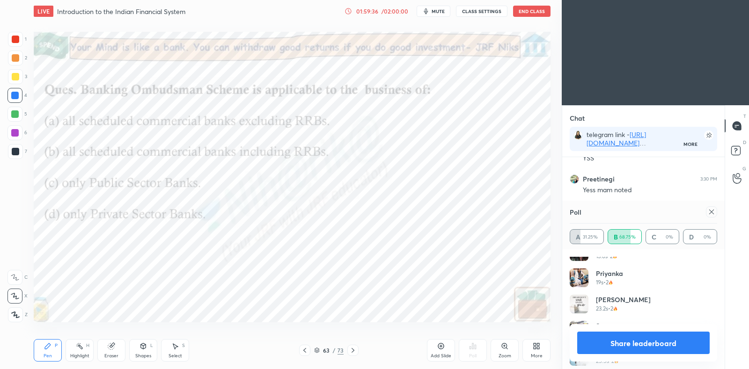
click at [712, 212] on icon at bounding box center [711, 211] width 7 height 7
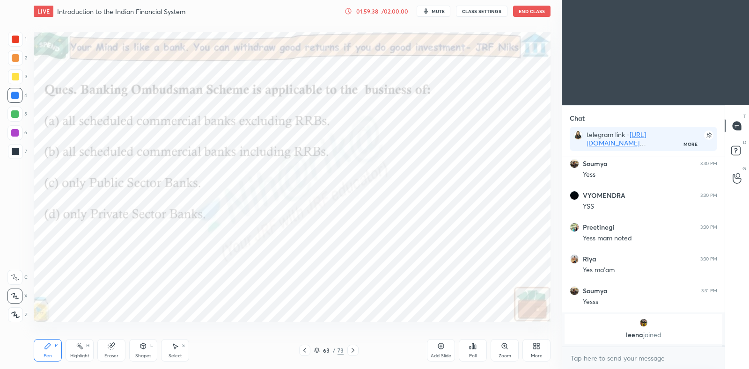
click at [353, 352] on icon at bounding box center [352, 350] width 7 height 7
click at [311, 351] on div "64 / 73" at bounding box center [328, 350] width 59 height 11
click at [316, 351] on icon at bounding box center [316, 349] width 5 height 2
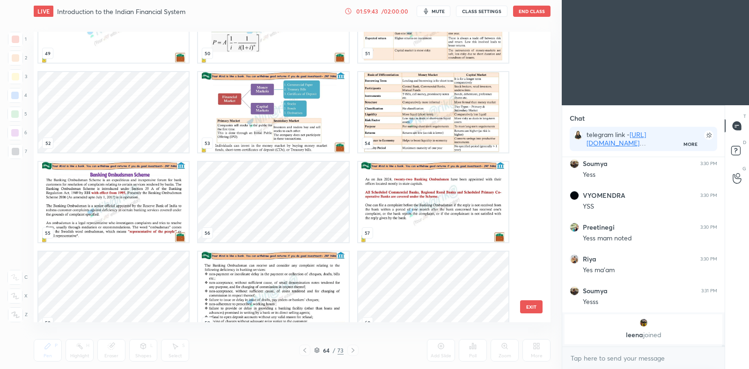
click at [409, 205] on img "grid" at bounding box center [433, 202] width 150 height 80
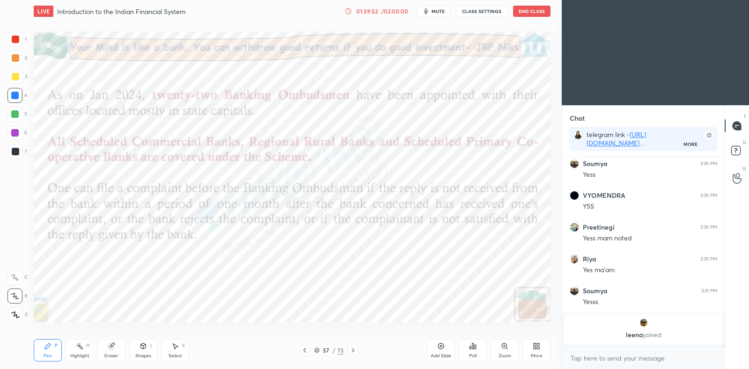
click at [317, 350] on icon at bounding box center [316, 349] width 5 height 2
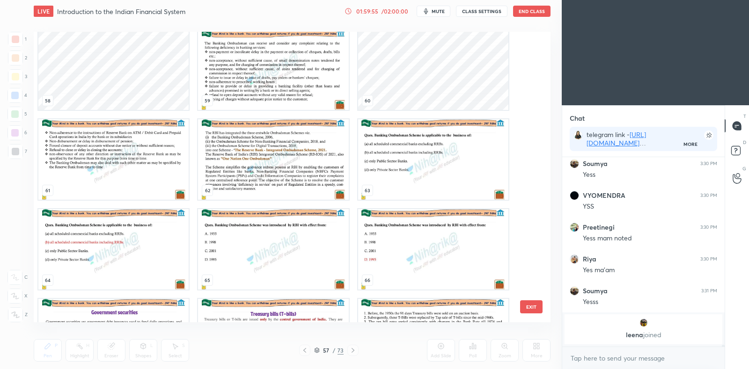
click at [409, 165] on img "grid" at bounding box center [433, 159] width 150 height 80
click at [413, 164] on img "grid" at bounding box center [433, 159] width 150 height 80
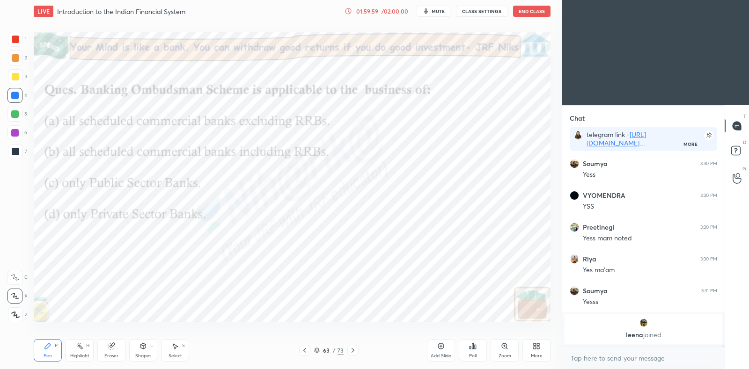
click at [356, 345] on div at bounding box center [352, 350] width 11 height 11
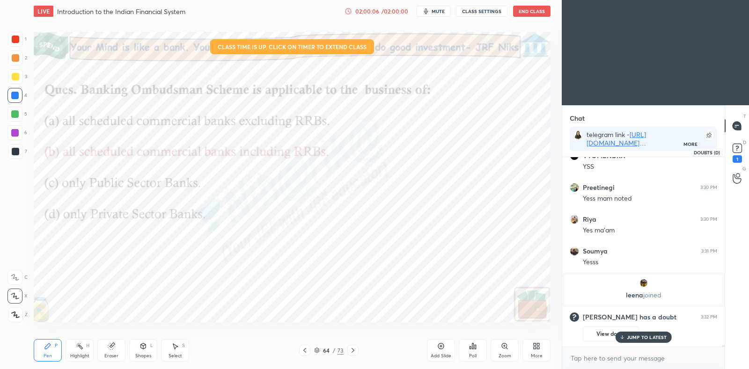
click at [737, 153] on rect at bounding box center [736, 148] width 9 height 9
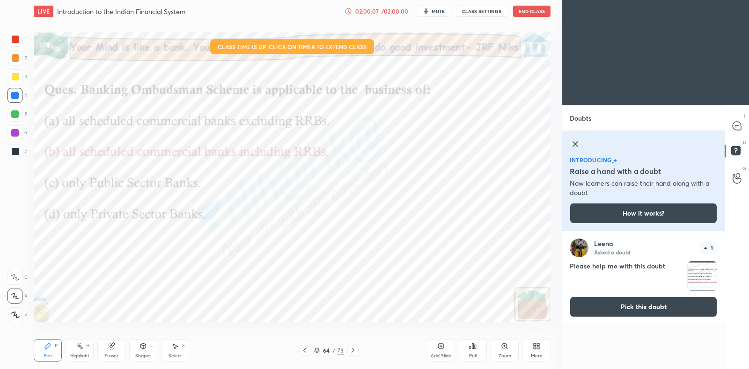
click at [610, 302] on button "Pick this doubt" at bounding box center [643, 307] width 147 height 21
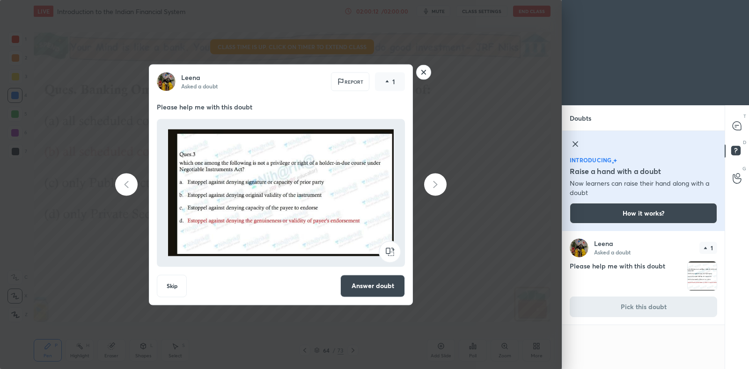
click at [427, 74] on rect at bounding box center [424, 72] width 15 height 15
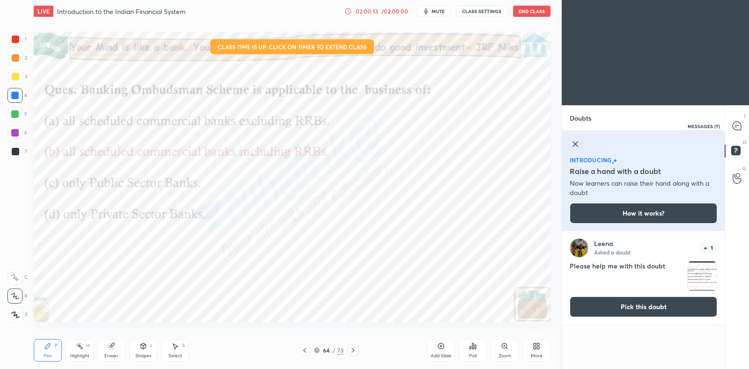
click at [738, 123] on icon at bounding box center [736, 126] width 8 height 8
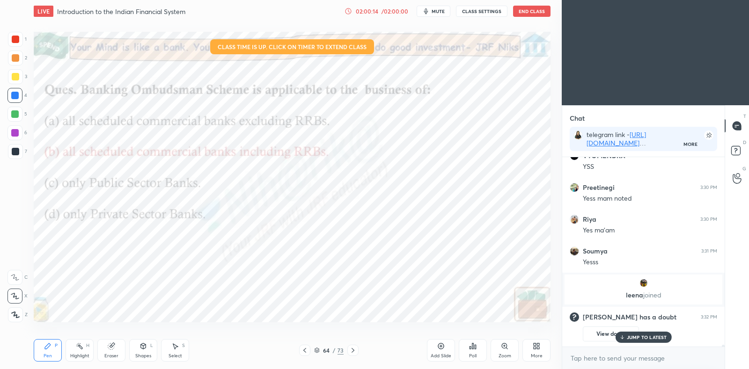
click at [655, 338] on p "JUMP TO LATEST" at bounding box center [647, 338] width 40 height 6
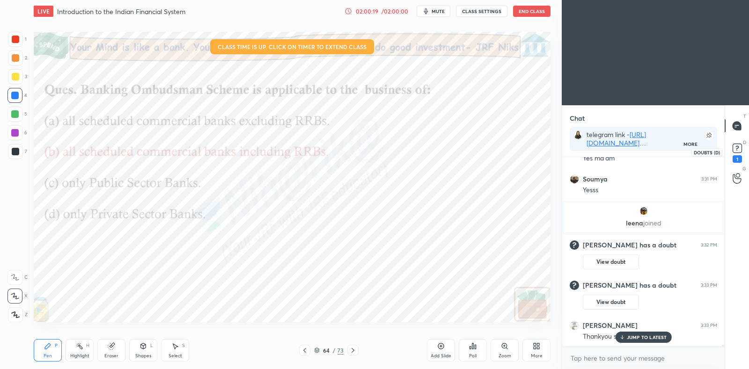
click at [738, 153] on rect at bounding box center [736, 148] width 9 height 9
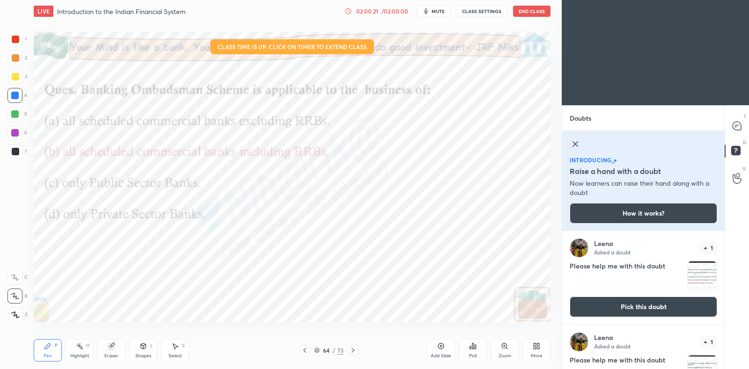
click at [623, 307] on button "Pick this doubt" at bounding box center [643, 307] width 147 height 21
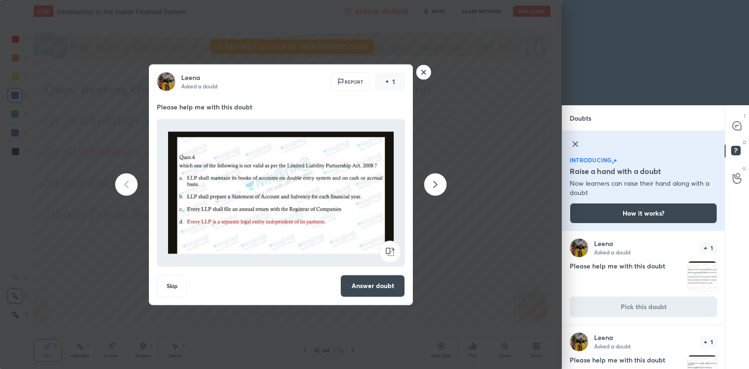
click at [432, 76] on div "[PERSON_NAME] Asked a doubt Report 1 Please help me with this doubt Skip Answer…" at bounding box center [281, 184] width 354 height 241
click at [422, 73] on rect at bounding box center [424, 72] width 15 height 15
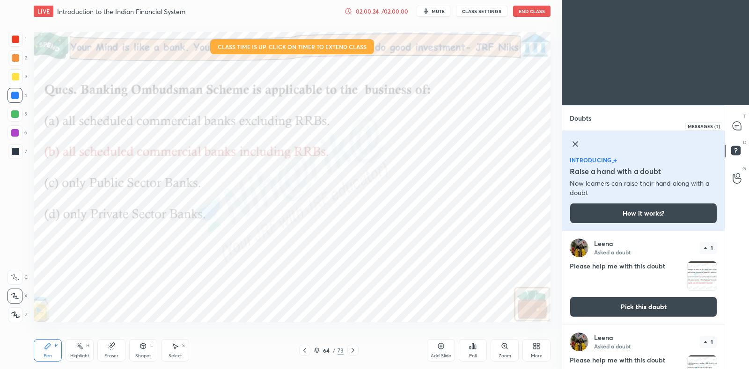
click at [744, 124] on div at bounding box center [737, 125] width 19 height 17
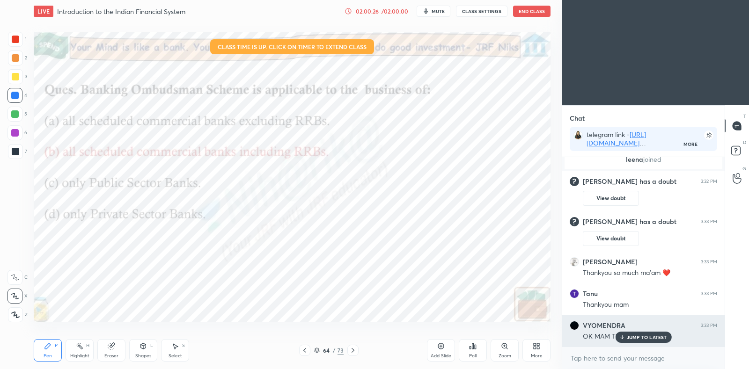
click at [634, 336] on p "JUMP TO LATEST" at bounding box center [647, 338] width 40 height 6
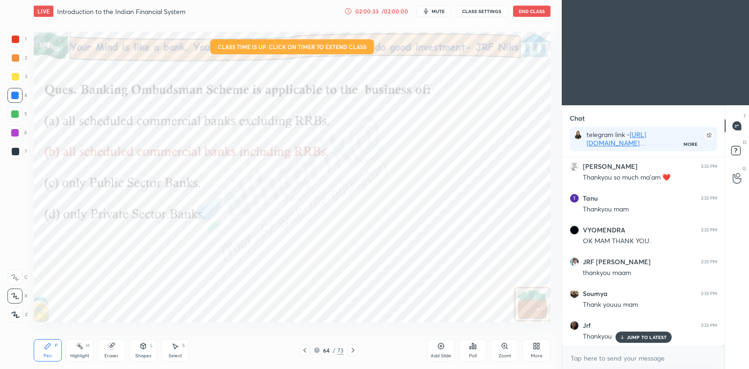
click at [647, 341] on div "JUMP TO LATEST" at bounding box center [643, 337] width 56 height 11
click at [529, 13] on button "End Class" at bounding box center [531, 11] width 37 height 11
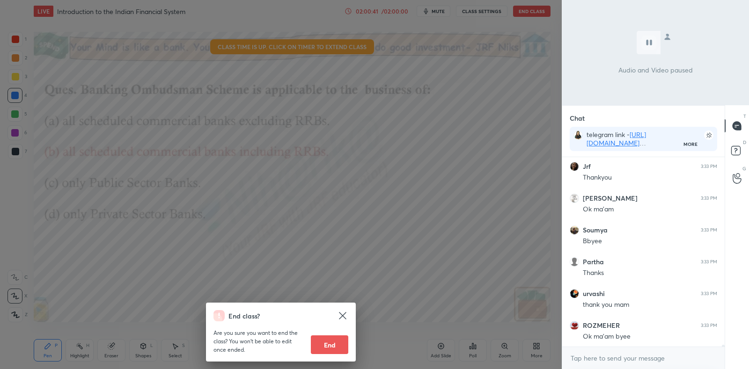
scroll to position [18422, 0]
click at [332, 343] on button "End" at bounding box center [329, 345] width 37 height 19
type textarea "x"
